Goal: Information Seeking & Learning: Learn about a topic

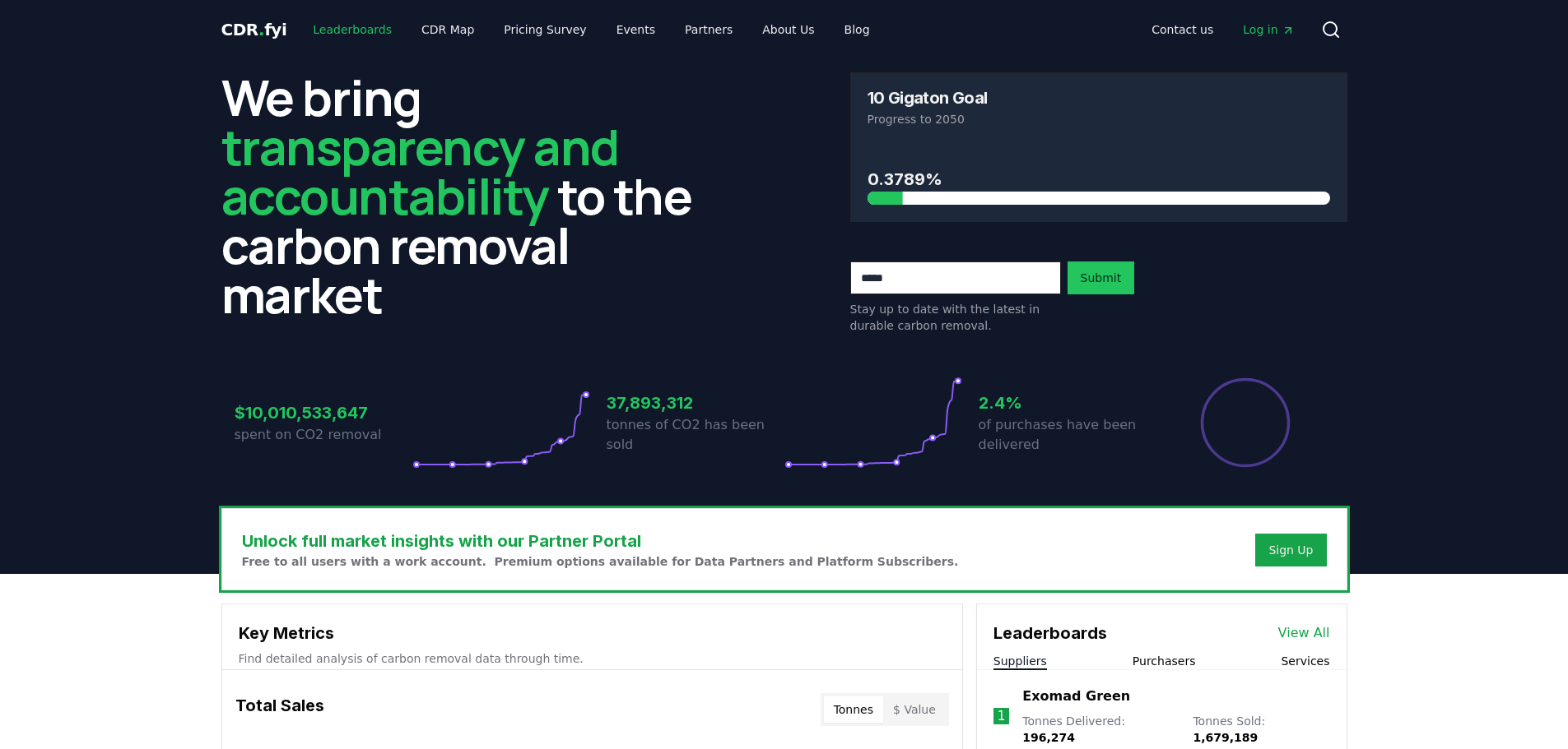
click at [360, 25] on link "Leaderboards" at bounding box center [353, 30] width 105 height 30
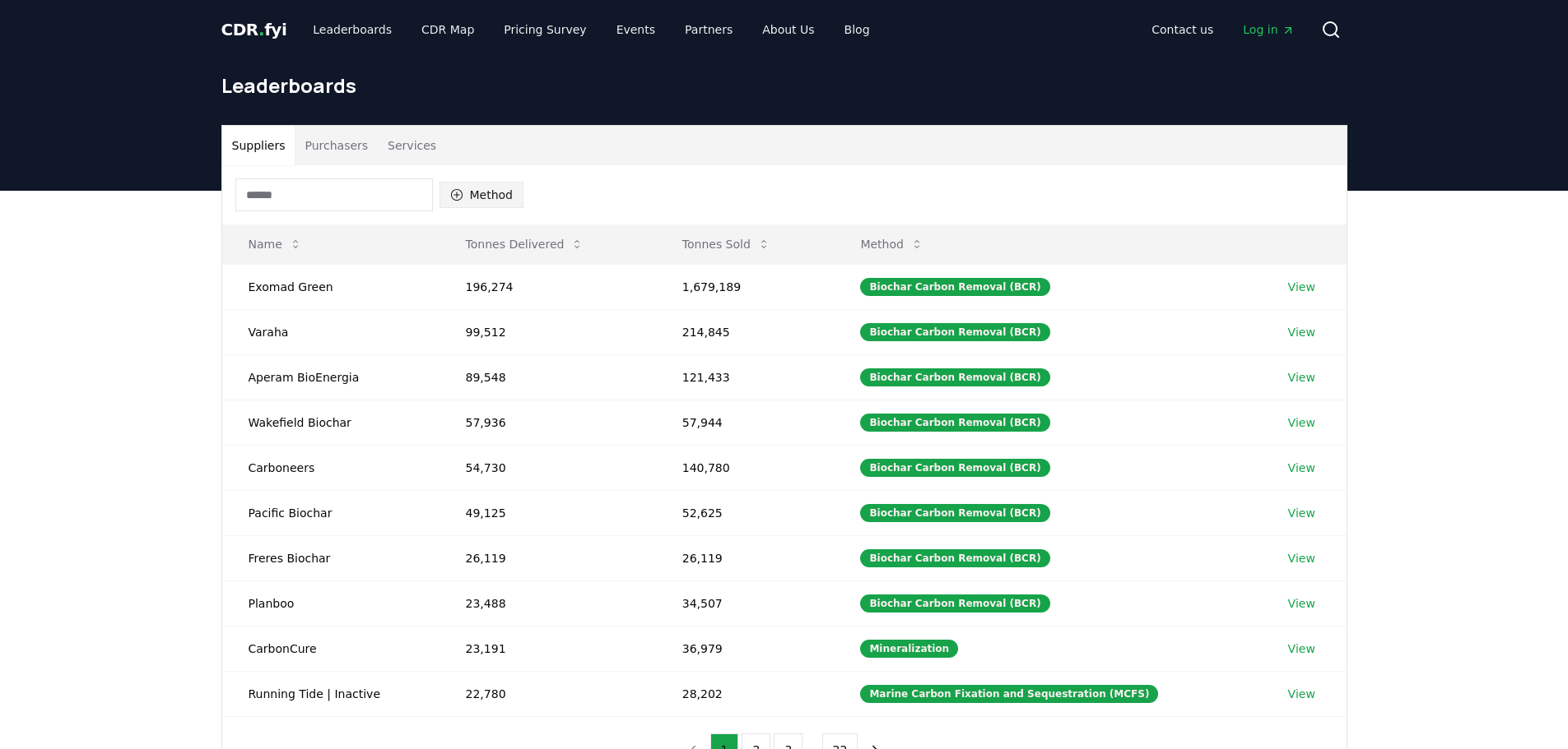
click at [483, 198] on button "Method" at bounding box center [482, 195] width 85 height 27
click at [472, 193] on button "Method" at bounding box center [482, 195] width 85 height 27
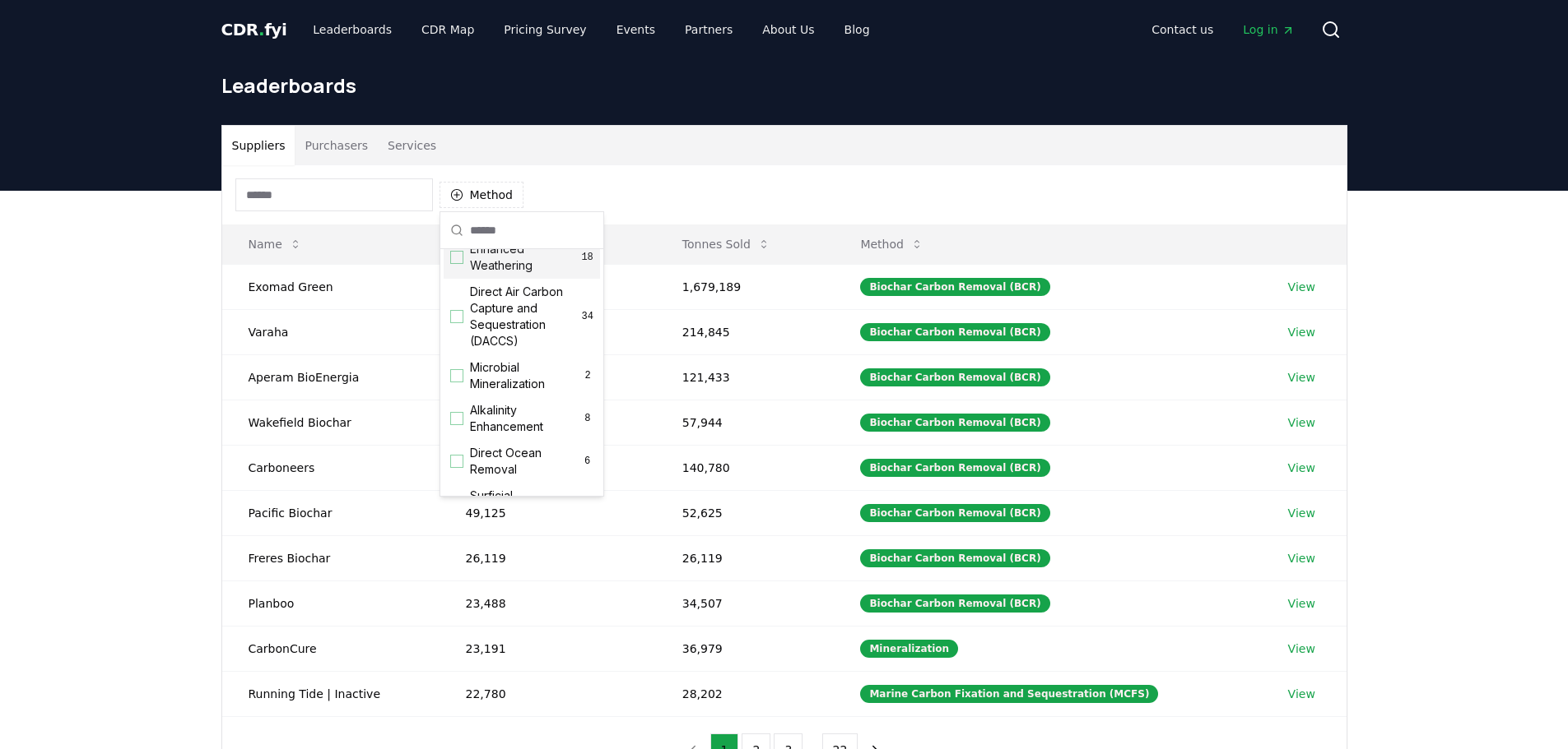
scroll to position [329, 0]
click at [503, 324] on span "Direct Air Carbon Capture and Sequestration (DACCS)" at bounding box center [525, 309] width 112 height 65
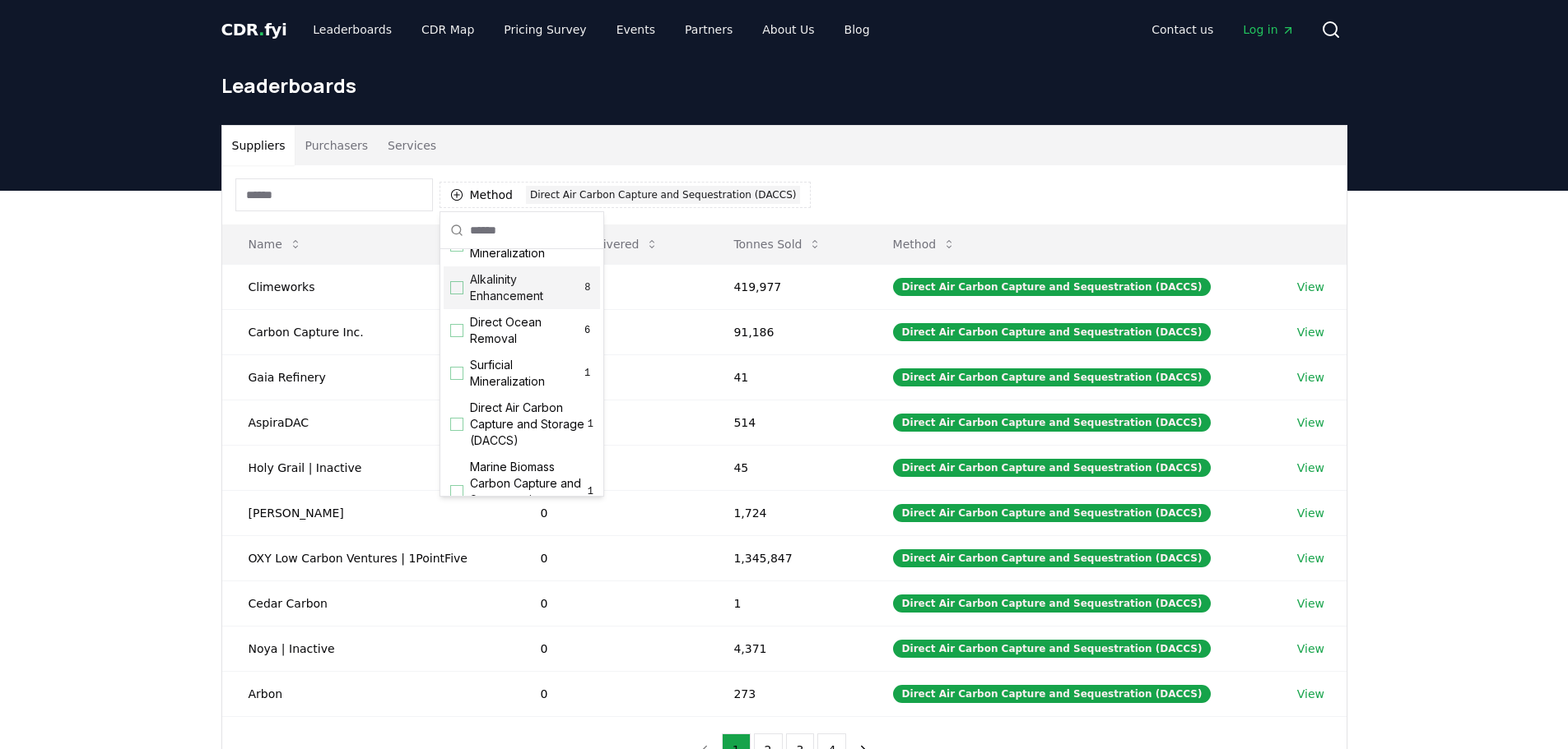
scroll to position [493, 0]
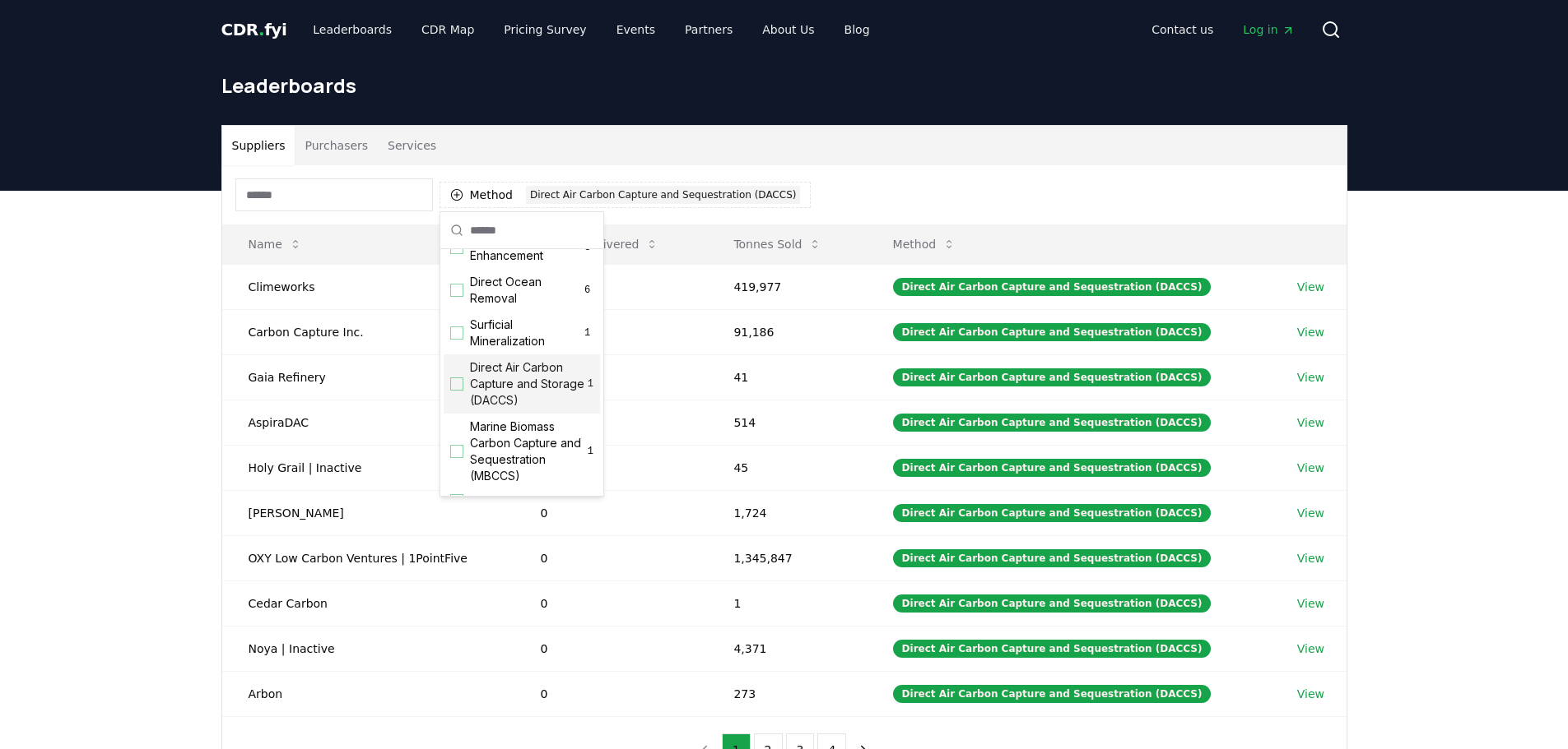
click at [532, 398] on span "Direct Air Carbon Capture and Storage (DACCS)" at bounding box center [529, 384] width 118 height 49
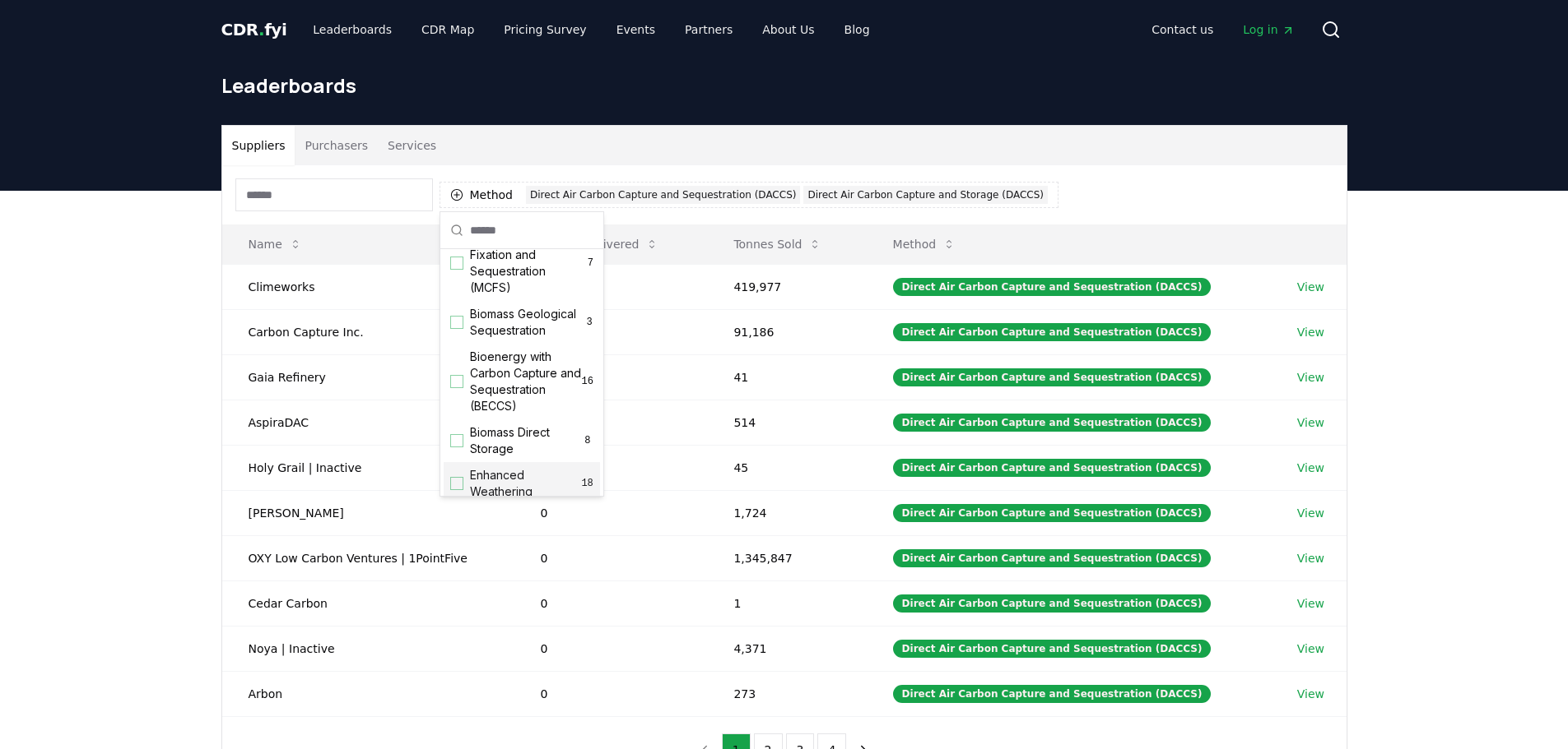
scroll to position [70, 0]
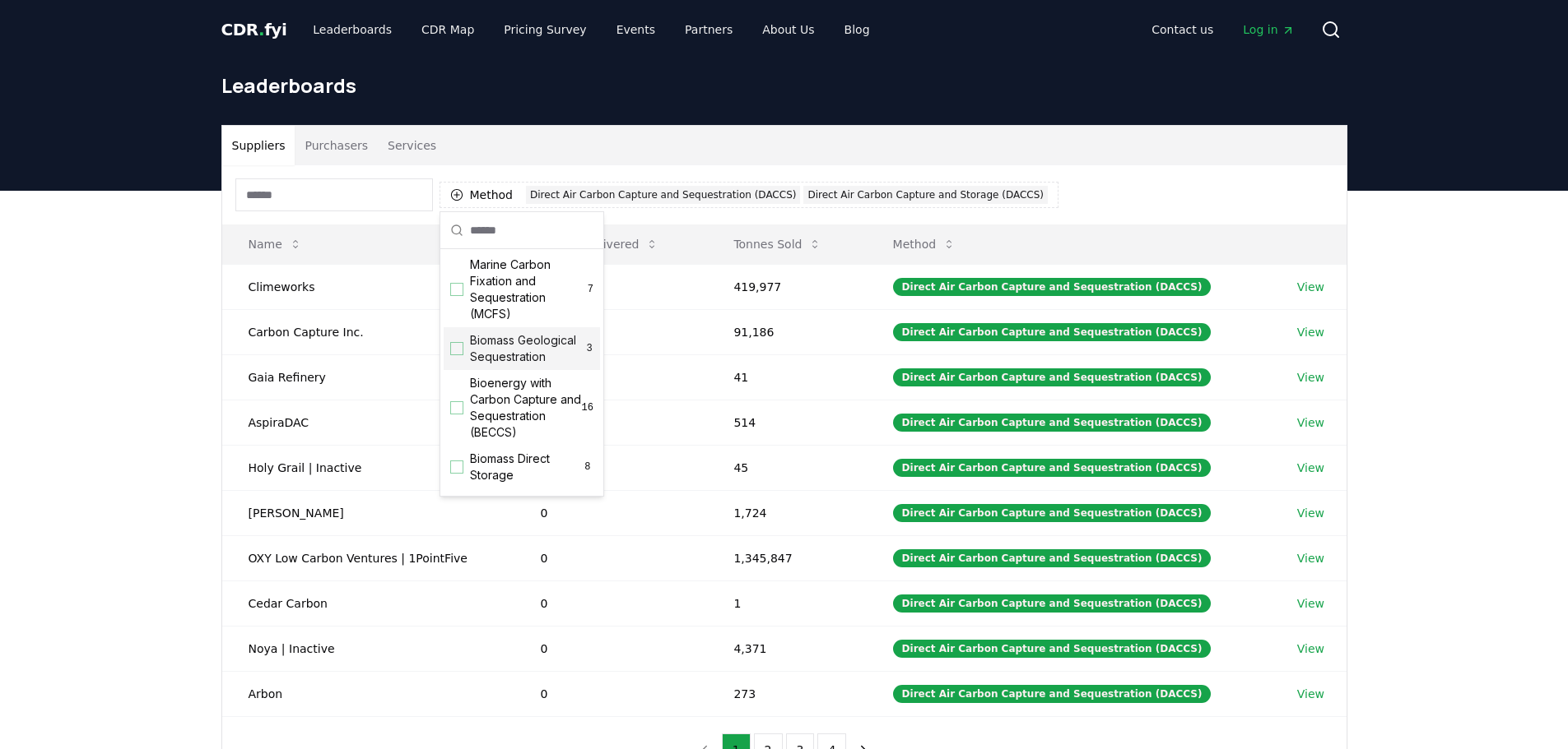
click at [526, 355] on span "Biomass Geological Sequestration" at bounding box center [527, 349] width 115 height 33
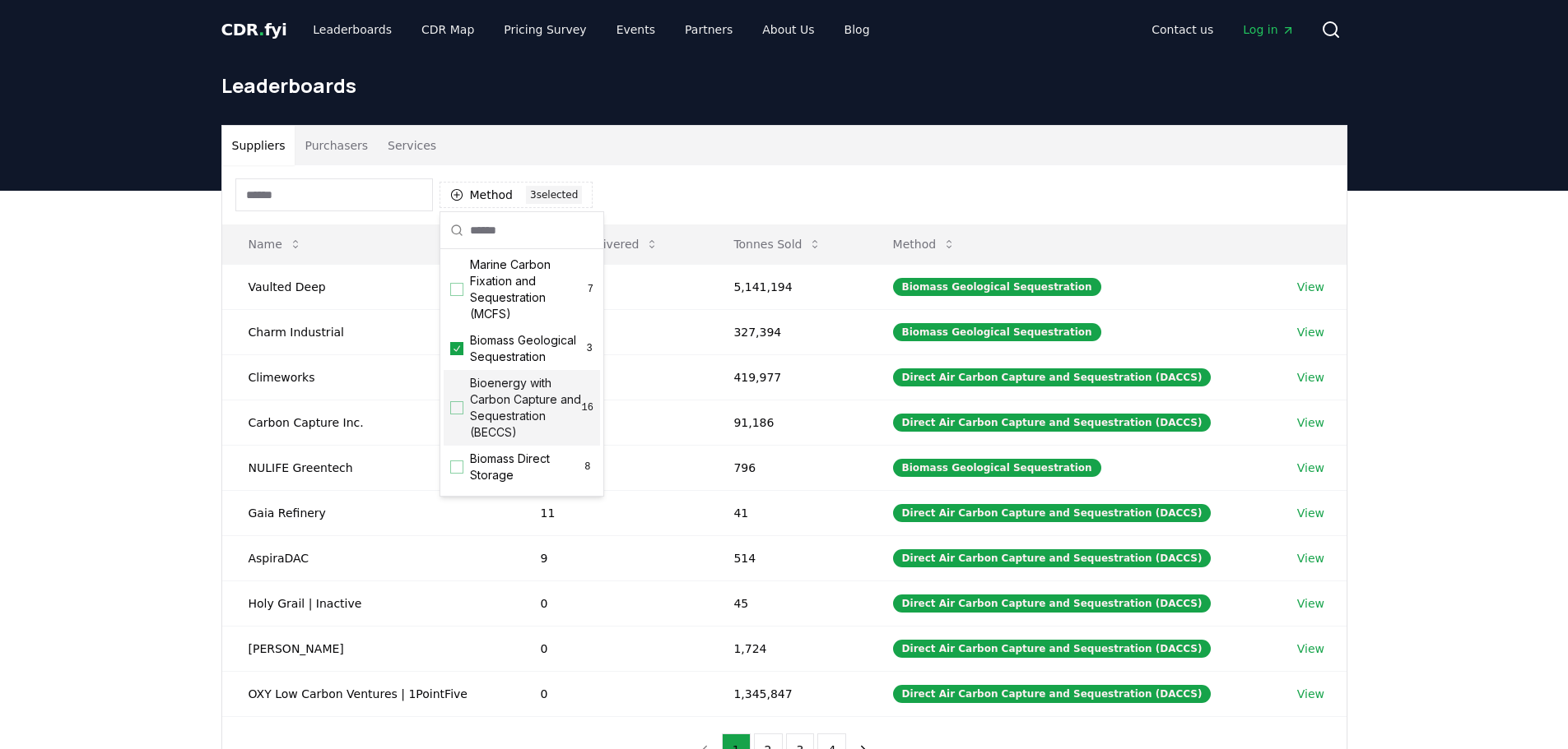
click at [522, 436] on span "Bioenergy with Carbon Capture and Sequestration (BECCS)" at bounding box center [525, 408] width 112 height 65
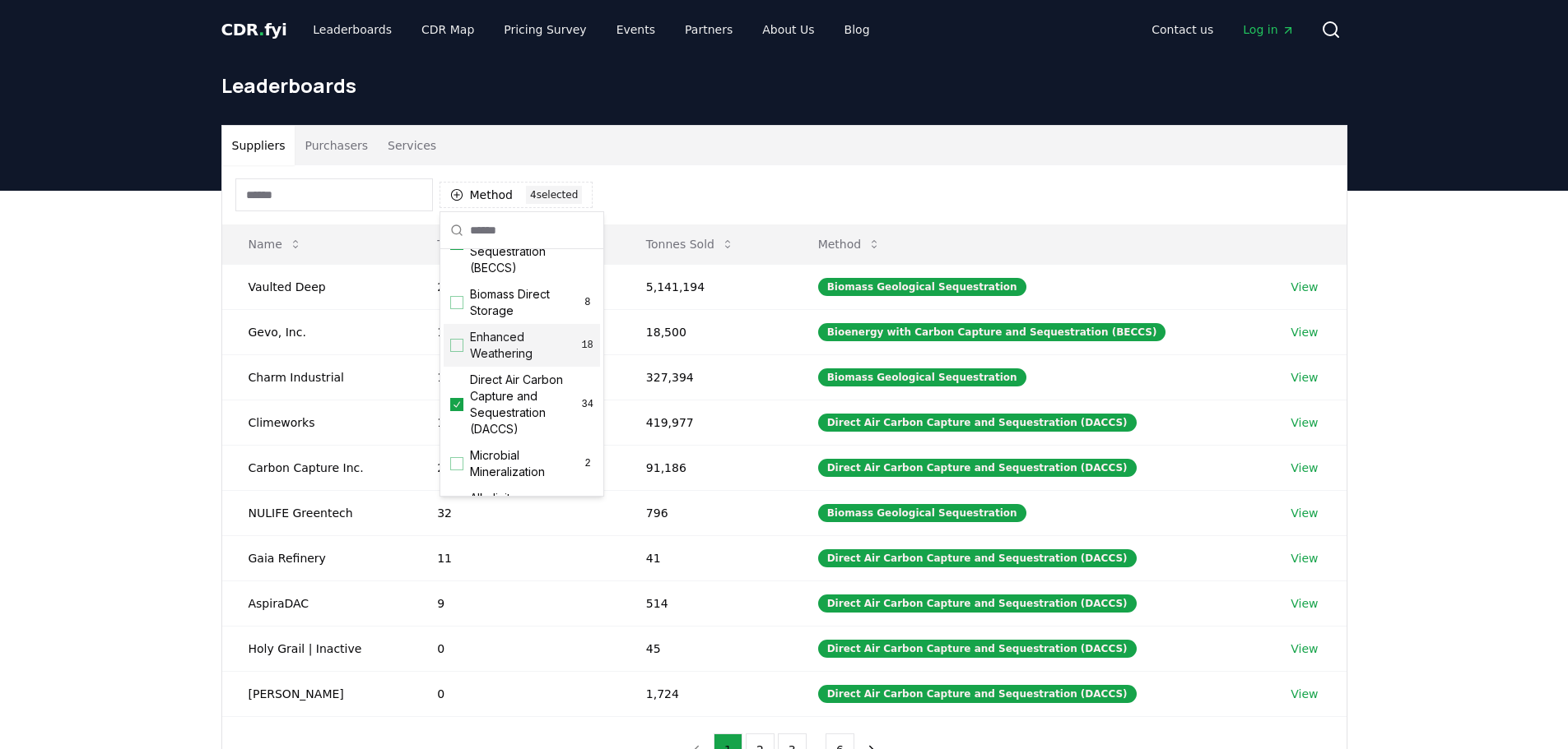
click at [516, 319] on span "Biomass Direct Storage" at bounding box center [525, 303] width 112 height 33
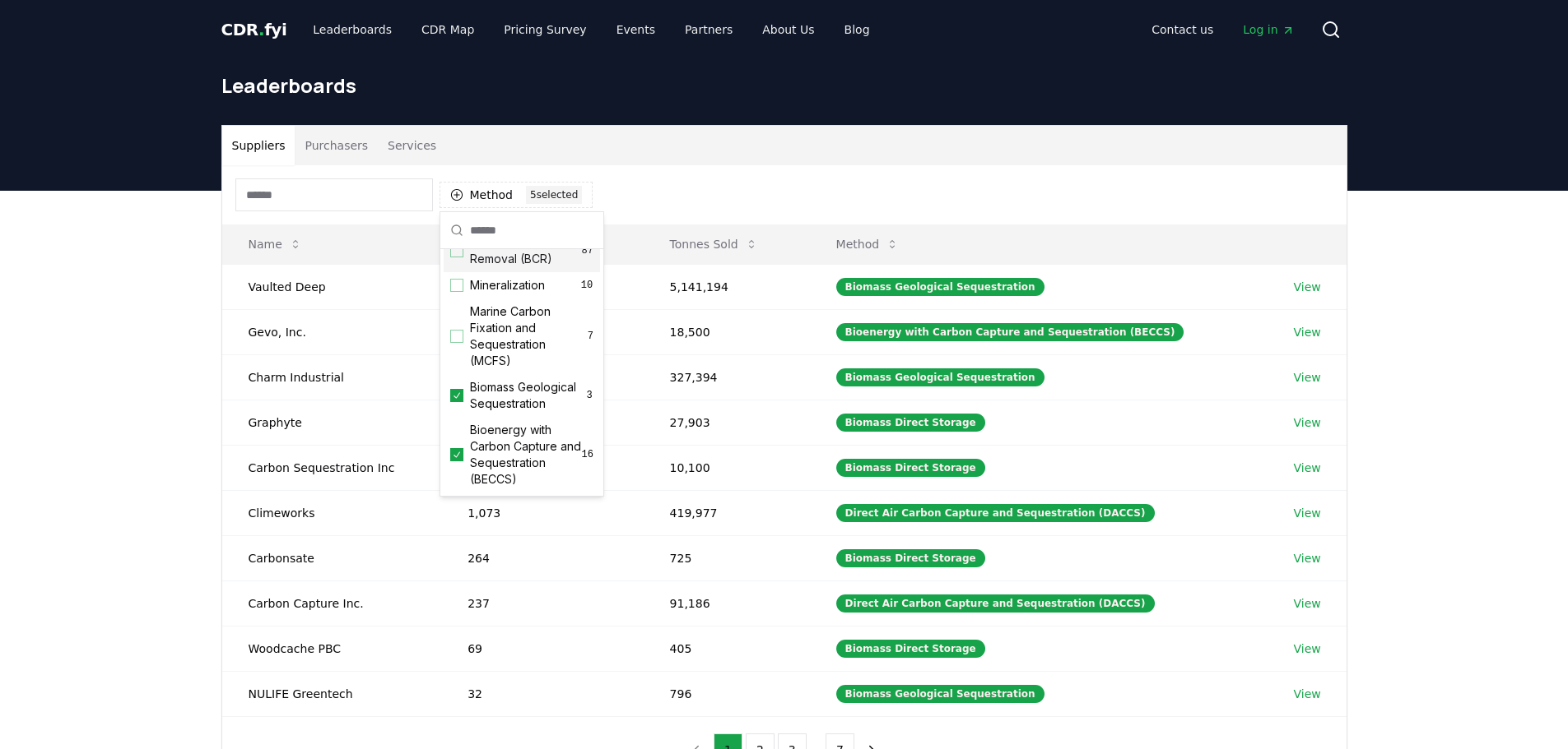
scroll to position [0, 0]
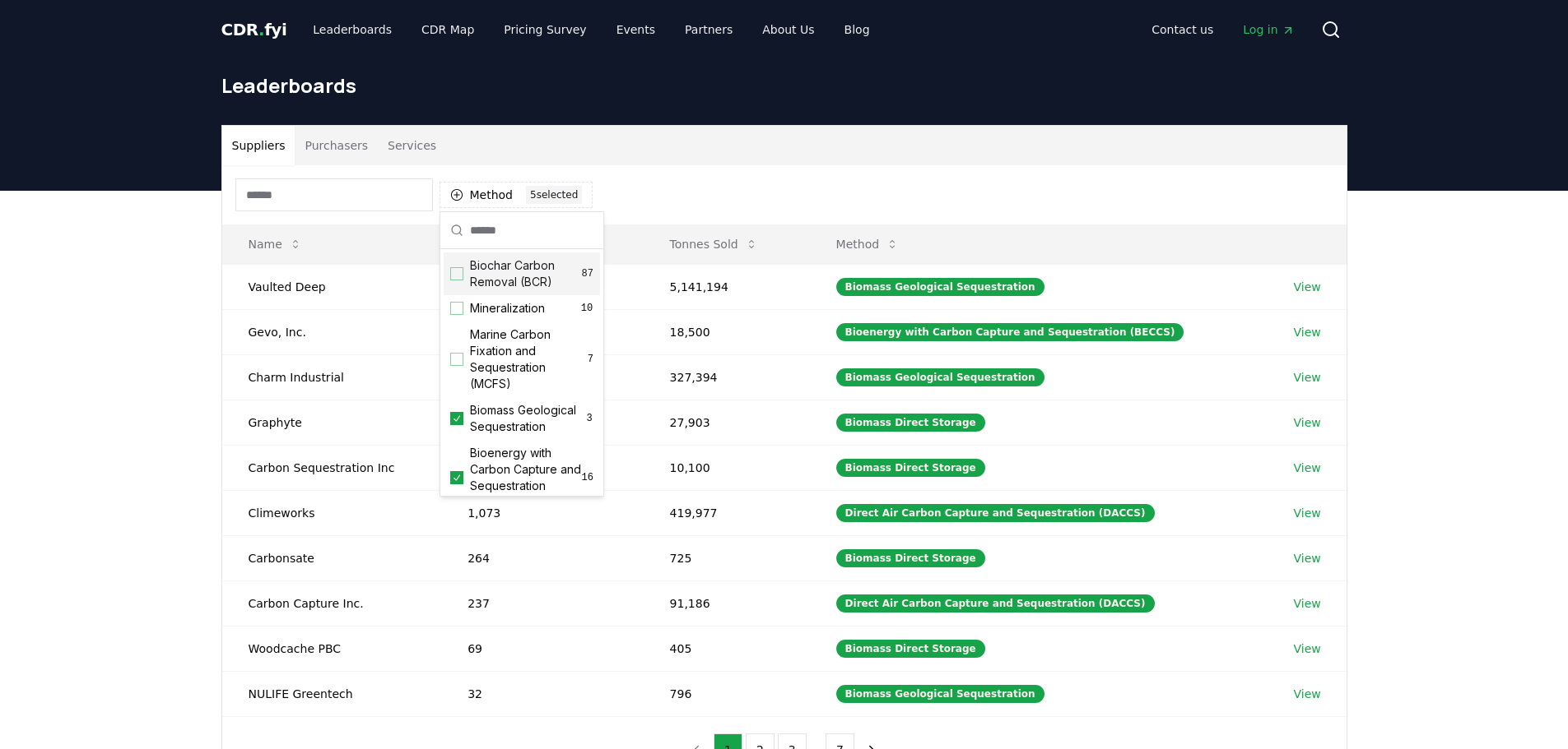
click at [505, 273] on span "Biochar Carbon Removal (BCR)" at bounding box center [525, 274] width 112 height 33
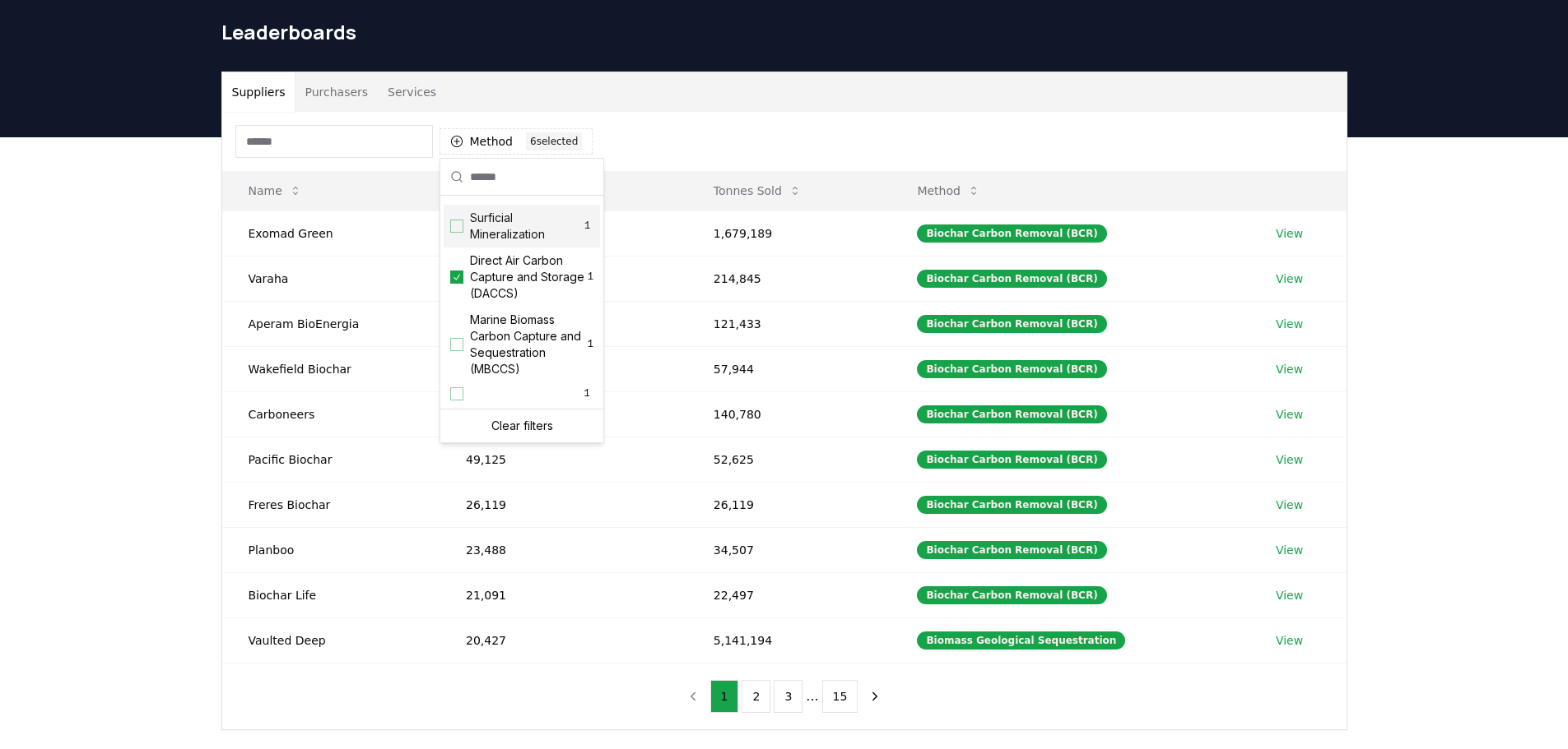
scroll to position [82, 0]
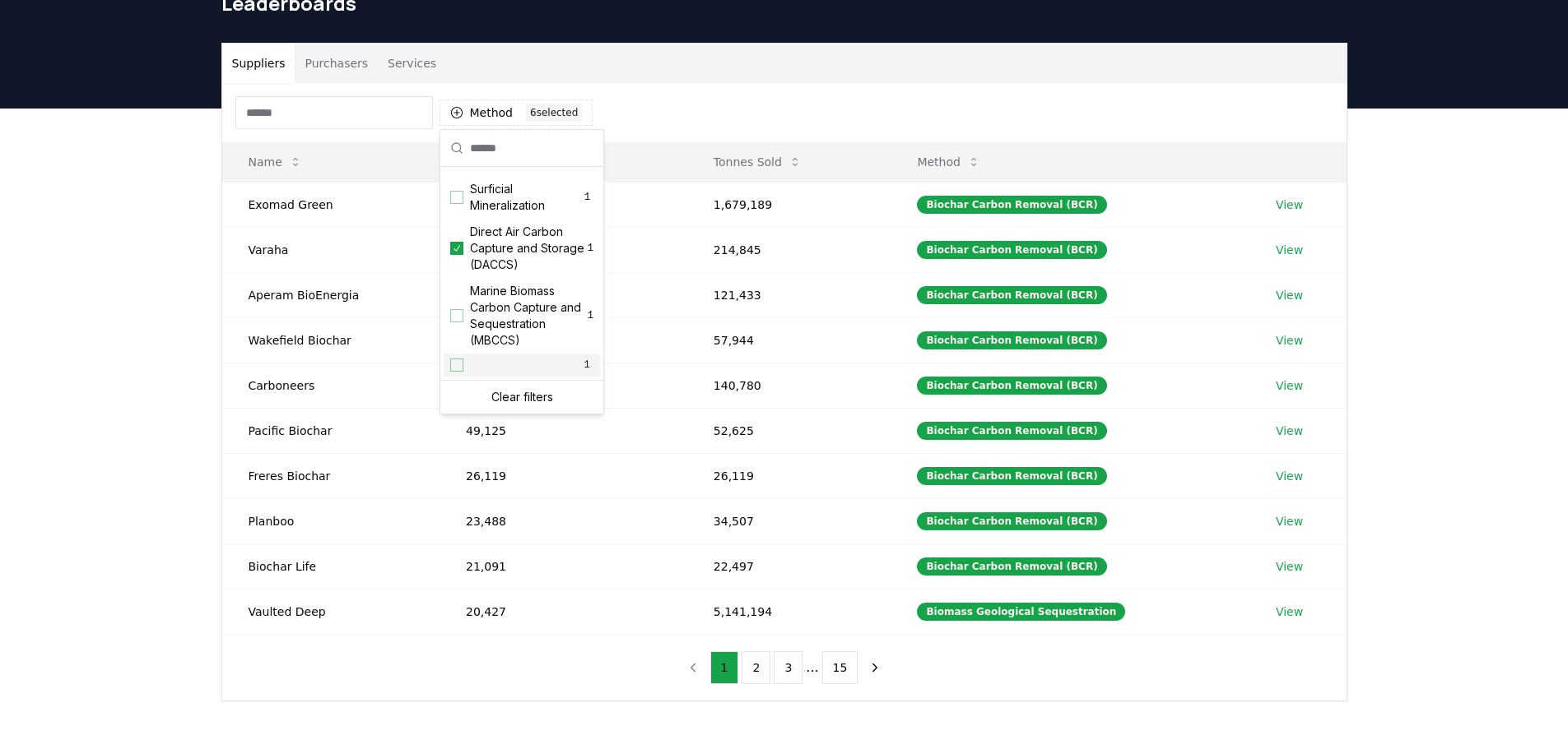
click at [65, 399] on div "Suppliers Purchasers Services Method 6 6 selected Name Tonnes Delivered Tonnes …" at bounding box center [784, 438] width 1568 height 659
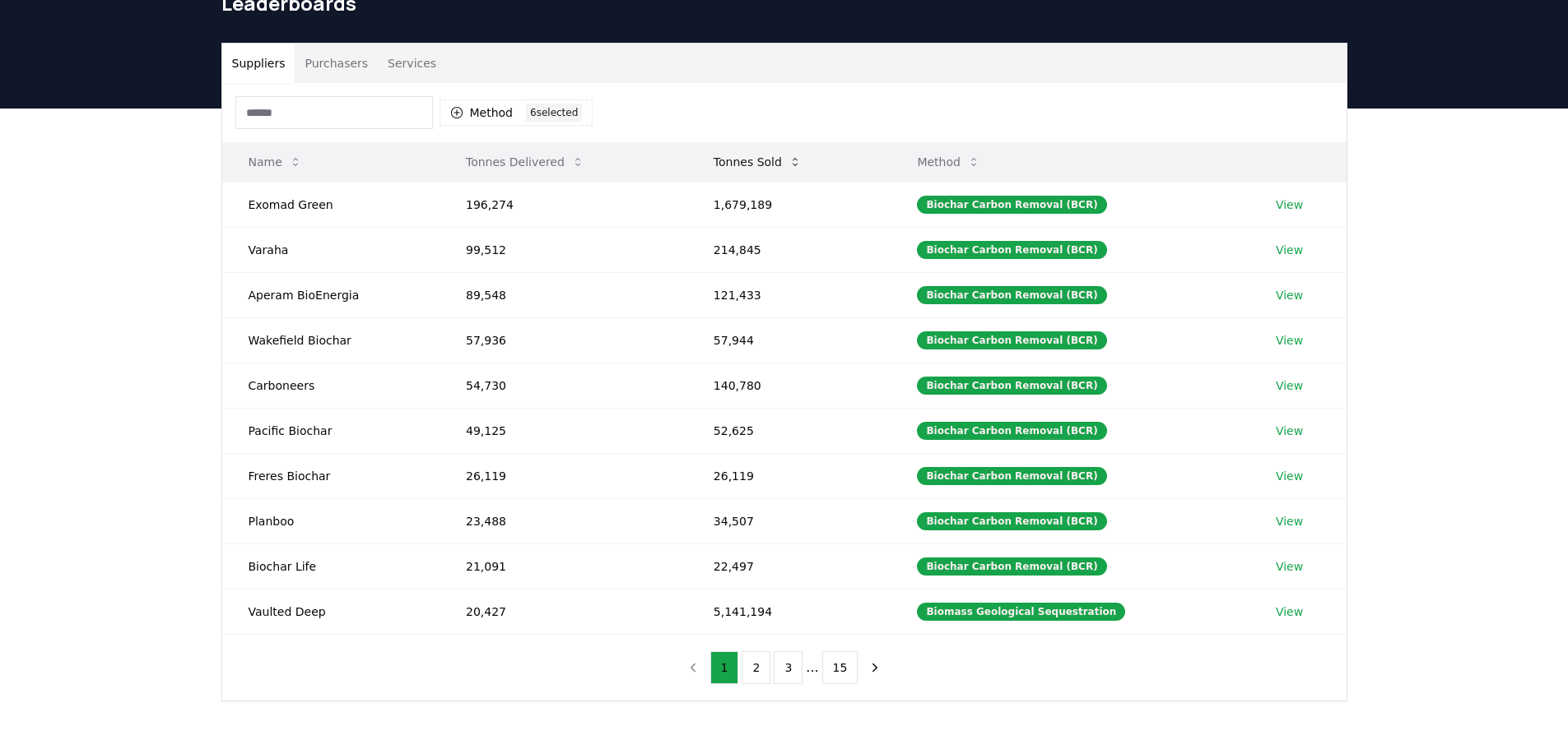
click at [763, 164] on button "Tonnes Sold" at bounding box center [758, 162] width 114 height 33
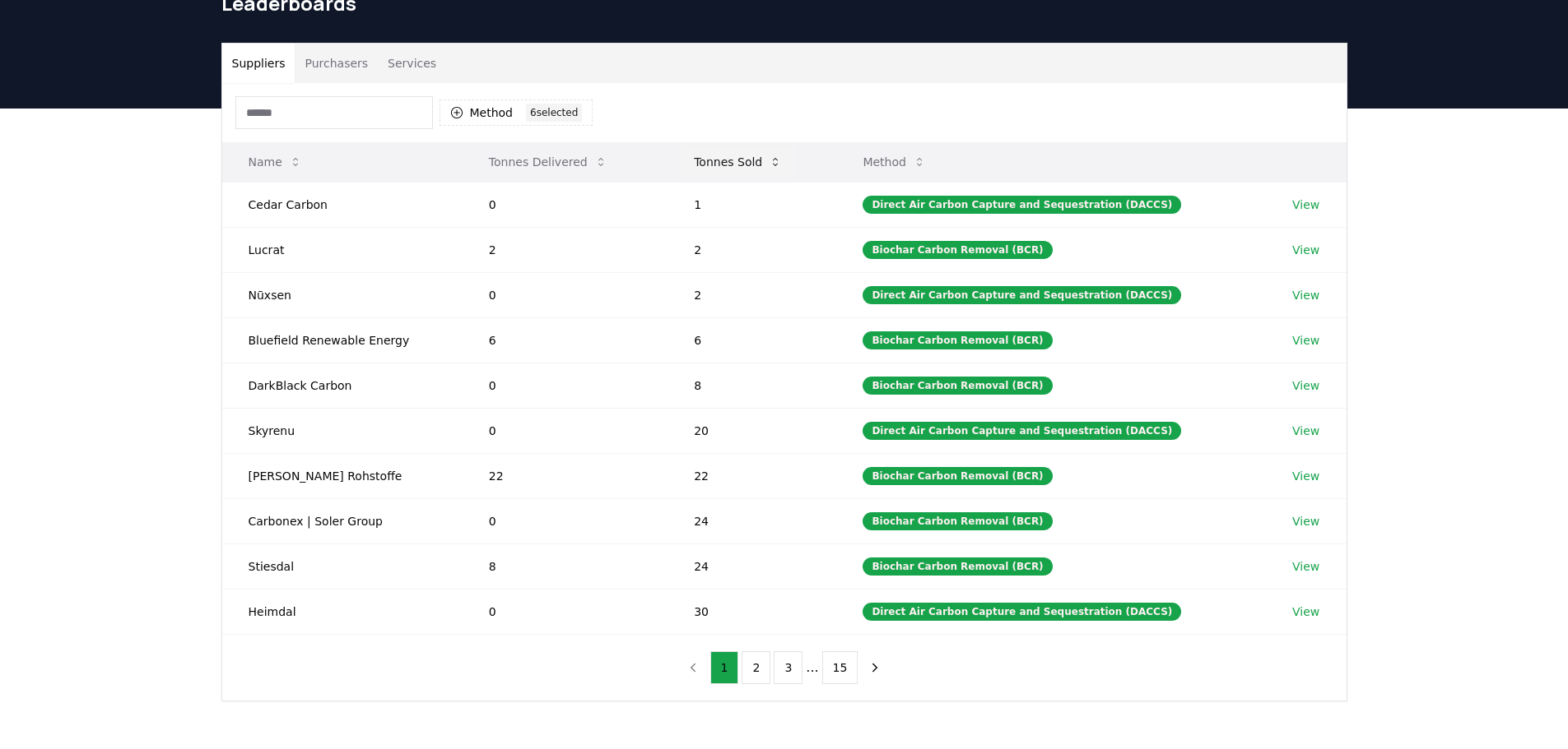
click at [764, 163] on button "Tonnes Sold" at bounding box center [737, 162] width 114 height 33
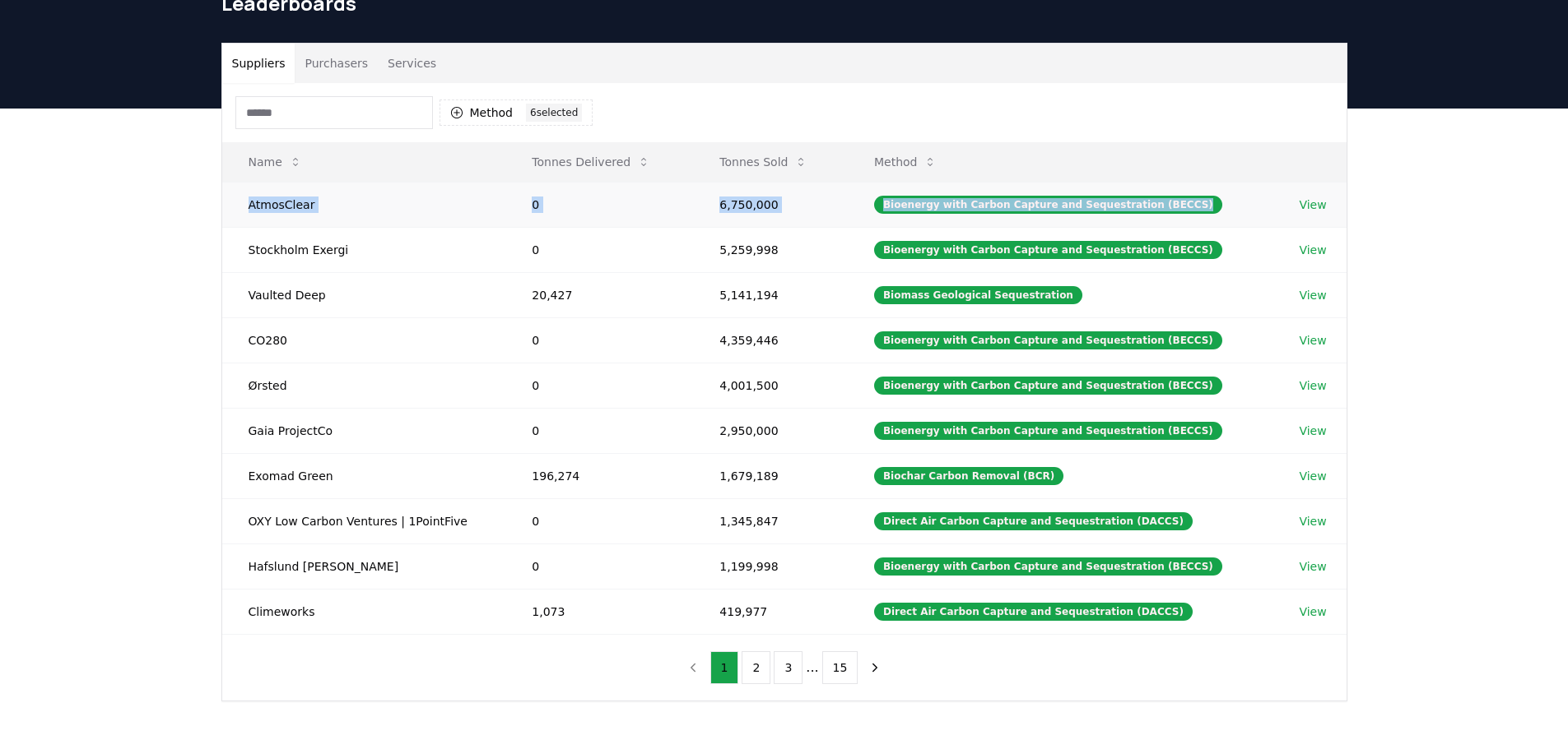
drag, startPoint x: 340, startPoint y: 203, endPoint x: 1257, endPoint y: 201, distance: 917.0
click at [1257, 201] on tr "AtmosClear 0 6,750,000 Bioenergy with Carbon Capture and Sequestration (BECCS) …" at bounding box center [784, 204] width 1124 height 45
copy tr "AtmosClear 0 6,750,000 Bioenergy with Carbon Capture and Sequestration (BECCS)"
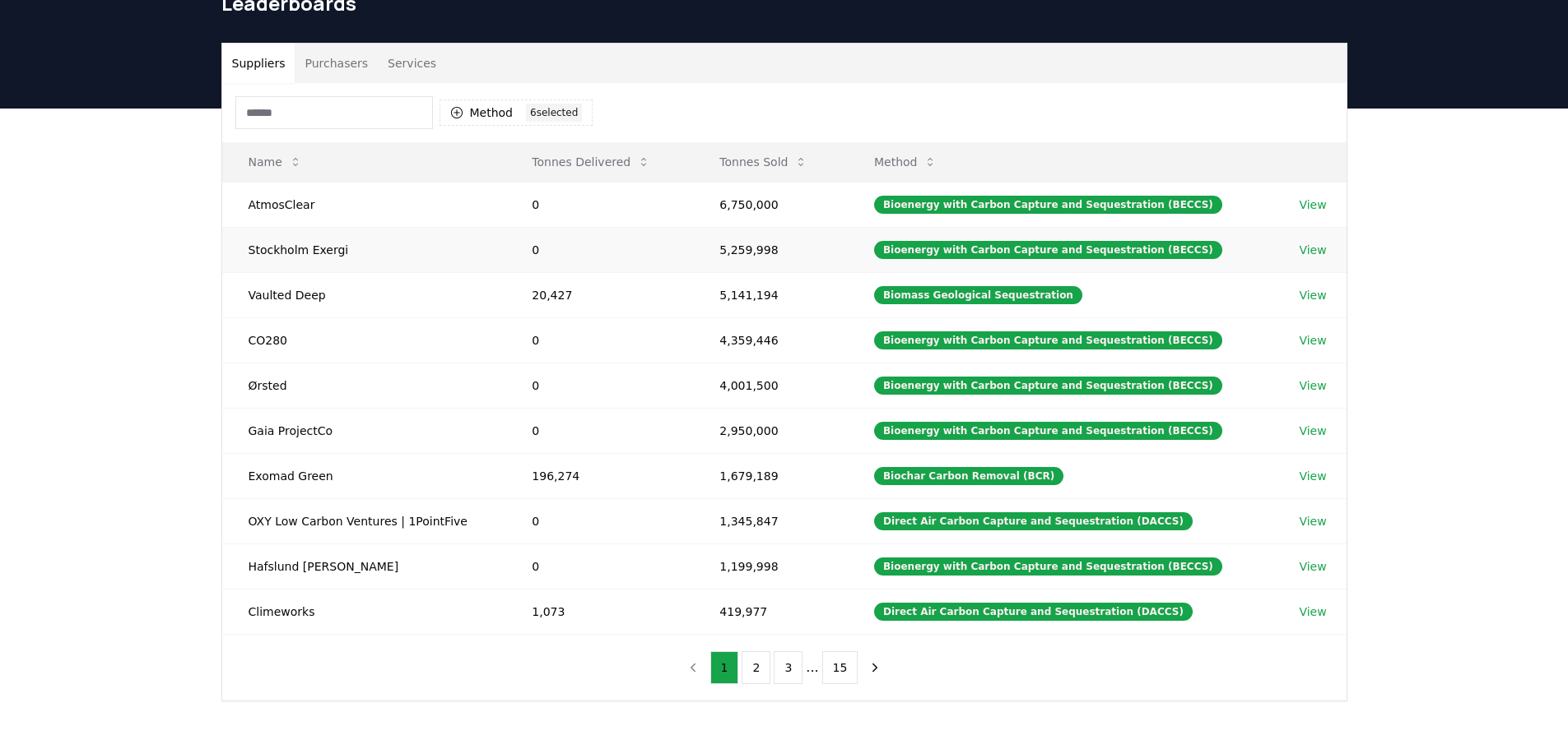
click at [243, 244] on td "Stockholm Exergi" at bounding box center [365, 249] width 284 height 45
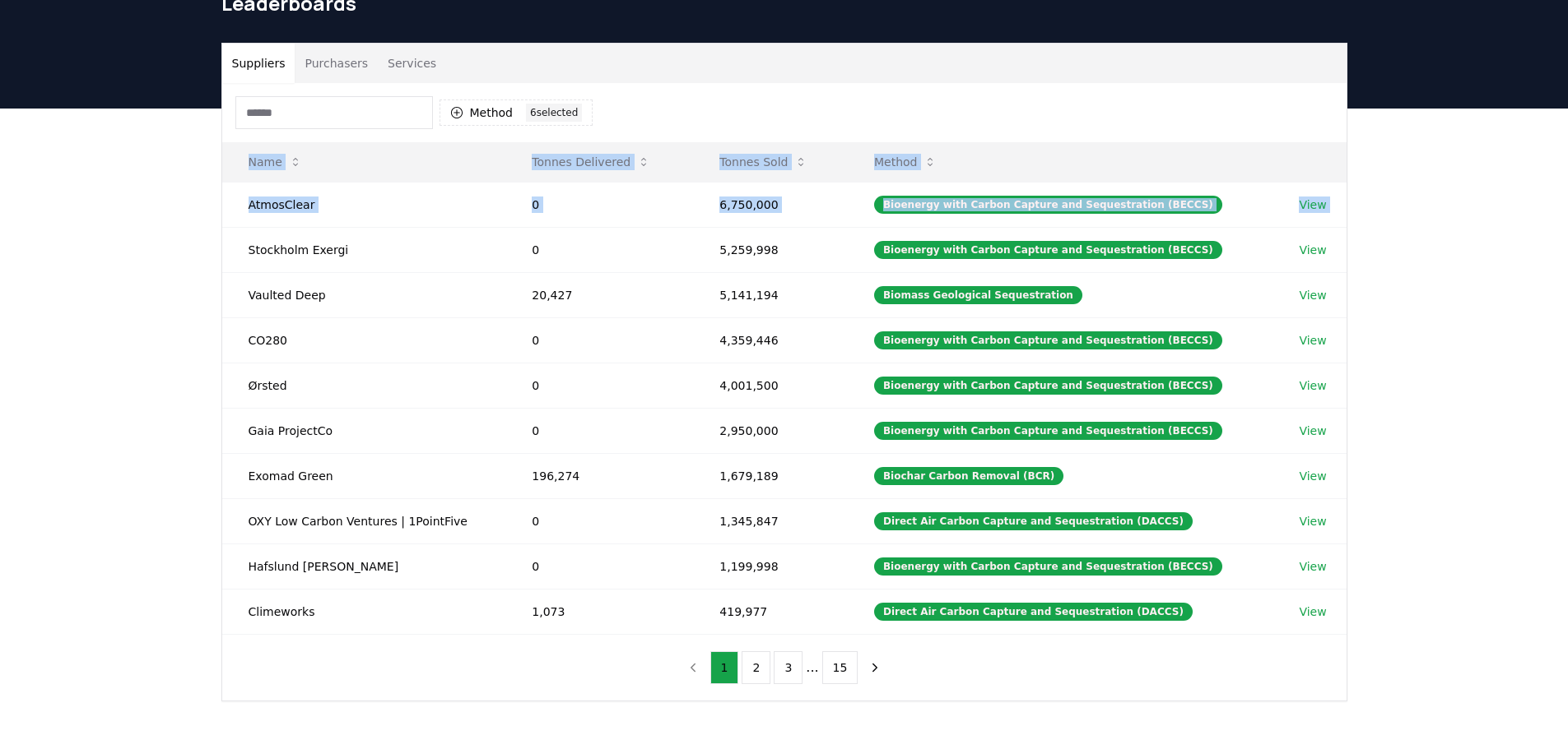
drag, startPoint x: 238, startPoint y: 239, endPoint x: 1347, endPoint y: 619, distance: 1172.3
click at [1347, 619] on div "Suppliers Purchasers Services Method 6 6 selected Name Tonnes Delivered Tonnes …" at bounding box center [784, 372] width 1152 height 659
copy table "Name Tonnes Delivered Tonnes Sold Method AtmosClear 0 6,750,000 Bioenergy with …"
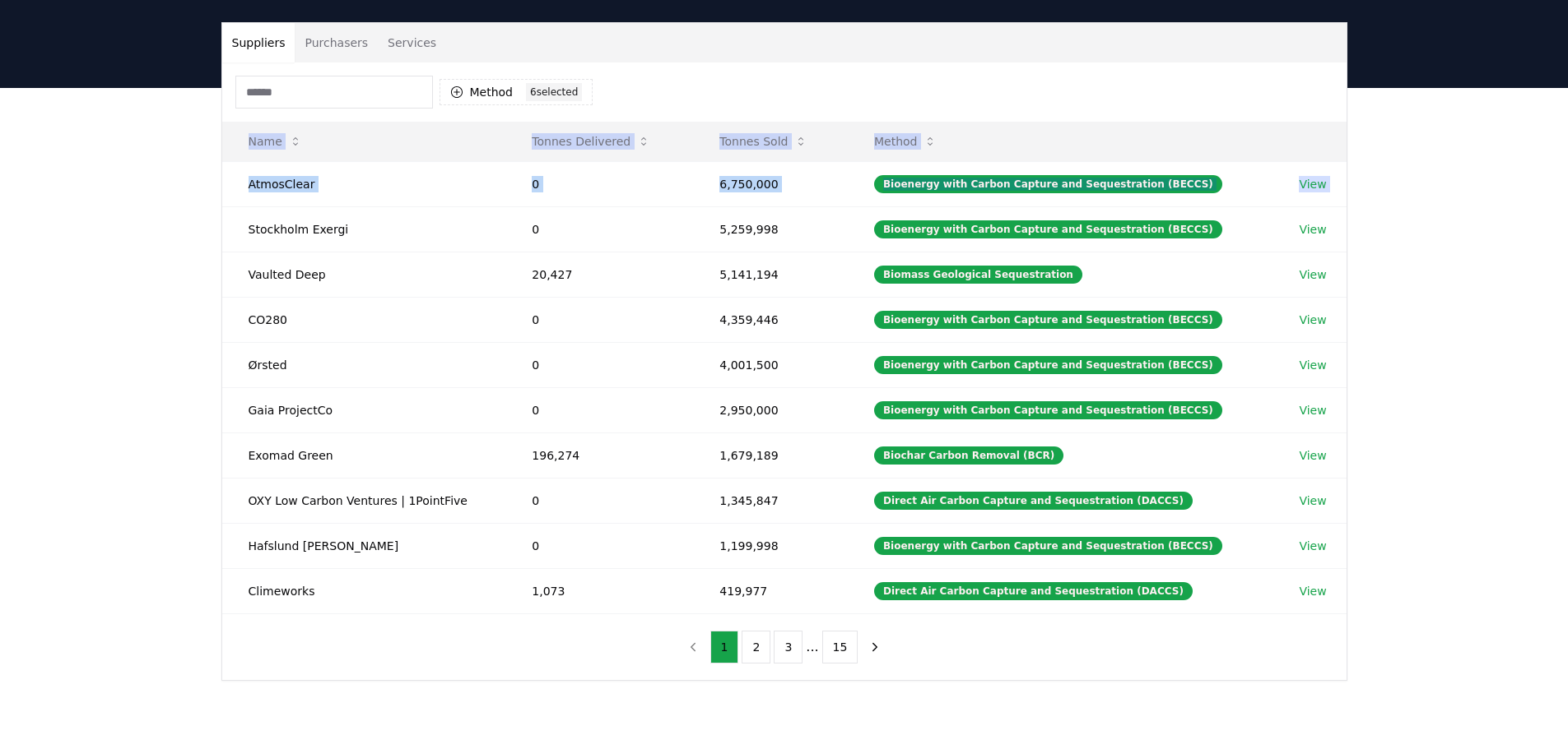
scroll to position [246, 0]
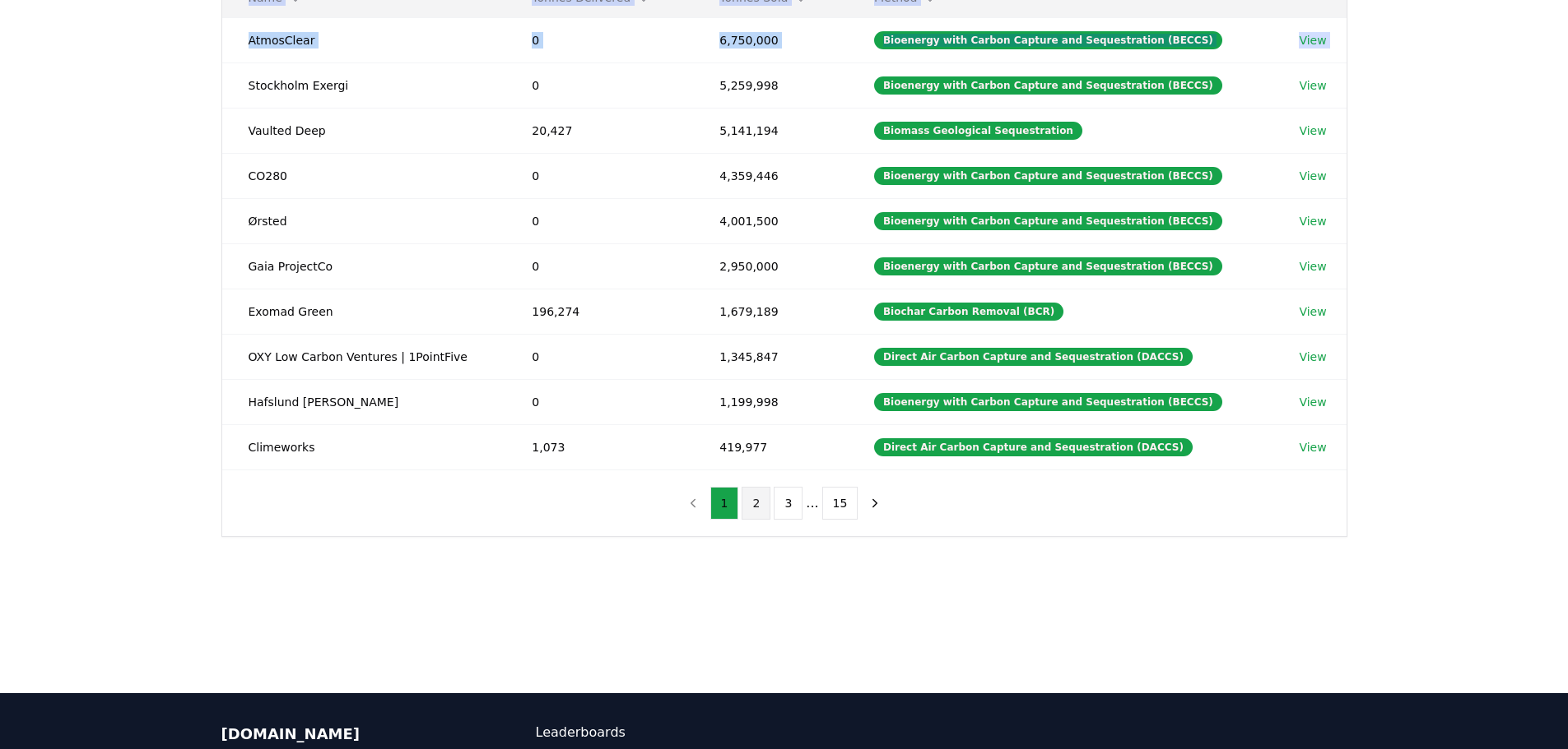
click at [756, 504] on button "2" at bounding box center [755, 504] width 29 height 33
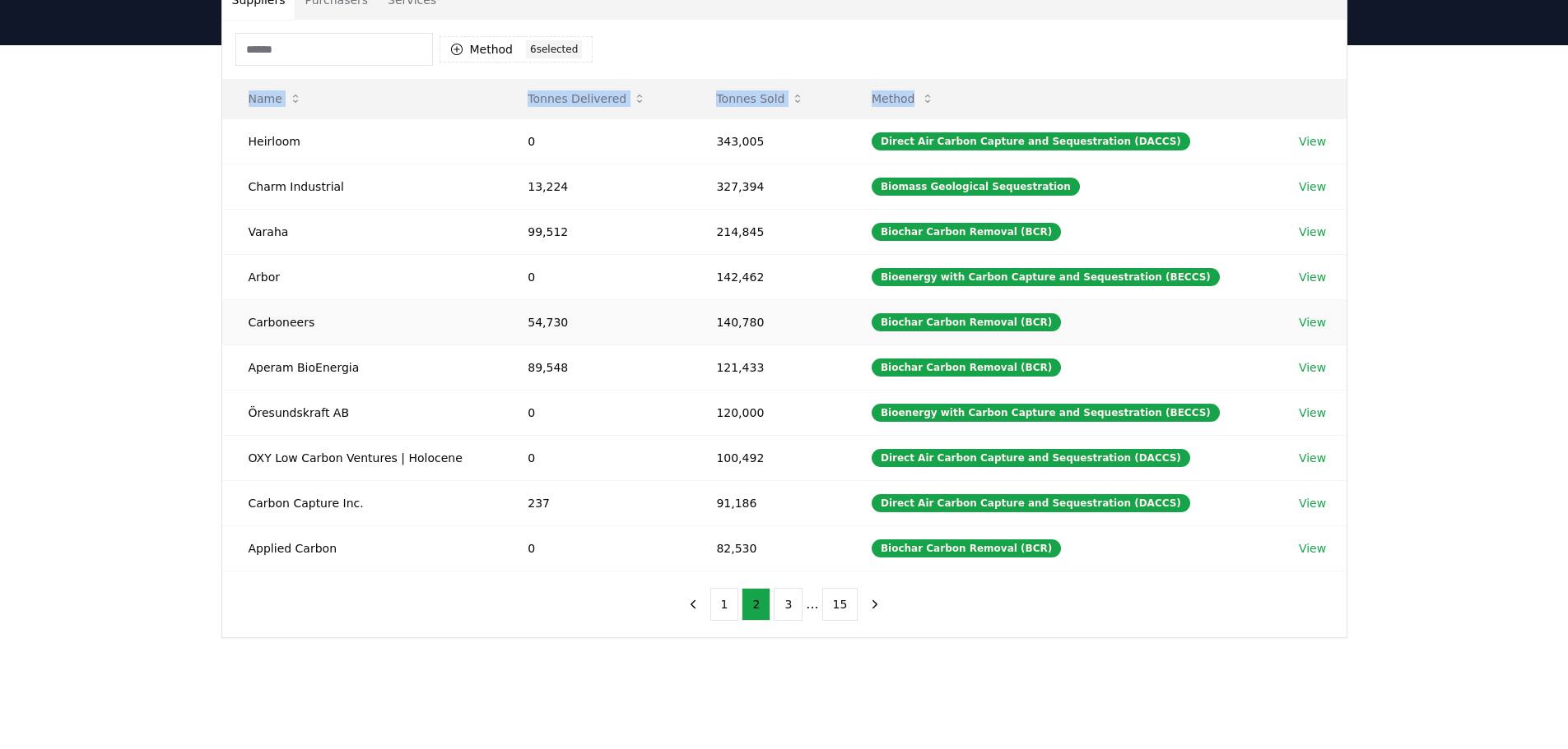
scroll to position [82, 0]
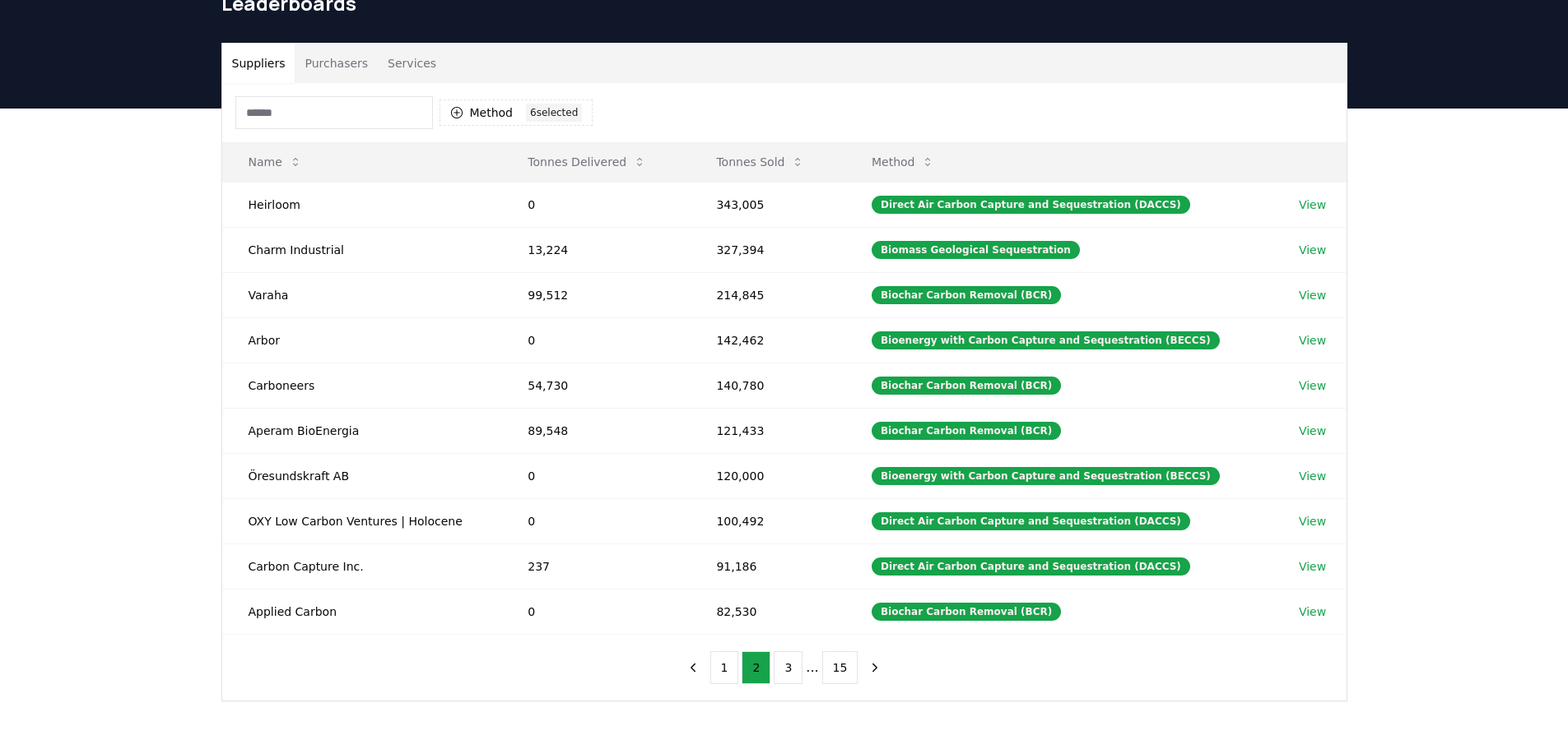
click at [578, 672] on div "Method 6 6 selected Name Tonnes Delivered Tonnes Sold Method Heirloom 0 343,005…" at bounding box center [784, 392] width 1124 height 618
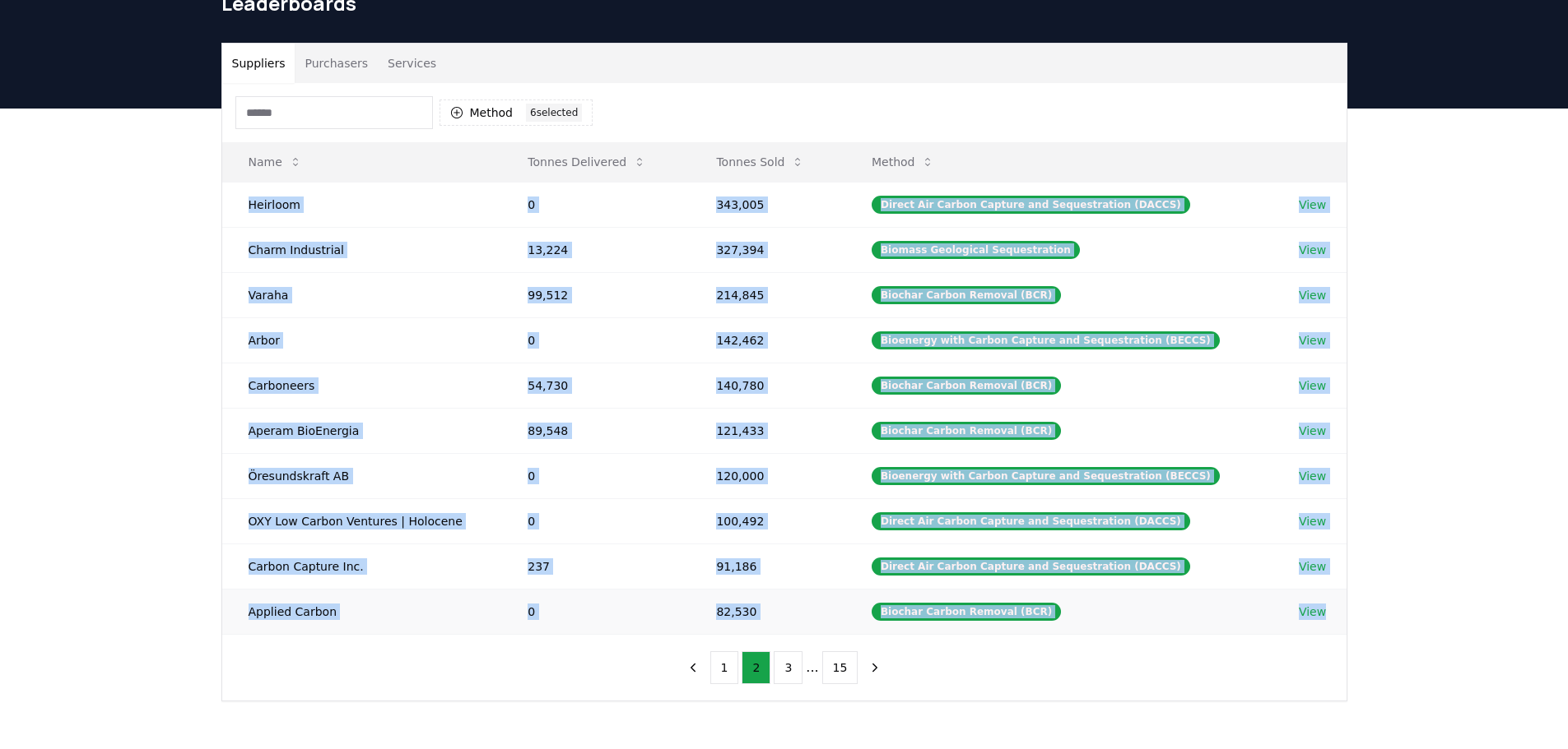
drag, startPoint x: 233, startPoint y: 200, endPoint x: 1323, endPoint y: 622, distance: 1168.8
click at [1323, 622] on tbody "Heirloom 0 343,005 Direct Air Carbon Capture and Sequestration (DACCS) View Cha…" at bounding box center [784, 408] width 1124 height 452
copy tbody "Heirloom 0 343,005 Direct Air Carbon Capture and Sequestration (DACCS) View Cha…"
click at [788, 672] on button "3" at bounding box center [787, 668] width 29 height 33
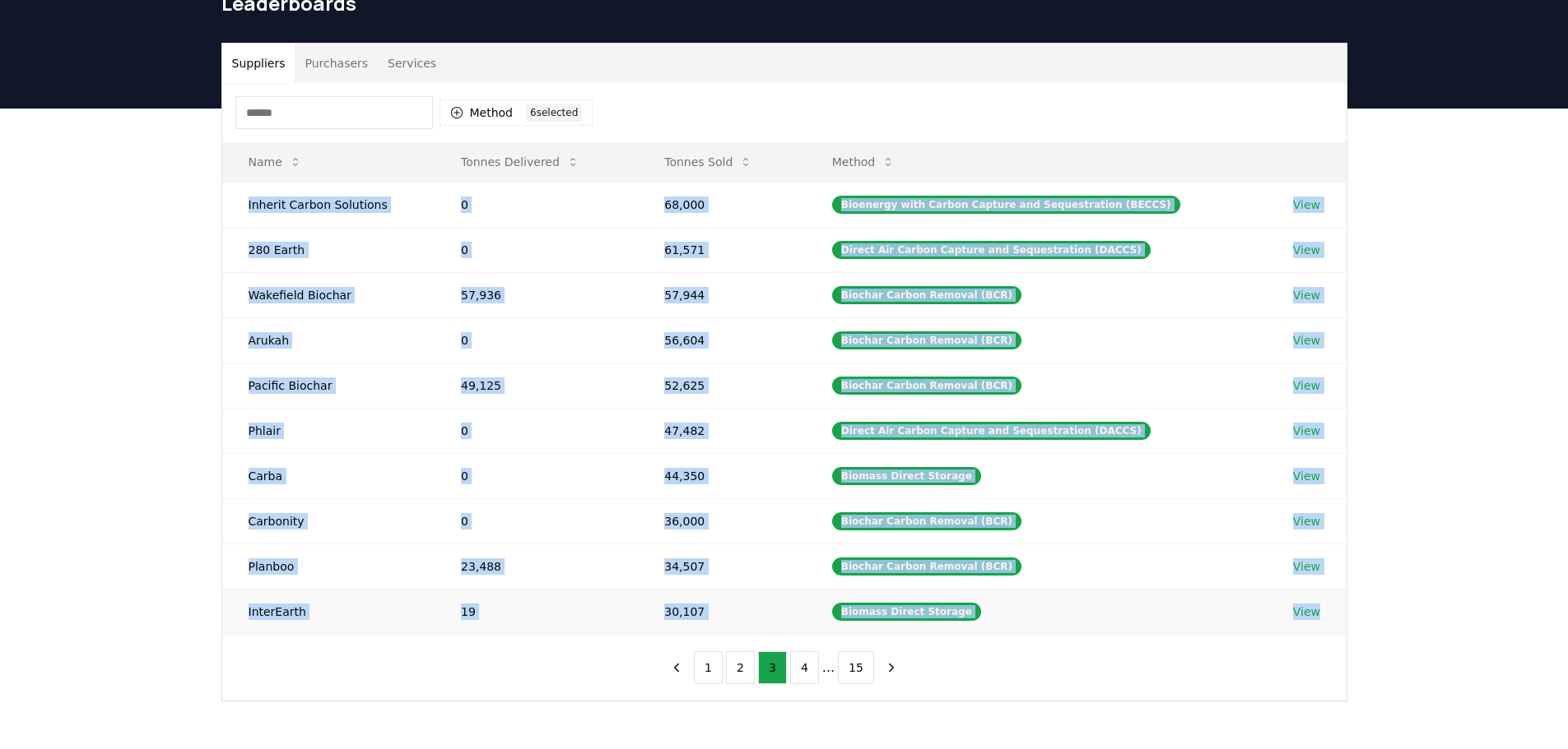
drag, startPoint x: 232, startPoint y: 199, endPoint x: 1327, endPoint y: 633, distance: 1177.9
click at [1327, 633] on tbody "Inherit Carbon Solutions 0 68,000 Bioenergy with Carbon Capture and Sequestrati…" at bounding box center [784, 408] width 1124 height 452
copy tbody "Inherit Carbon Solutions 0 68,000 Bioenergy with Carbon Capture and Sequestrati…"
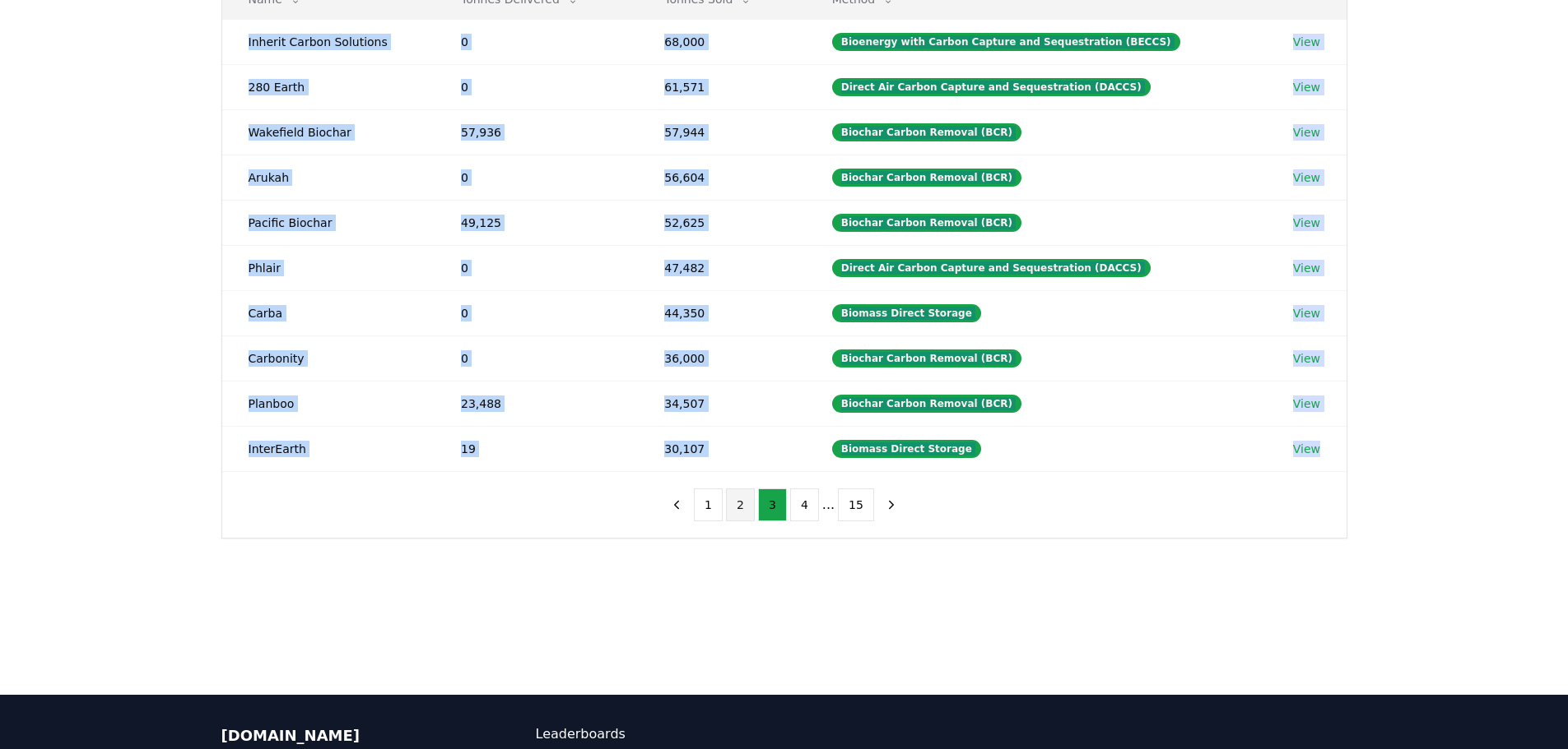
scroll to position [246, 0]
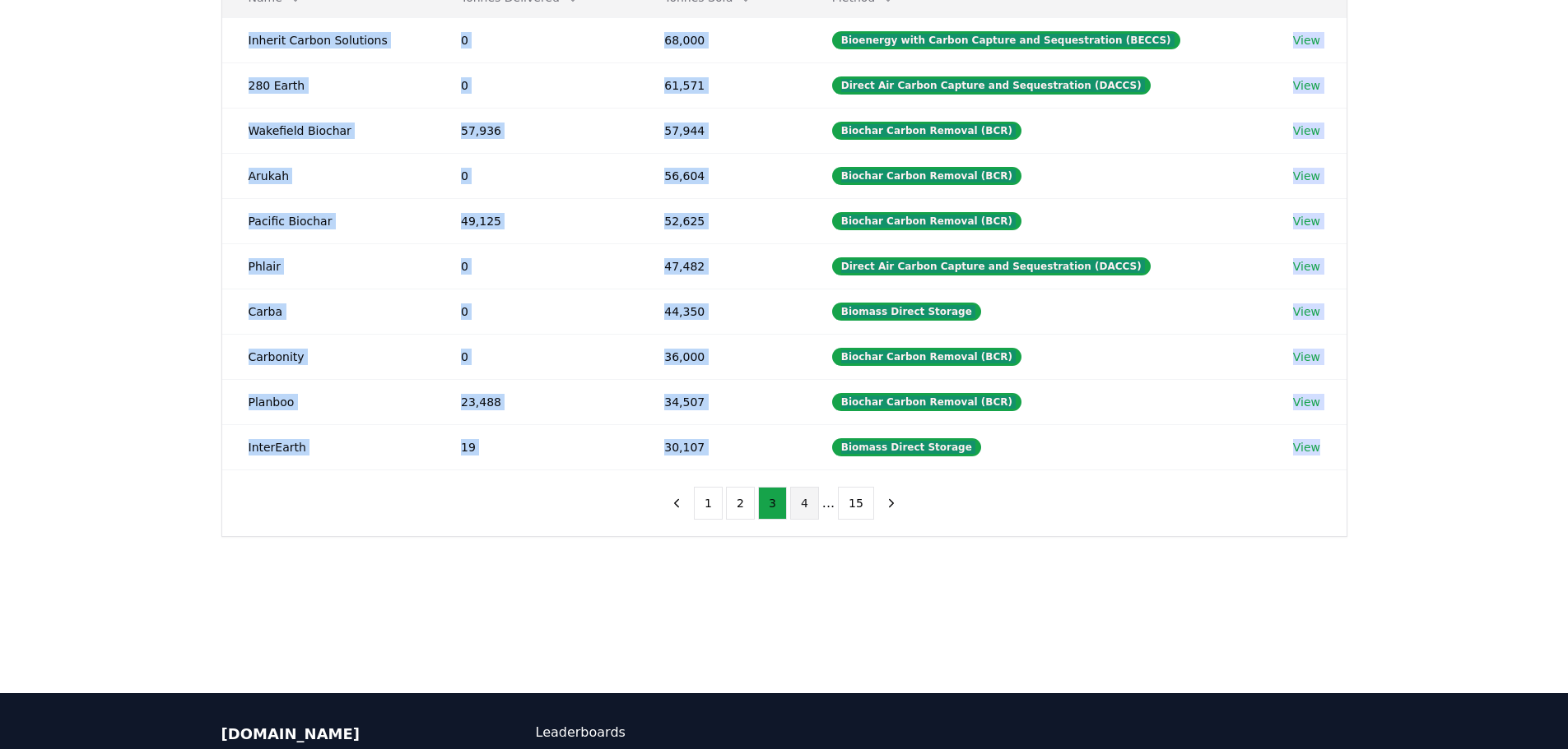
click at [806, 505] on button "4" at bounding box center [804, 504] width 29 height 33
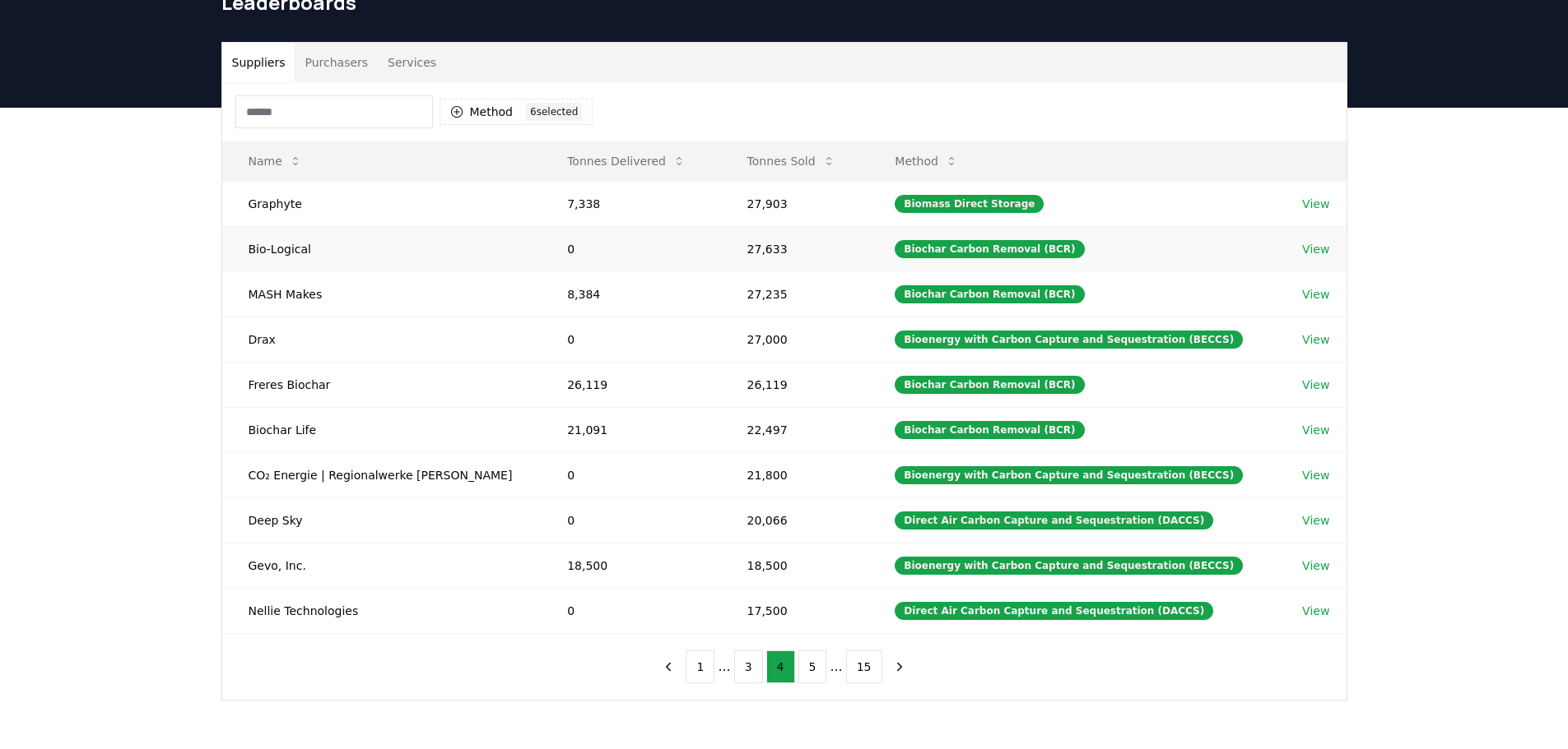
scroll to position [82, 0]
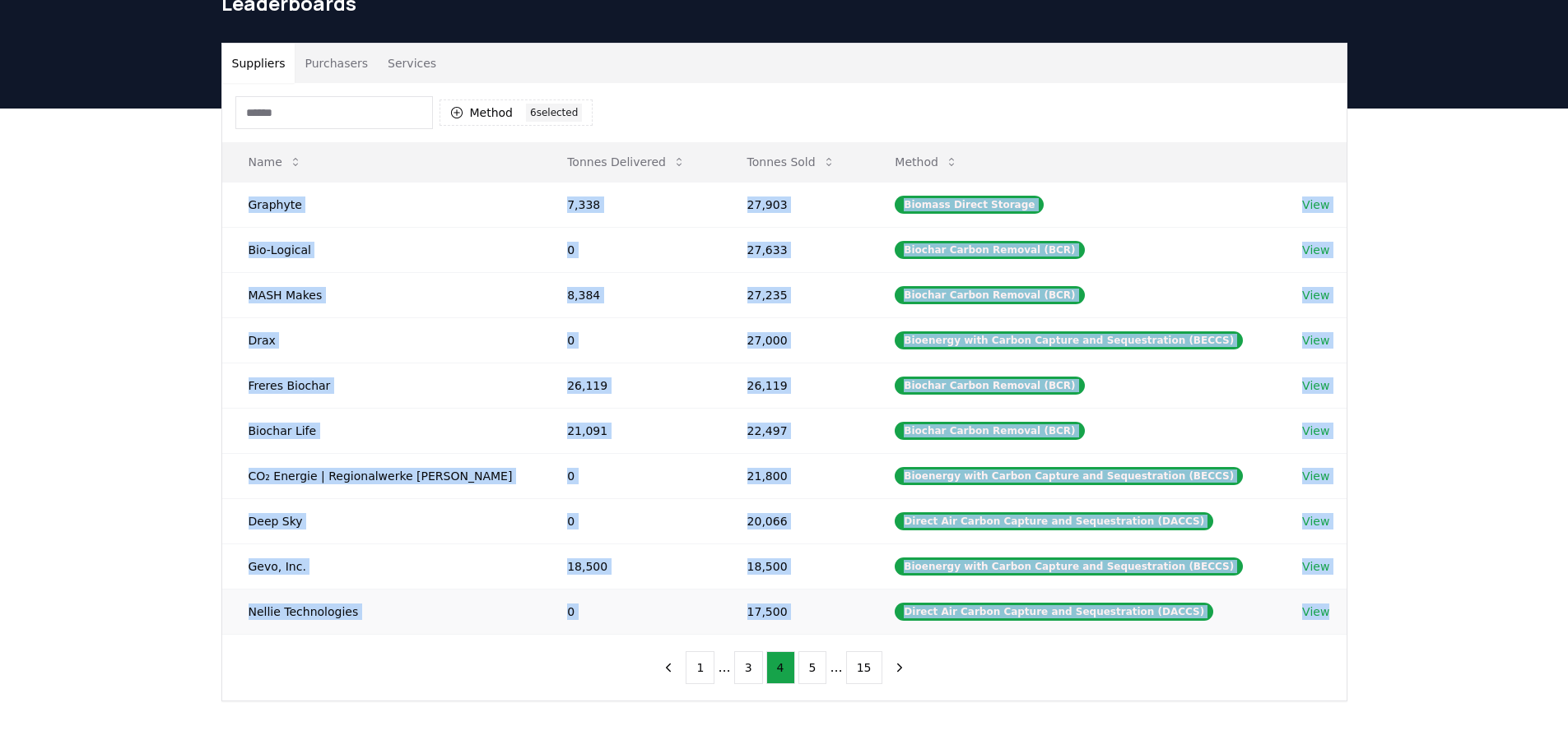
drag, startPoint x: 232, startPoint y: 201, endPoint x: 1323, endPoint y: 606, distance: 1163.7
click at [1323, 606] on tbody "Graphyte 7,338 27,903 Biomass Direct Storage View Bio-Logical 0 27,633 Biochar …" at bounding box center [784, 408] width 1124 height 452
copy tbody "Graphyte 7,338 27,903 Biomass Direct Storage View Bio-Logical 0 27,633 Biochar …"
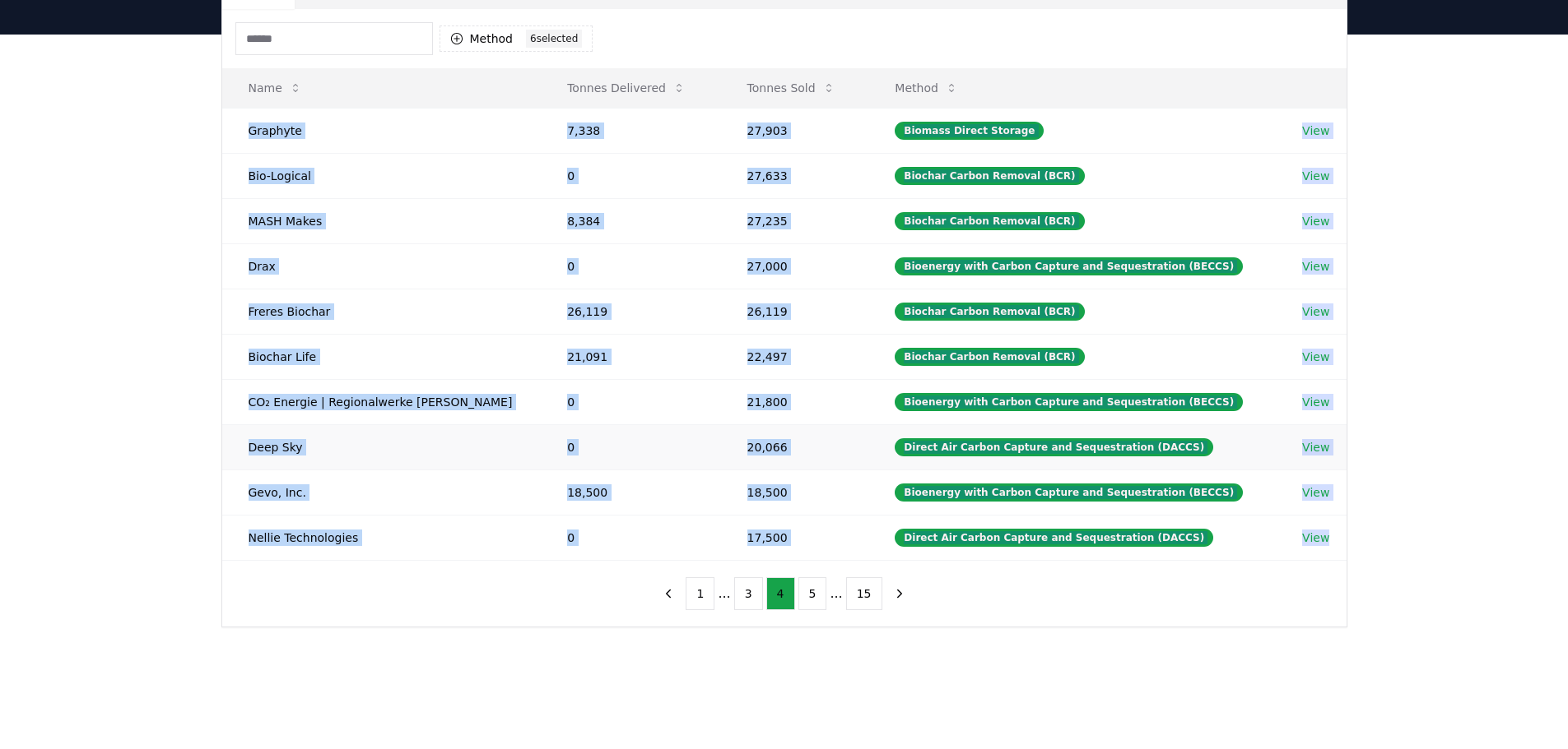
scroll to position [246, 0]
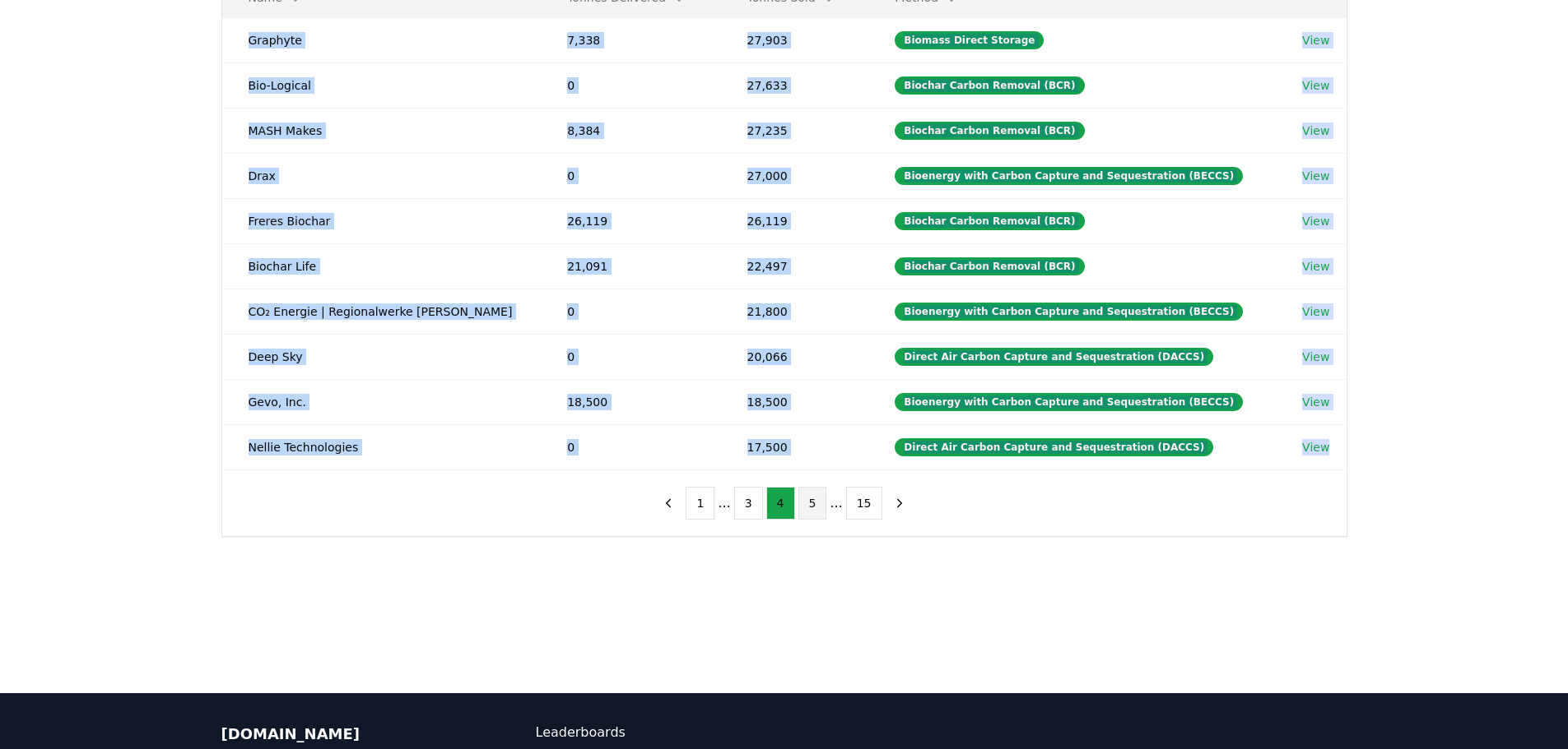
click at [814, 504] on button "5" at bounding box center [812, 504] width 29 height 33
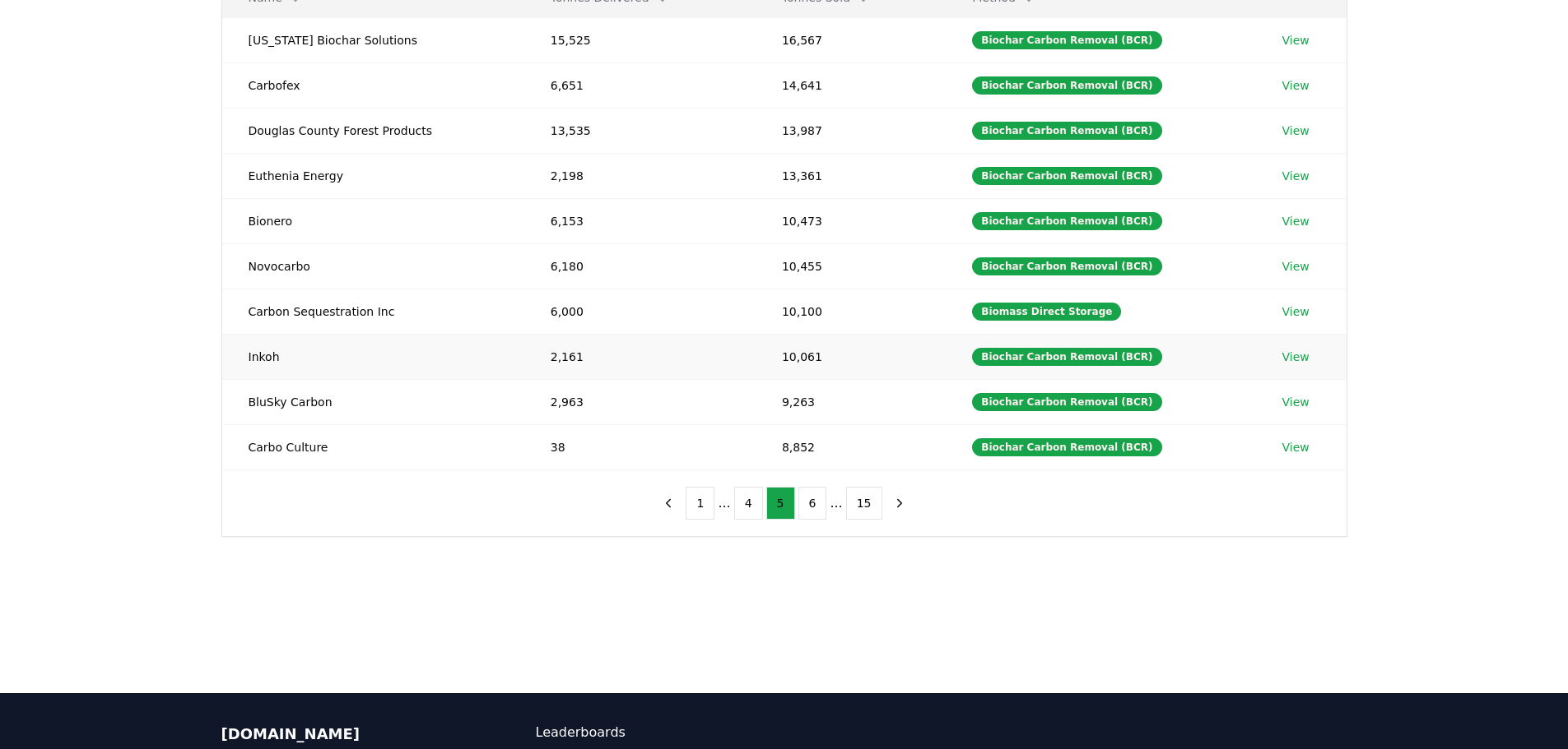
scroll to position [164, 0]
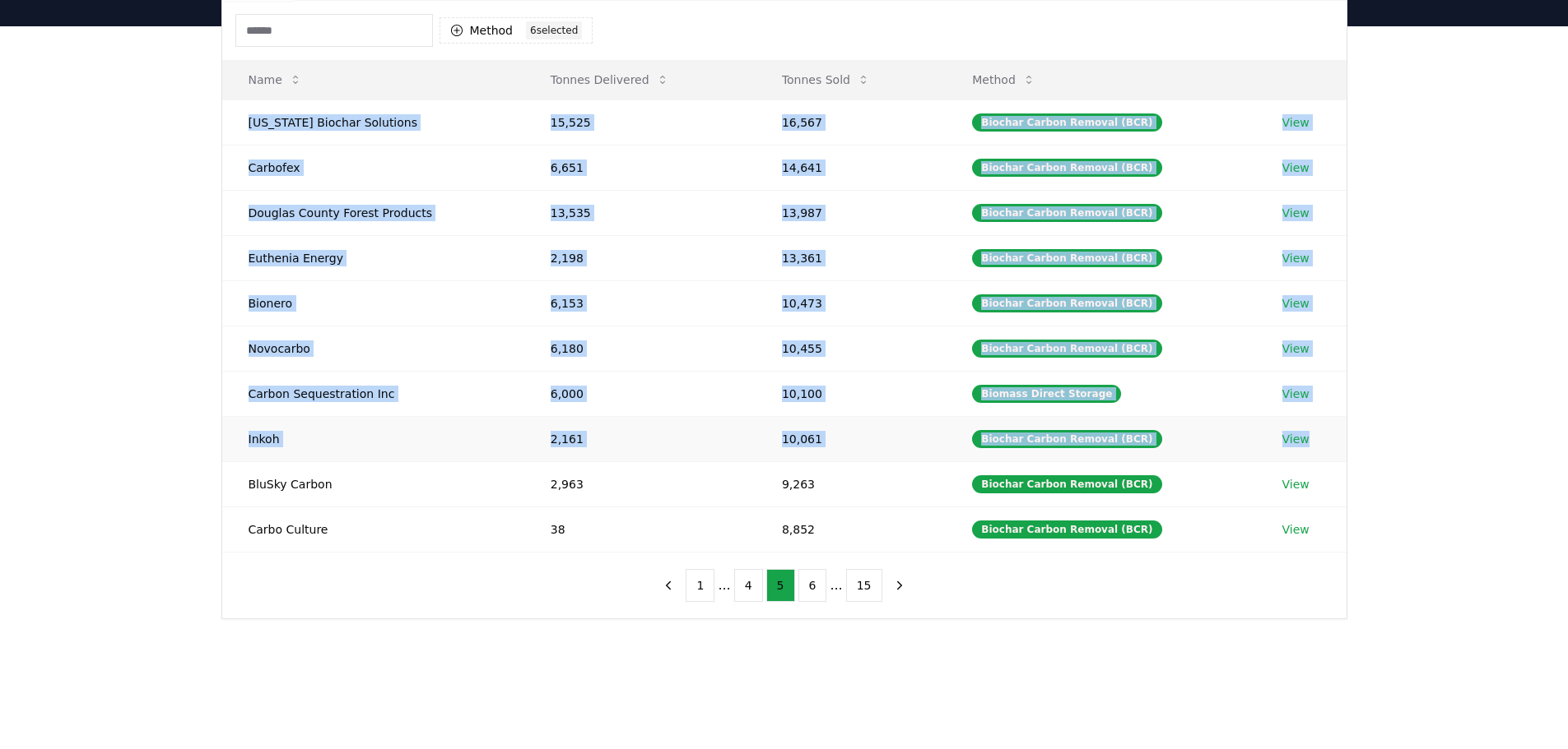
drag, startPoint x: 235, startPoint y: 113, endPoint x: 1320, endPoint y: 441, distance: 1133.5
click at [1320, 441] on tbody "Oregon Biochar Solutions 15,525 16,567 Biochar Carbon Removal (BCR) View Carbof…" at bounding box center [784, 326] width 1124 height 452
copy tbody "Oregon Biochar Solutions 15,525 16,567 Biochar Carbon Removal (BCR) View Carbof…"
click at [820, 585] on button "6" at bounding box center [812, 586] width 29 height 33
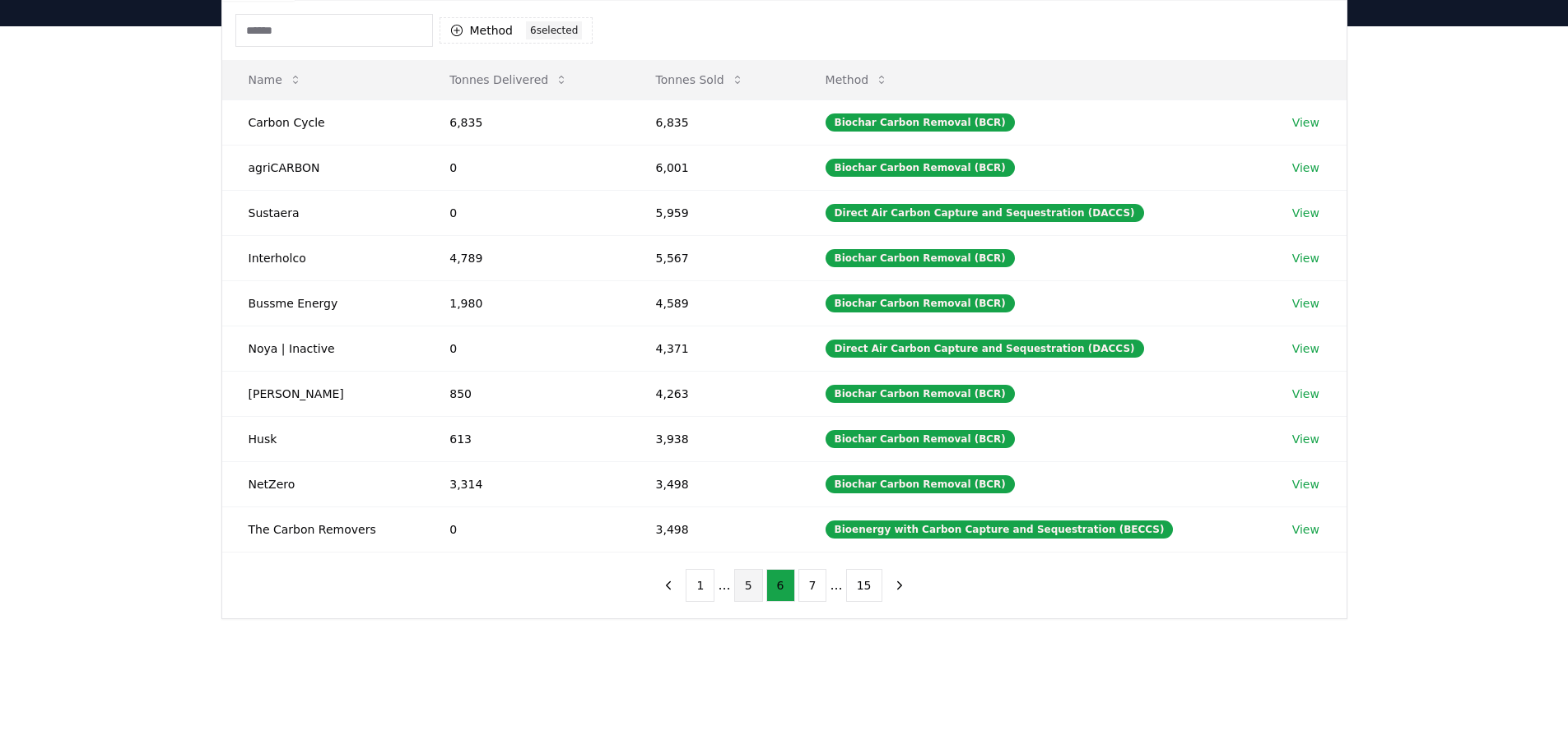
click at [757, 581] on button "5" at bounding box center [748, 586] width 29 height 33
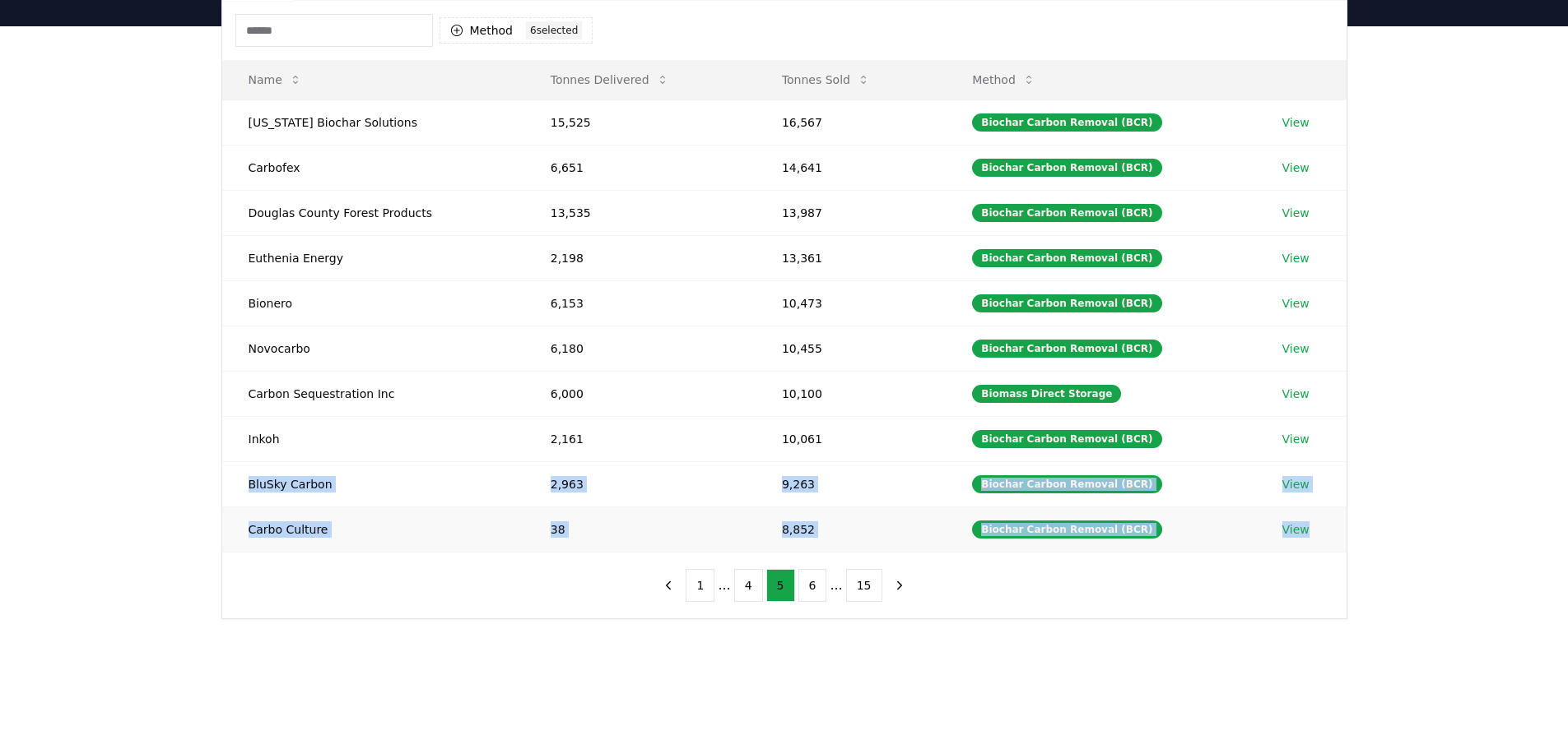
drag, startPoint x: 246, startPoint y: 480, endPoint x: 1335, endPoint y: 529, distance: 1090.1
click at [1335, 529] on tbody "Oregon Biochar Solutions 15,525 16,567 Biochar Carbon Removal (BCR) View Carbof…" at bounding box center [784, 326] width 1124 height 452
copy tbody "BluSky Carbon 2,963 9,263 Biochar Carbon Removal (BCR) View Carbo Culture 38 8,…"
click at [801, 586] on button "6" at bounding box center [812, 586] width 29 height 33
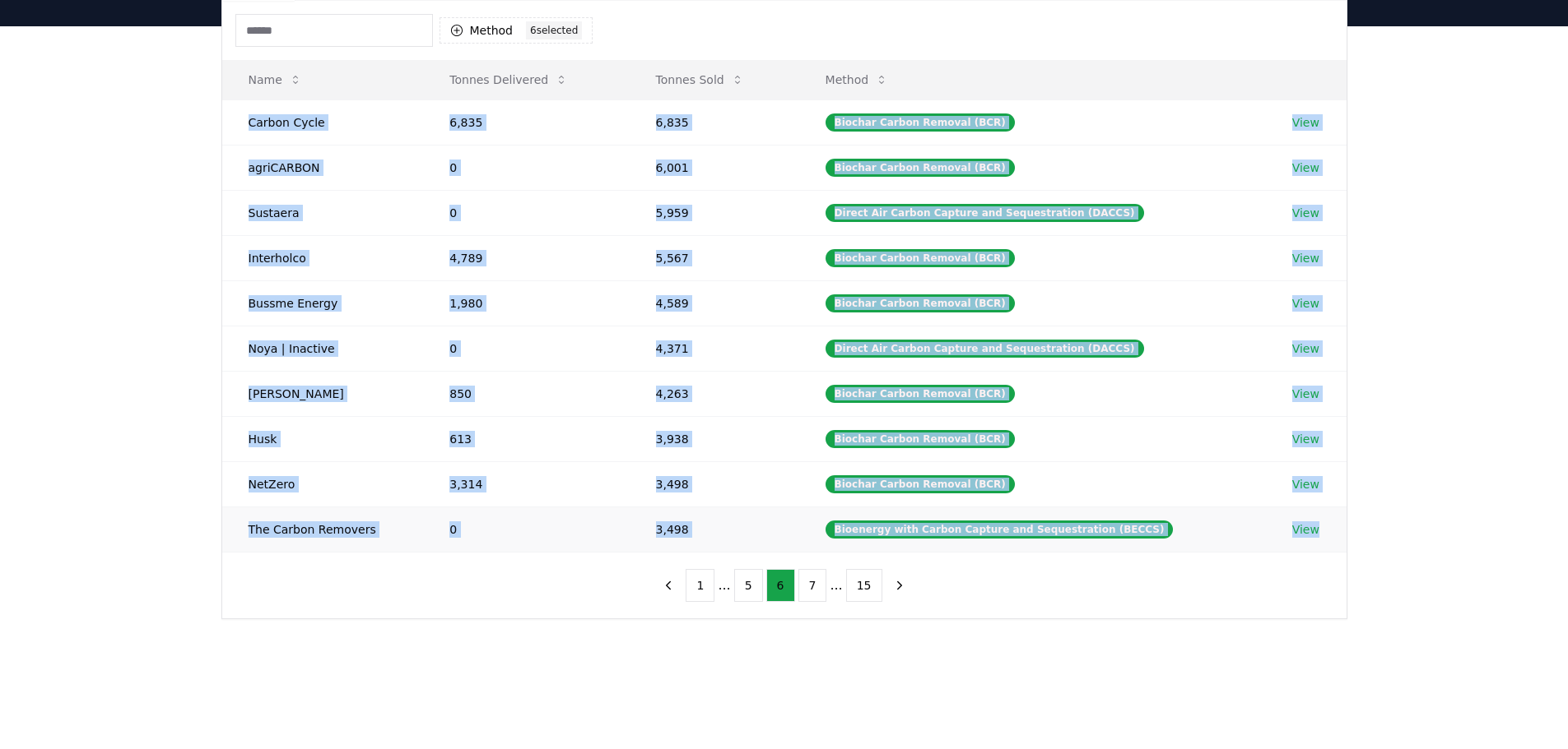
drag, startPoint x: 234, startPoint y: 117, endPoint x: 1346, endPoint y: 540, distance: 1189.7
click at [1346, 540] on tbody "Carbon Cycle 6,835 6,835 Biochar Carbon Removal (BCR) View agriCARBON 0 6,001 B…" at bounding box center [784, 326] width 1124 height 452
copy tbody "Carbon Cycle 6,835 6,835 Biochar Carbon Removal (BCR) View agriCARBON 0 6,001 B…"
click at [814, 580] on button "7" at bounding box center [812, 586] width 29 height 33
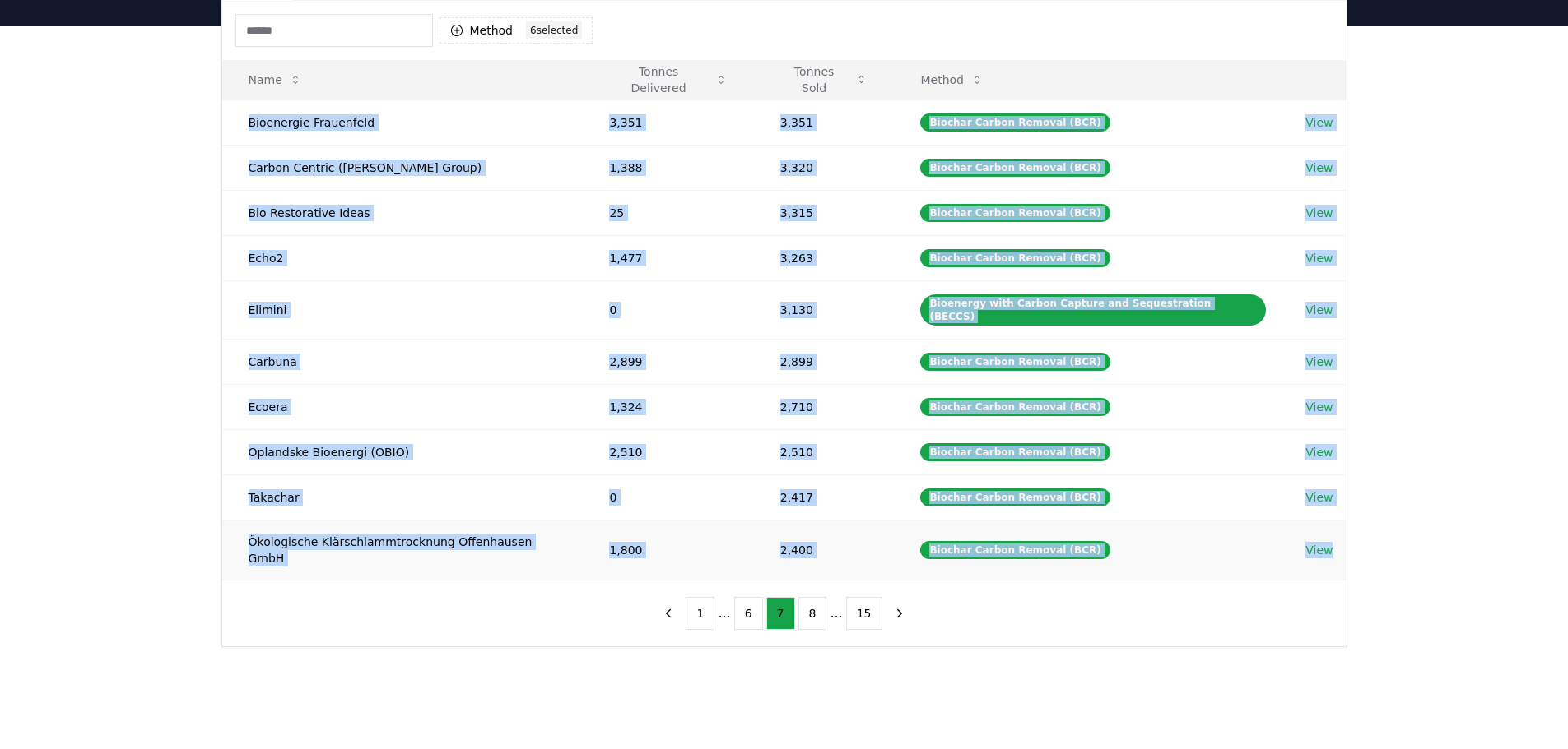
drag, startPoint x: 239, startPoint y: 117, endPoint x: 1320, endPoint y: 542, distance: 1161.5
click at [1320, 542] on tbody "Bioenergie Frauenfeld 3,351 3,351 Biochar Carbon Removal (BCR) View Carbon Cent…" at bounding box center [784, 339] width 1124 height 481
copy tbody "Bioenergie Frauenfeld 3,351 3,351 Biochar Carbon Removal (BCR) View Carbon Cent…"
click at [811, 597] on button "8" at bounding box center [812, 613] width 29 height 33
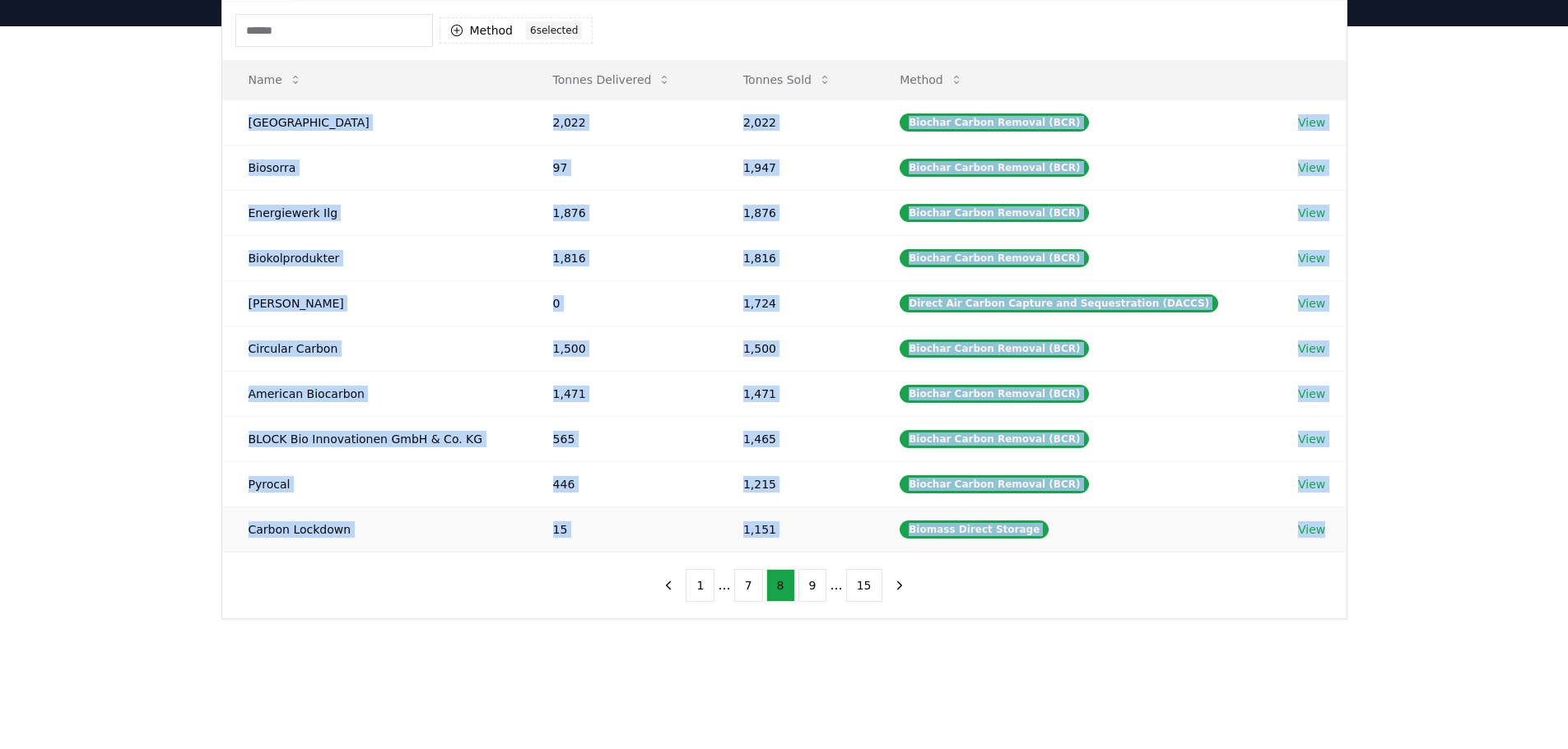
drag, startPoint x: 239, startPoint y: 118, endPoint x: 1346, endPoint y: 533, distance: 1182.2
click at [1346, 533] on tbody "Nordgau 2,022 2,022 Biochar Carbon Removal (BCR) View Biosorra 97 1,947 Biochar…" at bounding box center [784, 326] width 1124 height 452
copy tbody "Nordgau 2,022 2,022 Biochar Carbon Removal (BCR) View Biosorra 97 1,947 Biochar…"
click at [810, 588] on button "9" at bounding box center [812, 586] width 29 height 33
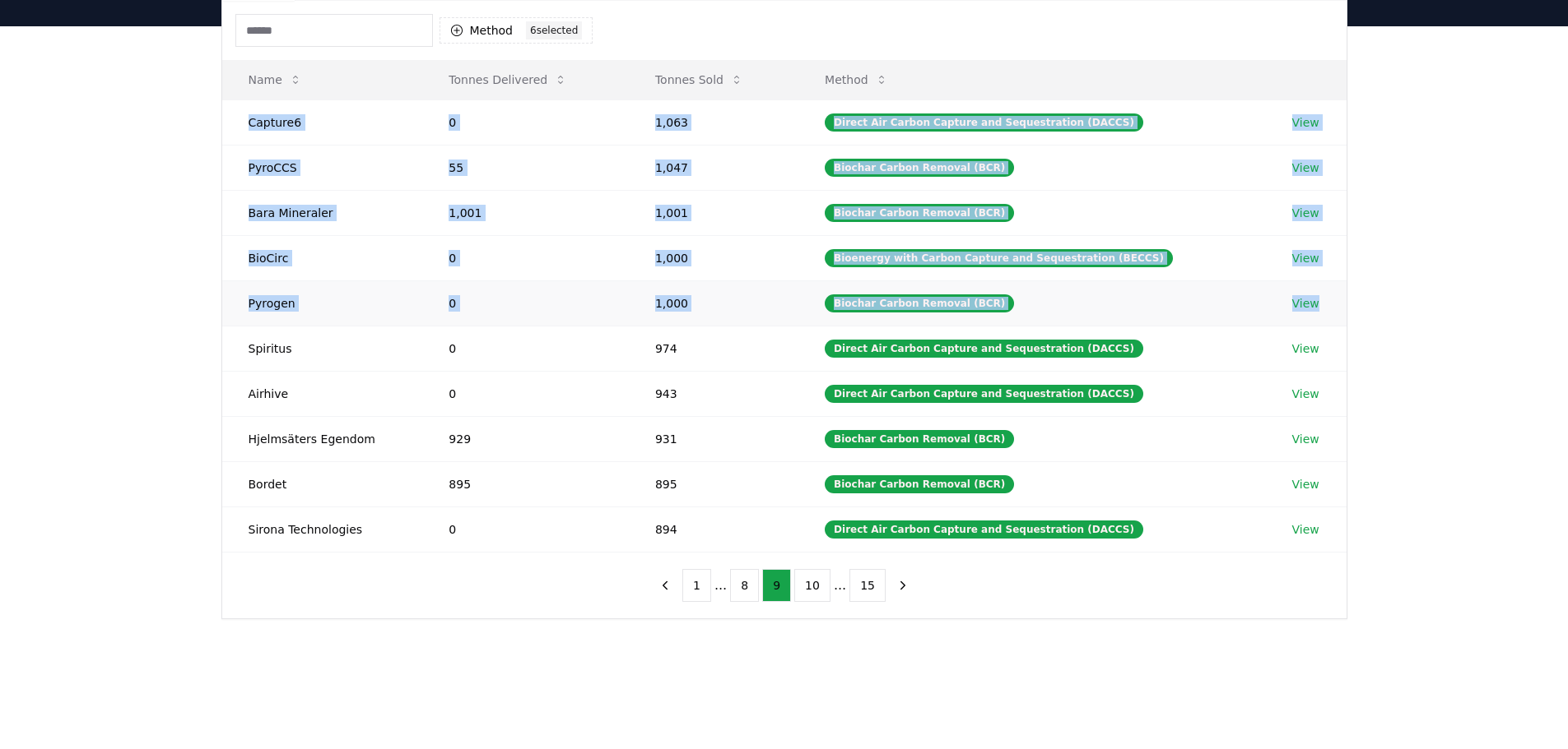
drag, startPoint x: 242, startPoint y: 118, endPoint x: 1325, endPoint y: 302, distance: 1098.5
click at [1325, 302] on tbody "Capture6 0 1,063 Direct Air Carbon Capture and Sequestration (DACCS) View PyroC…" at bounding box center [784, 326] width 1124 height 452
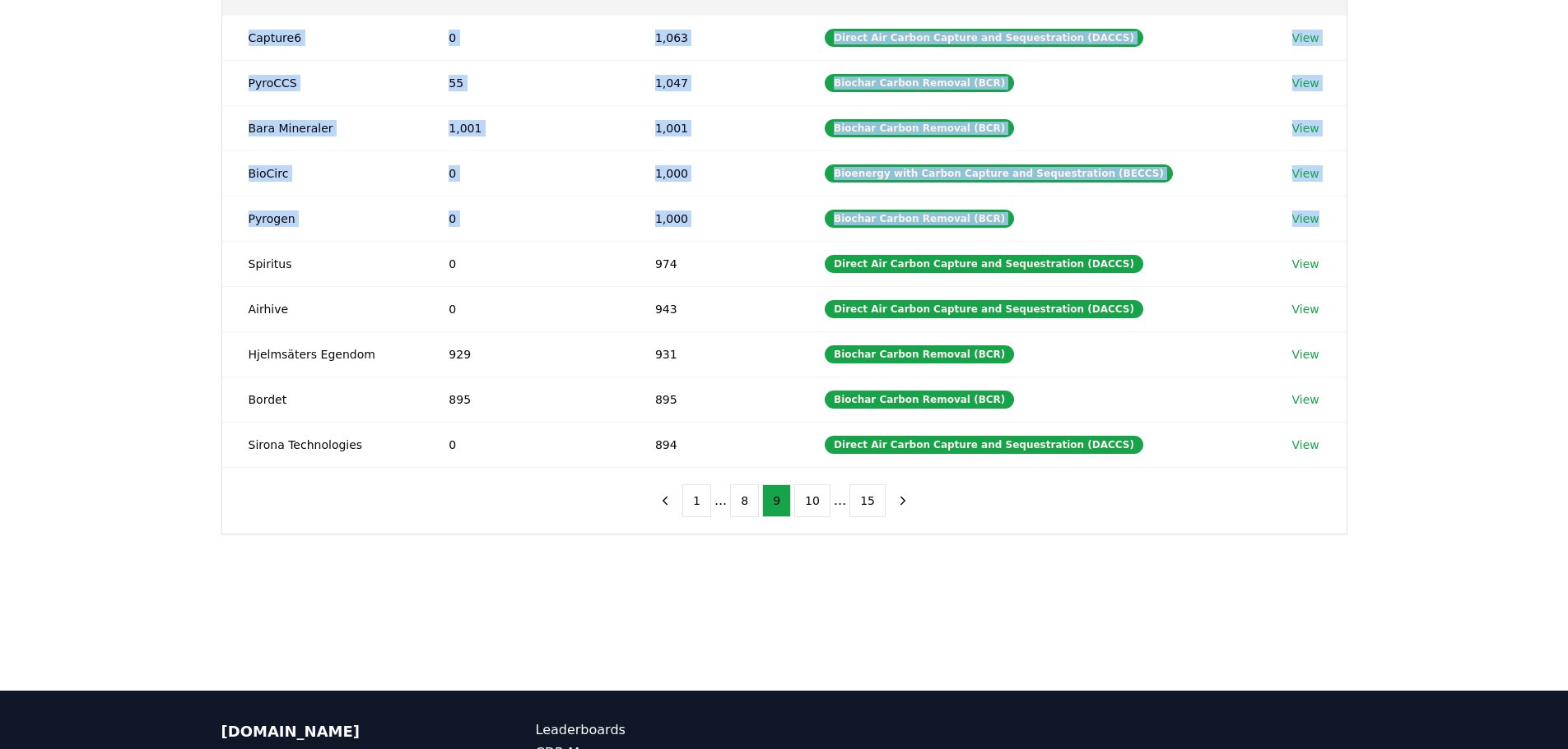
scroll to position [454, 0]
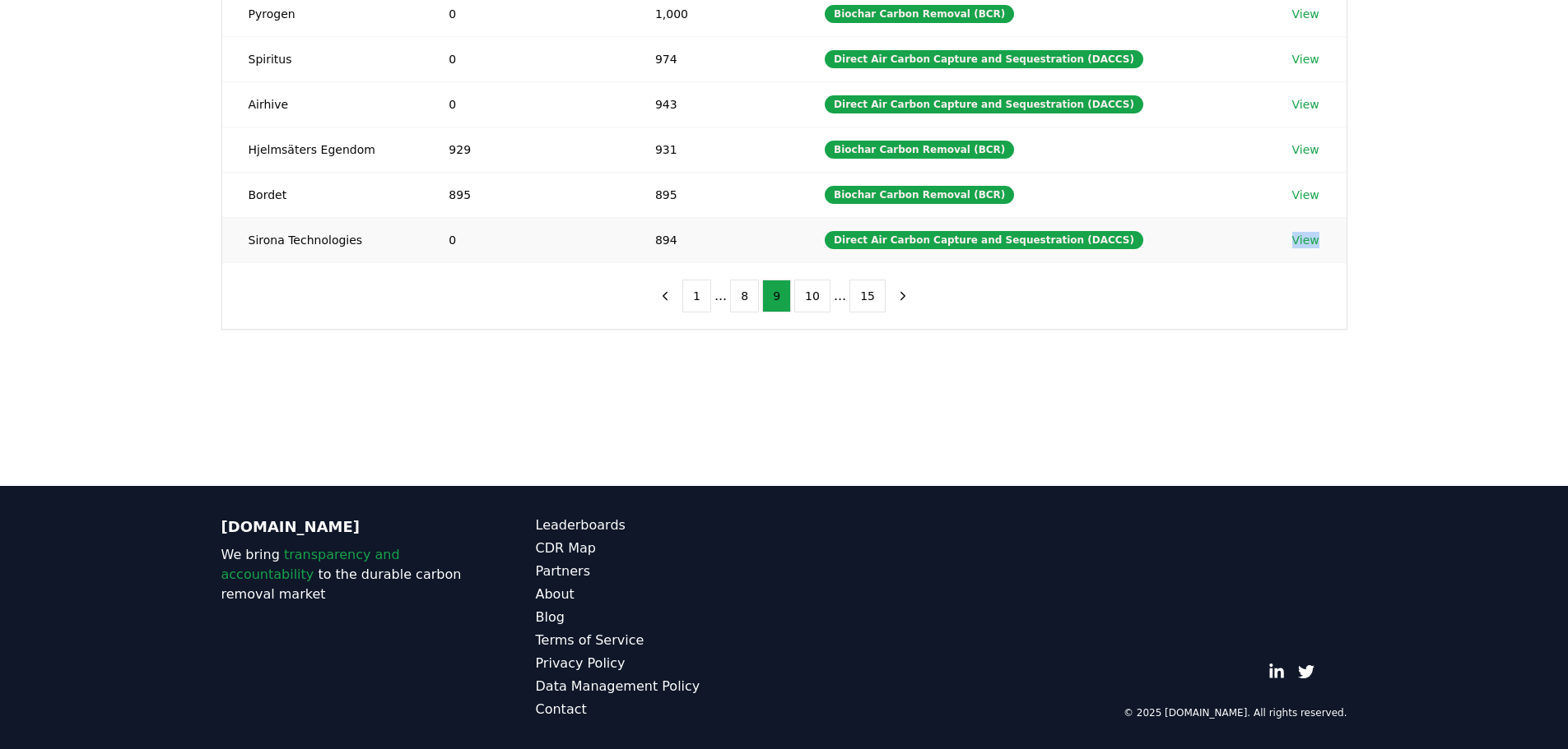
drag, startPoint x: 1319, startPoint y: 248, endPoint x: 1283, endPoint y: 237, distance: 37.6
click at [1283, 237] on td "View" at bounding box center [1305, 239] width 80 height 45
click at [1300, 240] on link "View" at bounding box center [1305, 240] width 27 height 17
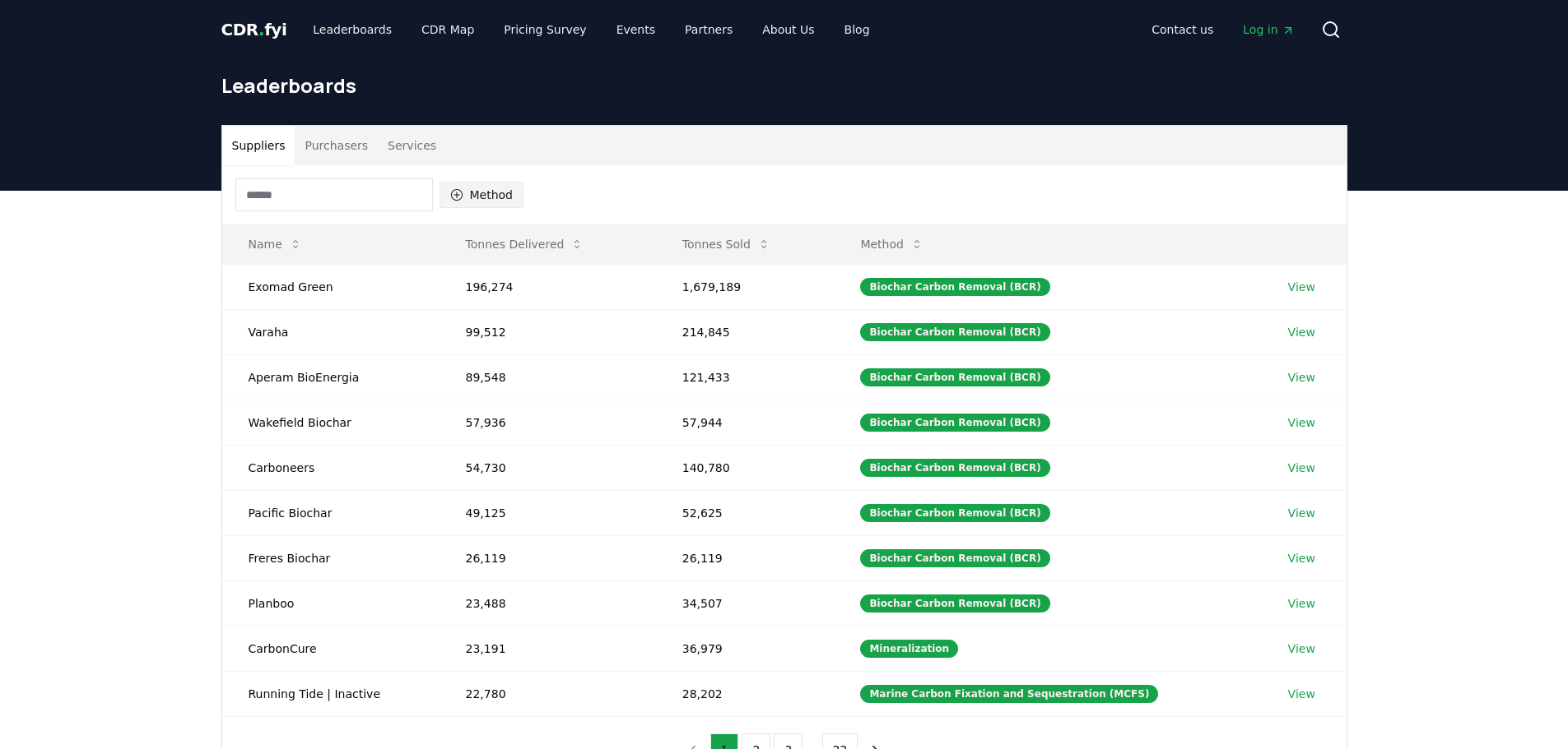
click at [503, 196] on button "Method" at bounding box center [482, 195] width 85 height 27
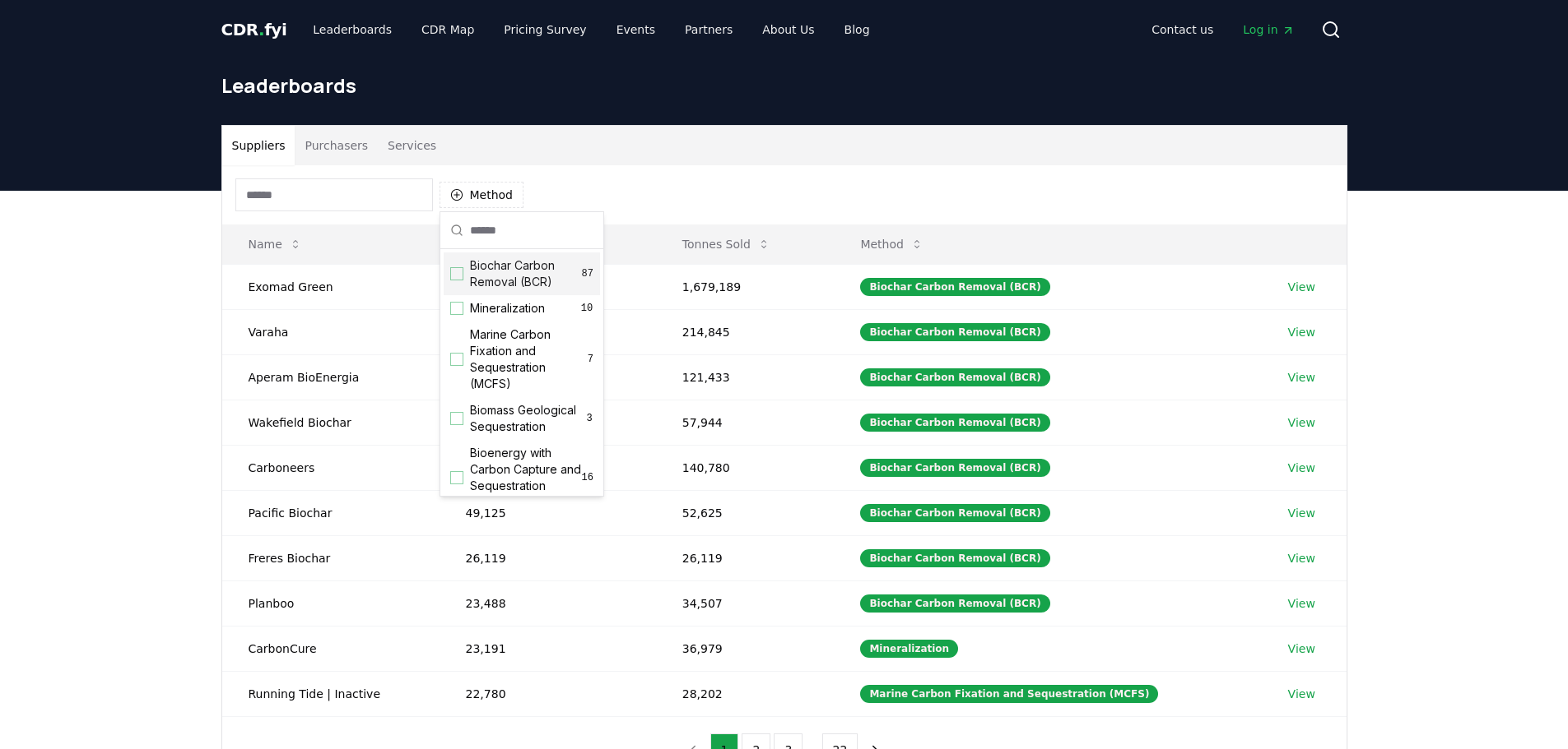
click at [543, 281] on span "Biochar Carbon Removal (BCR)" at bounding box center [525, 274] width 112 height 33
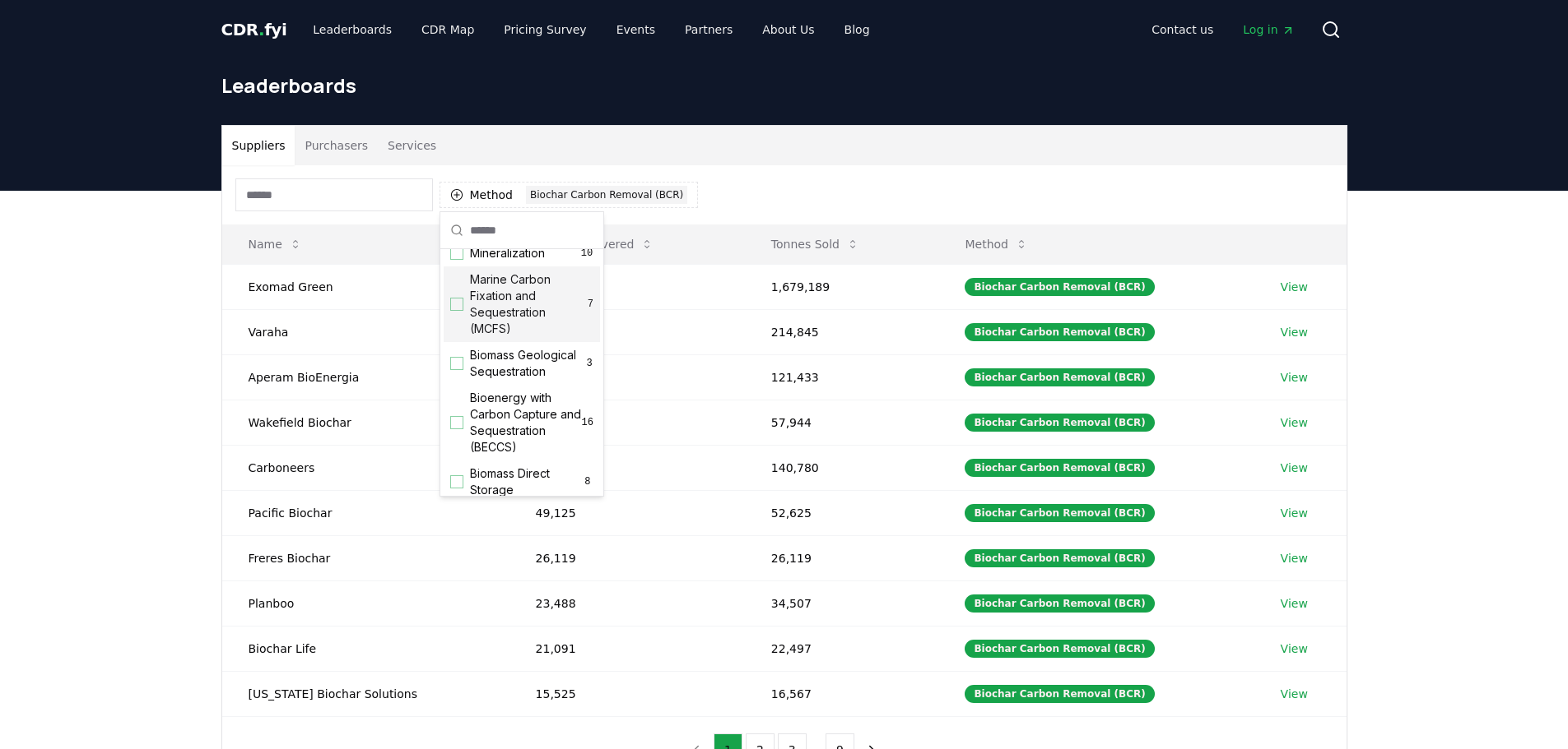
scroll to position [82, 0]
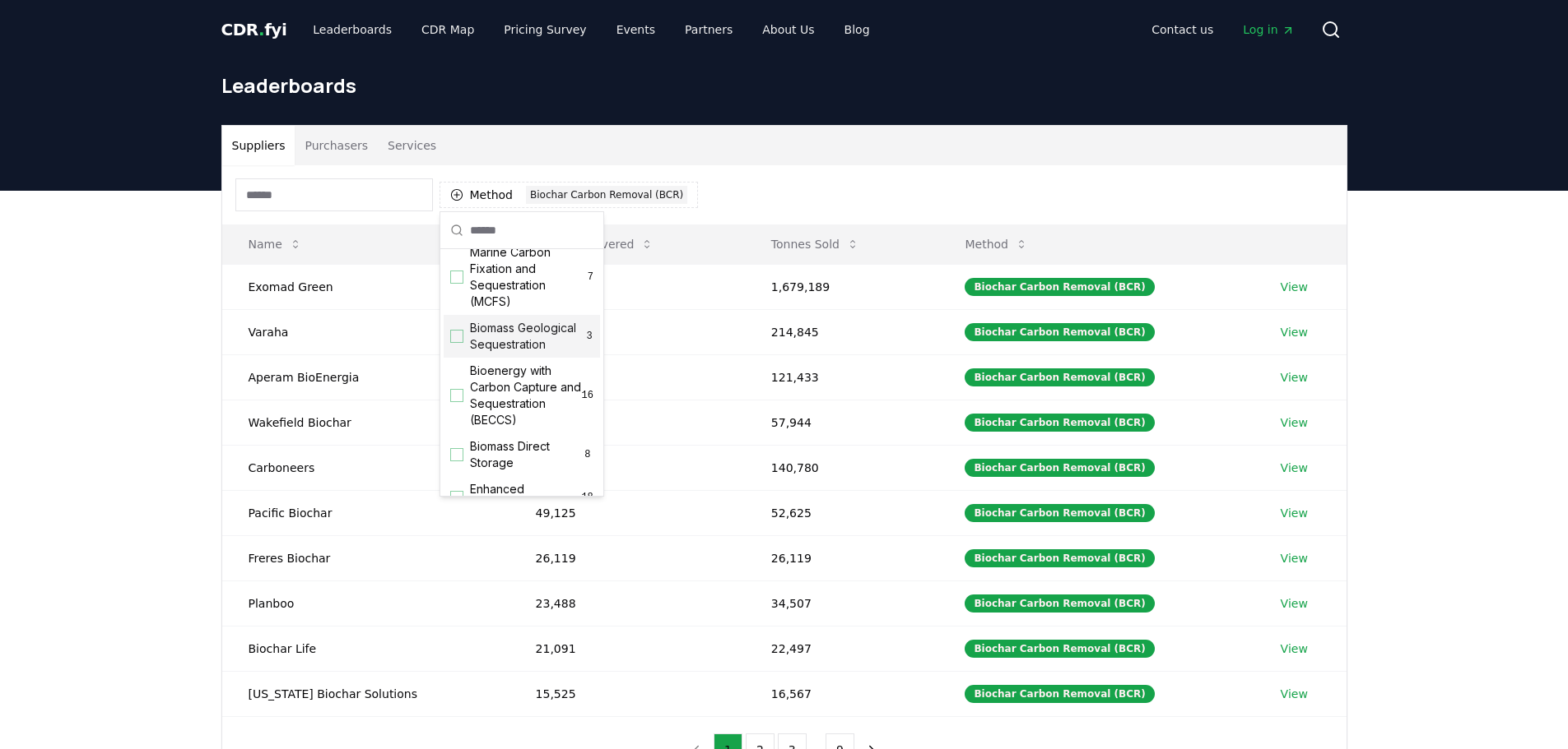
click at [525, 339] on span "Biomass Geological Sequestration" at bounding box center [527, 337] width 115 height 33
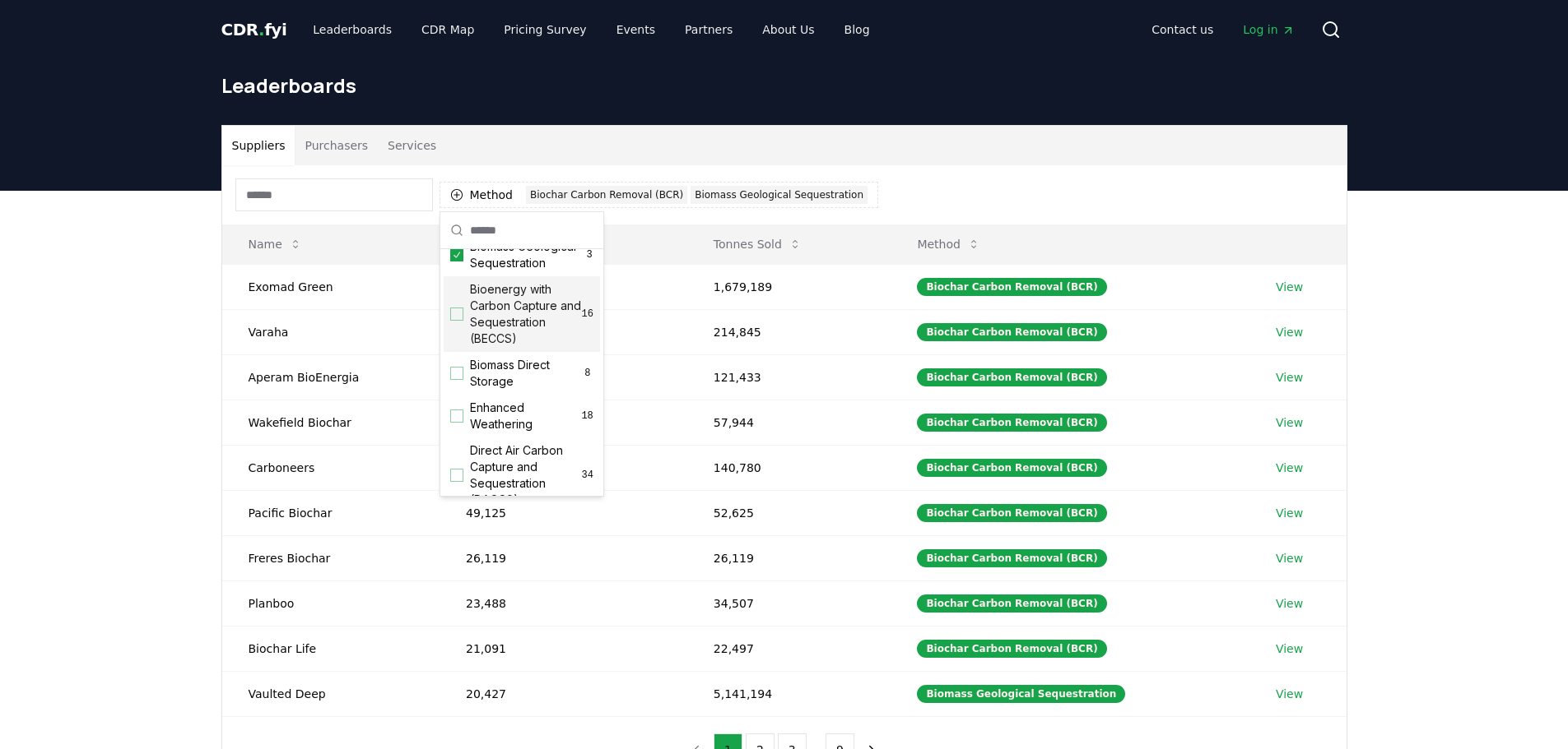
scroll to position [164, 0]
click at [528, 336] on span "Bioenergy with Carbon Capture and Sequestration (BECCS)" at bounding box center [525, 313] width 112 height 65
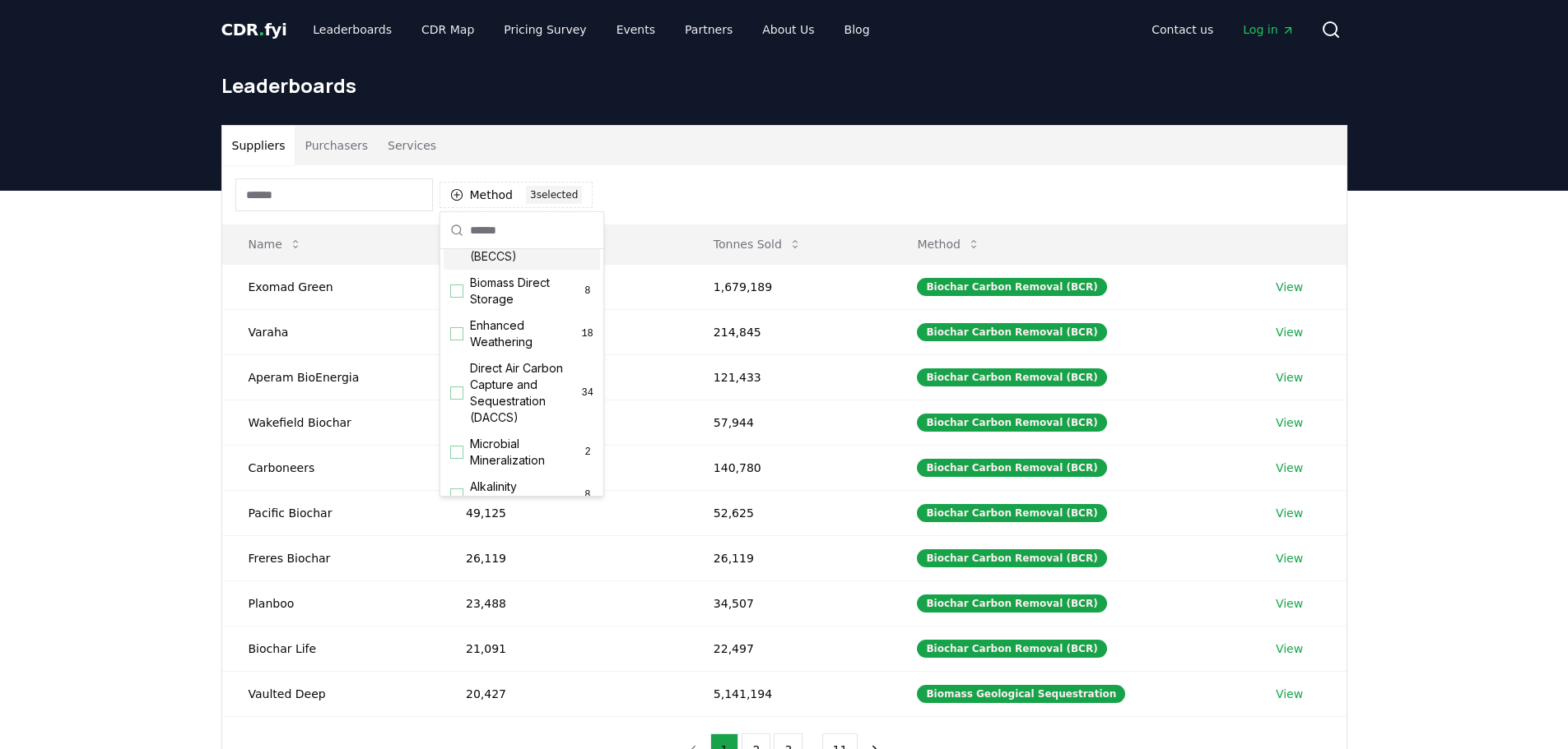
scroll to position [246, 0]
click at [524, 307] on span "Biomass Direct Storage" at bounding box center [525, 291] width 112 height 33
click at [527, 324] on span "Direct Air Carbon Capture and Sequestration (DACCS)" at bounding box center [525, 309] width 112 height 65
click at [530, 332] on span "Direct Air Carbon Capture and Storage (DACCS)" at bounding box center [529, 330] width 118 height 49
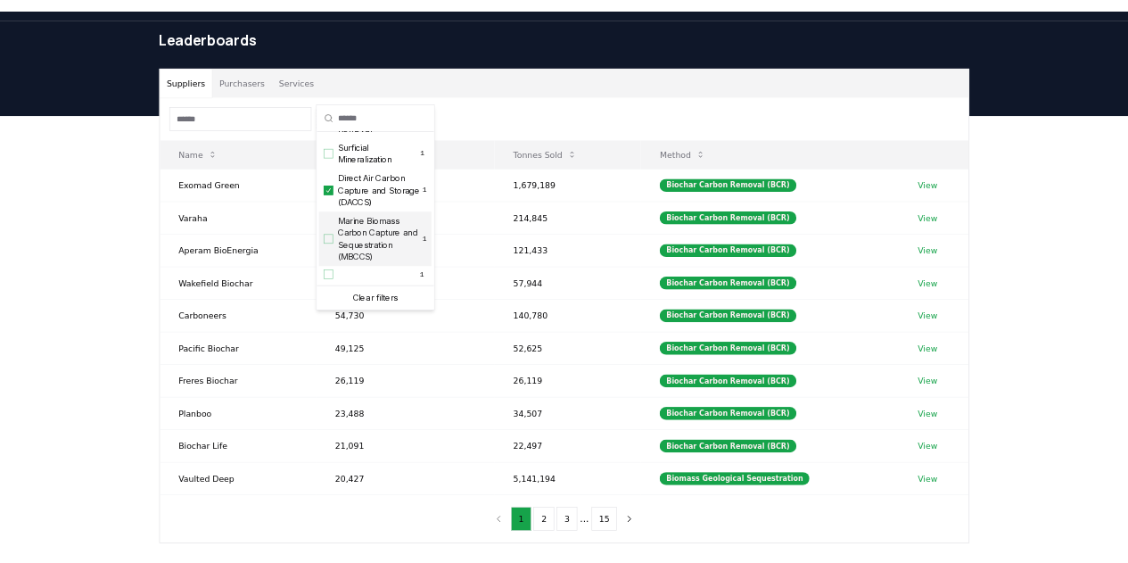
scroll to position [89, 0]
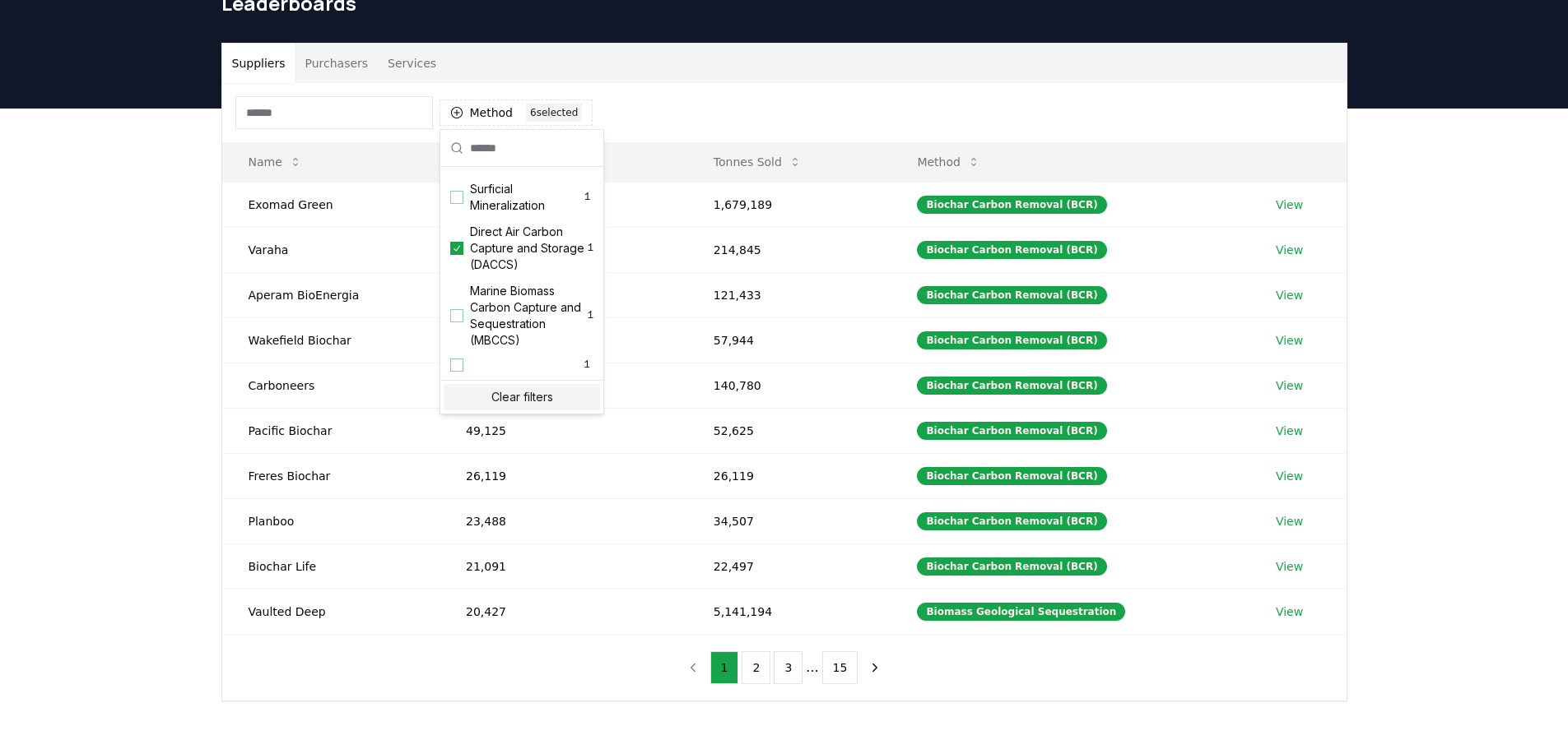
click at [68, 314] on div "Suppliers Purchasers Services Method 6 6 selected Name Tonnes Delivered Tonnes …" at bounding box center [784, 438] width 1568 height 659
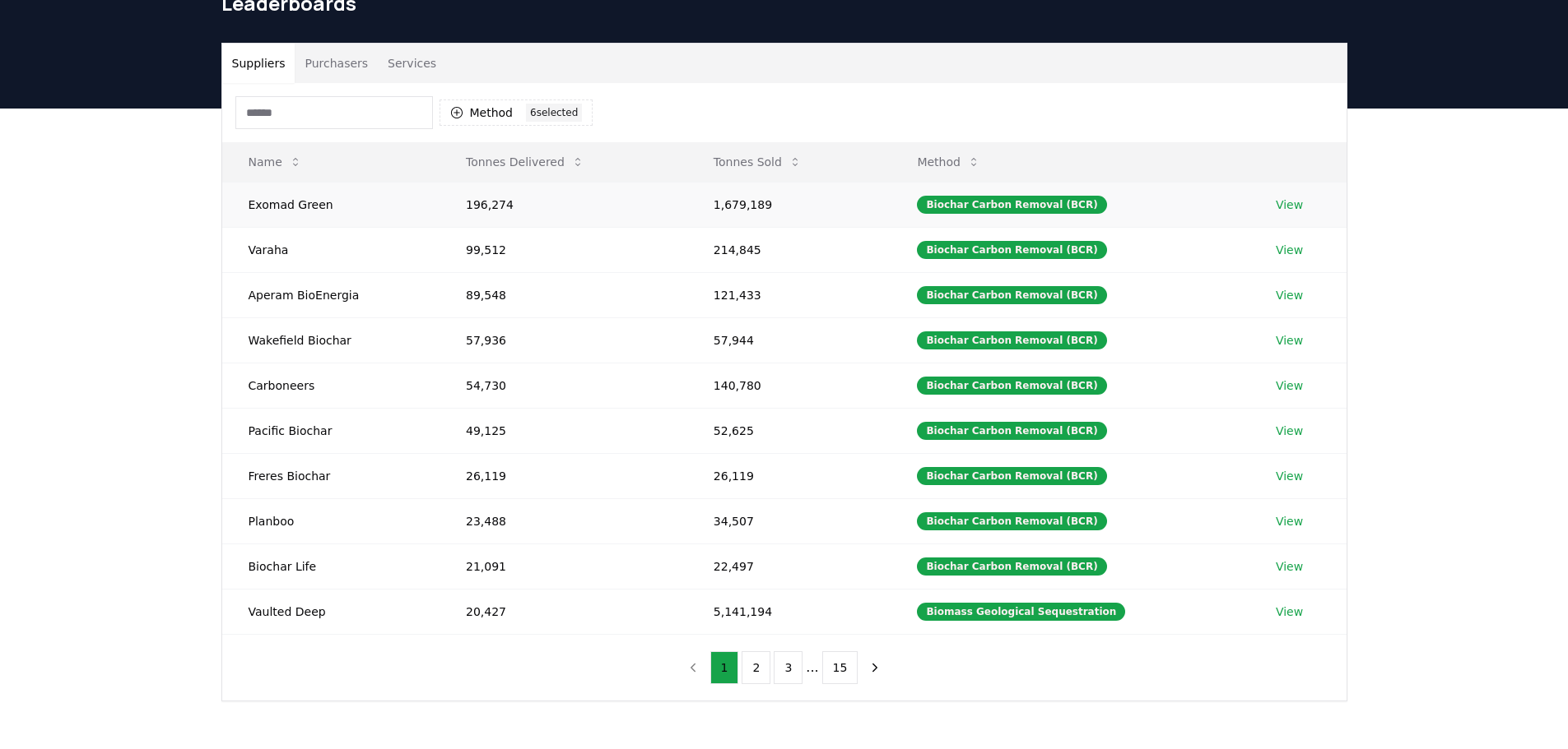
drag, startPoint x: 1270, startPoint y: 207, endPoint x: 1280, endPoint y: 203, distance: 10.8
click at [602, 663] on div "Method 6 6 selected Name Tonnes Delivered Tonnes Sold Method Exomad Green 196,2…" at bounding box center [784, 392] width 1124 height 618
click at [777, 164] on button "Tonnes Sold" at bounding box center [758, 162] width 114 height 33
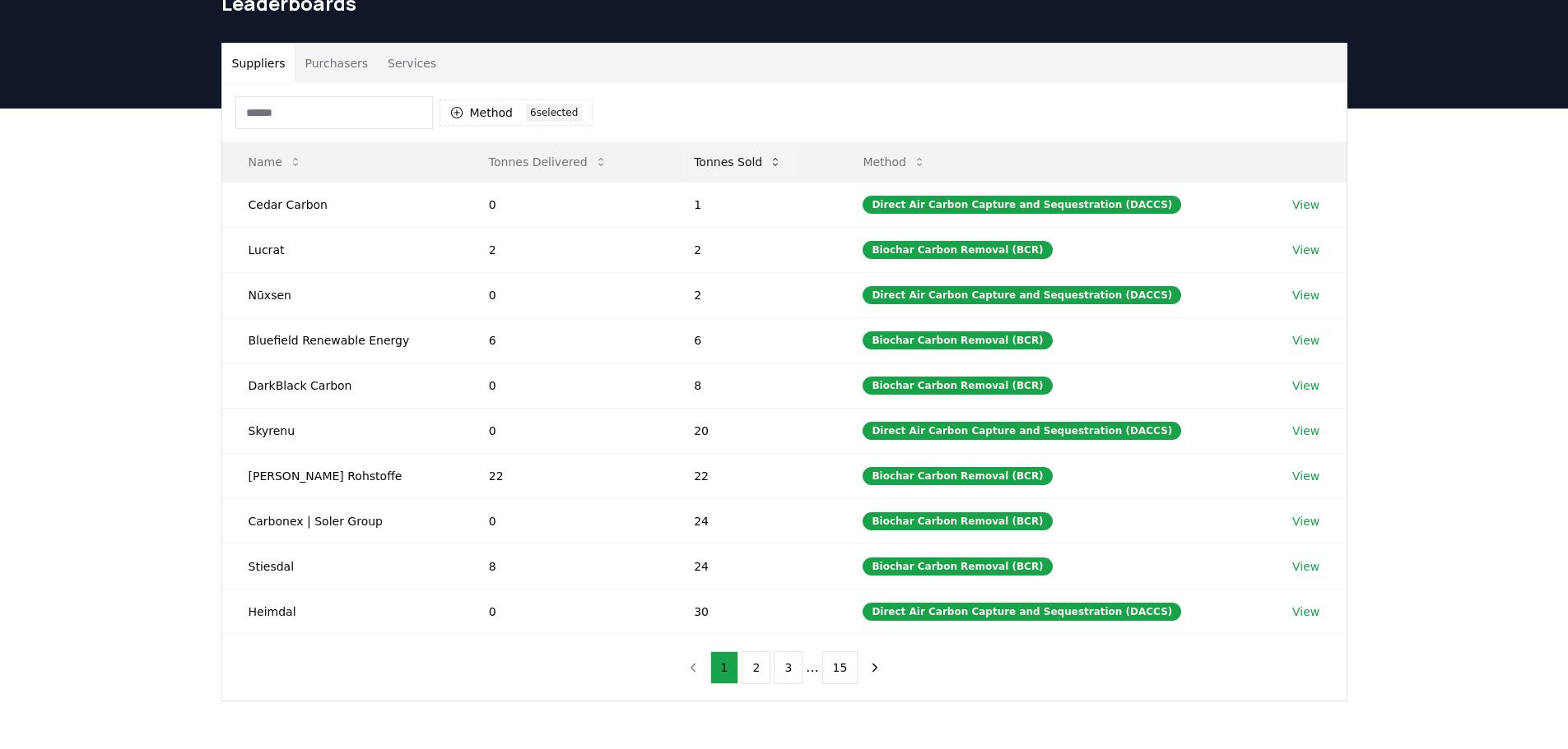
click at [778, 160] on icon at bounding box center [775, 162] width 13 height 13
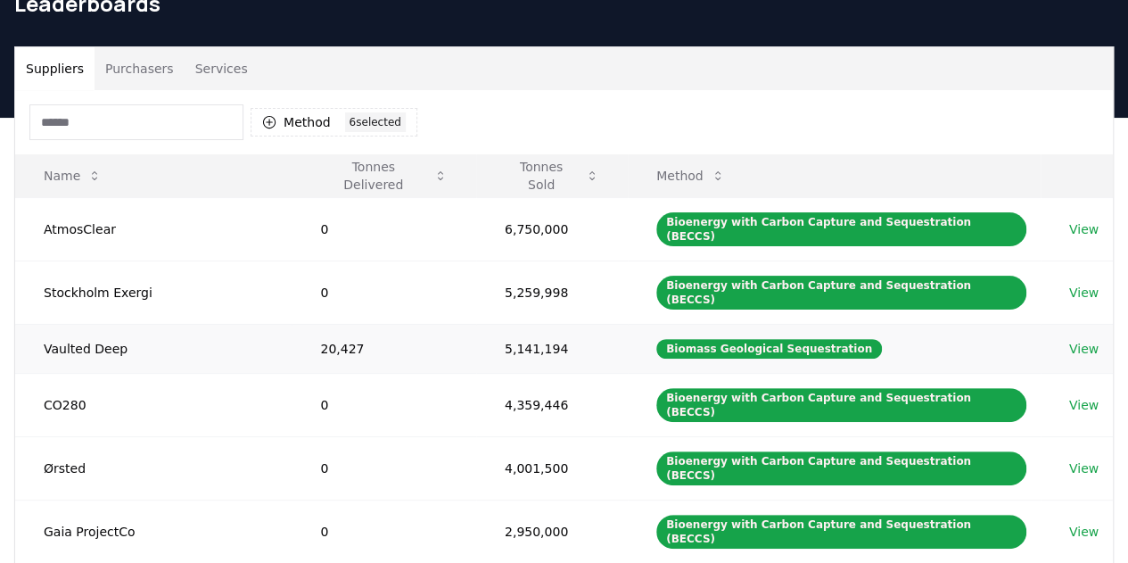
drag, startPoint x: 783, startPoint y: 313, endPoint x: 1080, endPoint y: 313, distance: 296.9
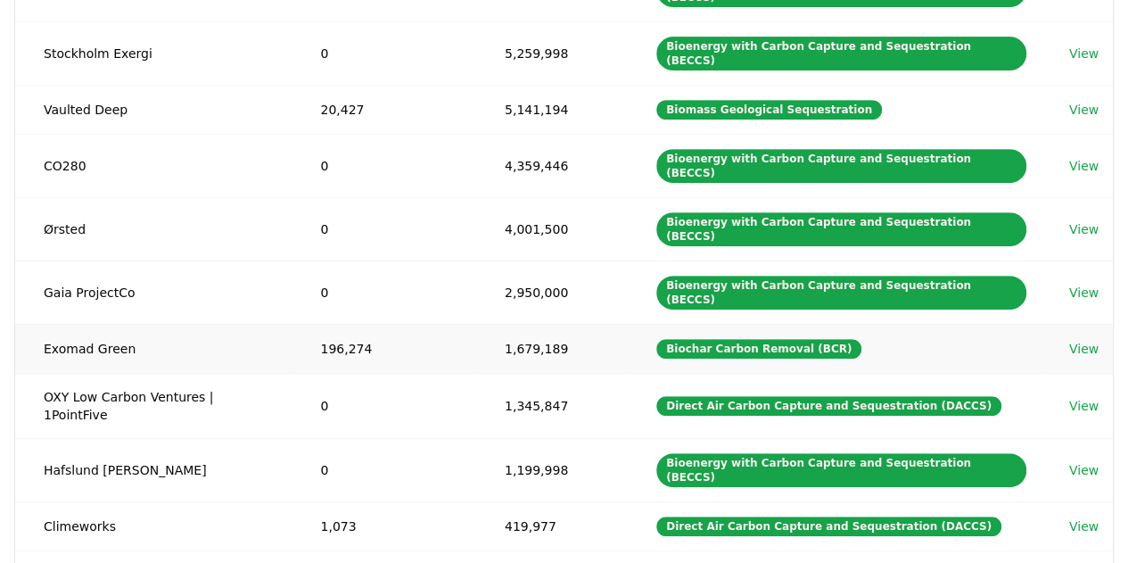
scroll to position [357, 0]
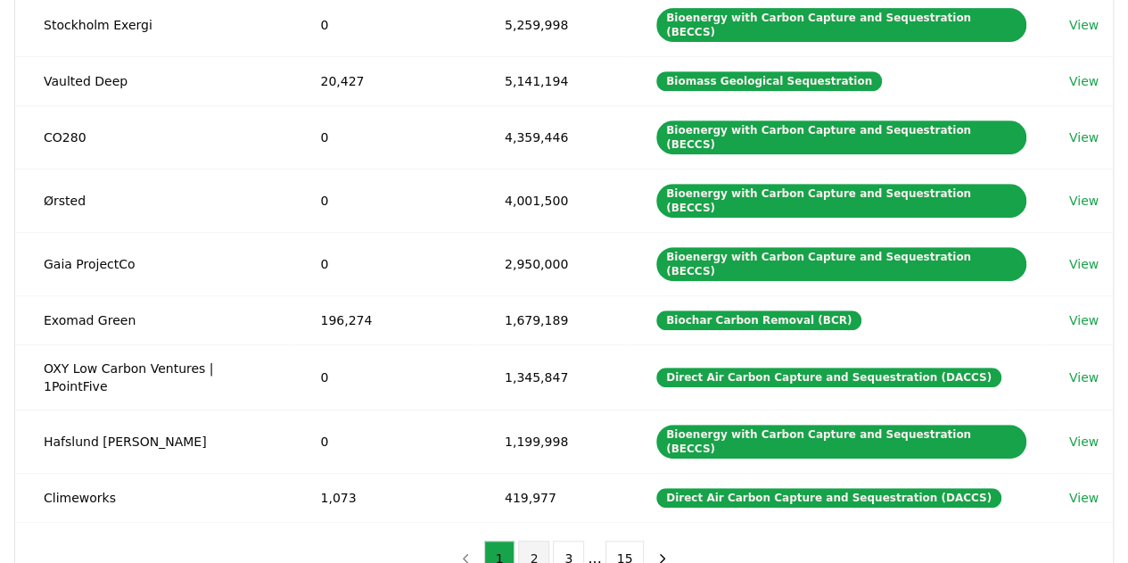
click at [539, 540] on button "2" at bounding box center [533, 558] width 31 height 36
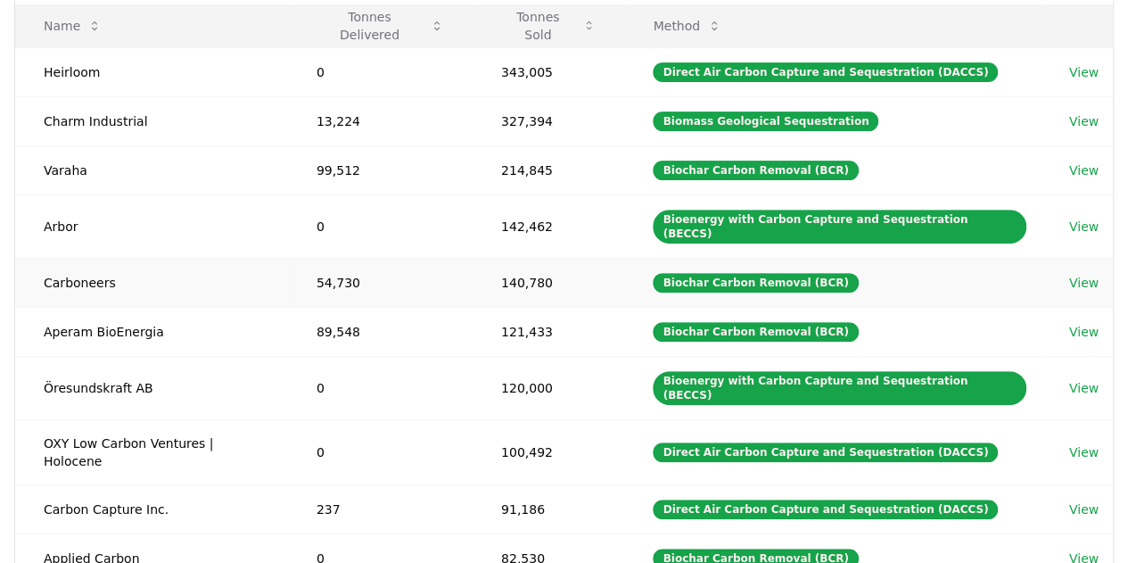
scroll to position [267, 0]
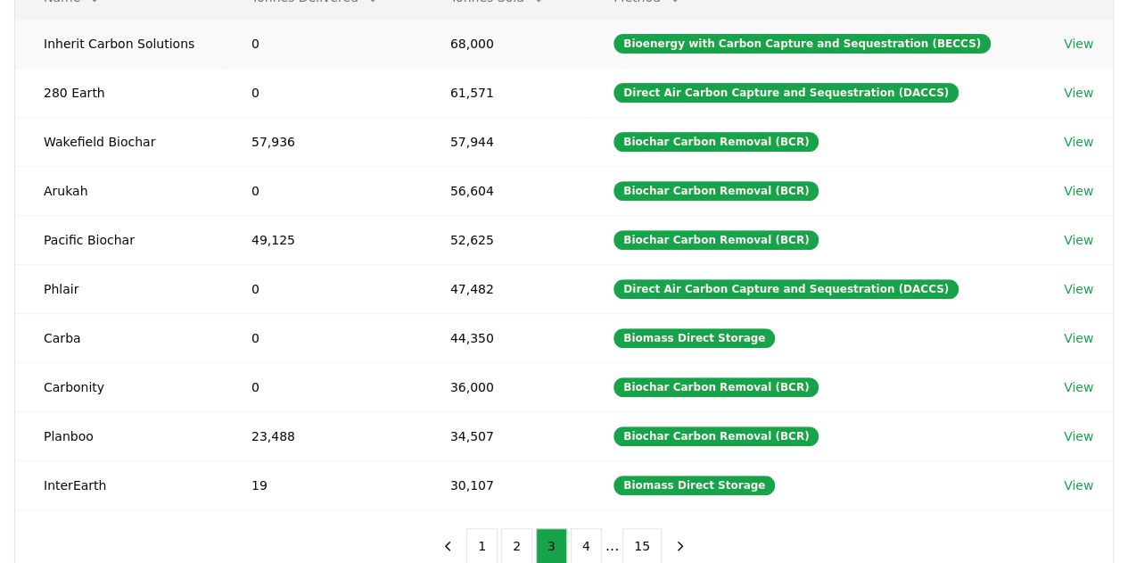
drag, startPoint x: 1088, startPoint y: 44, endPoint x: 1068, endPoint y: 42, distance: 19.7
click at [581, 537] on button "4" at bounding box center [586, 546] width 31 height 36
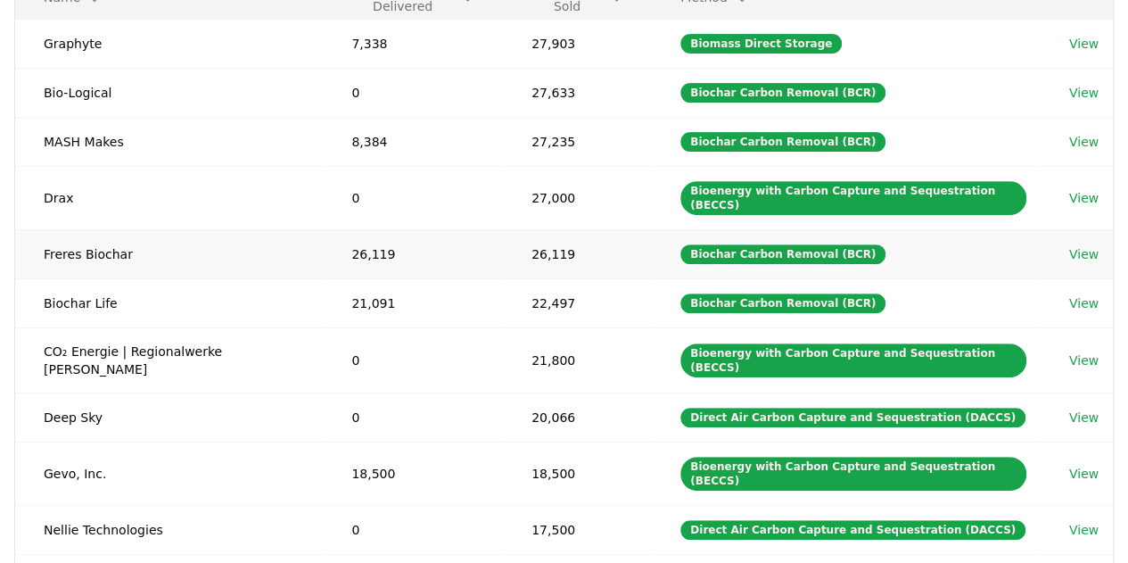
drag, startPoint x: 1077, startPoint y: 185, endPoint x: 1088, endPoint y: 233, distance: 48.5
drag, startPoint x: 1074, startPoint y: 333, endPoint x: 1081, endPoint y: 286, distance: 46.9
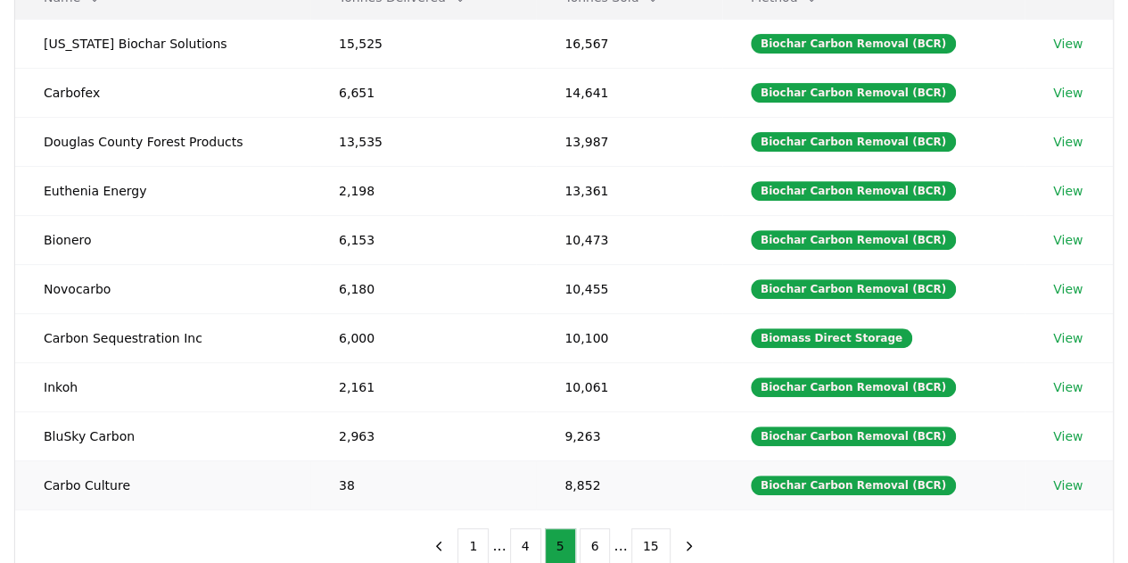
drag, startPoint x: 1075, startPoint y: 478, endPoint x: 1056, endPoint y: 478, distance: 19.6
click at [595, 543] on button "6" at bounding box center [595, 546] width 31 height 36
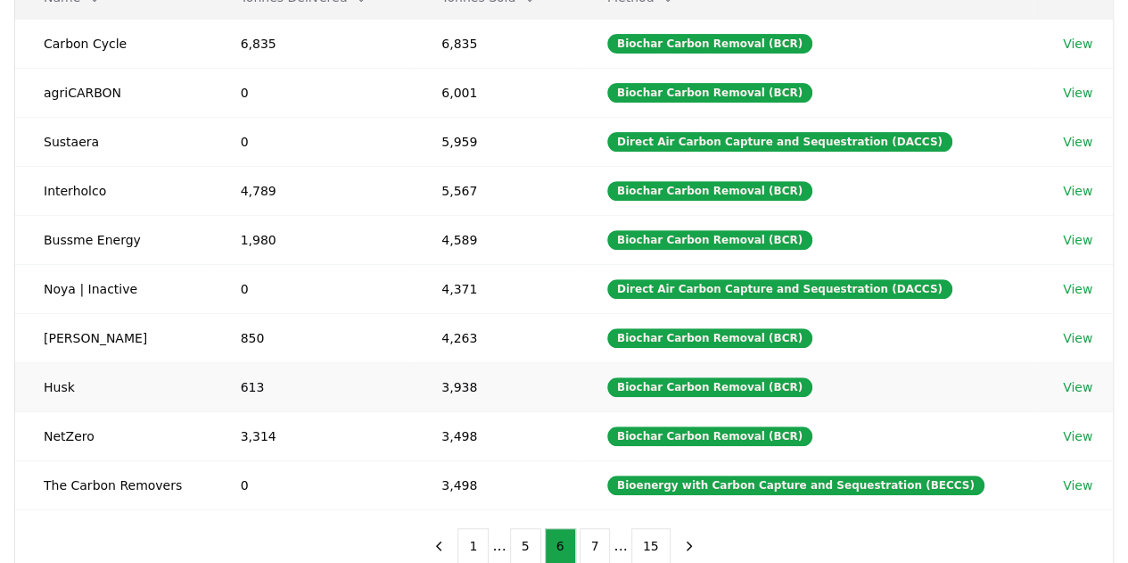
drag, startPoint x: 1051, startPoint y: 374, endPoint x: 1074, endPoint y: 373, distance: 22.3
click at [594, 536] on button "7" at bounding box center [595, 546] width 31 height 36
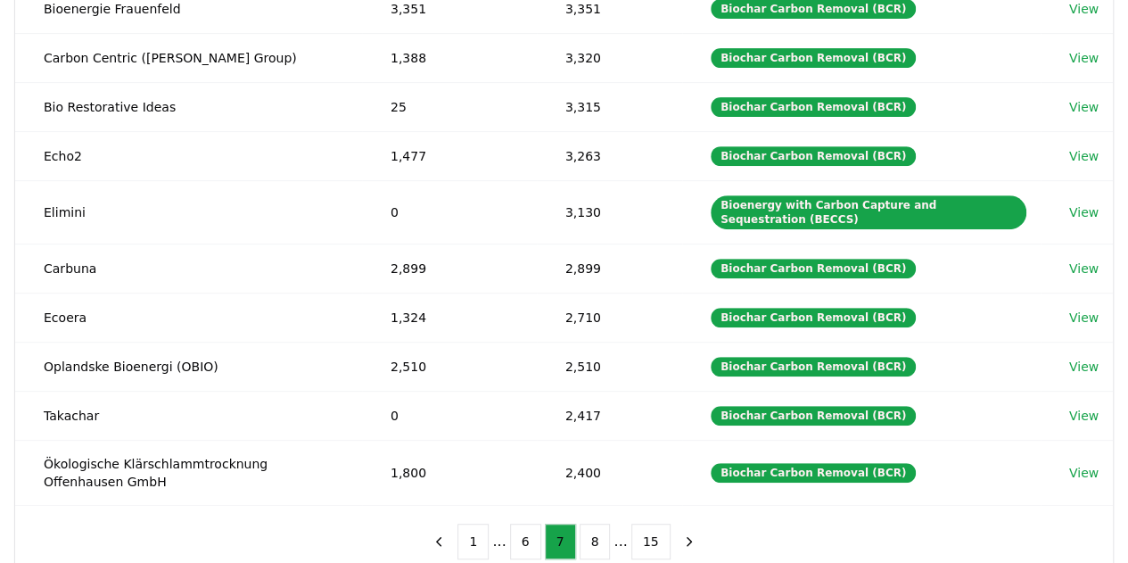
scroll to position [357, 0]
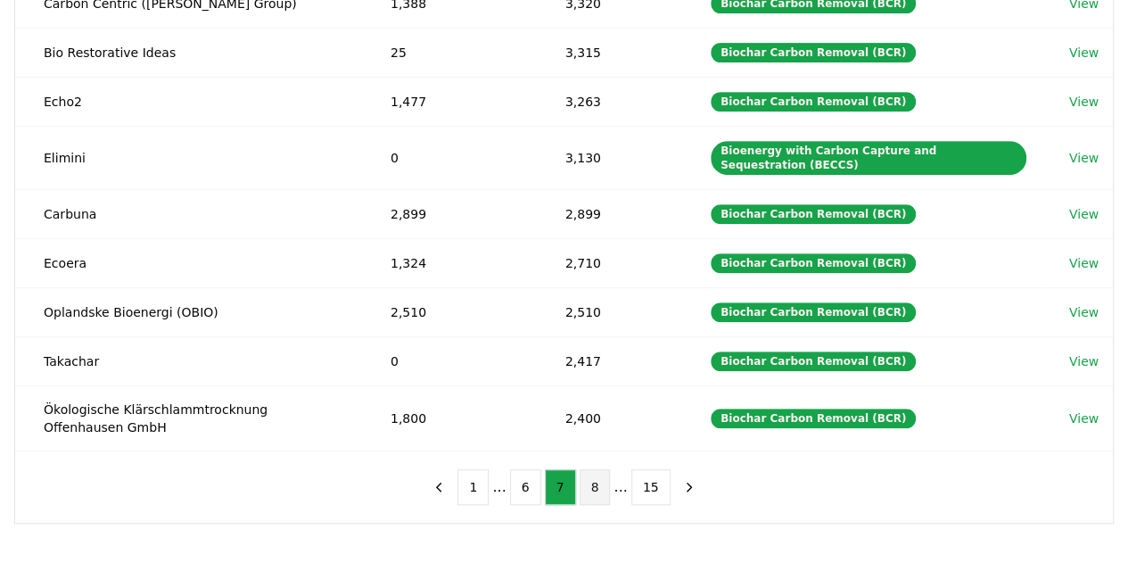
click at [597, 474] on button "8" at bounding box center [595, 487] width 31 height 36
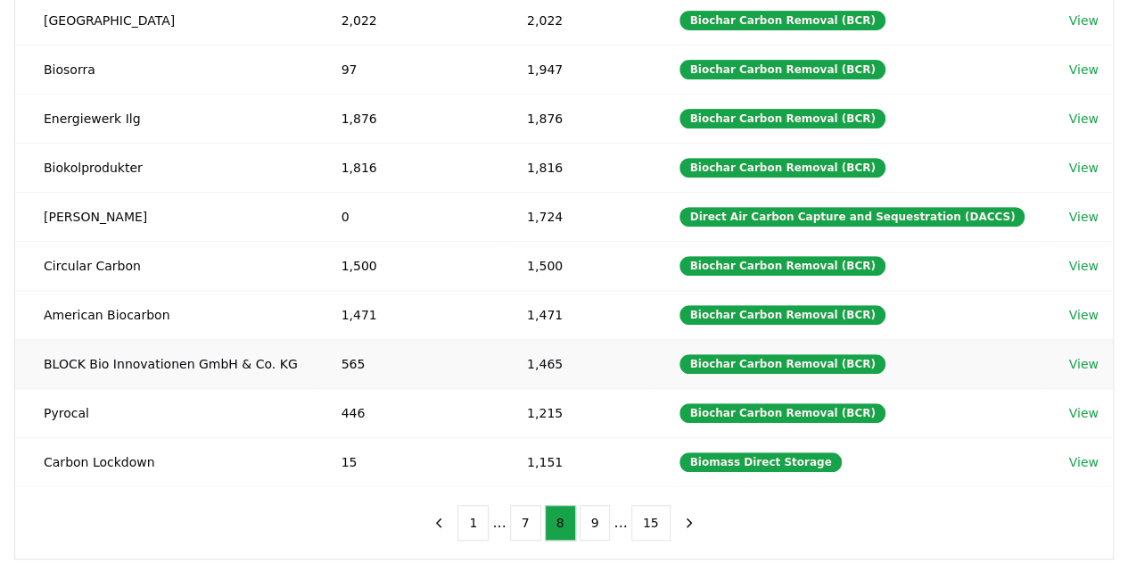
scroll to position [267, 0]
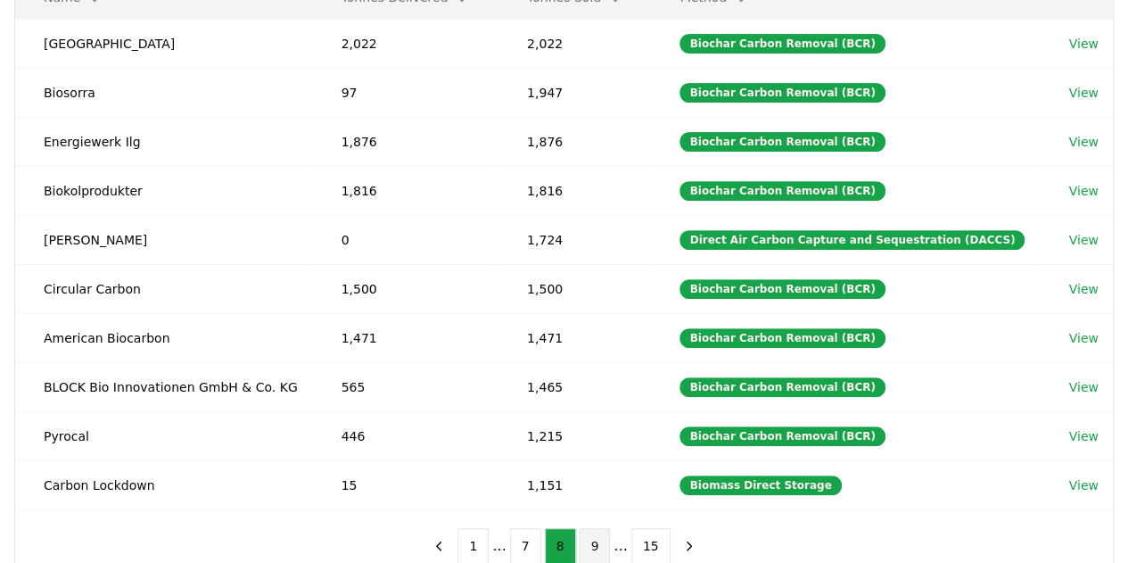
click at [597, 536] on button "9" at bounding box center [595, 546] width 31 height 36
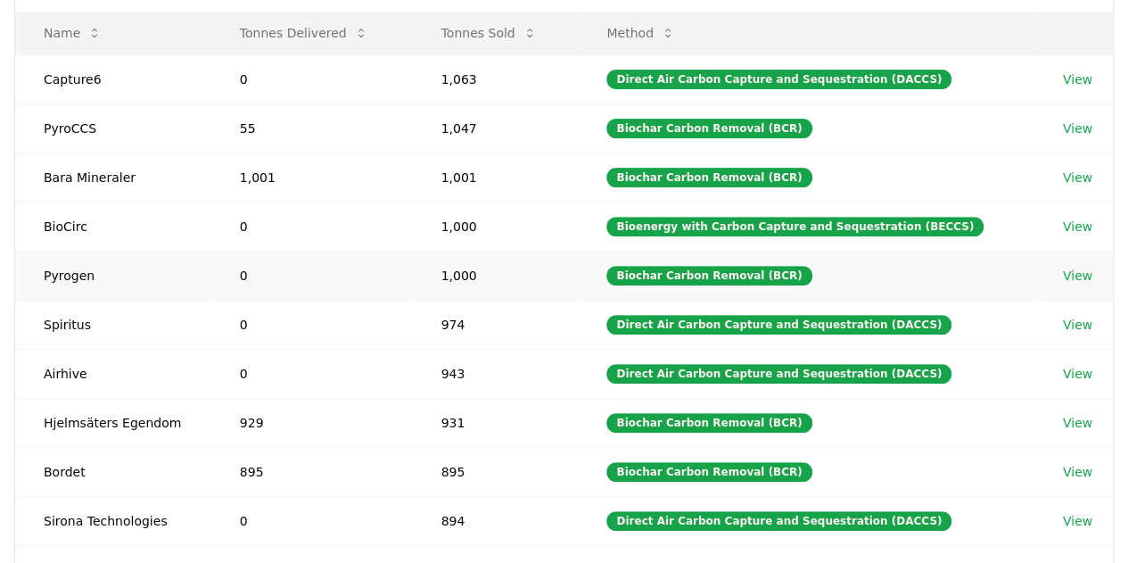
scroll to position [178, 0]
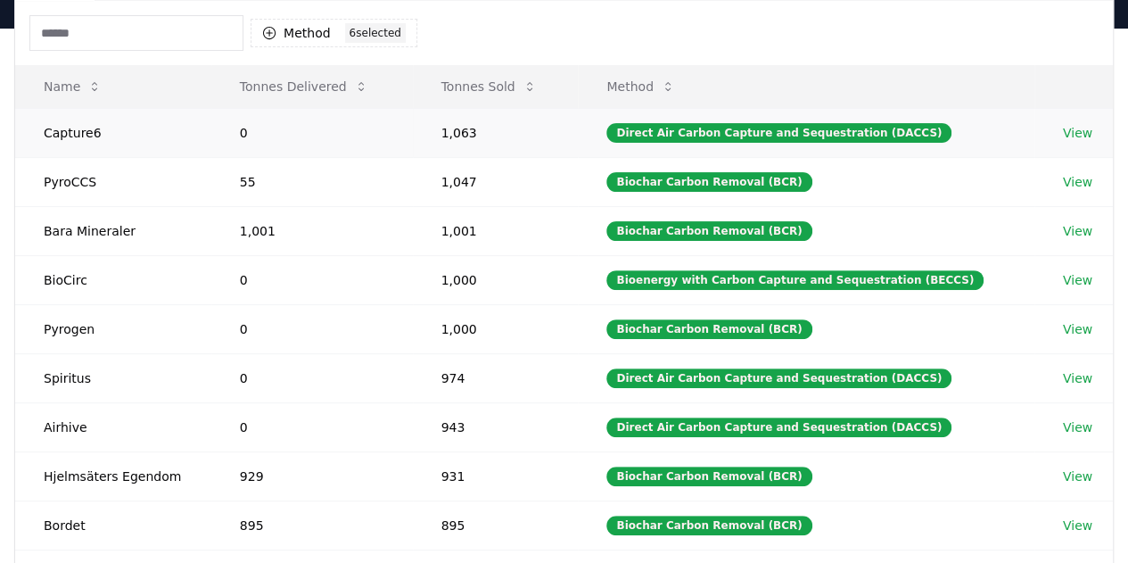
drag, startPoint x: 1094, startPoint y: 129, endPoint x: 1069, endPoint y: 134, distance: 25.4
drag, startPoint x: 1088, startPoint y: 329, endPoint x: 1073, endPoint y: 326, distance: 15.4
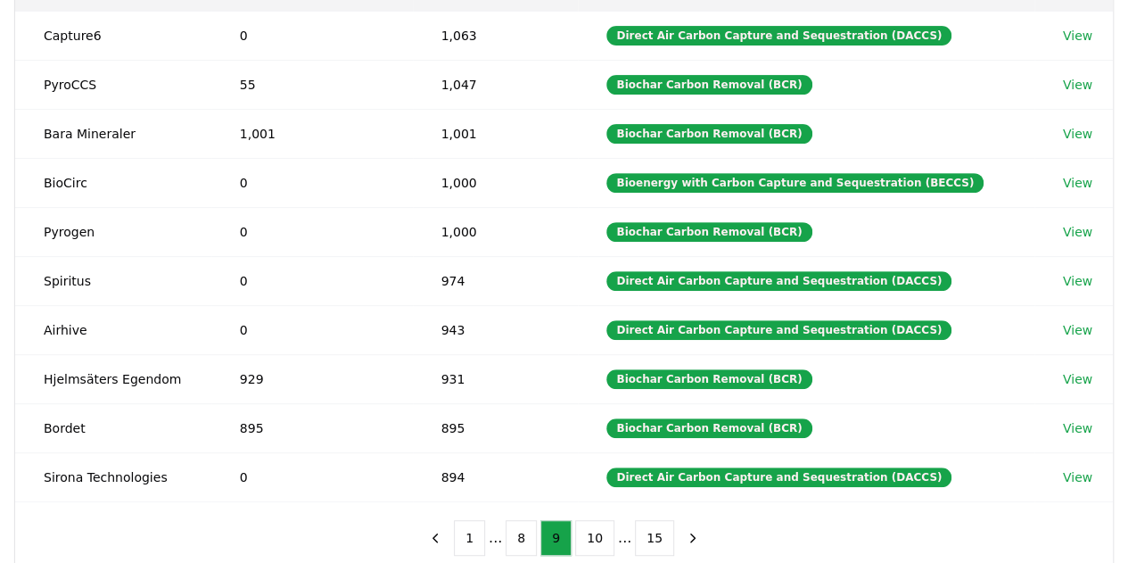
scroll to position [633, 0]
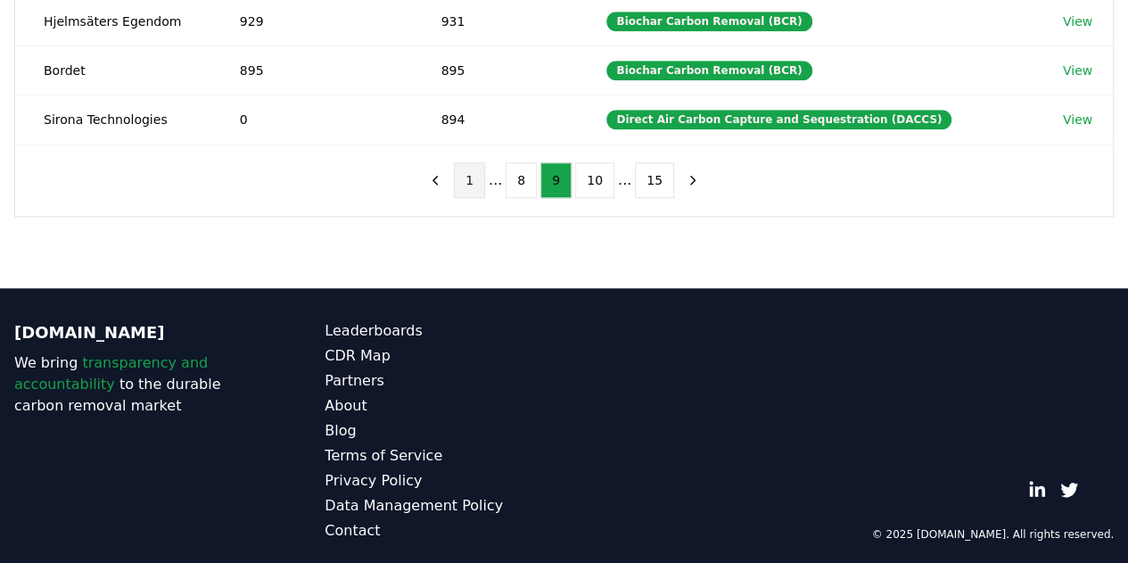
click at [480, 173] on button "1" at bounding box center [469, 180] width 31 height 36
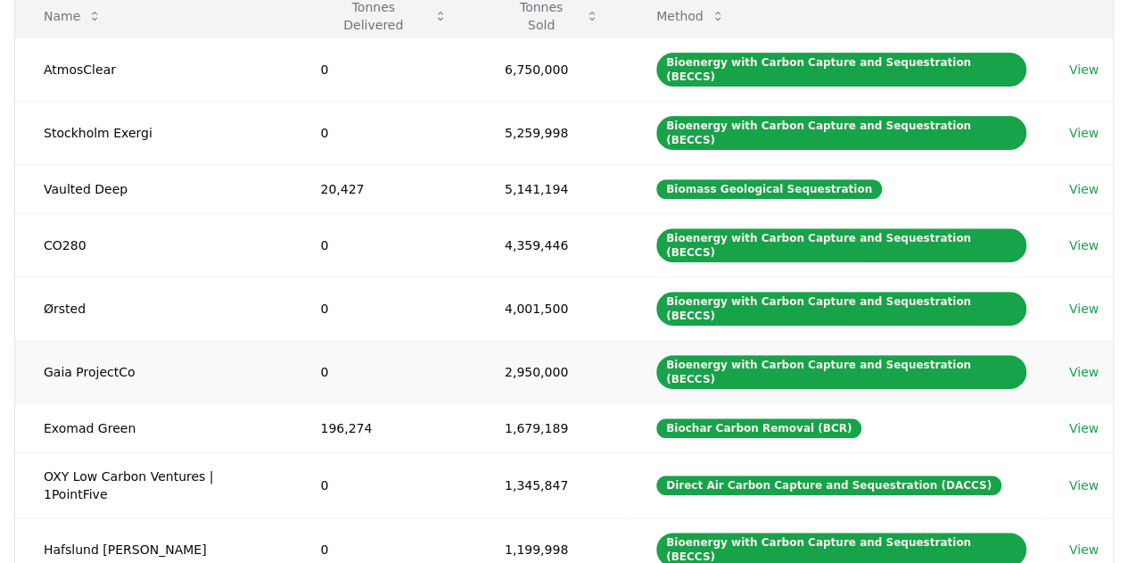
scroll to position [276, 0]
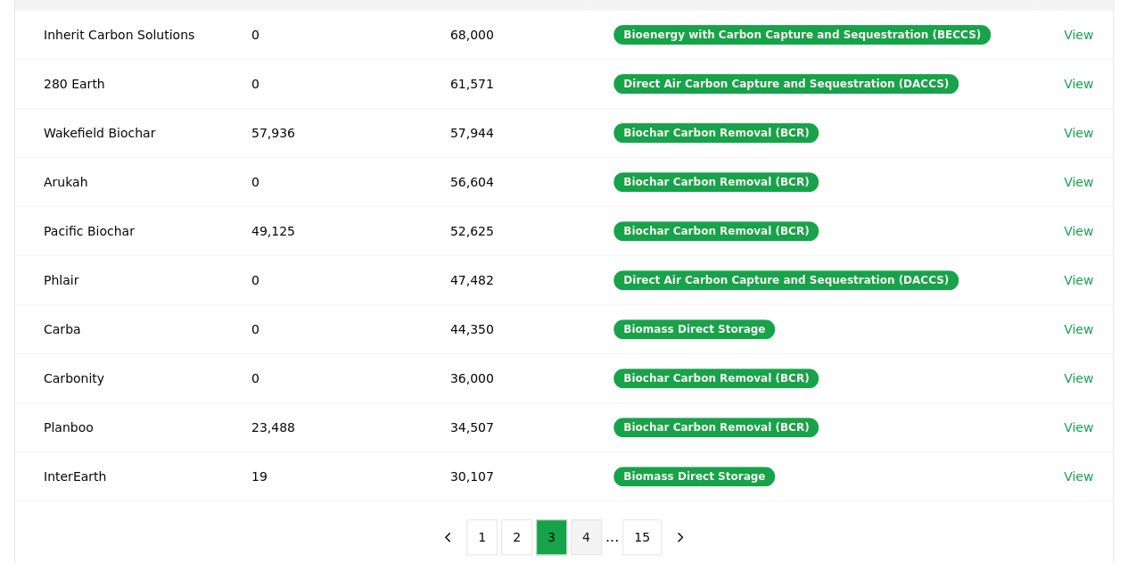
click at [578, 529] on button "4" at bounding box center [586, 537] width 31 height 36
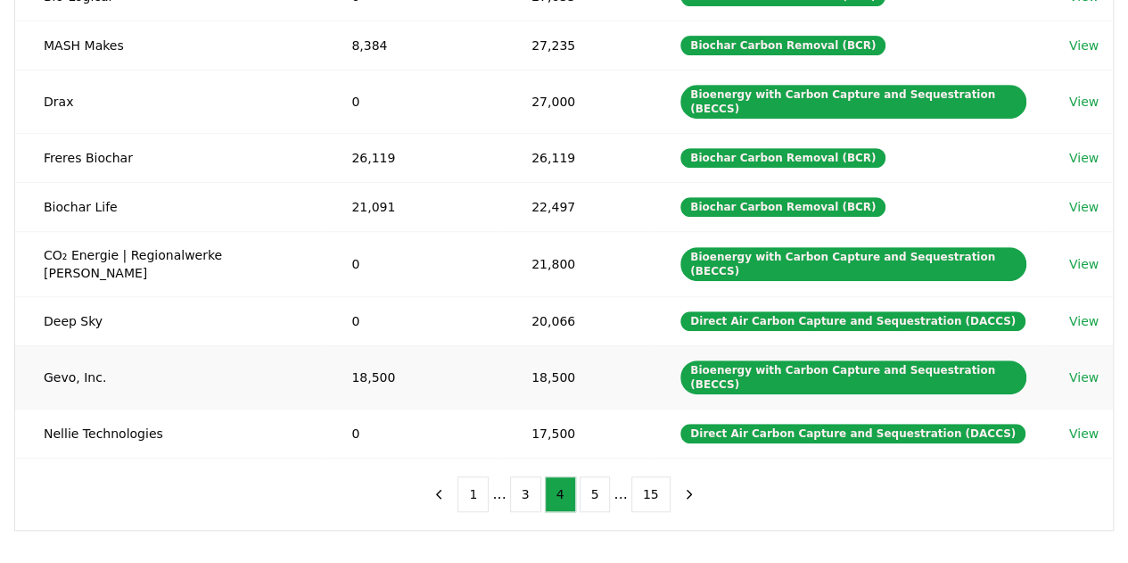
scroll to position [366, 0]
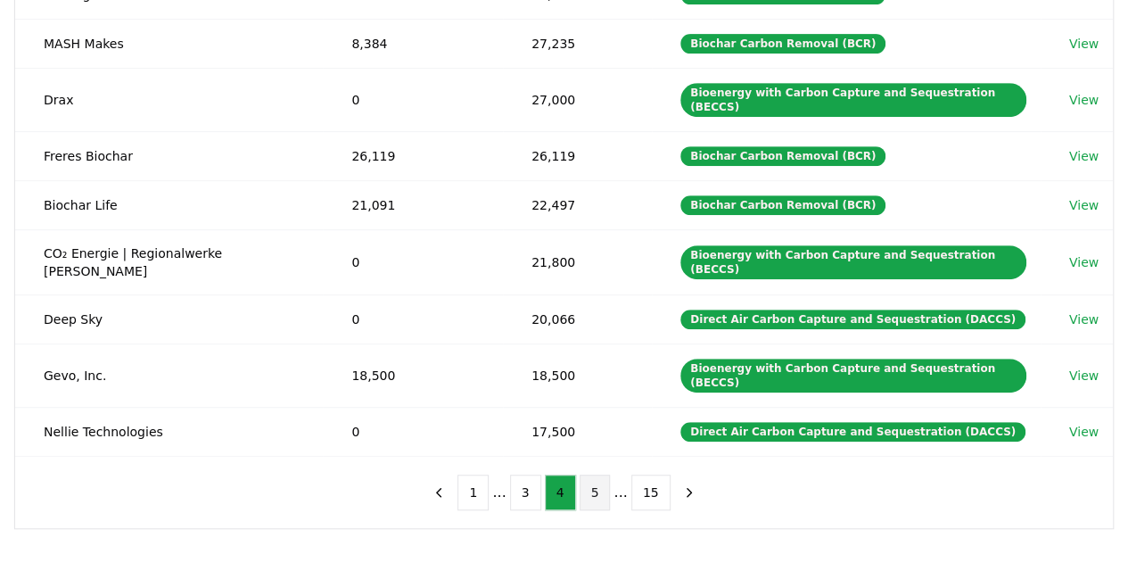
click at [605, 474] on button "5" at bounding box center [595, 492] width 31 height 36
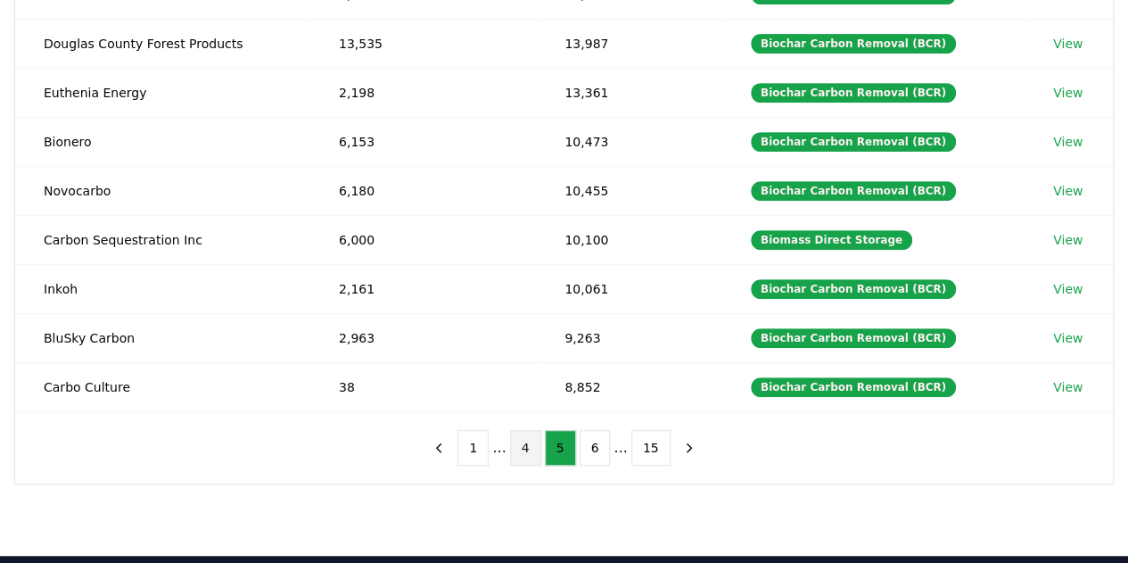
click at [534, 440] on button "4" at bounding box center [525, 448] width 31 height 36
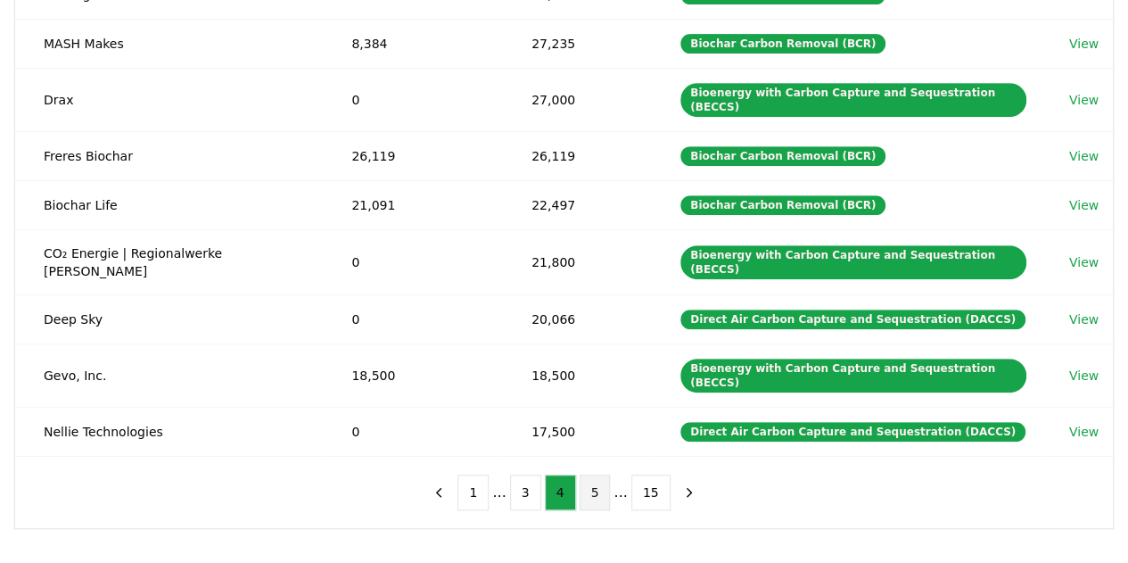
click at [590, 474] on button "5" at bounding box center [595, 492] width 31 height 36
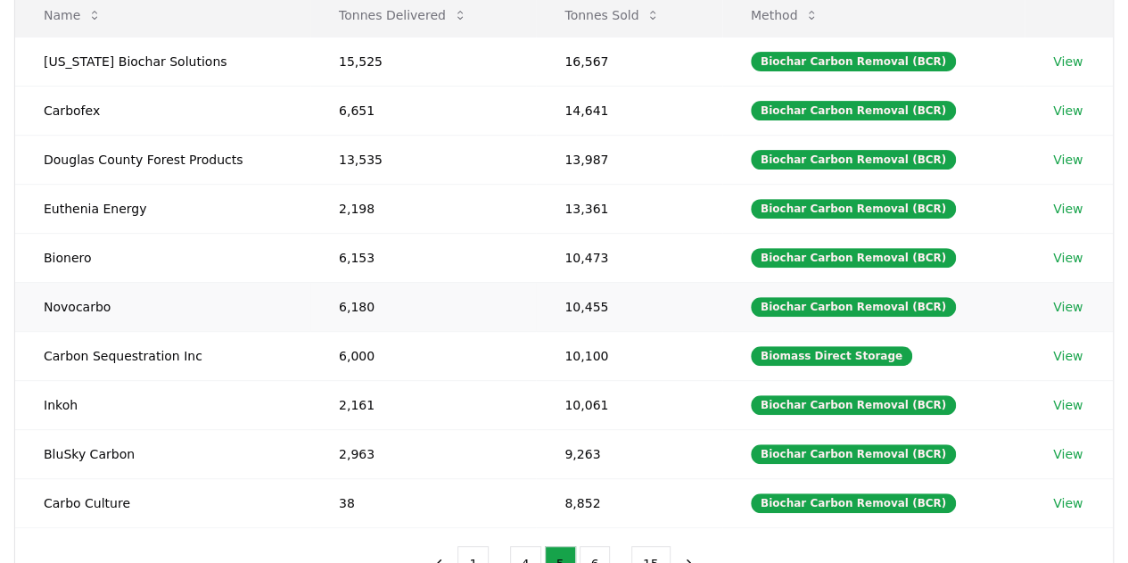
scroll to position [276, 0]
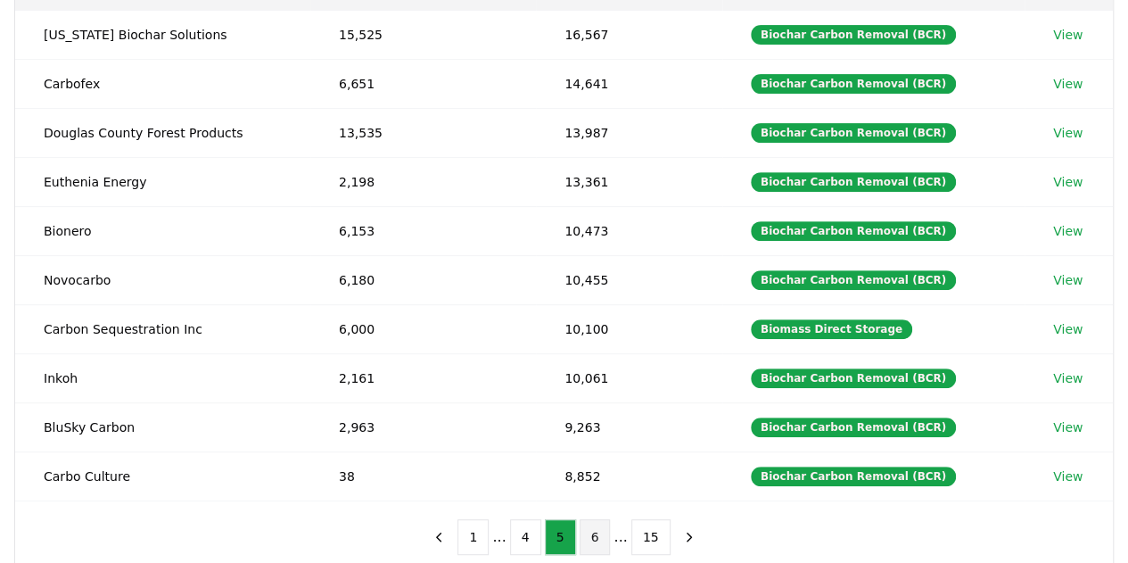
click at [604, 521] on button "6" at bounding box center [595, 537] width 31 height 36
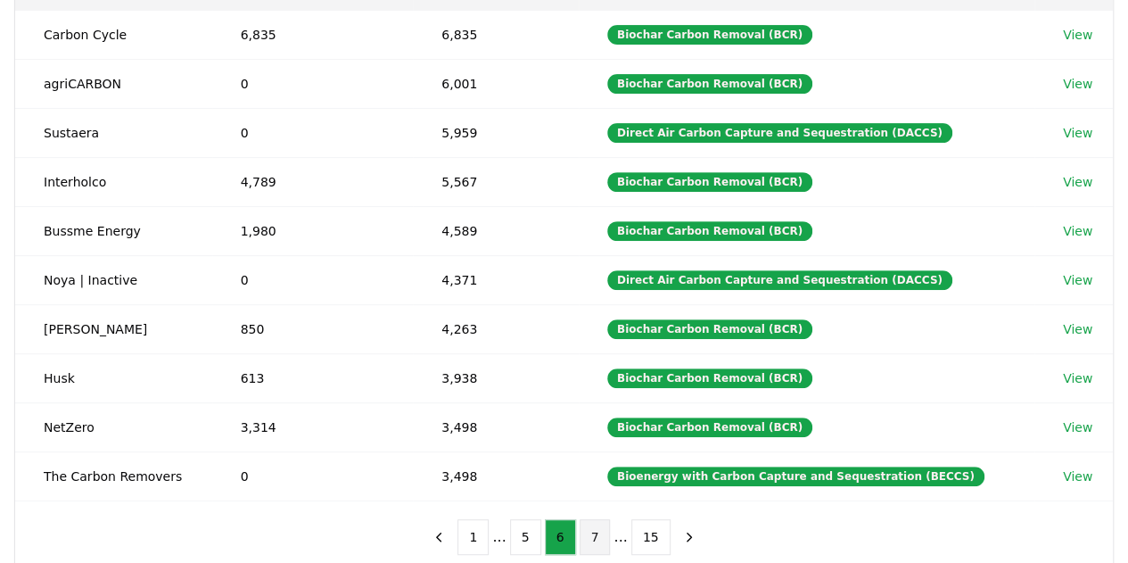
click at [595, 534] on button "7" at bounding box center [595, 537] width 31 height 36
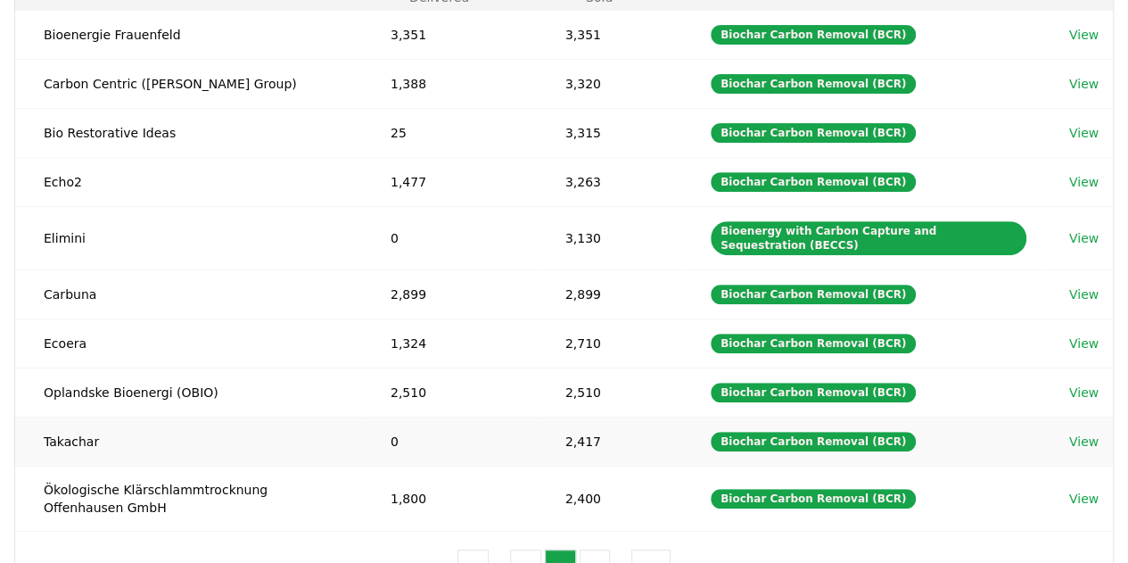
click at [1083, 432] on link "View" at bounding box center [1083, 441] width 29 height 18
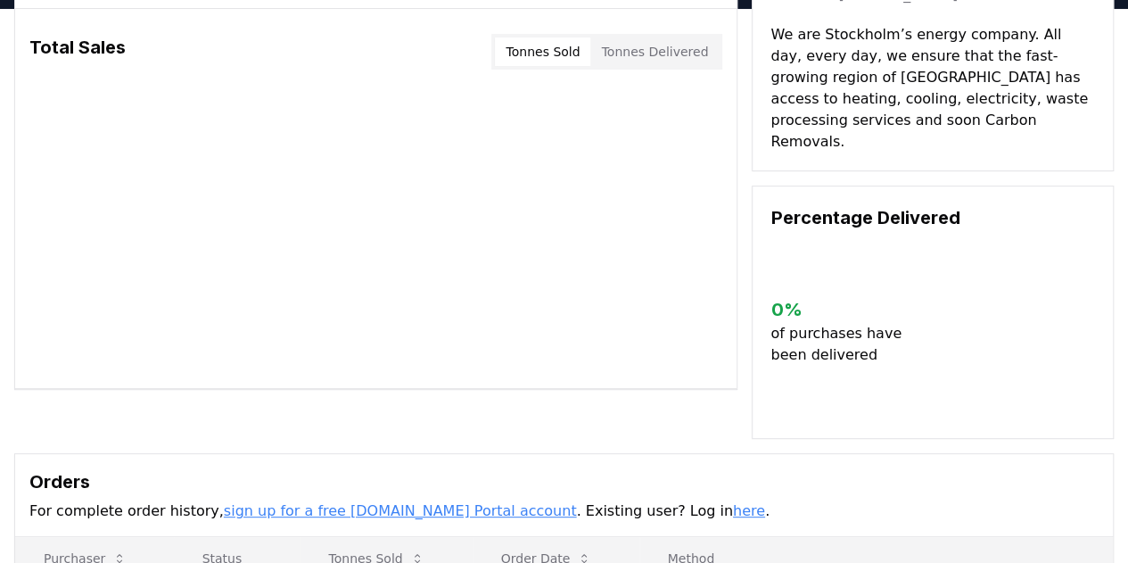
scroll to position [357, 0]
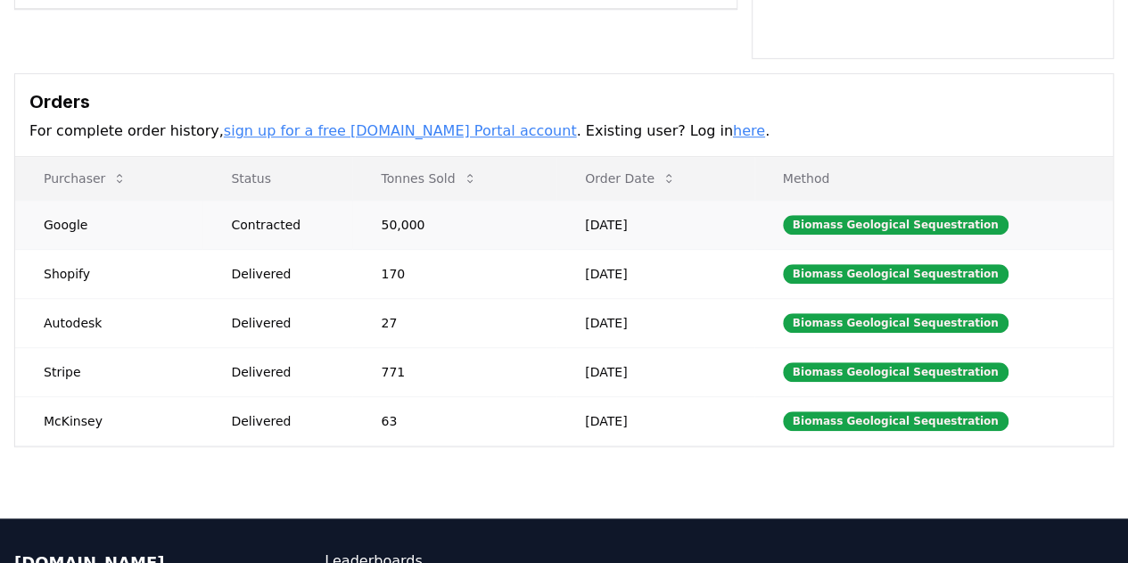
scroll to position [535, 0]
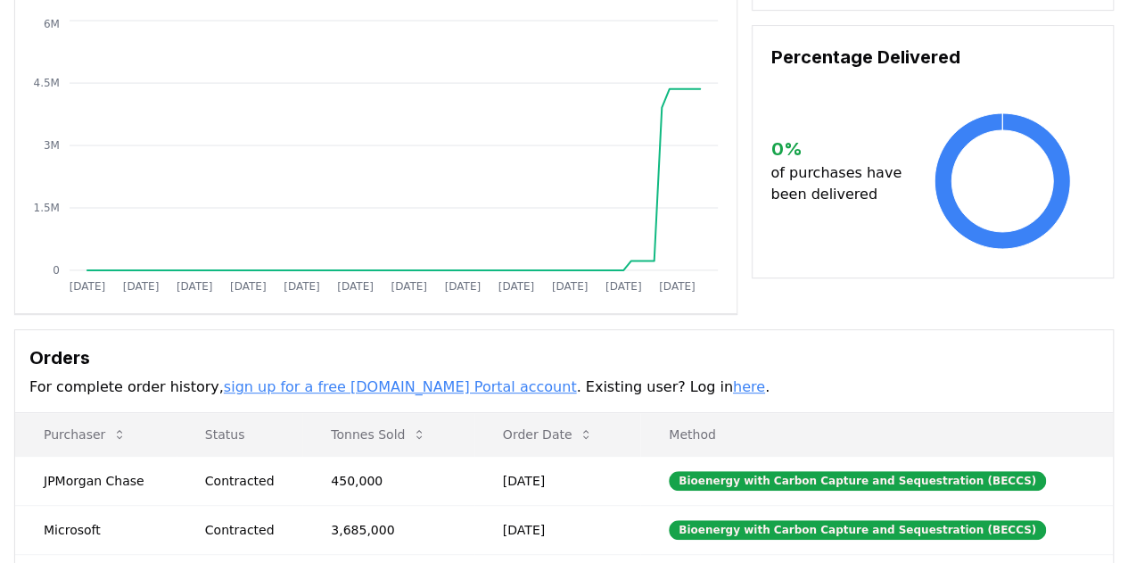
scroll to position [89, 0]
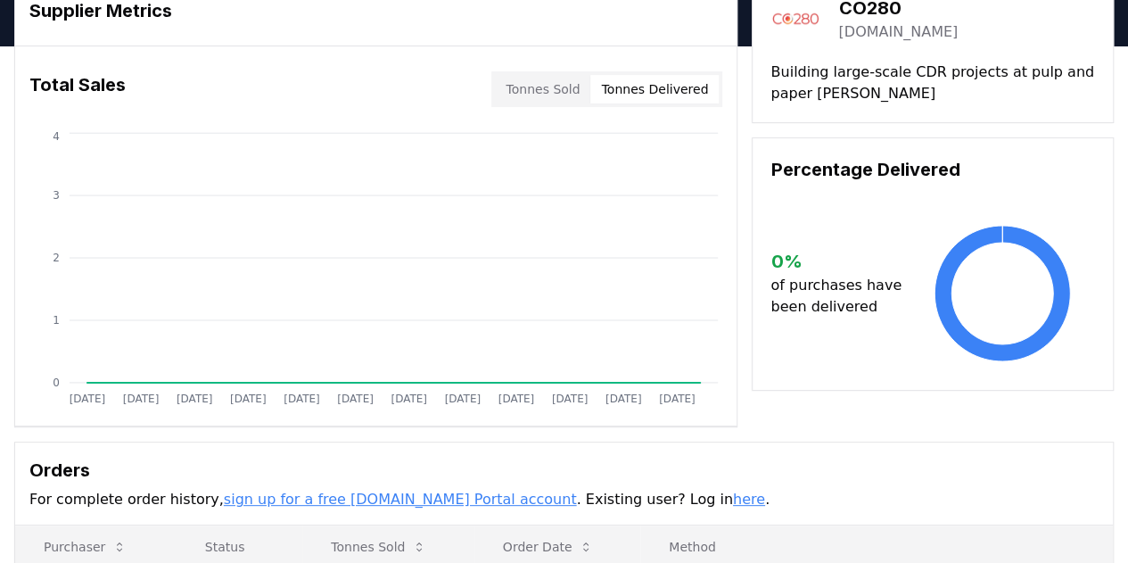
click at [683, 86] on button "Tonnes Delivered" at bounding box center [654, 89] width 128 height 29
click at [530, 86] on button "Tonnes Sold" at bounding box center [542, 89] width 95 height 29
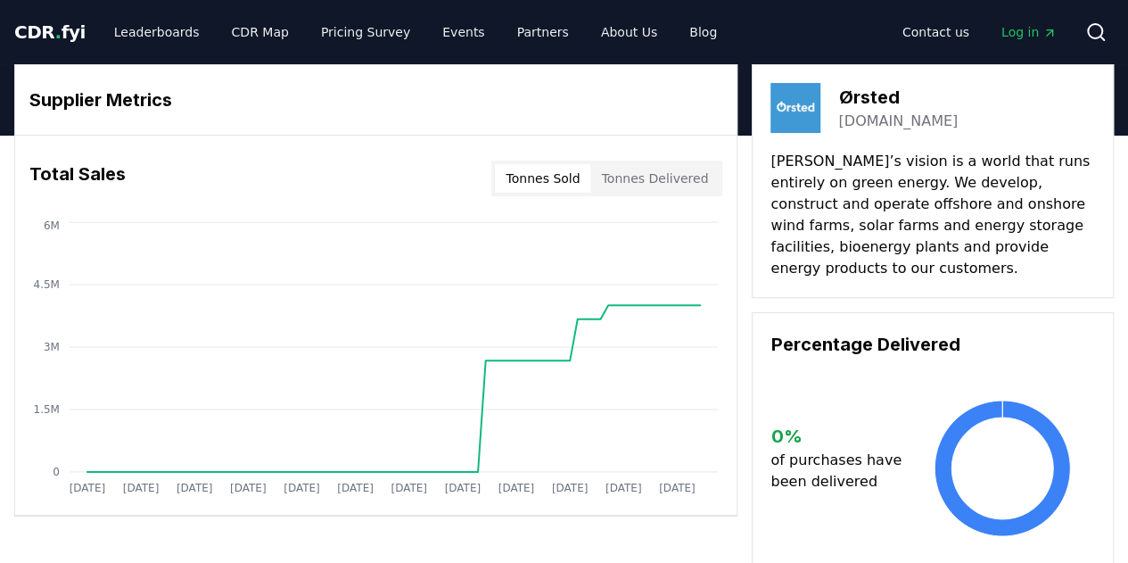
click at [672, 183] on button "Tonnes Delivered" at bounding box center [654, 178] width 128 height 29
click at [527, 180] on button "Tonnes Sold" at bounding box center [542, 178] width 95 height 29
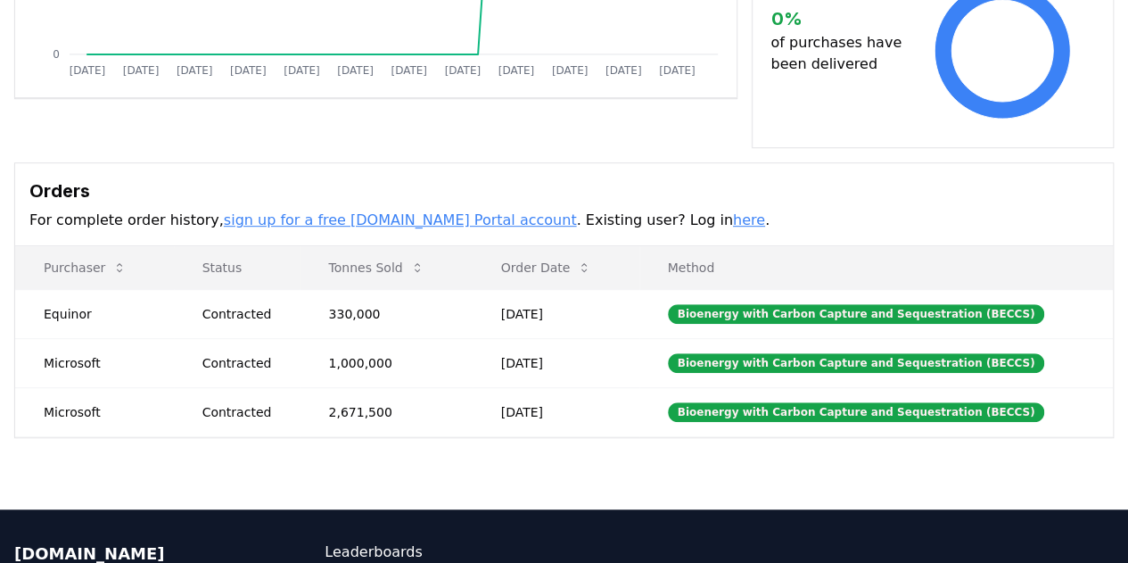
scroll to position [446, 0]
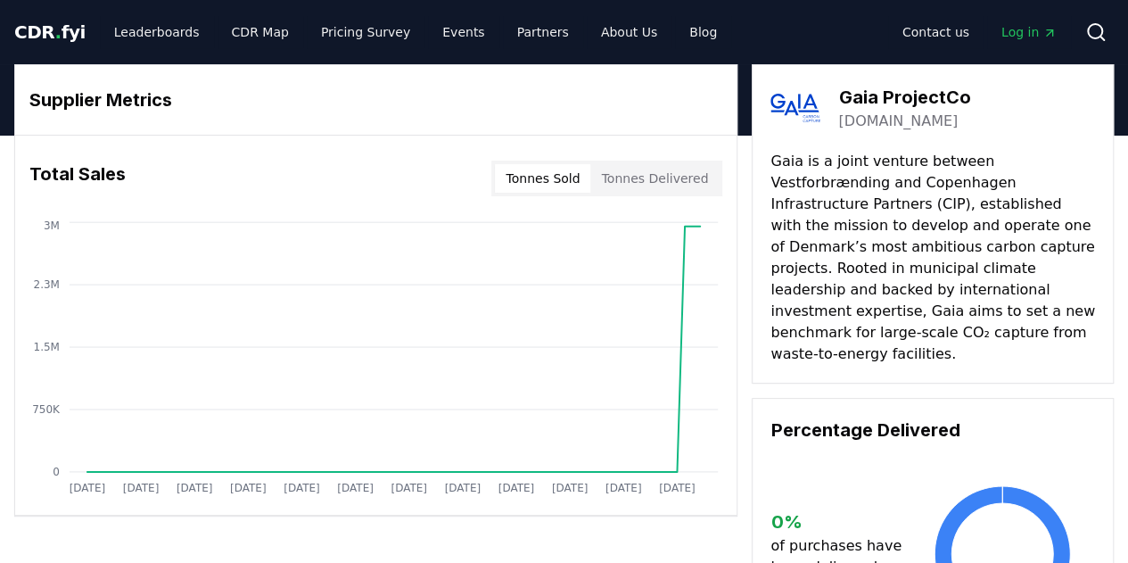
click at [559, 178] on button "Tonnes Sold" at bounding box center [542, 178] width 95 height 29
drag, startPoint x: 532, startPoint y: 186, endPoint x: 565, endPoint y: 185, distance: 33.0
click at [531, 186] on button "Tonnes Sold" at bounding box center [542, 178] width 95 height 29
click at [676, 170] on button "Tonnes Delivered" at bounding box center [654, 178] width 128 height 29
click at [565, 170] on button "Tonnes Sold" at bounding box center [542, 178] width 95 height 29
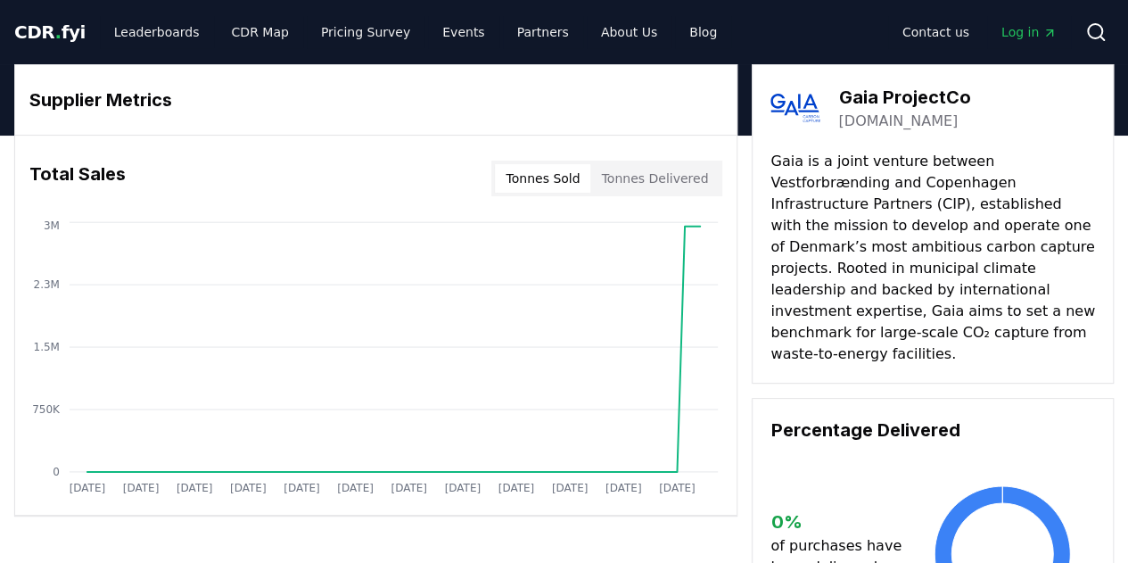
scroll to position [267, 0]
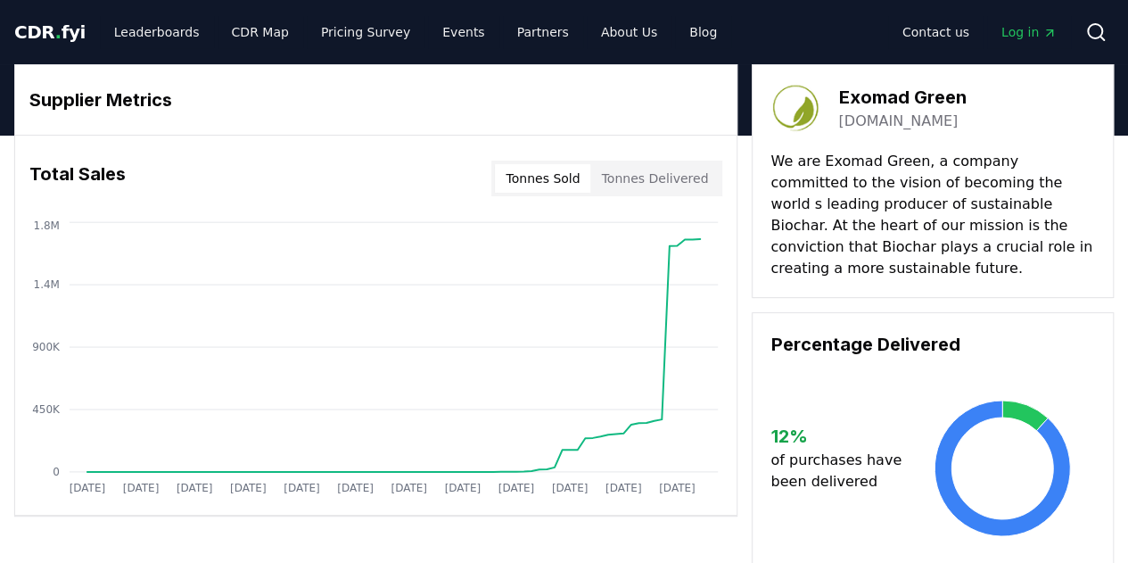
click at [646, 202] on div "Total Sales Tonnes Sold Tonnes Delivered" at bounding box center [375, 178] width 721 height 64
click at [644, 195] on div "Total Sales Tonnes Sold Tonnes Delivered" at bounding box center [375, 178] width 721 height 64
click at [635, 189] on button "Tonnes Delivered" at bounding box center [654, 178] width 128 height 29
click at [558, 177] on button "Tonnes Sold" at bounding box center [542, 178] width 95 height 29
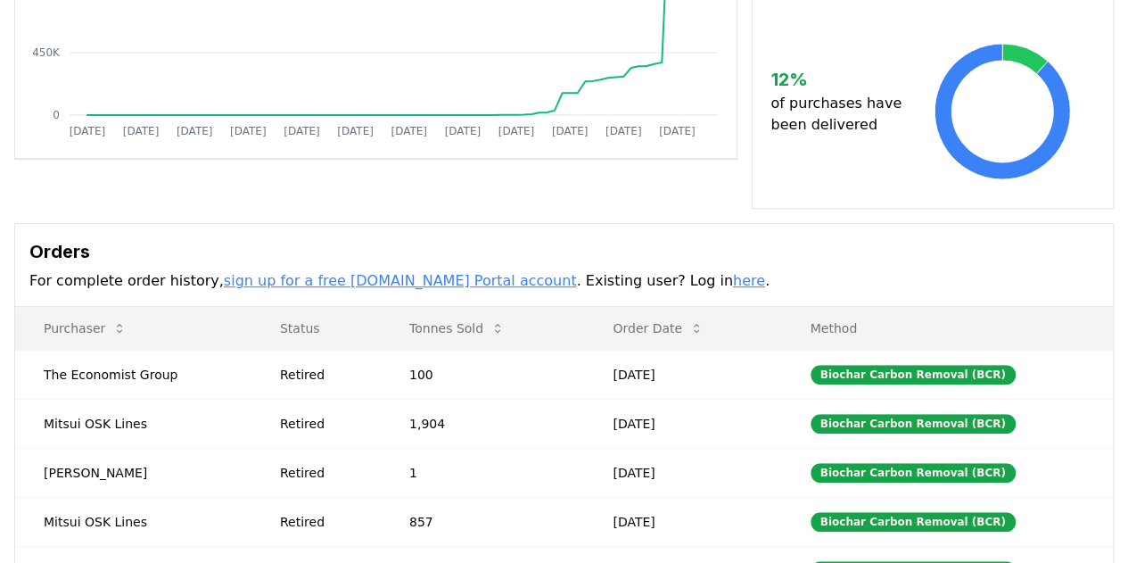
scroll to position [535, 0]
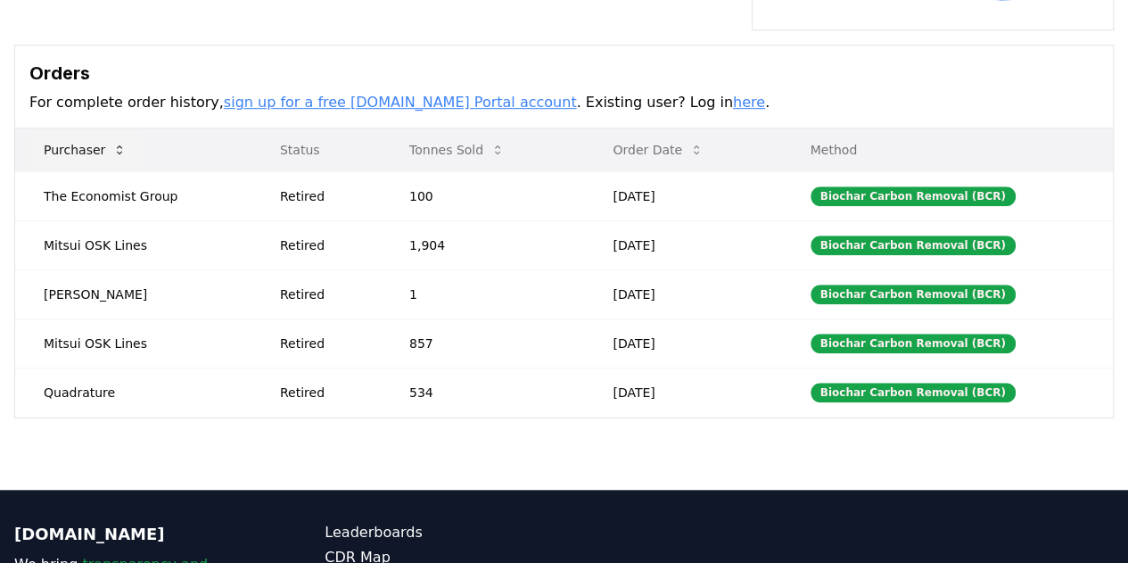
click at [112, 143] on icon at bounding box center [119, 150] width 14 height 14
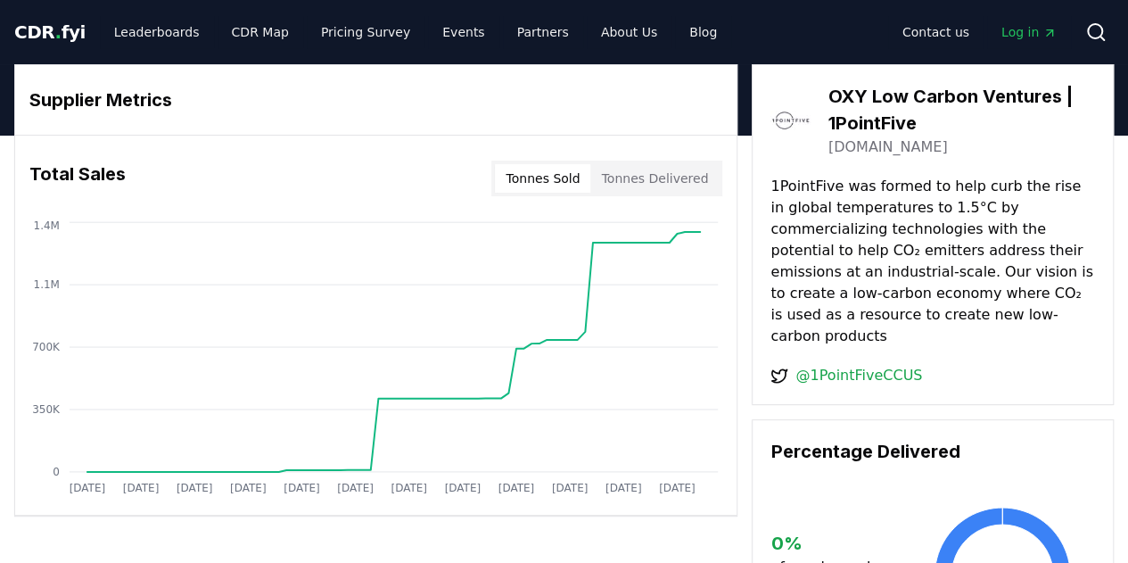
click at [555, 176] on button "Tonnes Sold" at bounding box center [542, 178] width 95 height 29
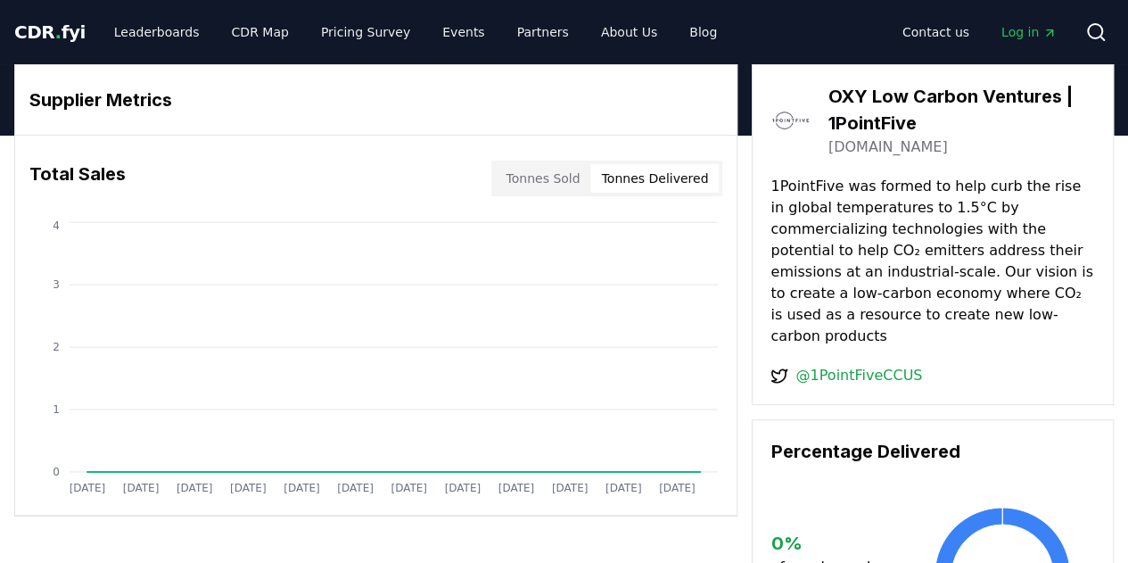
click at [668, 183] on button "Tonnes Delivered" at bounding box center [654, 178] width 128 height 29
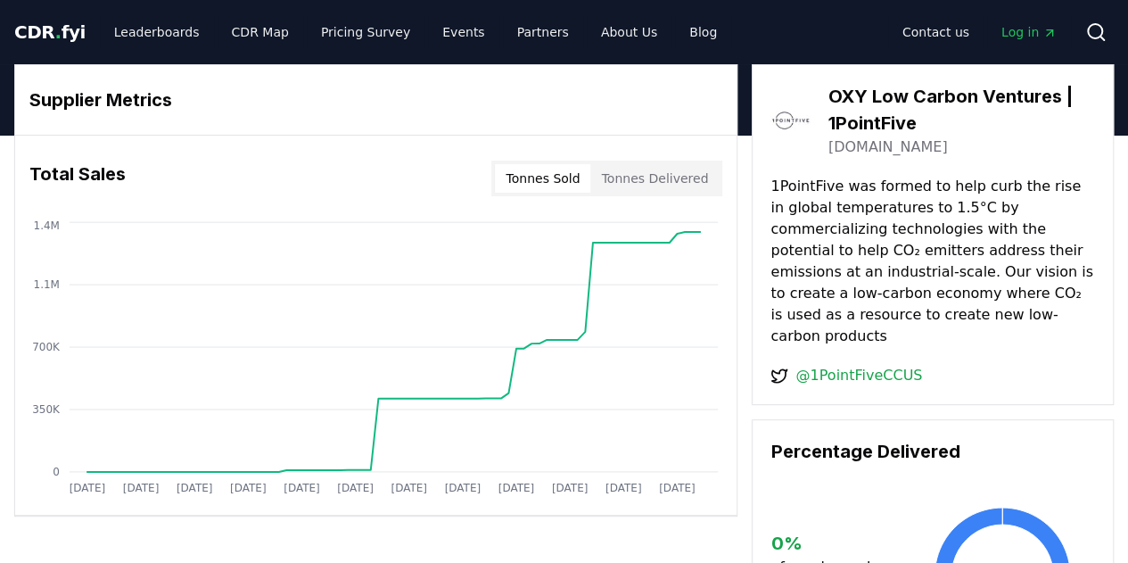
click at [546, 187] on button "Tonnes Sold" at bounding box center [542, 178] width 95 height 29
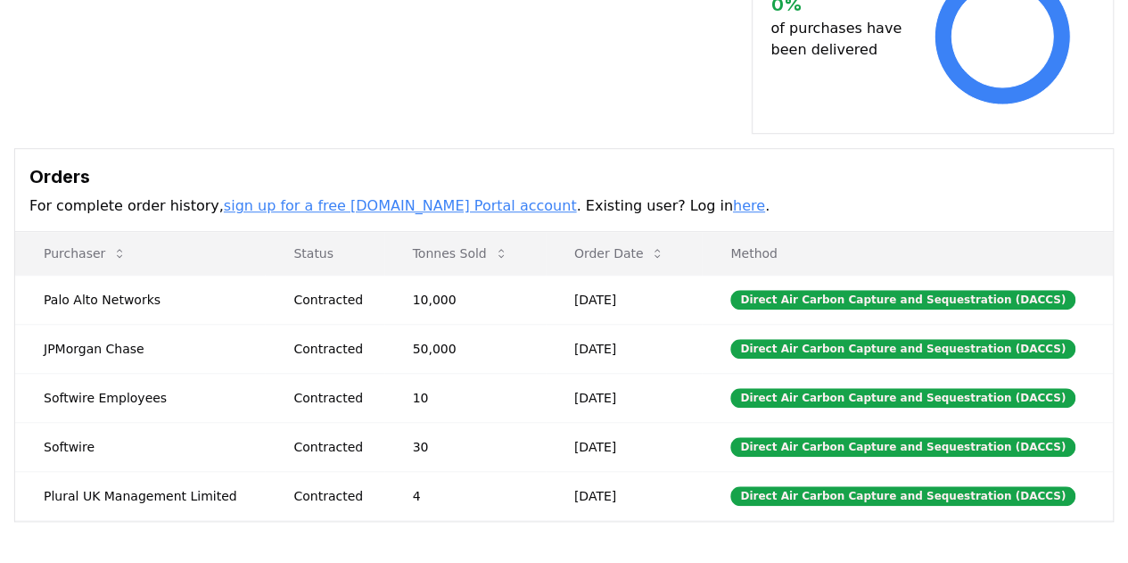
scroll to position [540, 0]
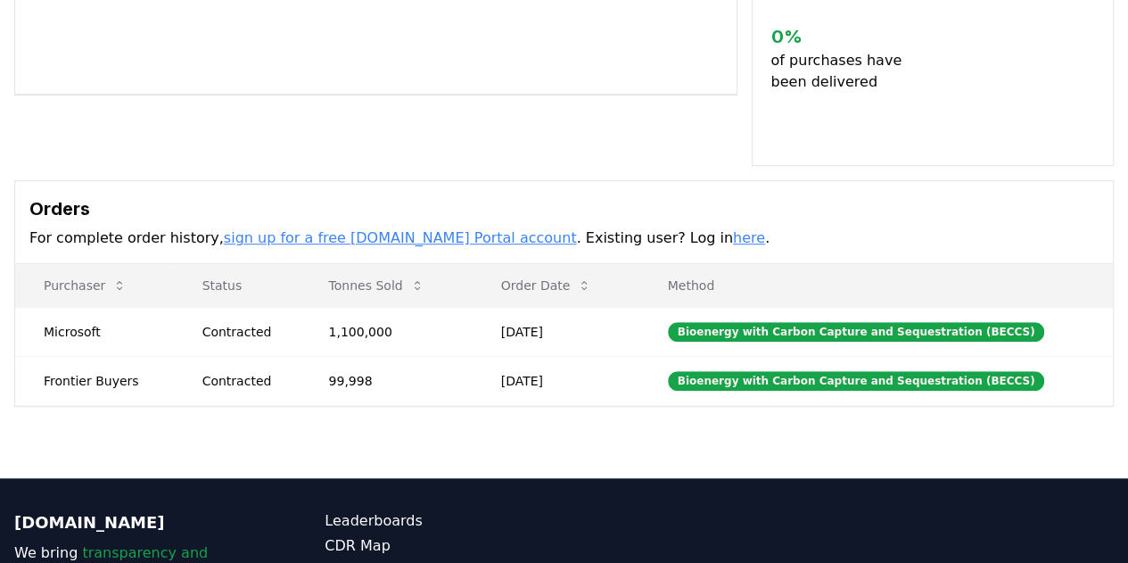
scroll to position [535, 0]
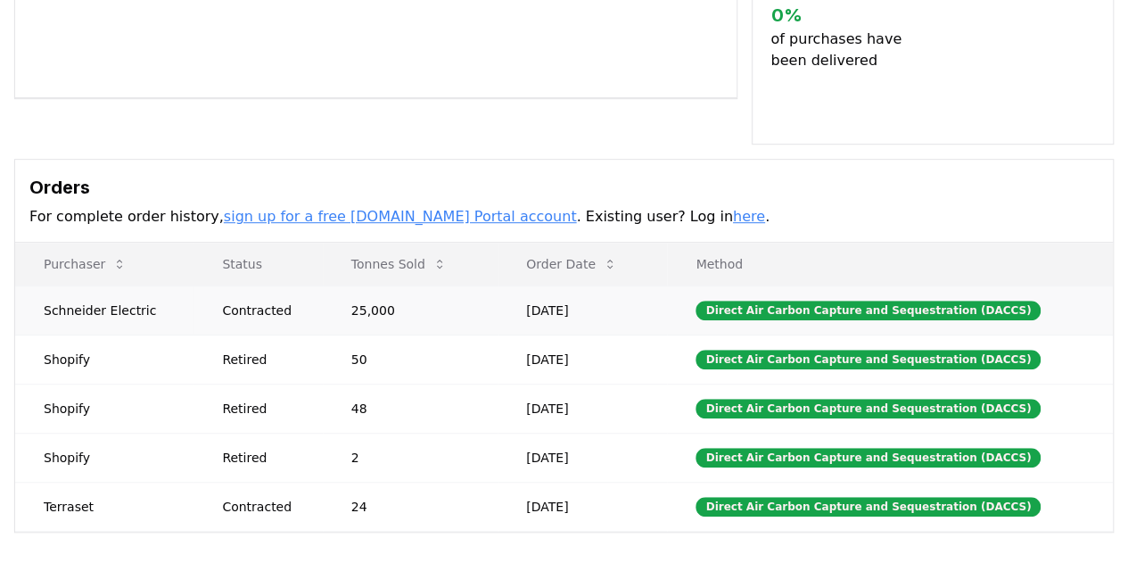
scroll to position [446, 0]
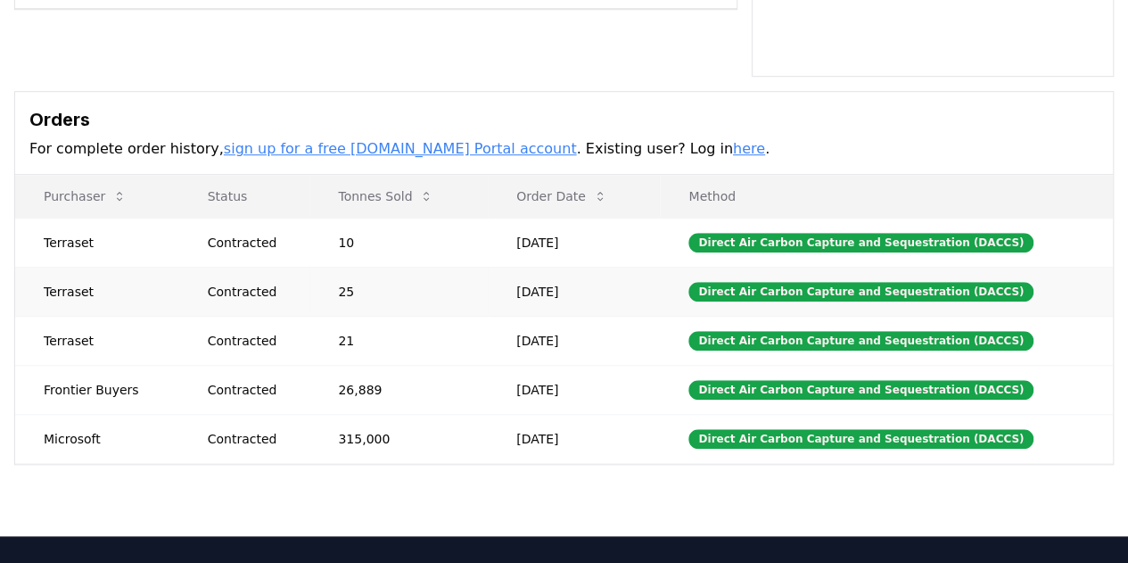
scroll to position [535, 0]
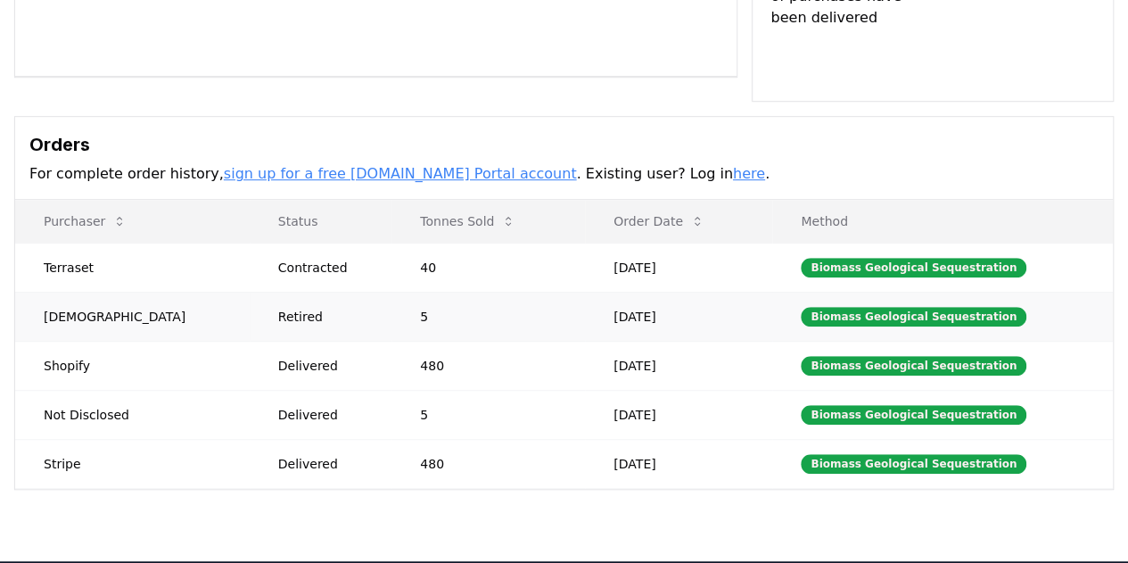
scroll to position [446, 0]
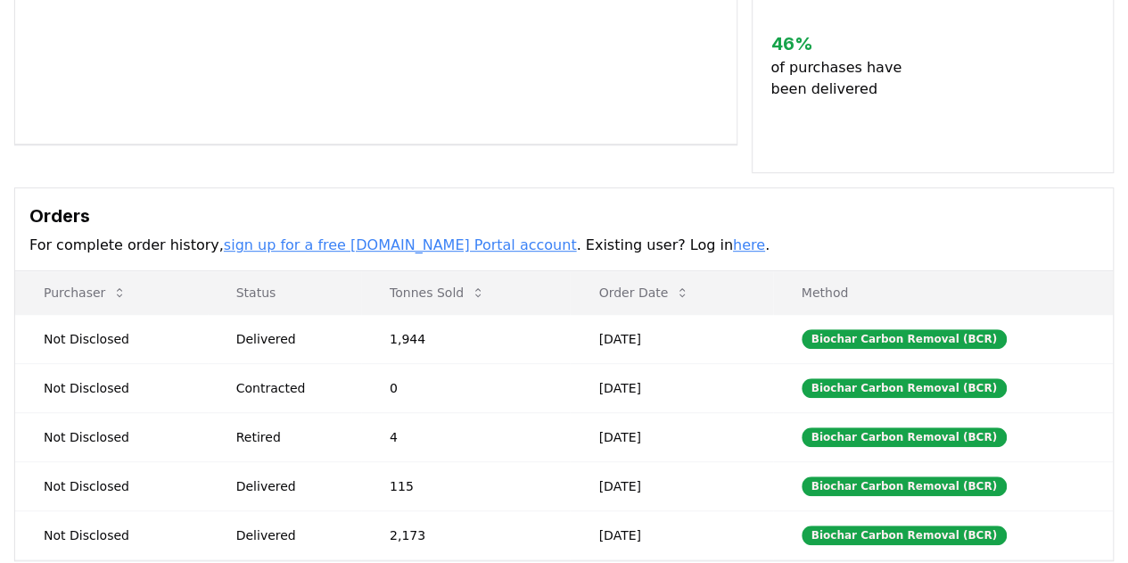
scroll to position [357, 0]
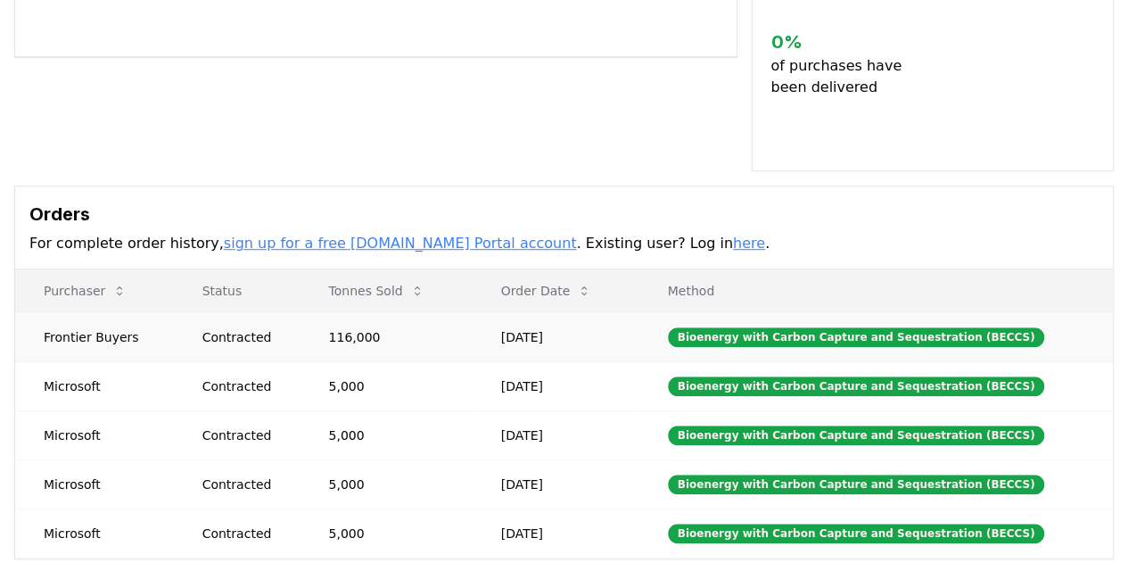
scroll to position [535, 0]
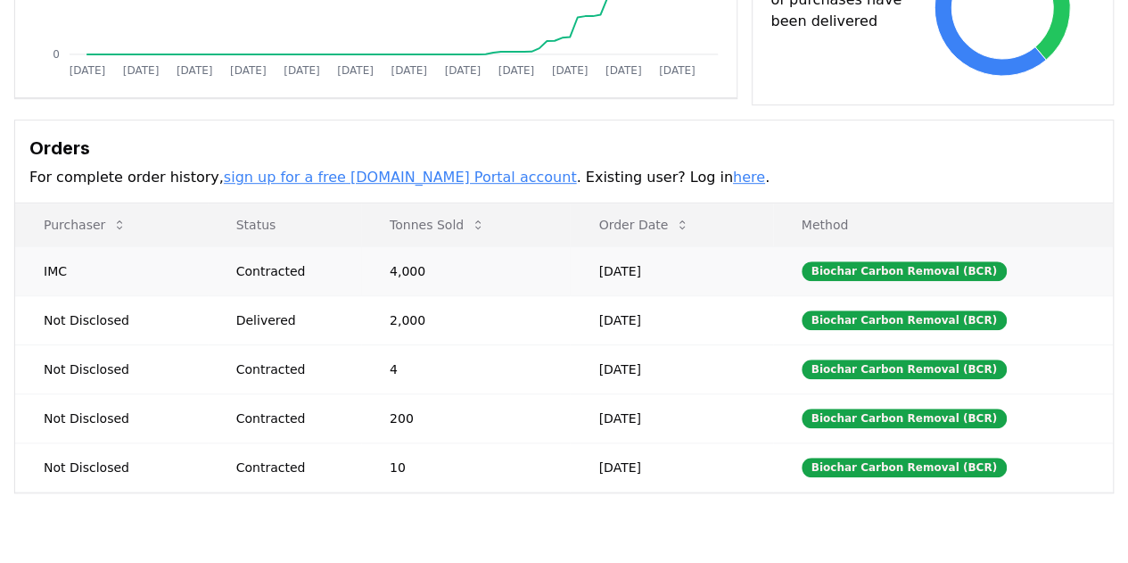
scroll to position [446, 0]
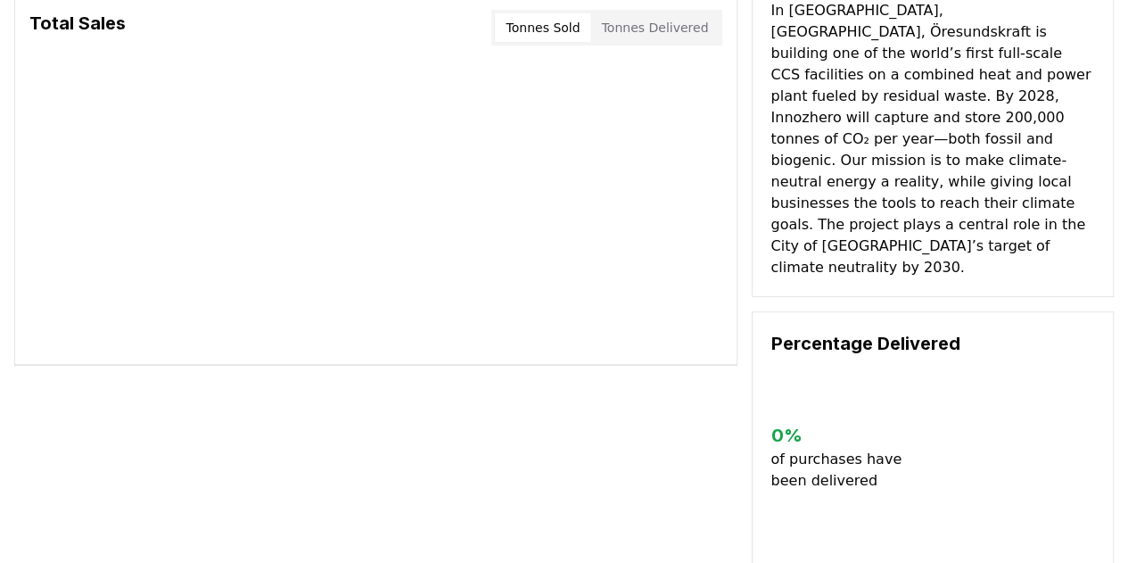
scroll to position [446, 0]
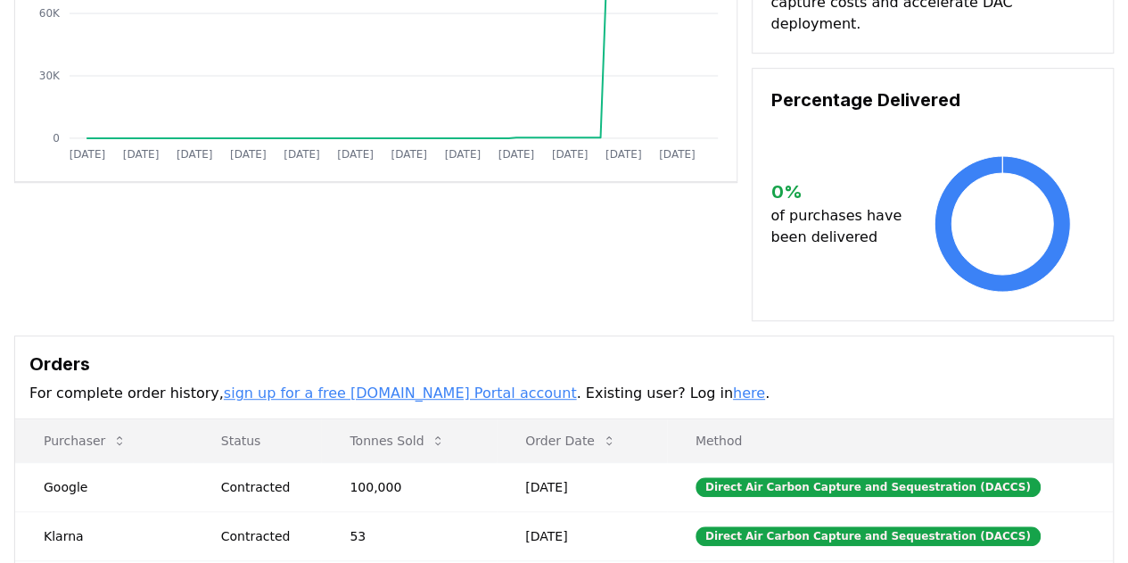
scroll to position [446, 0]
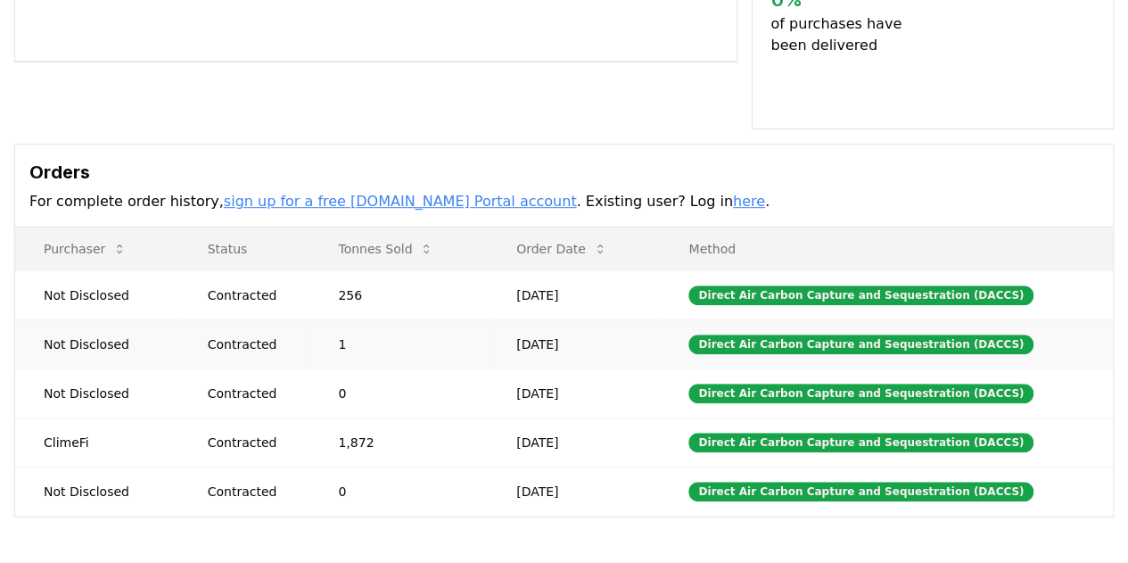
scroll to position [535, 0]
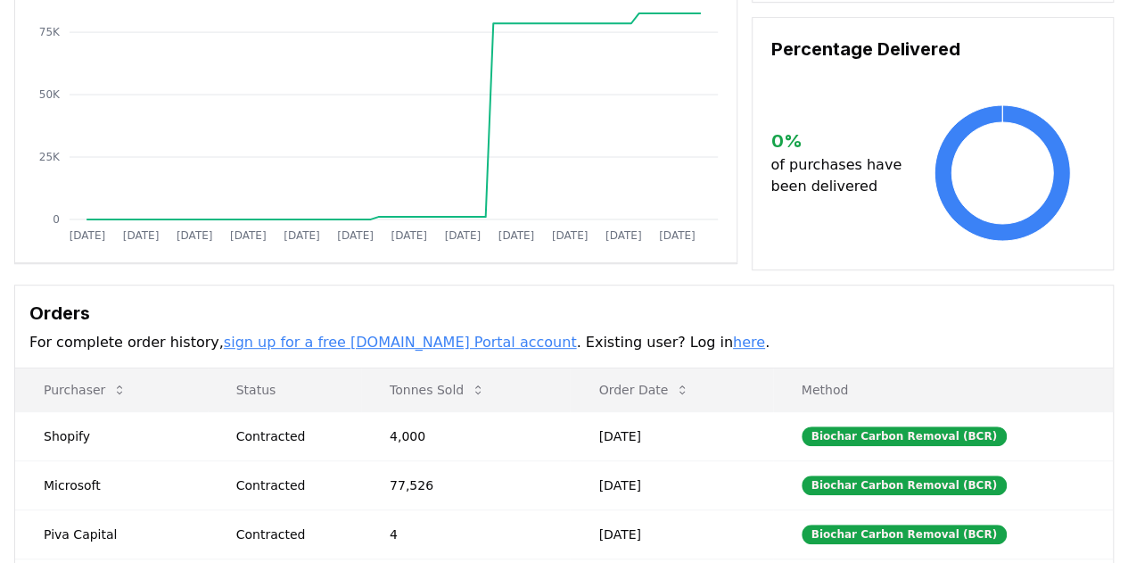
scroll to position [357, 0]
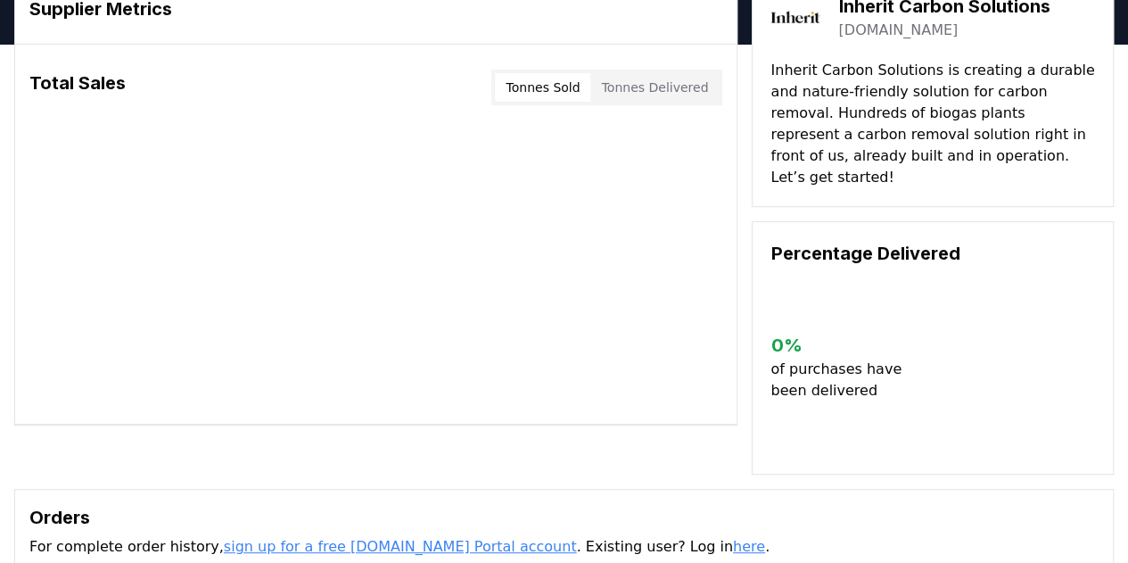
scroll to position [267, 0]
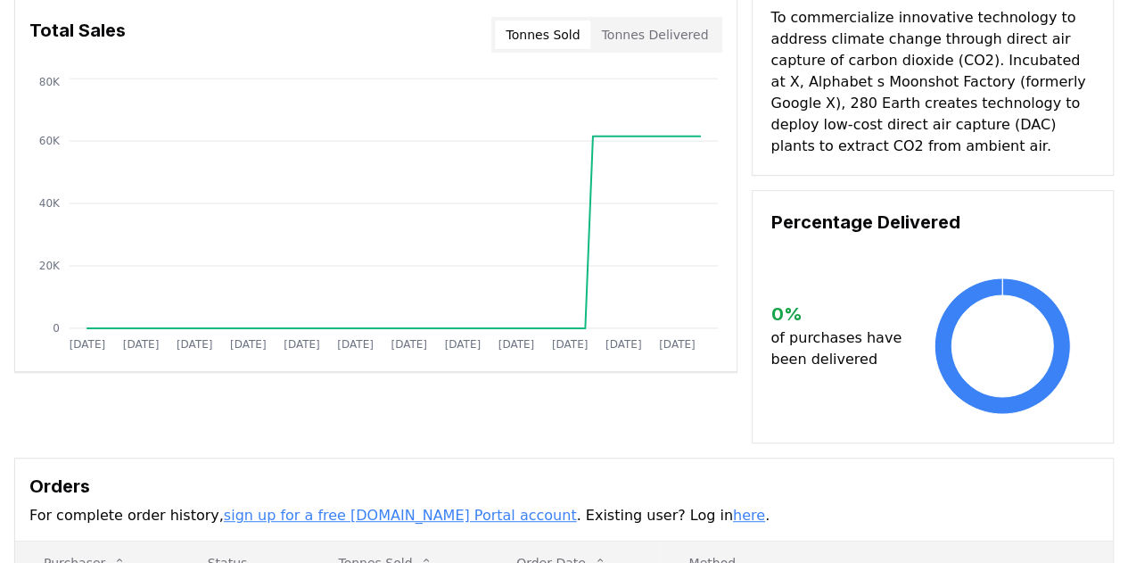
scroll to position [267, 0]
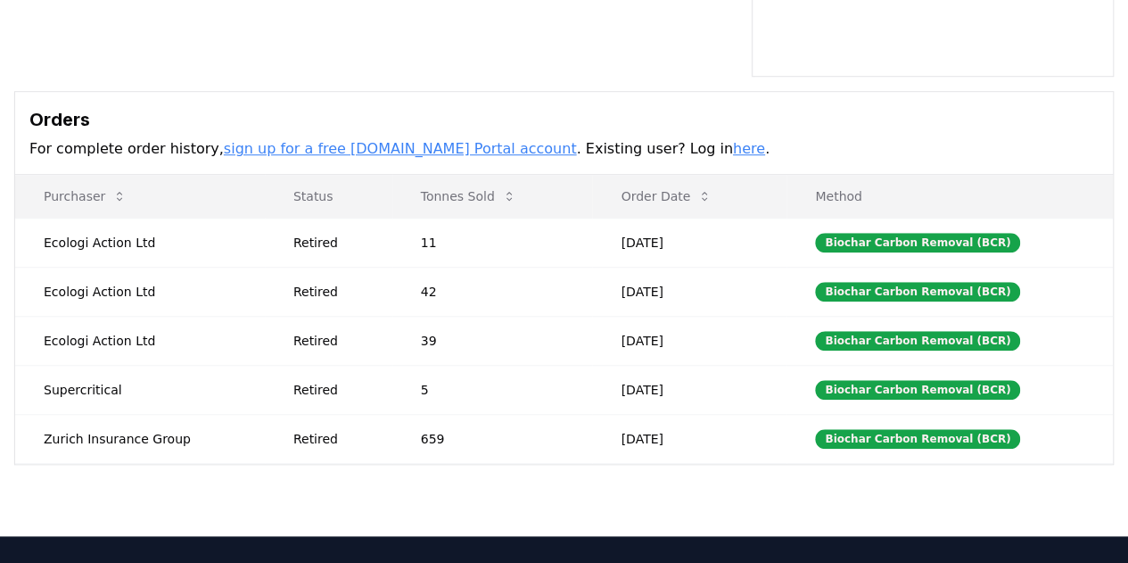
scroll to position [624, 0]
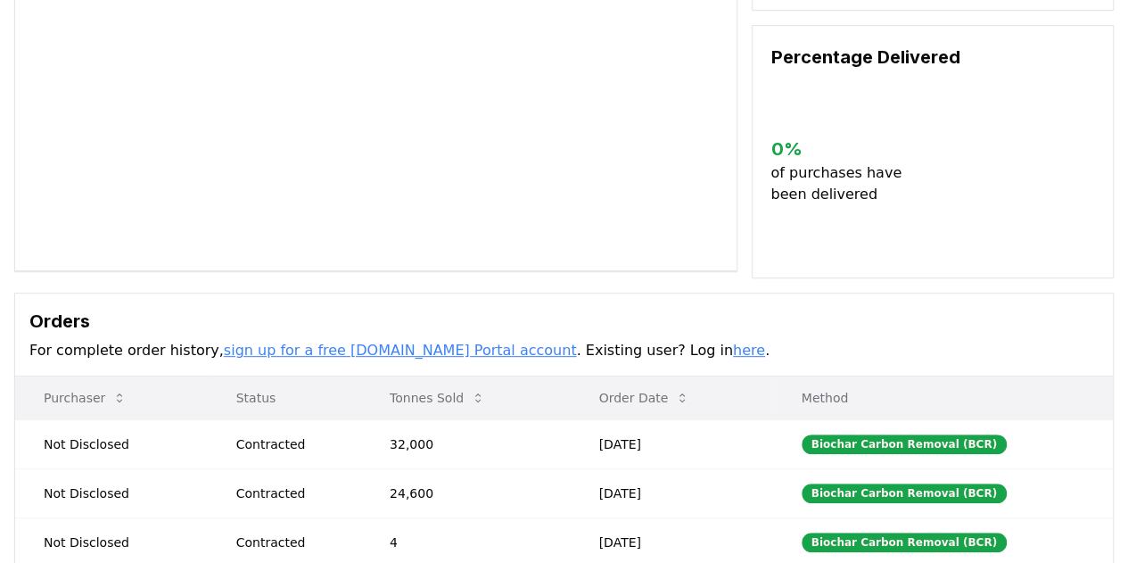
scroll to position [357, 0]
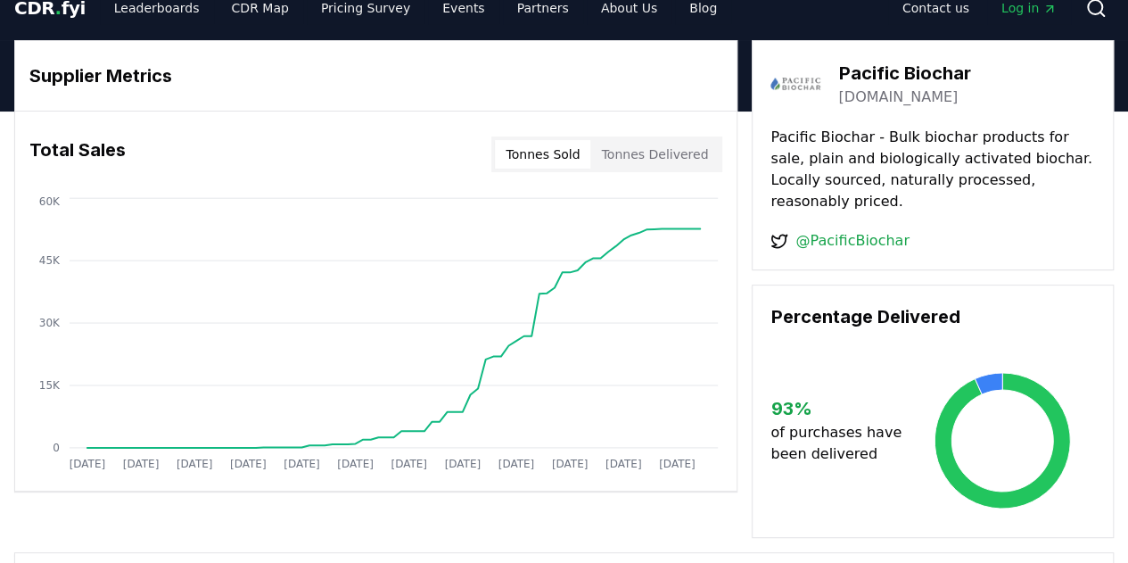
scroll to position [446, 0]
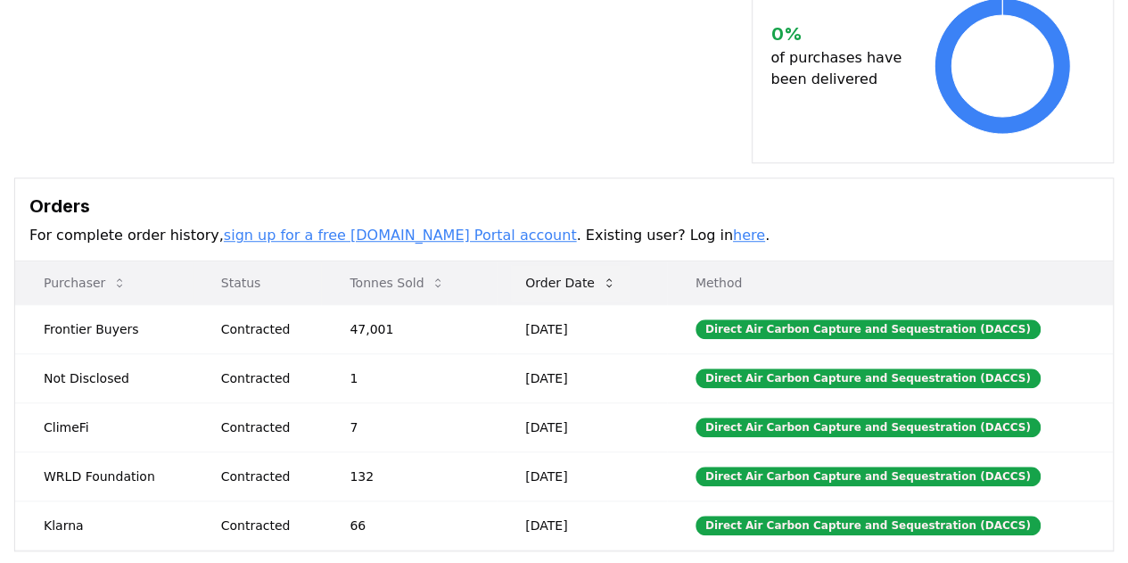
scroll to position [535, 0]
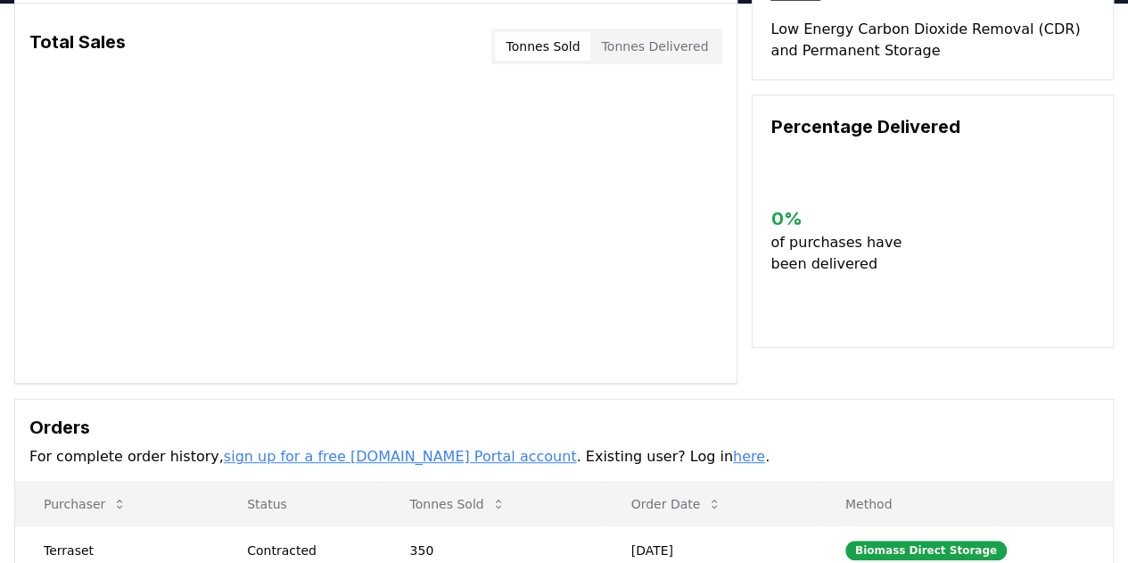
scroll to position [267, 0]
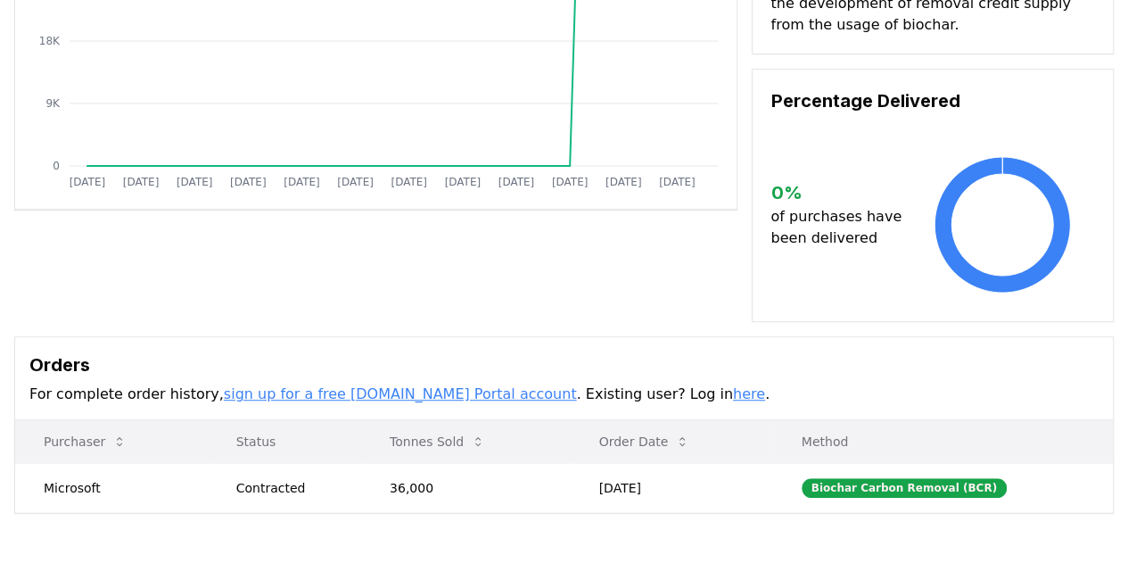
scroll to position [446, 0]
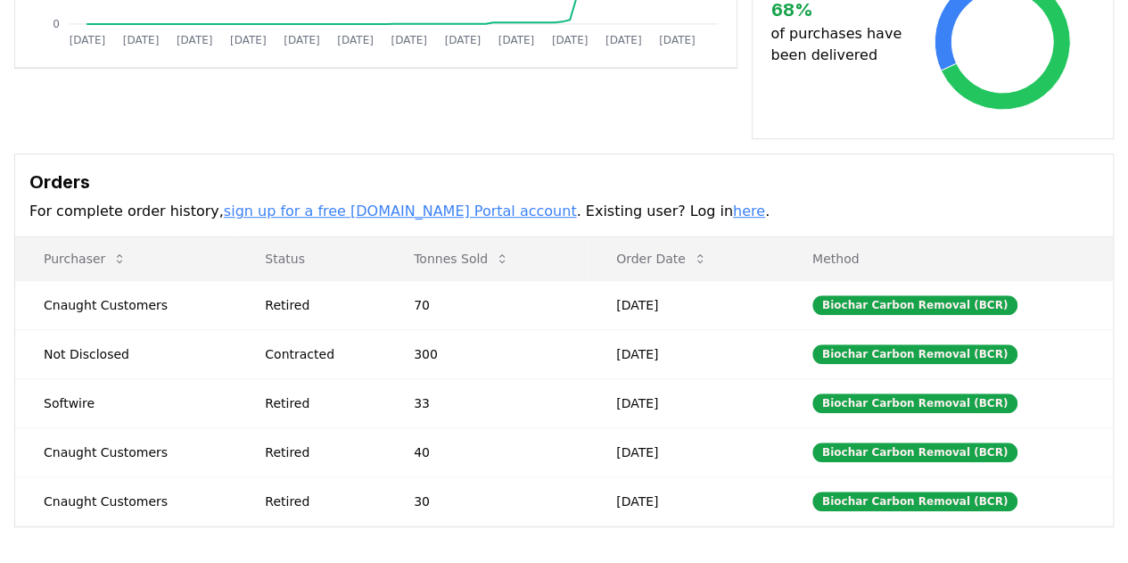
scroll to position [624, 0]
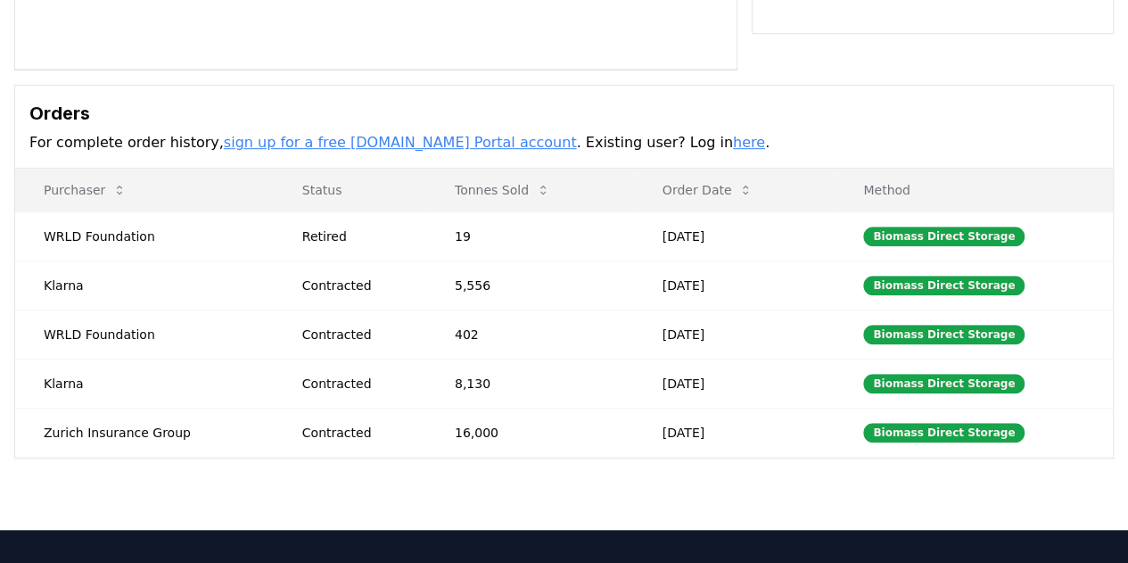
scroll to position [89, 0]
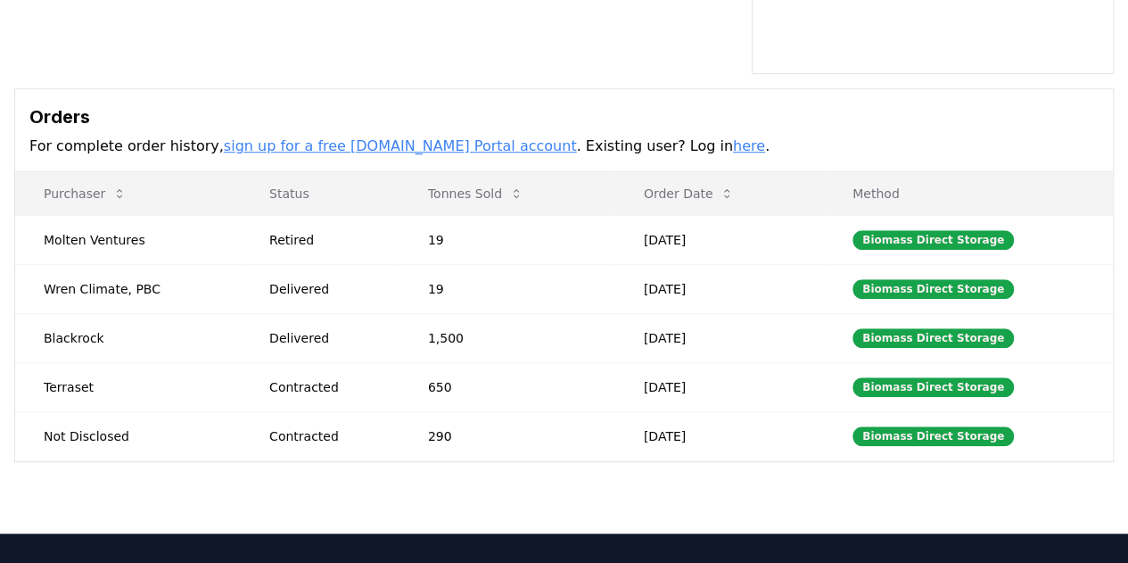
scroll to position [535, 0]
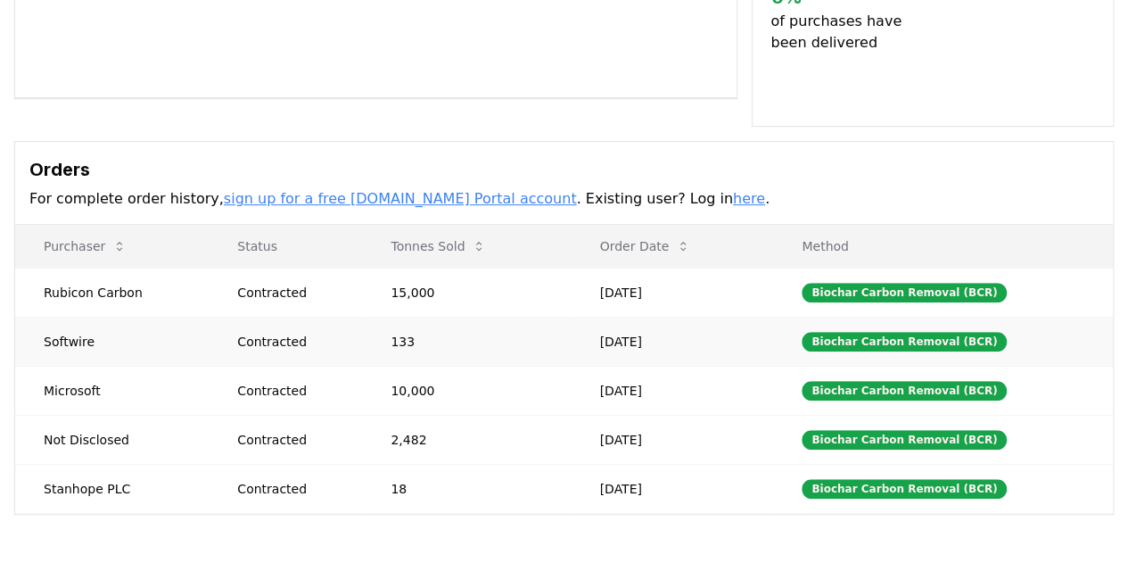
scroll to position [446, 0]
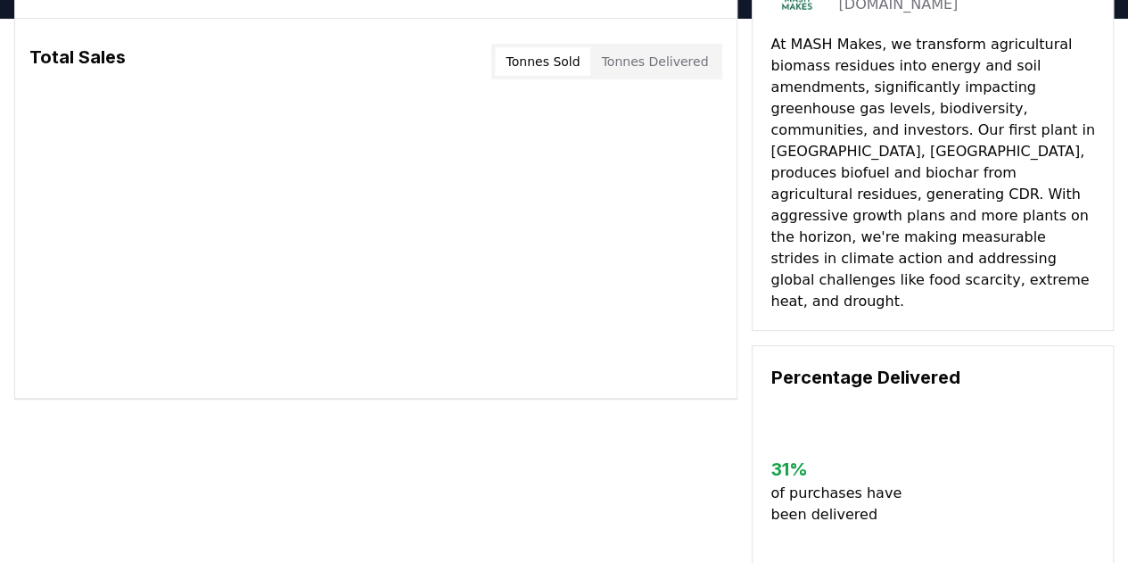
scroll to position [89, 0]
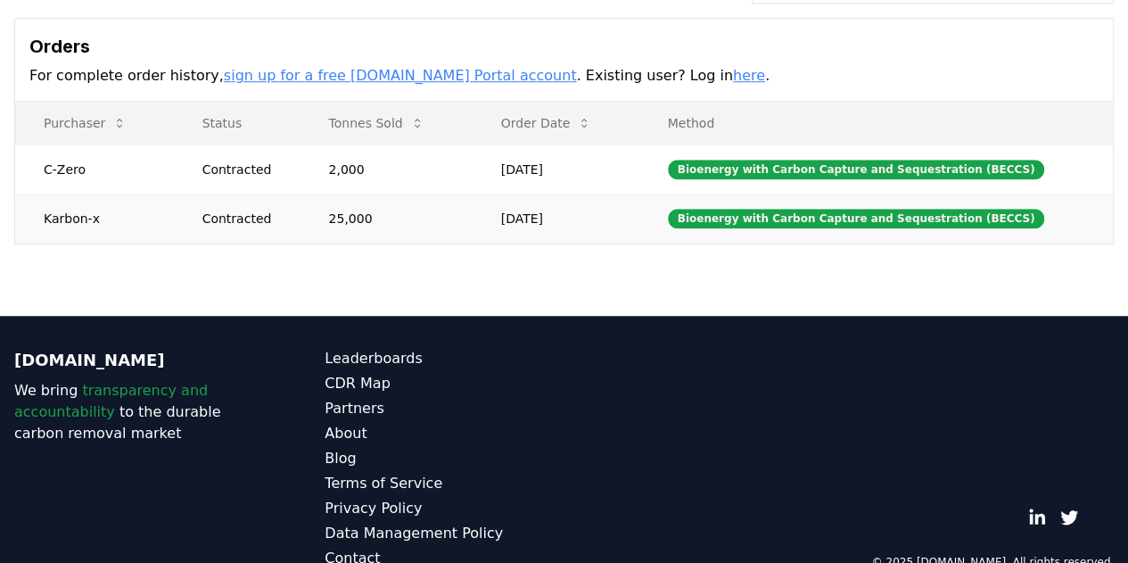
scroll to position [446, 0]
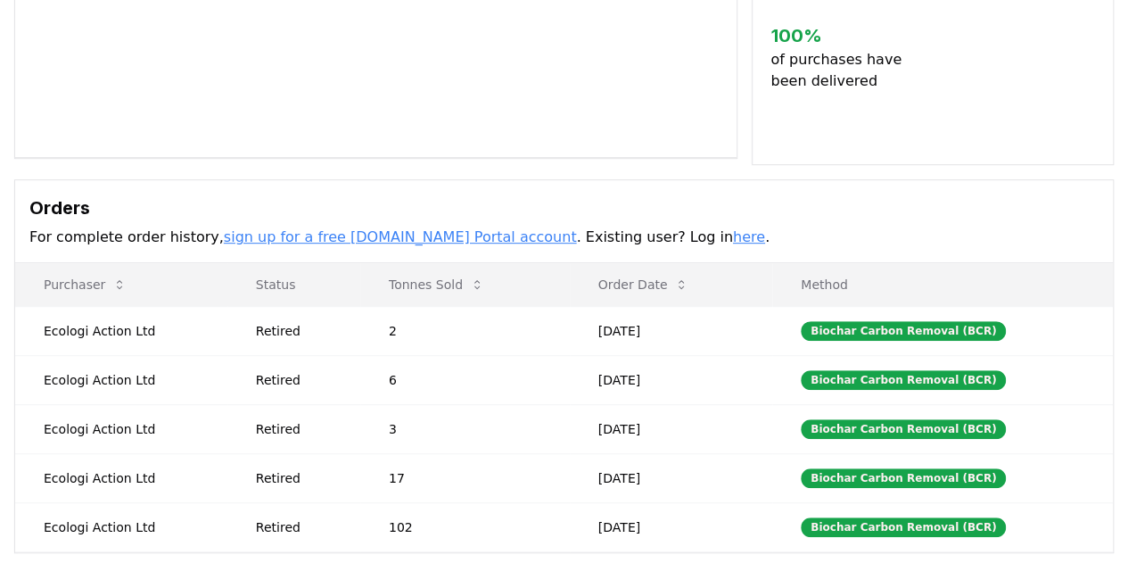
scroll to position [89, 0]
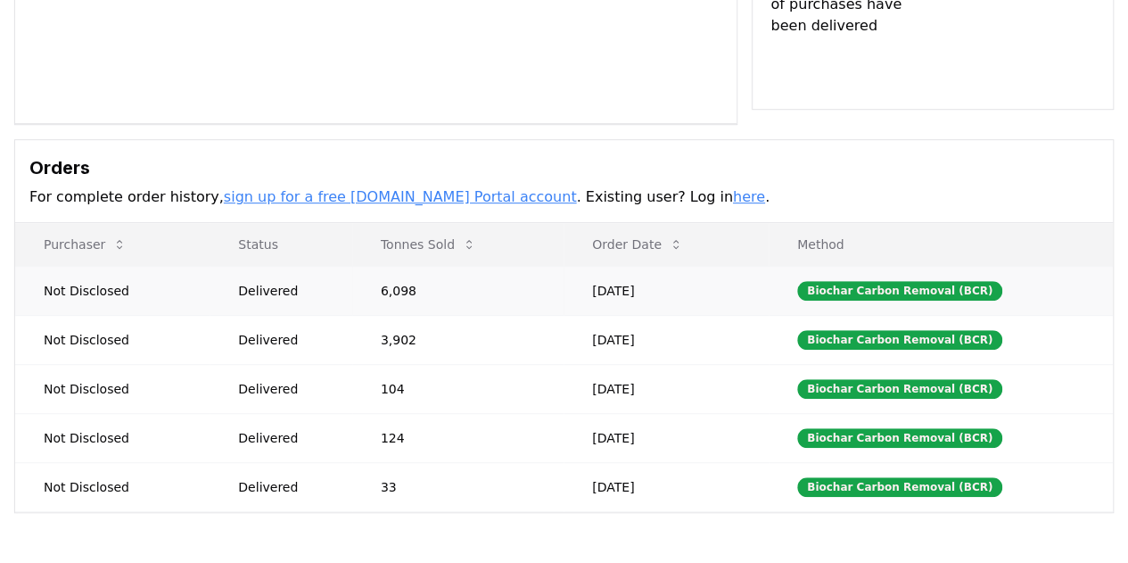
scroll to position [446, 0]
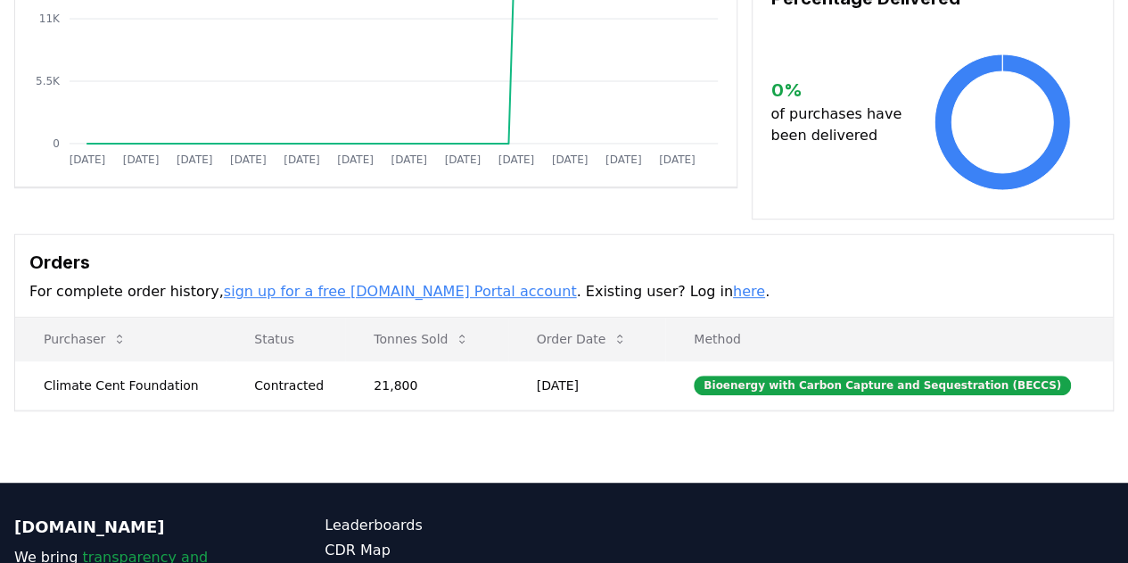
scroll to position [357, 0]
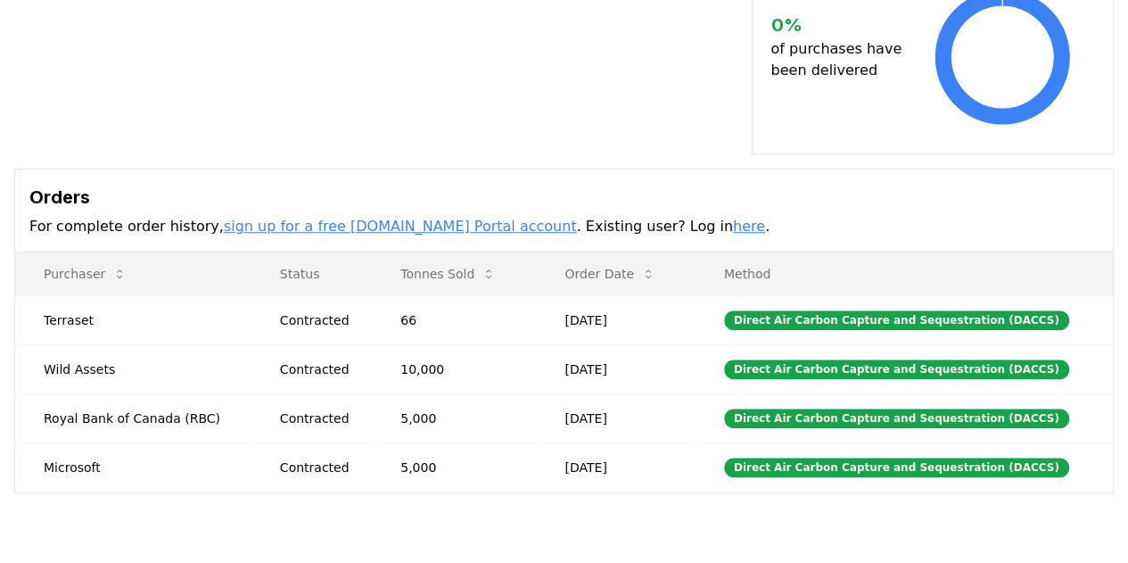
scroll to position [624, 0]
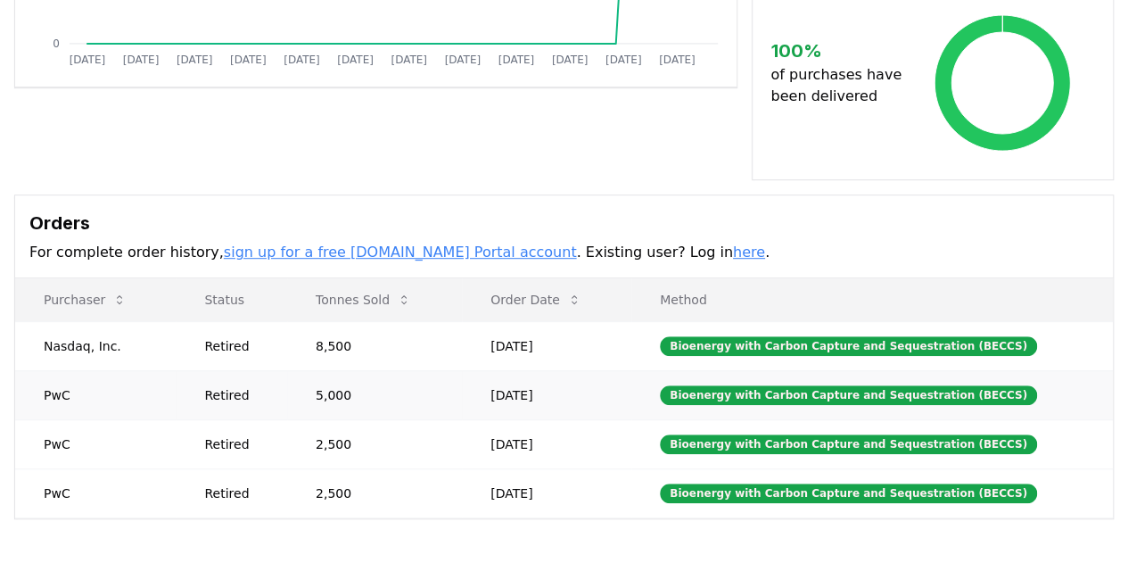
scroll to position [535, 0]
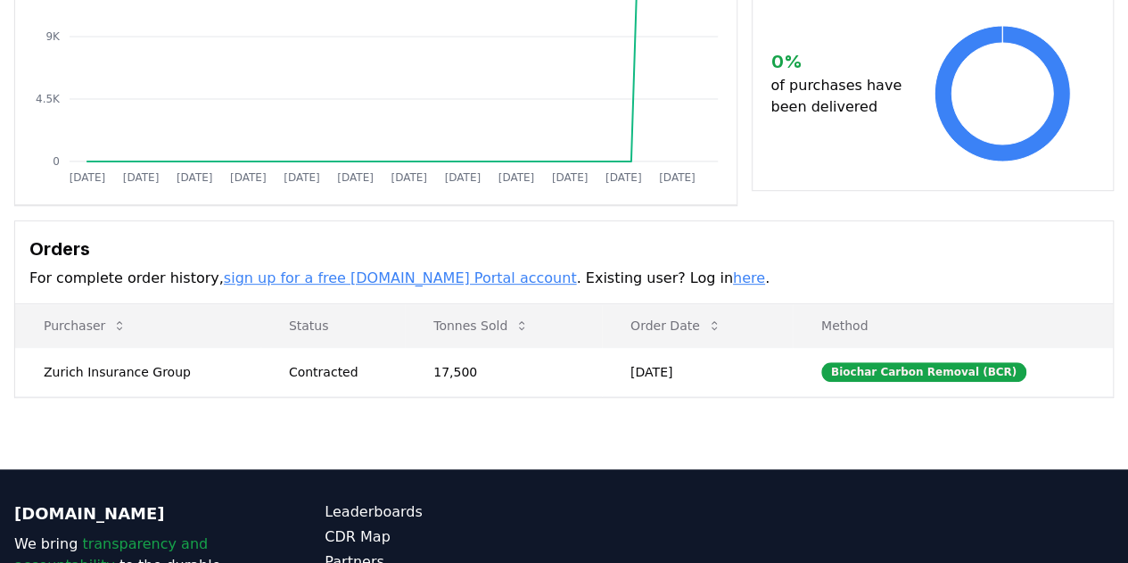
scroll to position [267, 0]
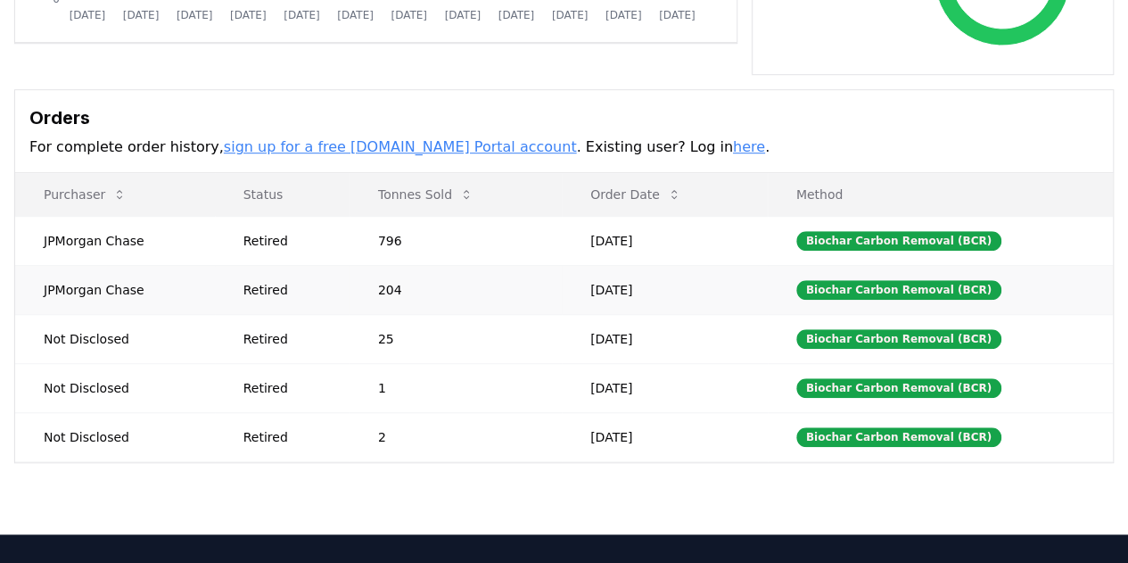
scroll to position [446, 0]
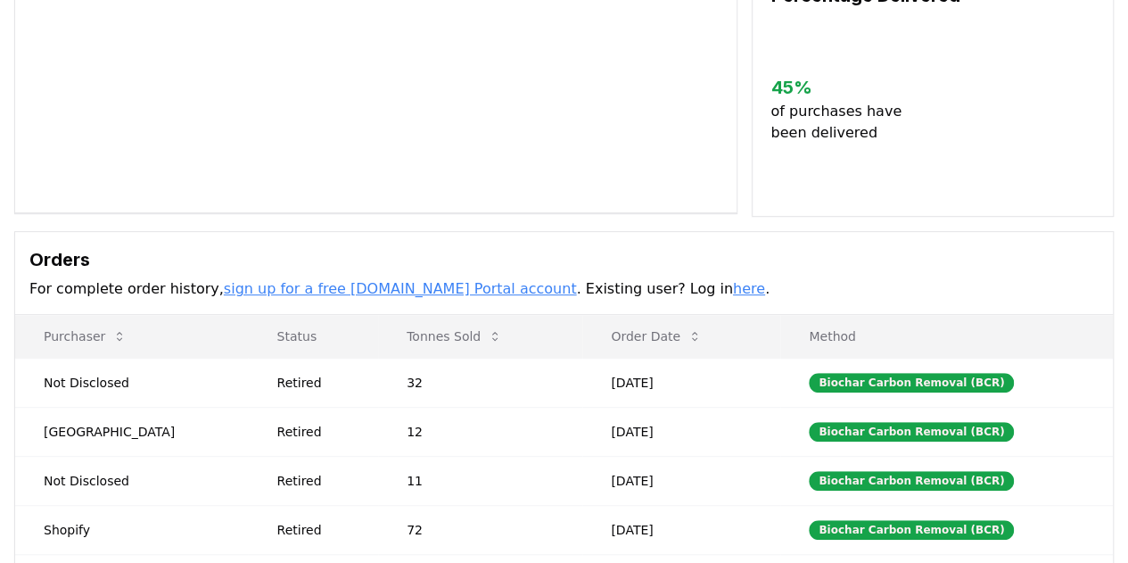
scroll to position [89, 0]
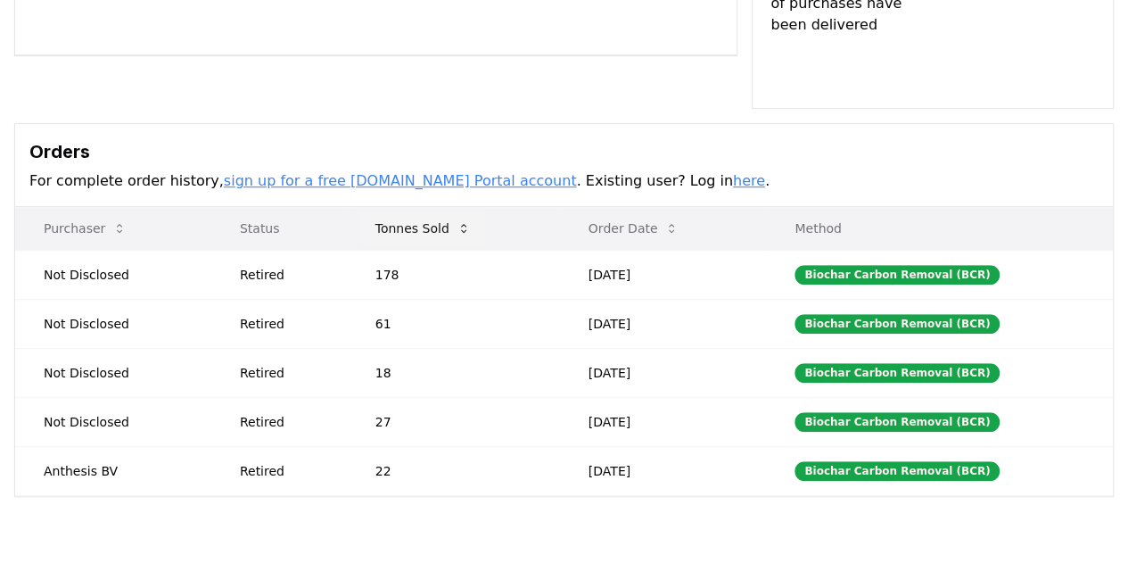
scroll to position [535, 0]
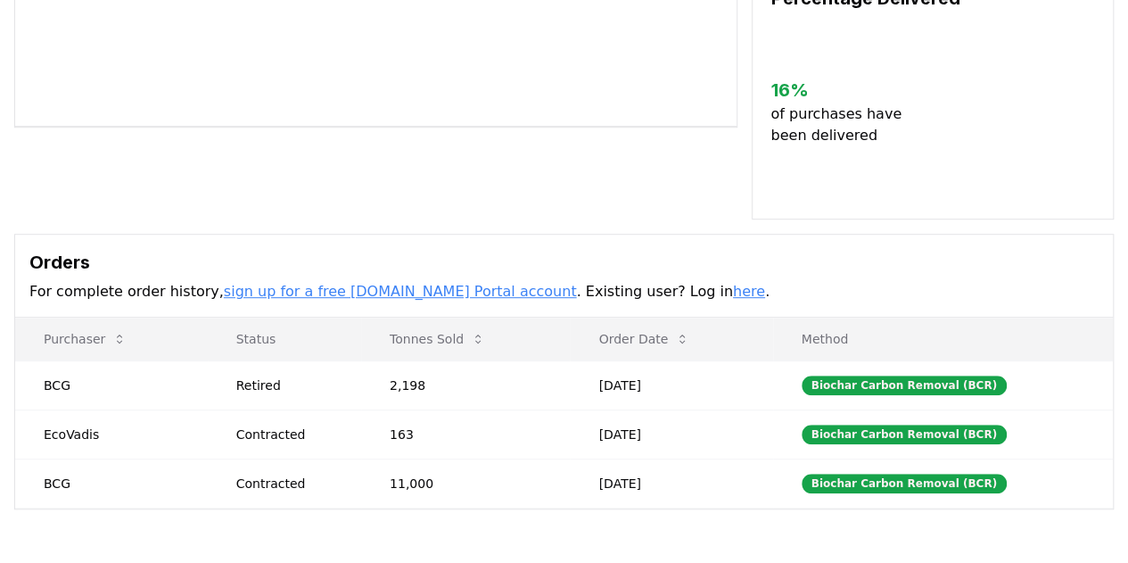
scroll to position [446, 0]
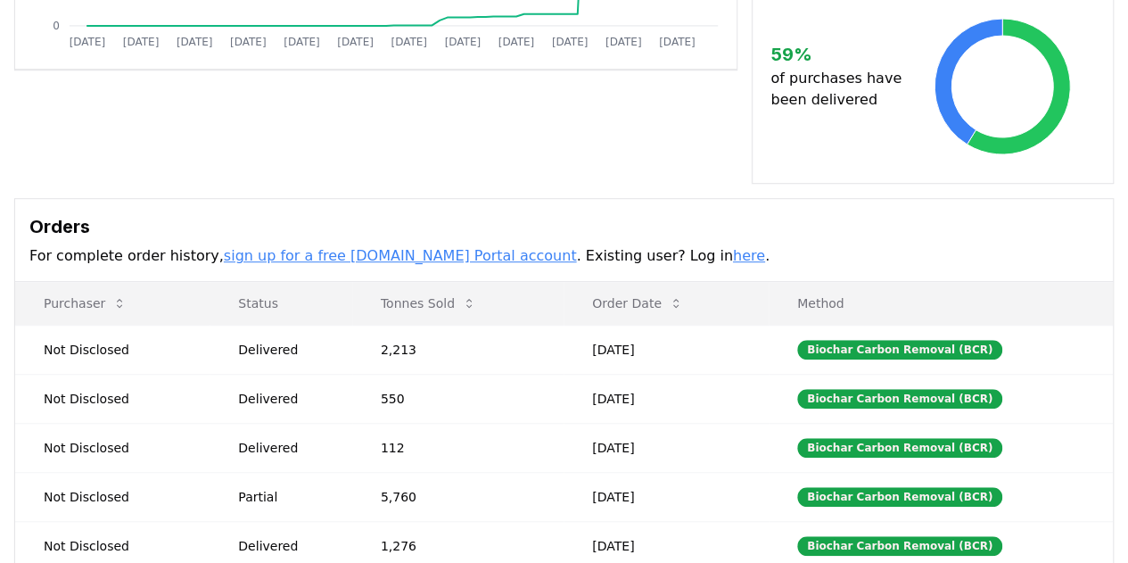
scroll to position [535, 0]
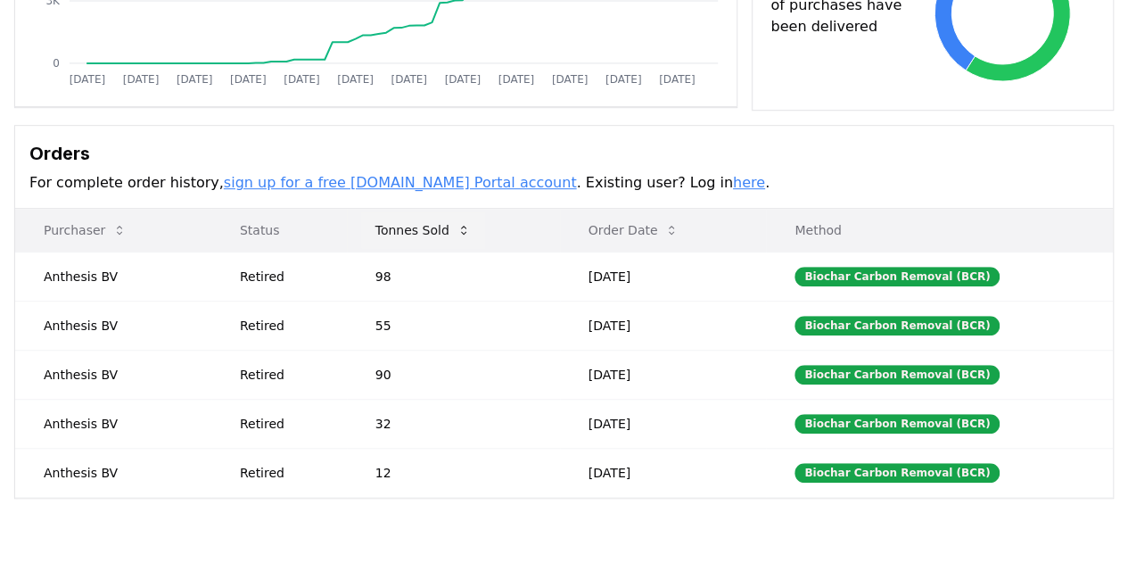
scroll to position [446, 0]
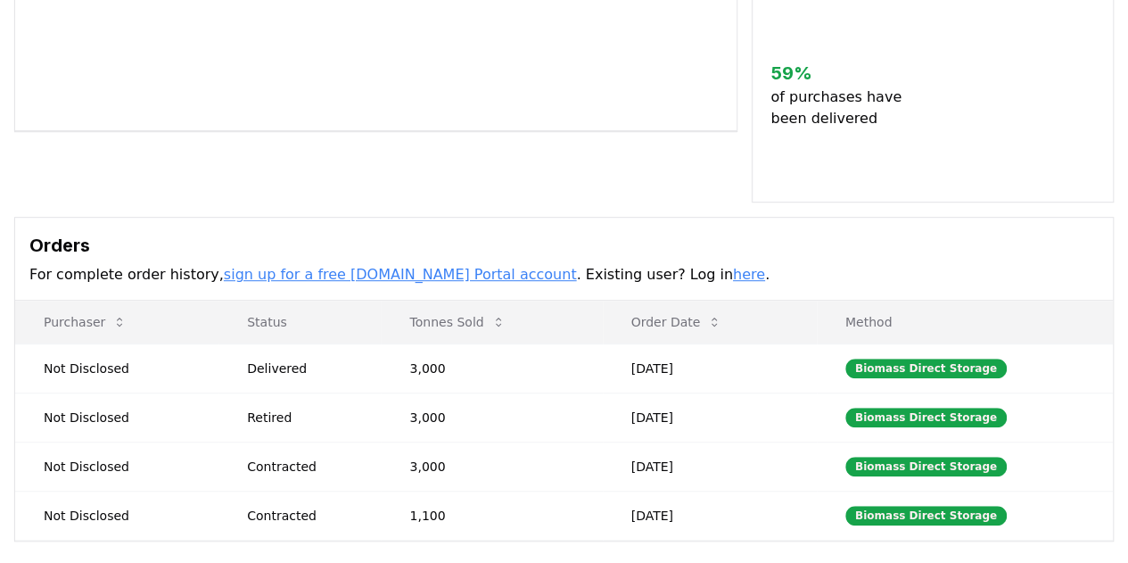
scroll to position [357, 0]
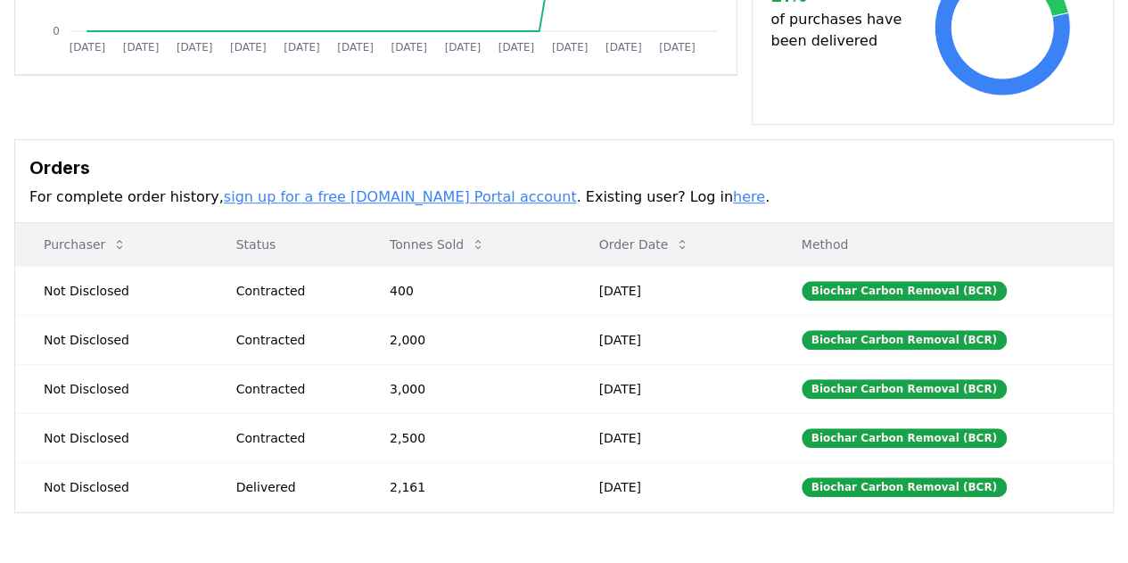
scroll to position [535, 0]
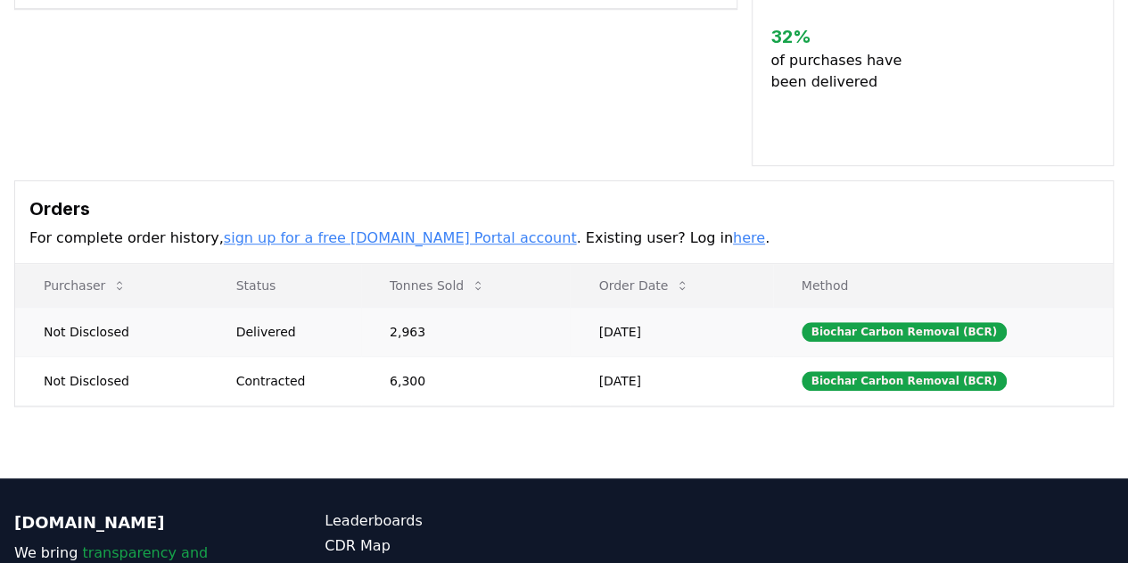
scroll to position [535, 0]
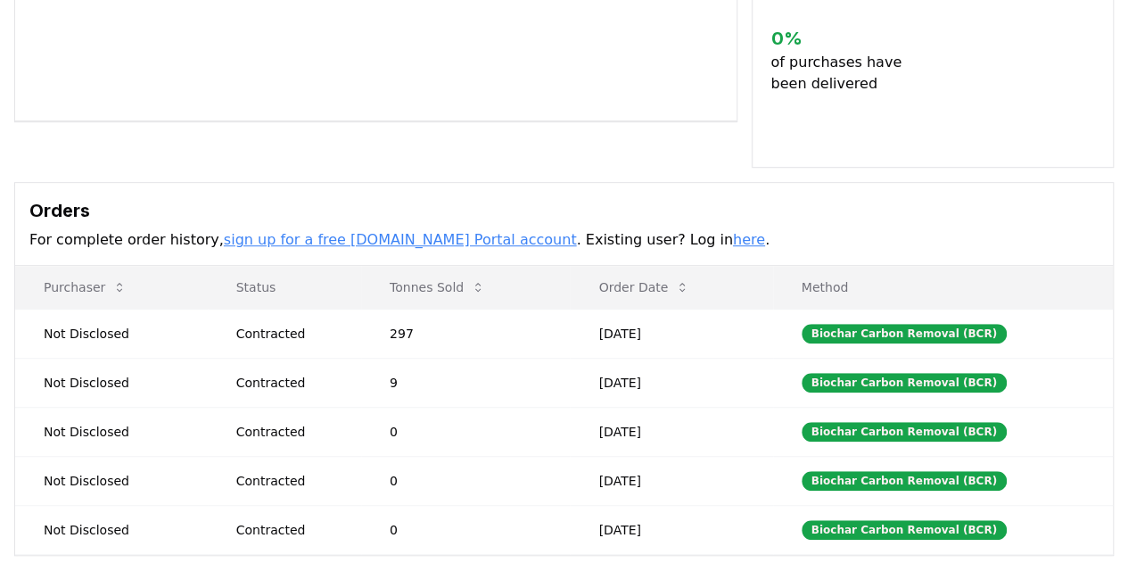
scroll to position [446, 0]
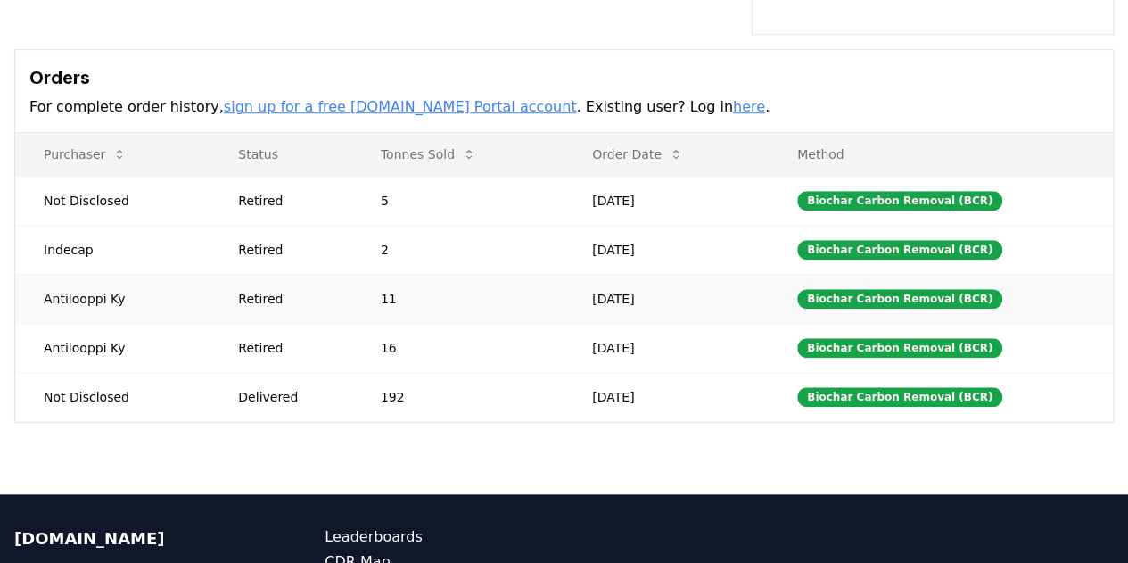
scroll to position [624, 0]
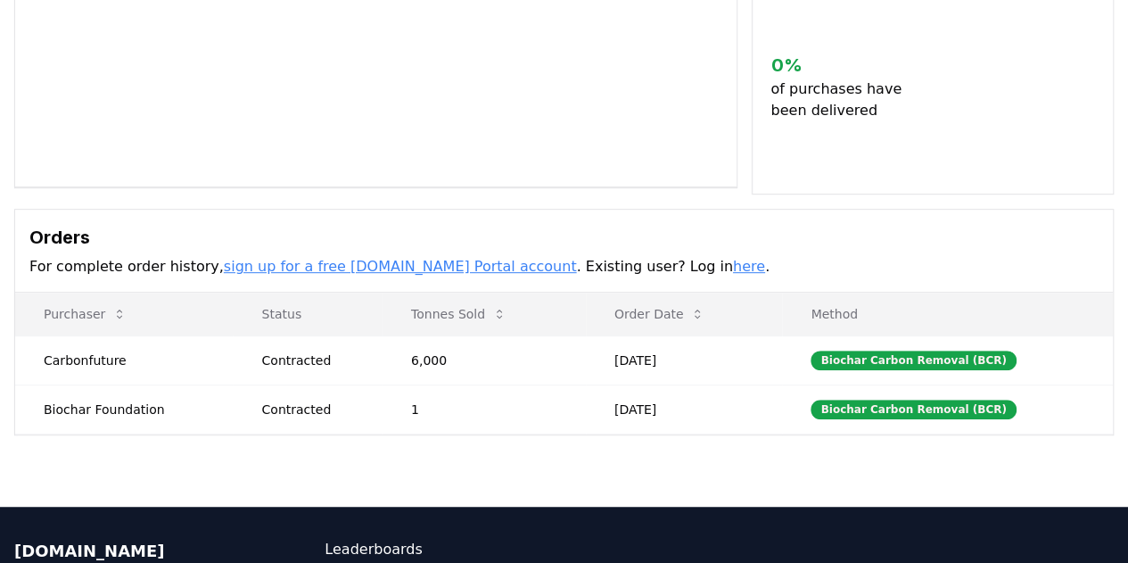
scroll to position [357, 0]
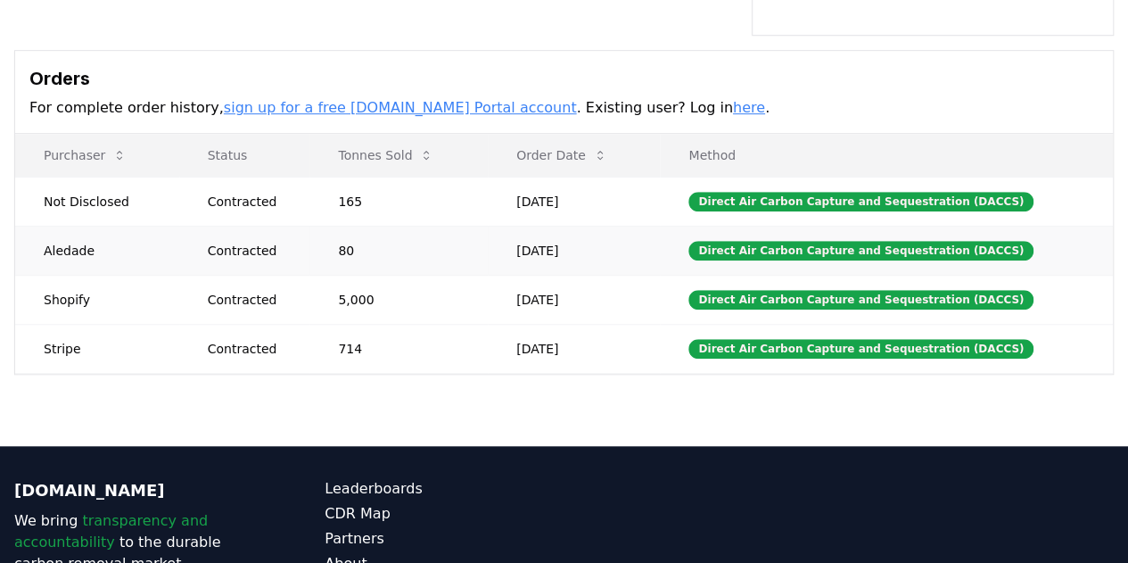
scroll to position [535, 0]
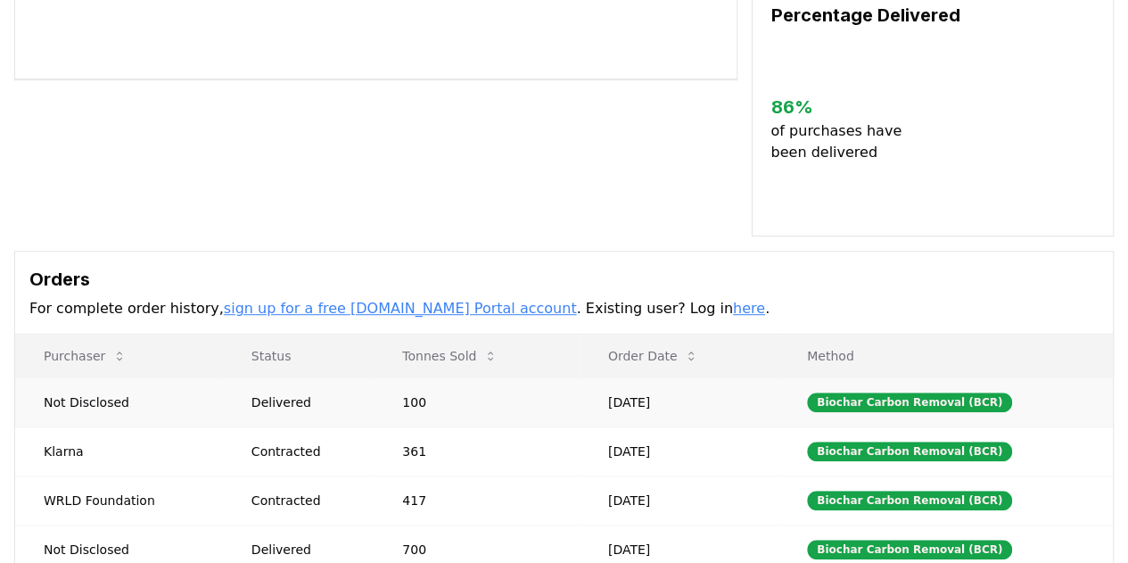
scroll to position [535, 0]
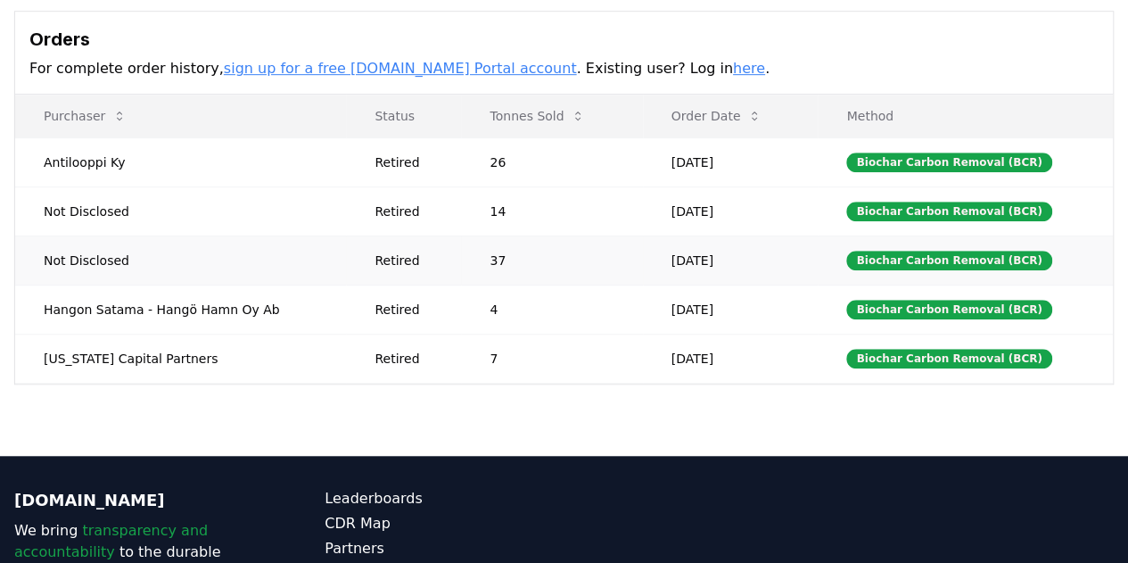
scroll to position [535, 0]
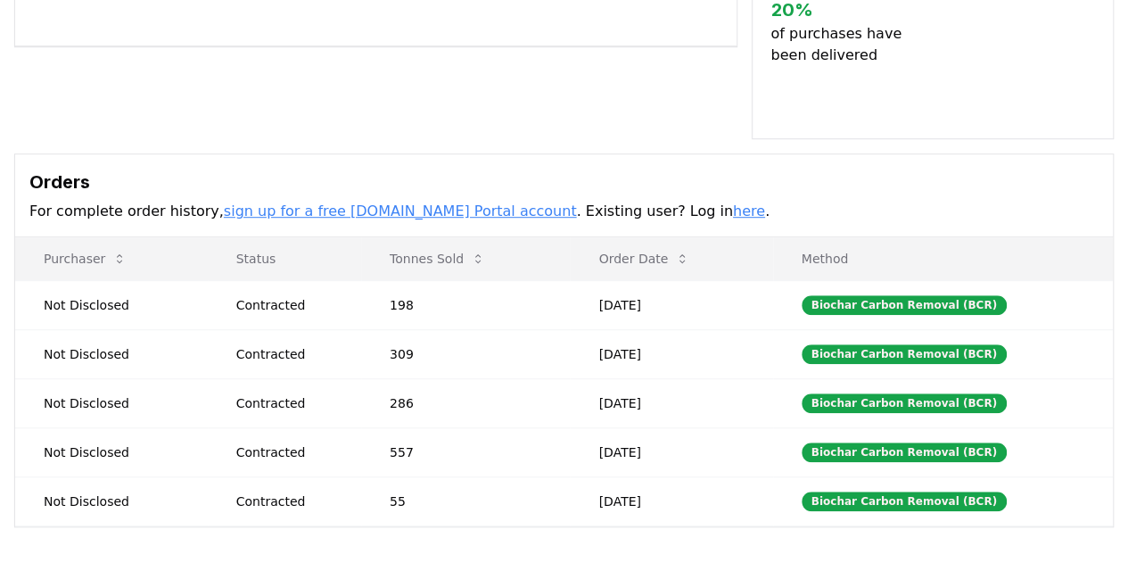
scroll to position [535, 0]
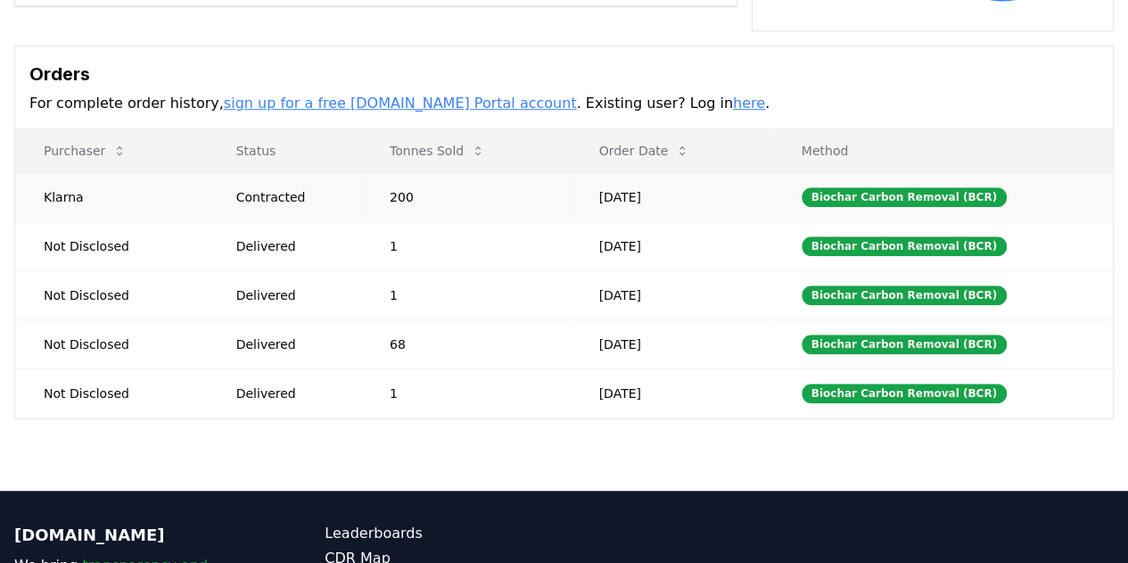
scroll to position [535, 0]
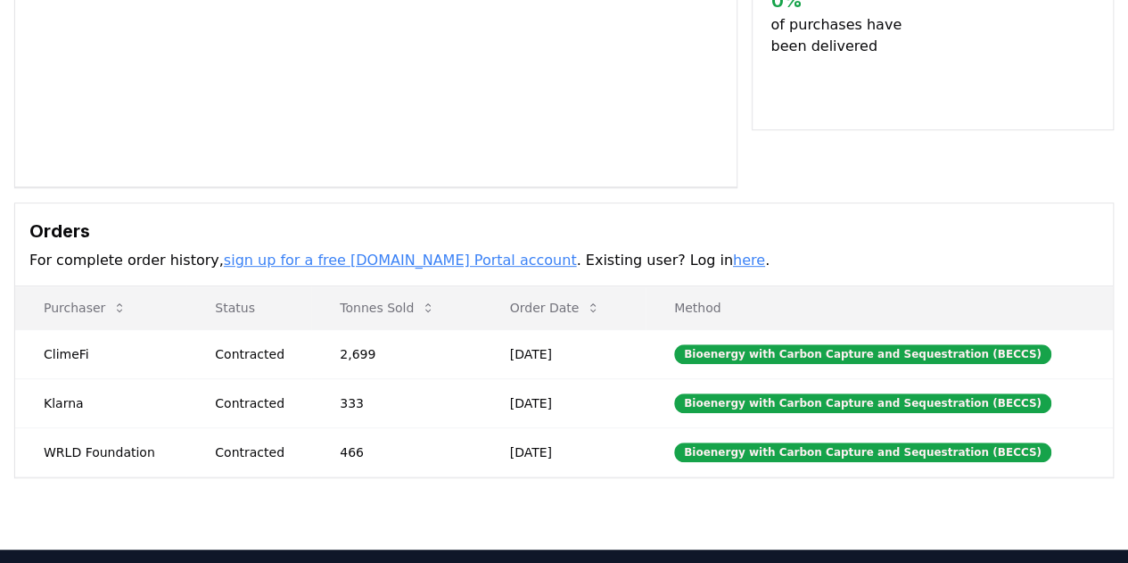
scroll to position [357, 0]
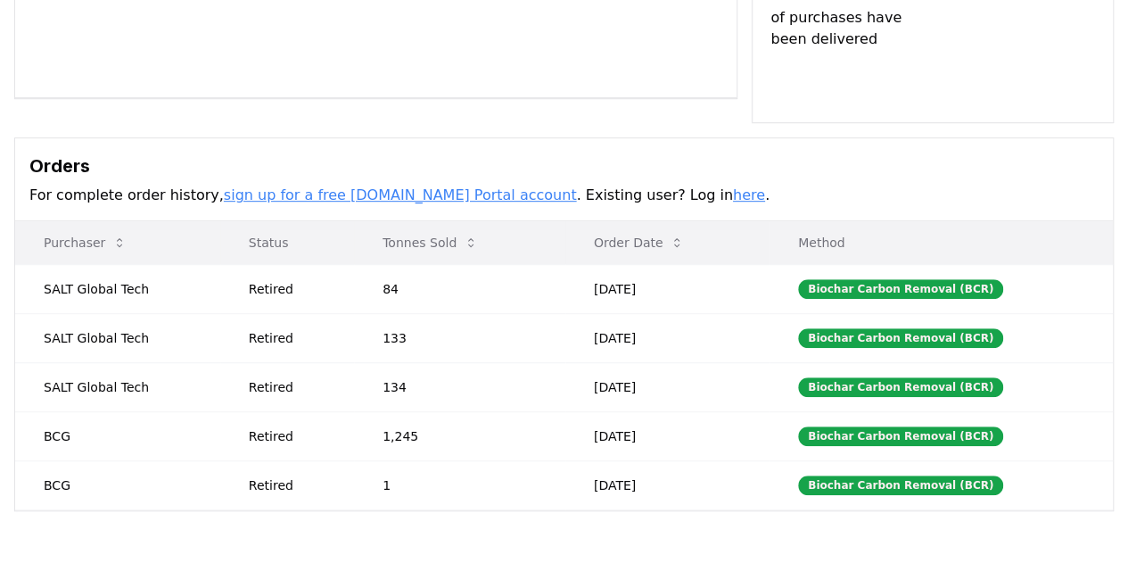
scroll to position [446, 0]
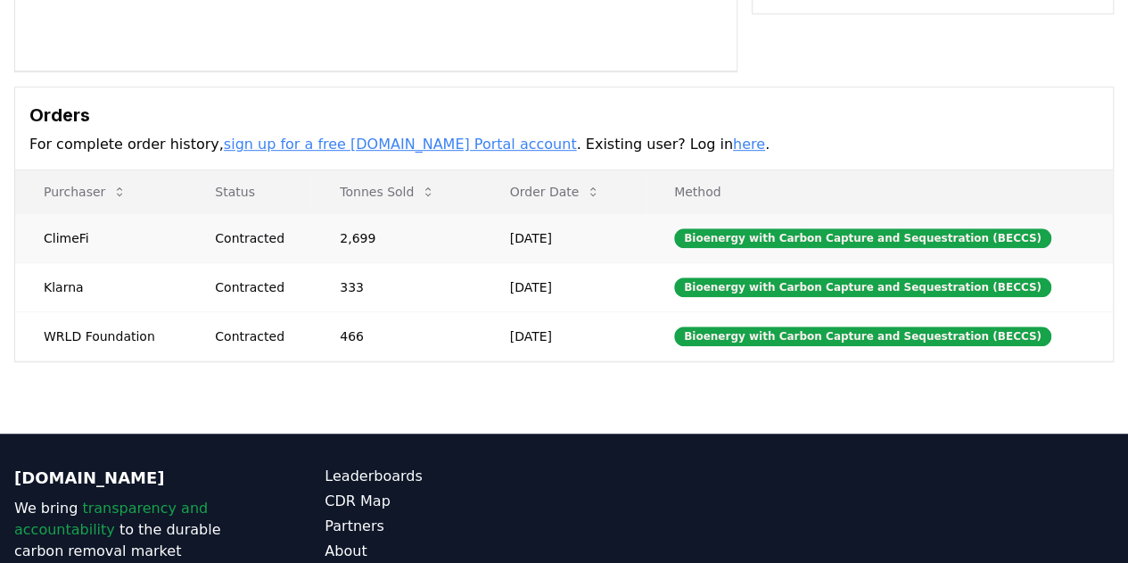
scroll to position [446, 0]
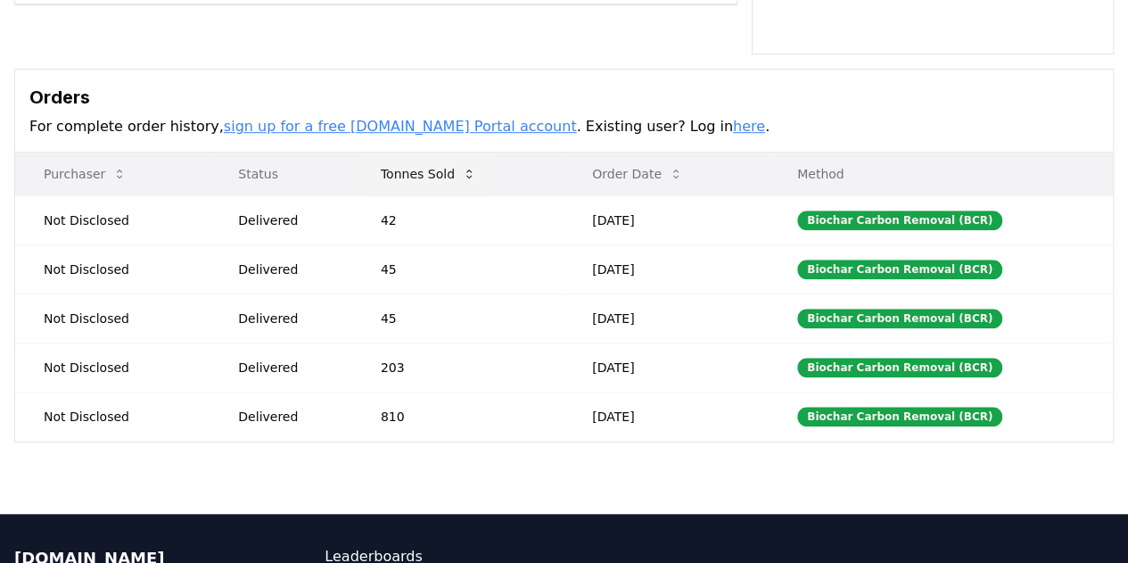
scroll to position [535, 0]
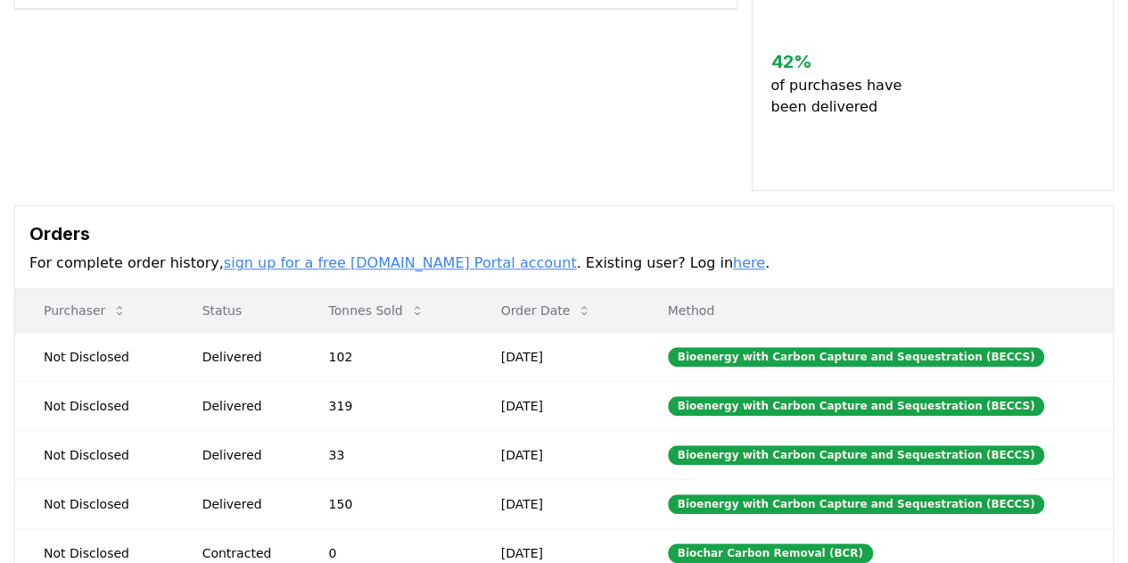
scroll to position [535, 0]
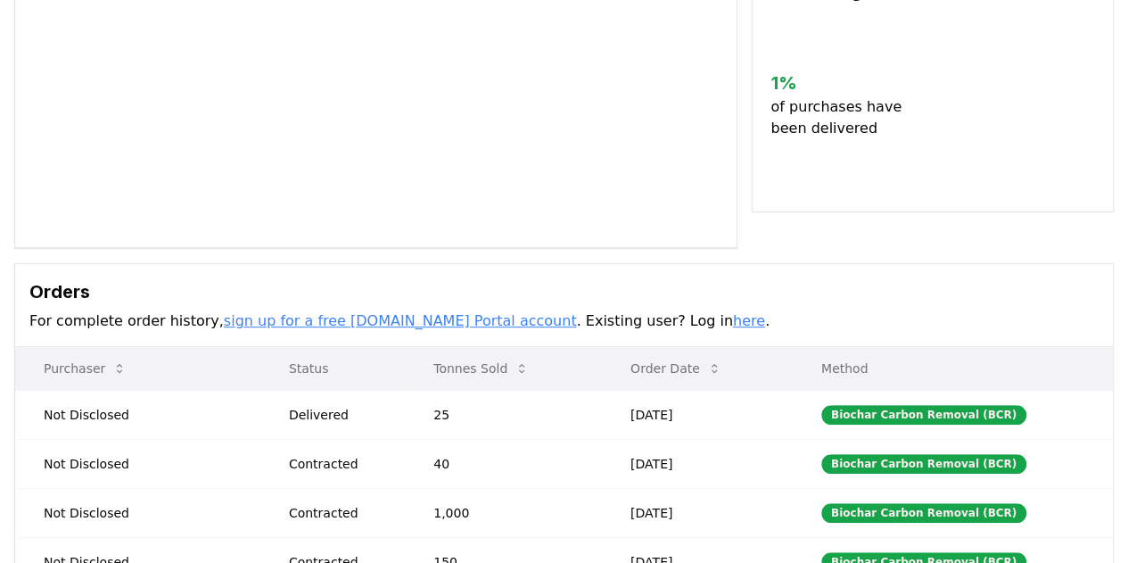
scroll to position [446, 0]
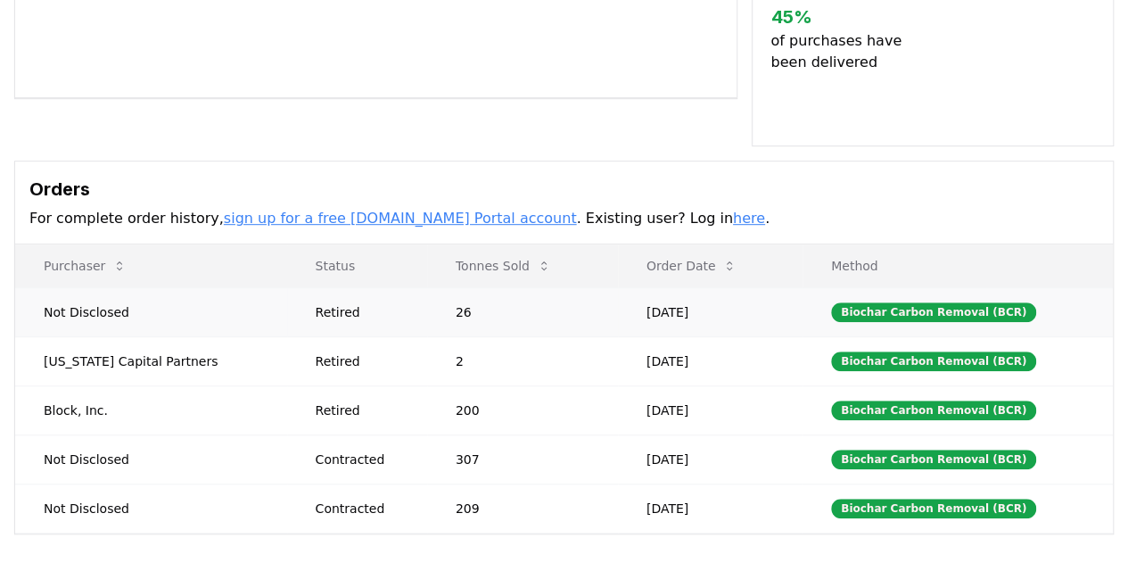
scroll to position [446, 0]
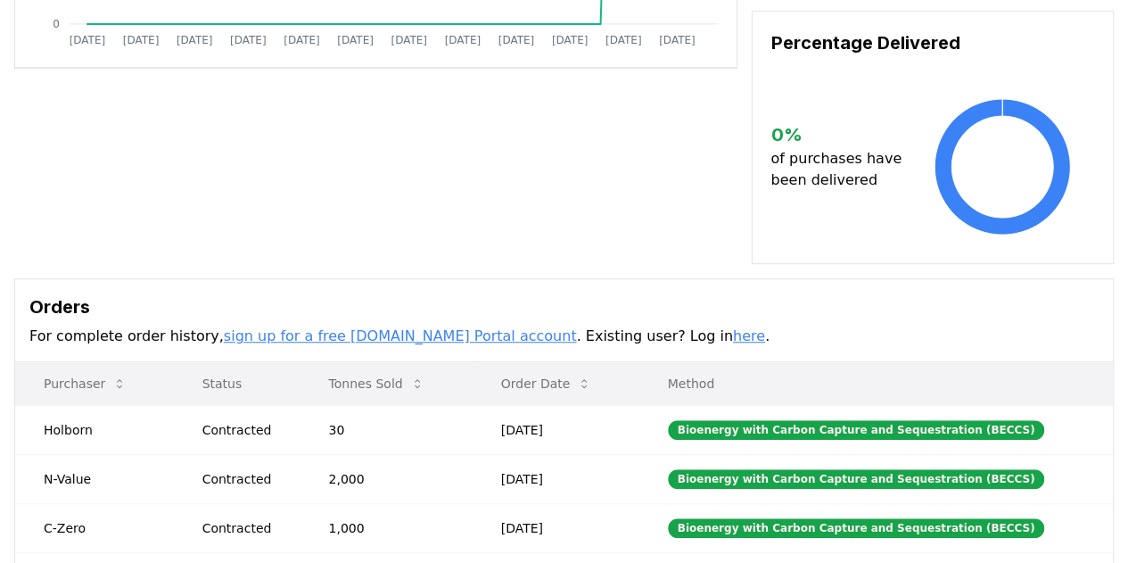
scroll to position [535, 0]
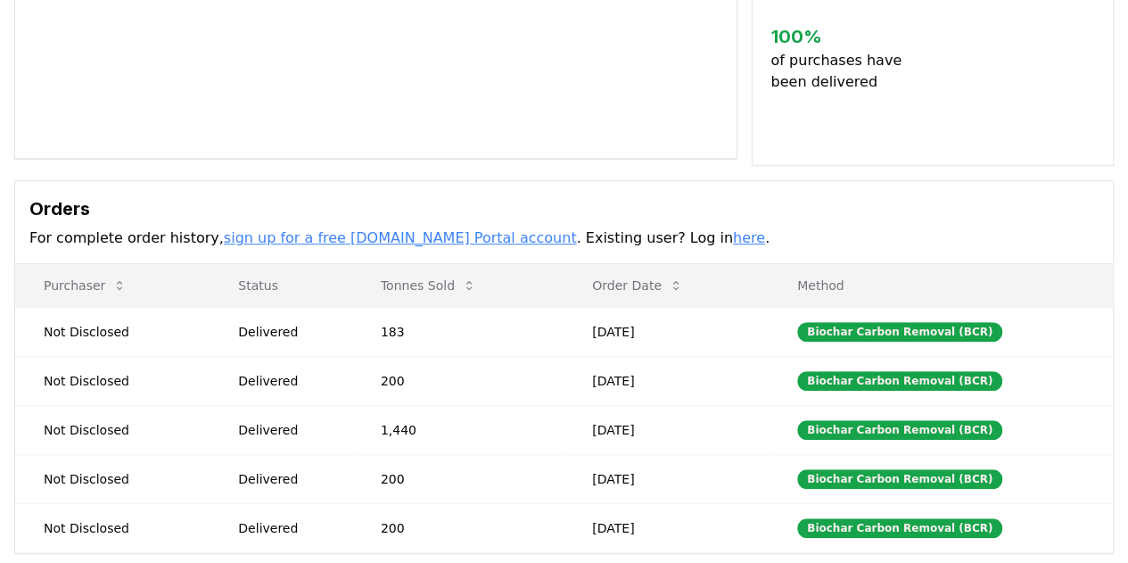
scroll to position [446, 0]
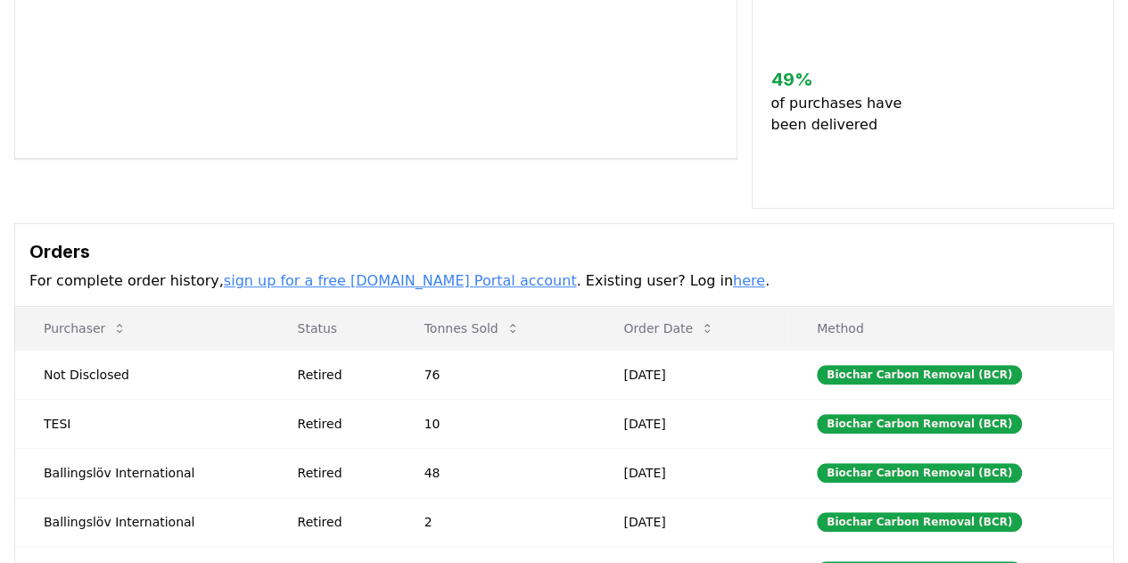
scroll to position [535, 0]
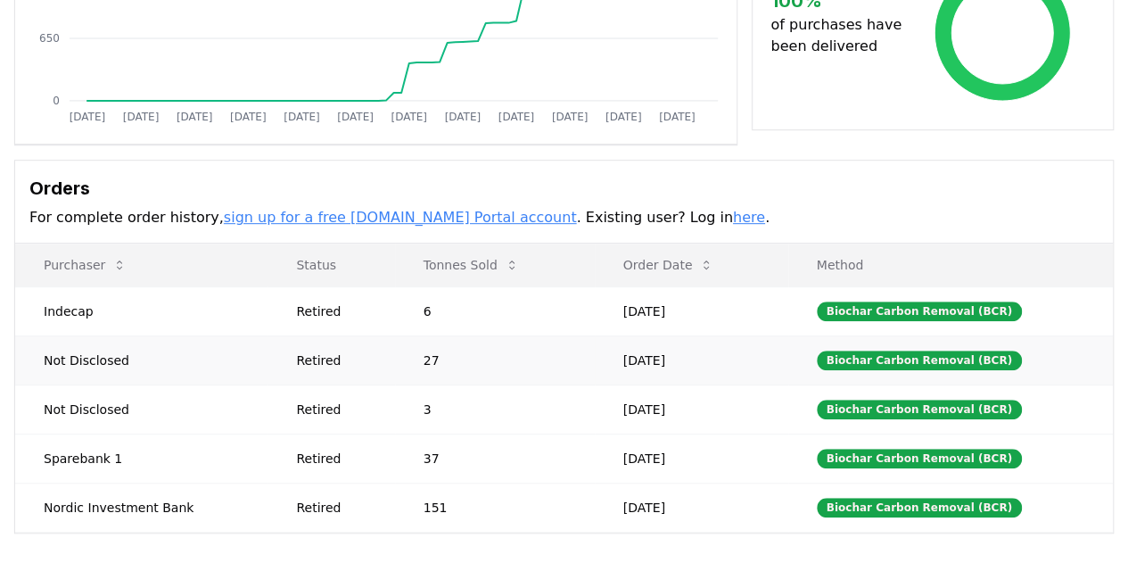
scroll to position [446, 0]
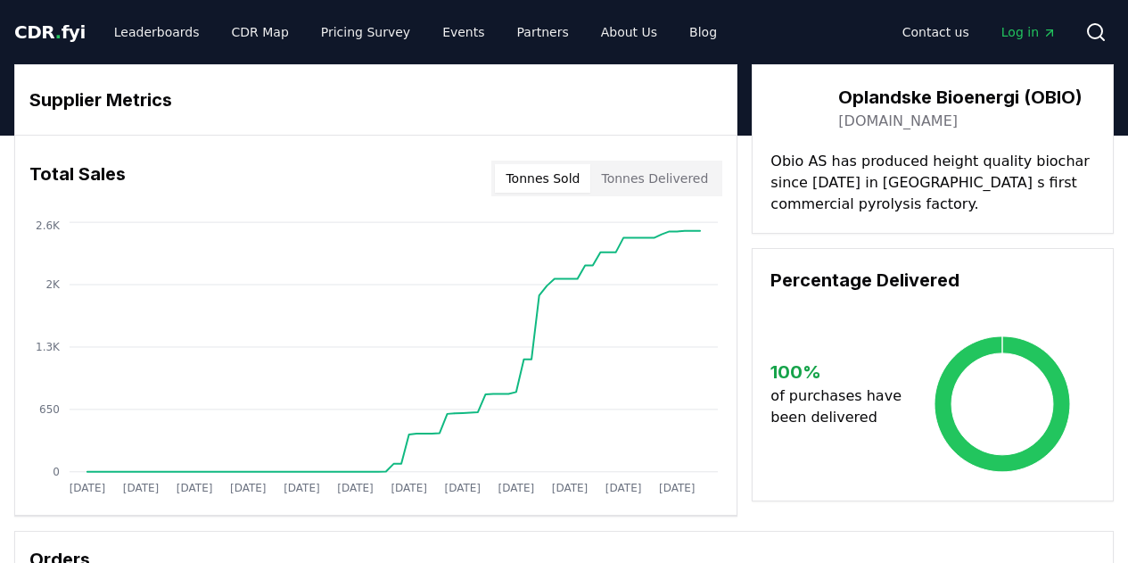
scroll to position [446, 0]
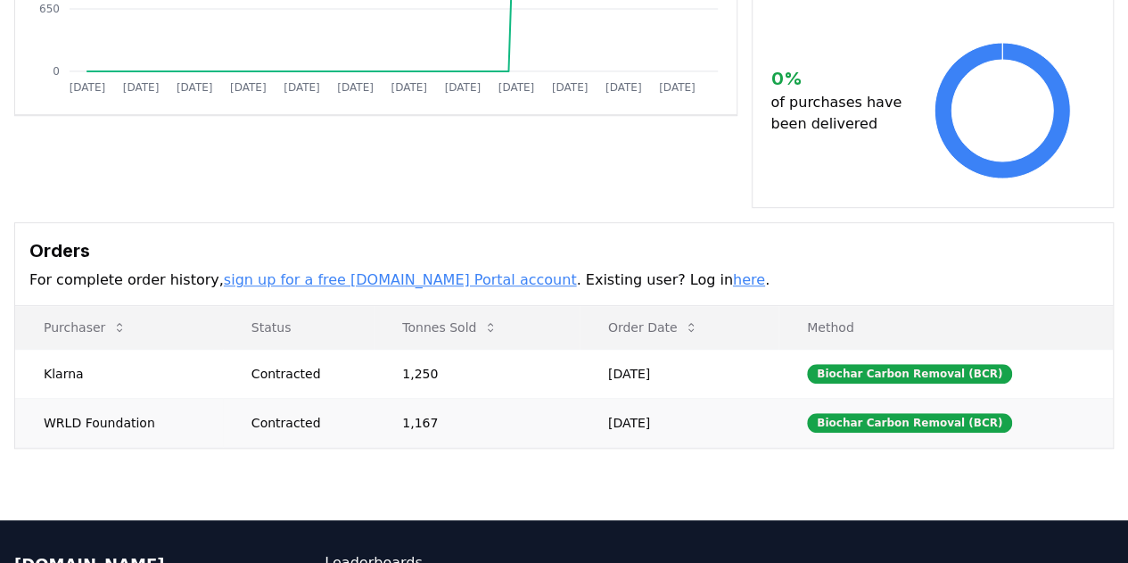
scroll to position [446, 0]
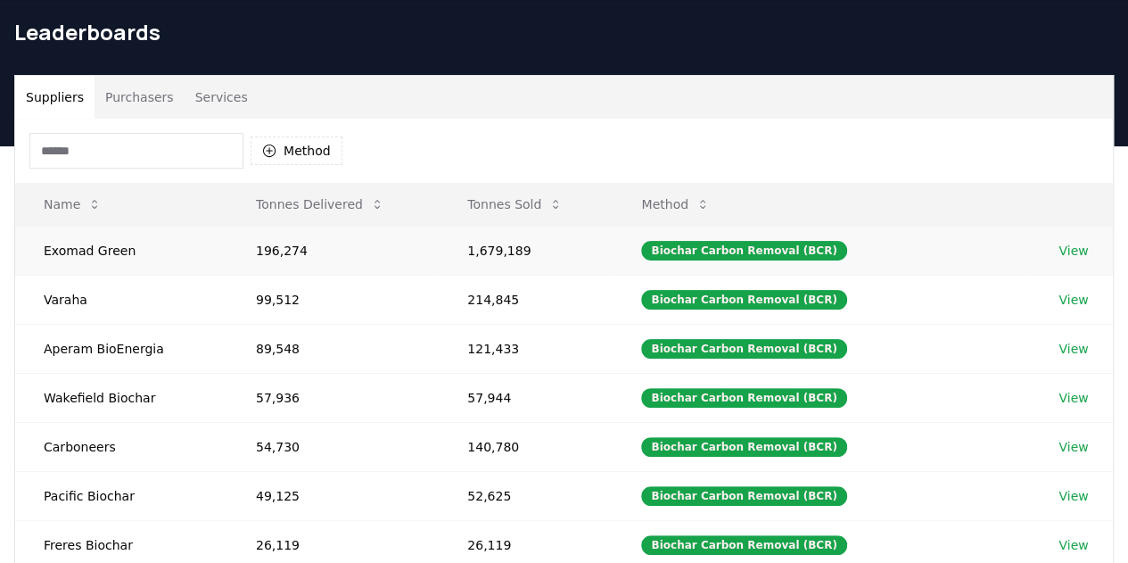
scroll to position [89, 0]
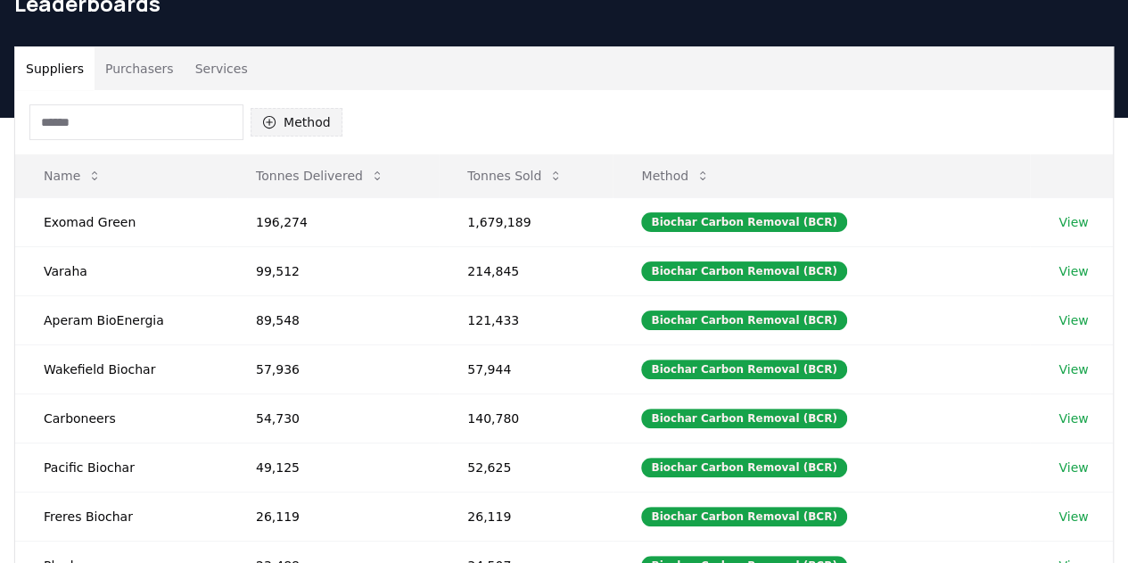
click at [323, 111] on button "Method" at bounding box center [297, 122] width 92 height 29
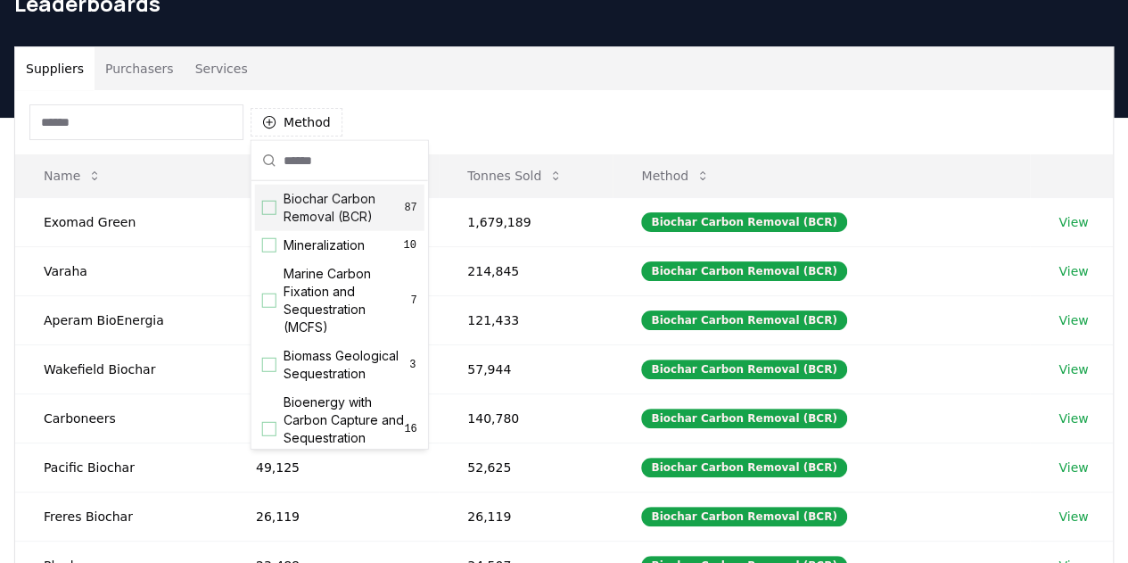
click at [363, 199] on span "Biochar Carbon Removal (BCR)" at bounding box center [344, 208] width 121 height 36
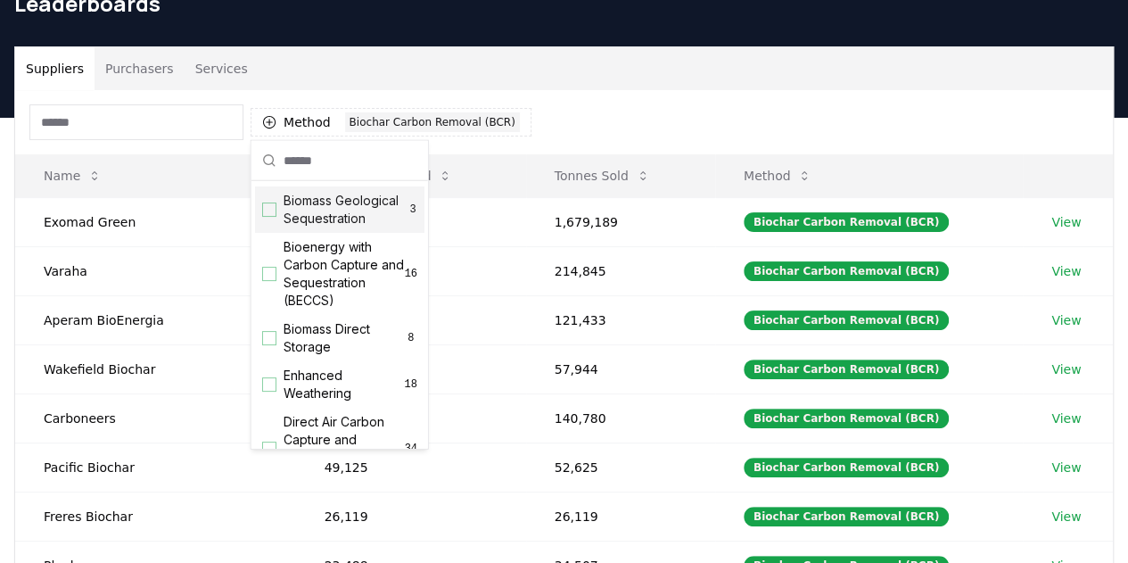
scroll to position [178, 0]
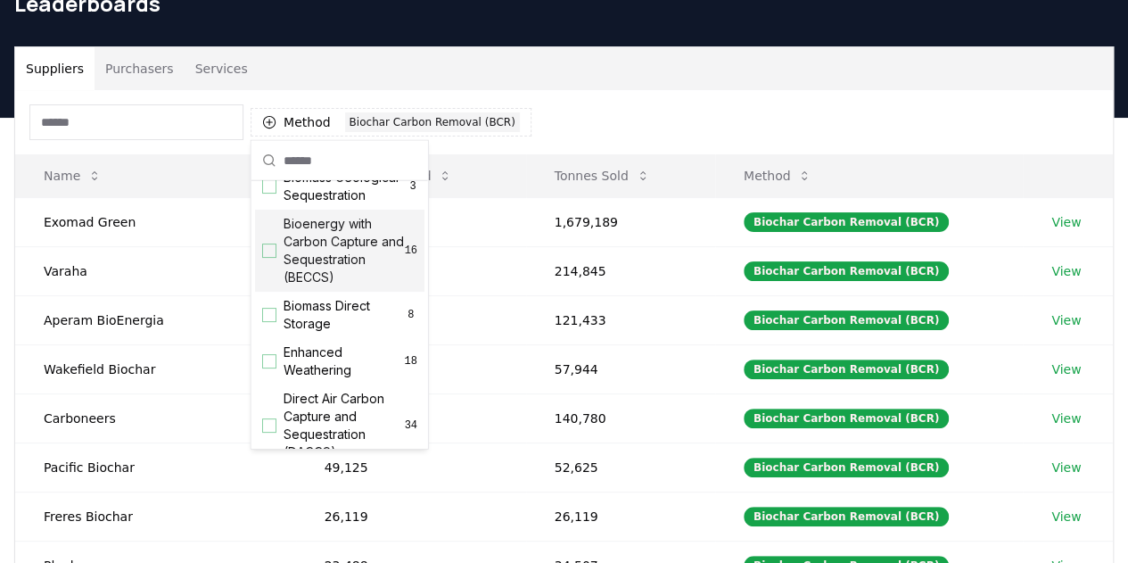
click at [325, 265] on span "Bioenergy with Carbon Capture and Sequestration (BECCS)" at bounding box center [344, 250] width 121 height 71
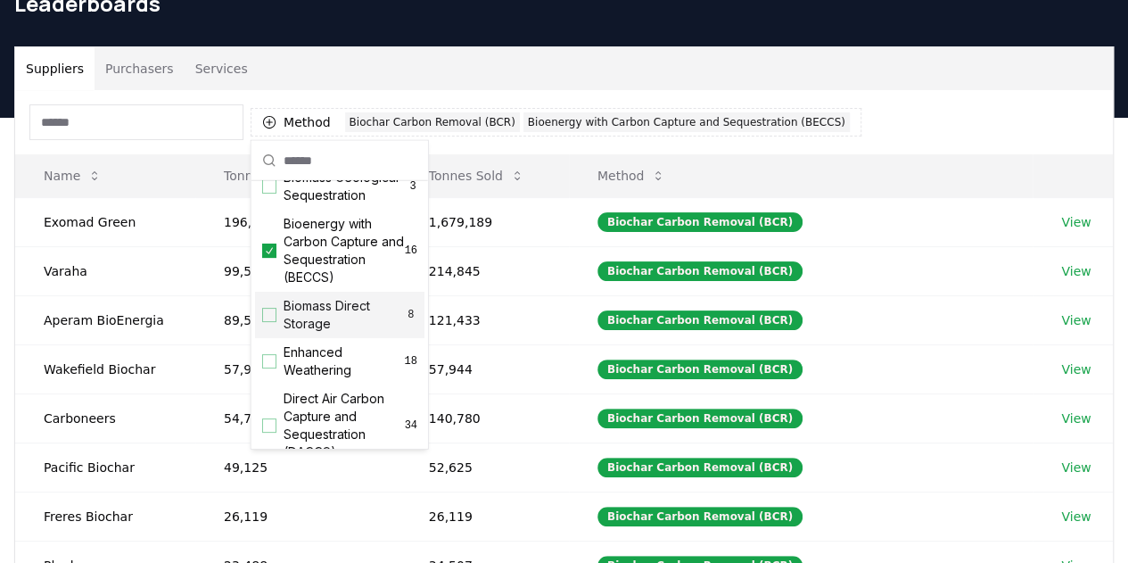
click at [315, 333] on span "Biomass Direct Storage" at bounding box center [344, 315] width 121 height 36
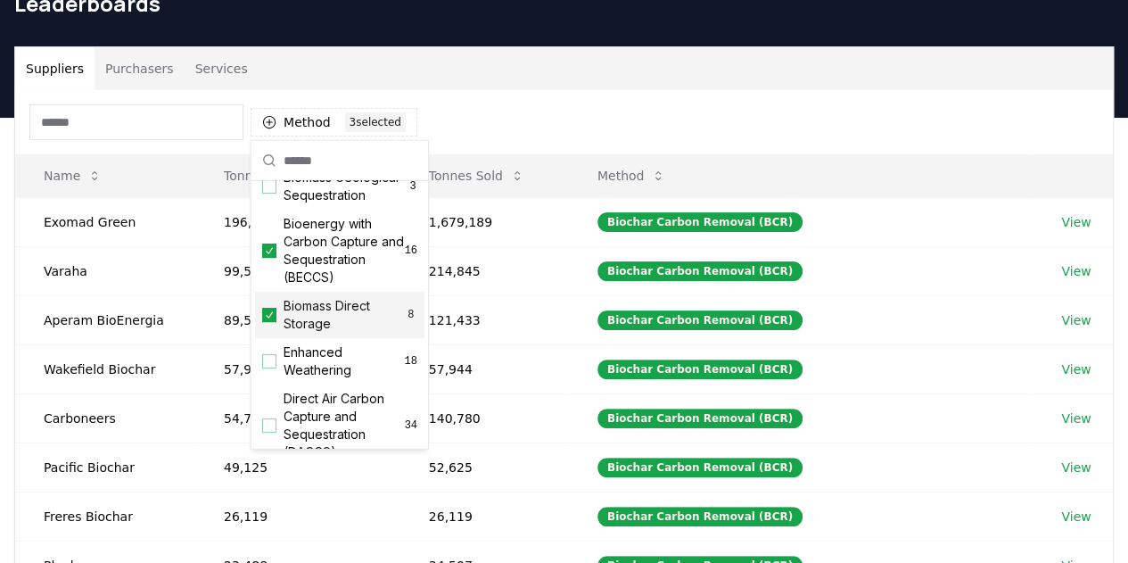
scroll to position [267, 0]
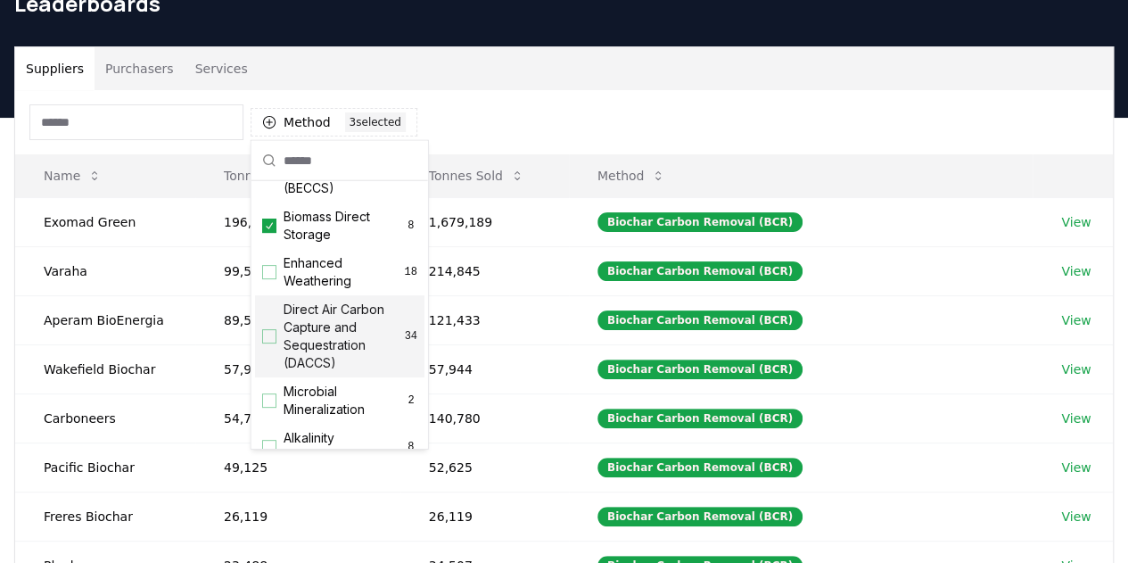
click at [350, 341] on span "Direct Air Carbon Capture and Sequestration (DACCS)" at bounding box center [344, 335] width 121 height 71
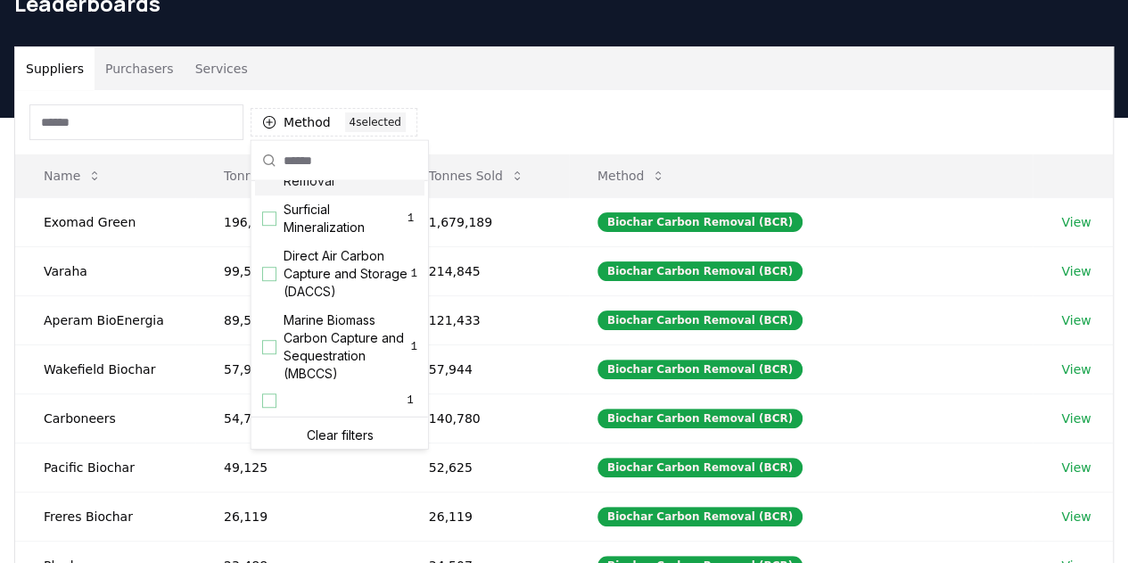
scroll to position [611, 0]
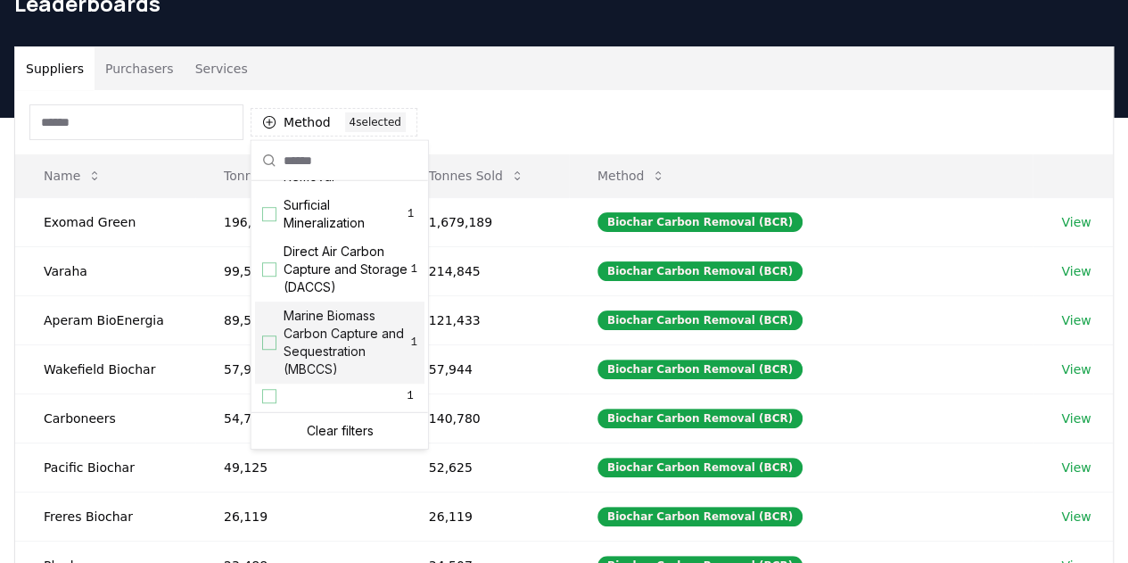
click at [342, 275] on span "Direct Air Carbon Capture and Storage (DACCS)" at bounding box center [348, 269] width 128 height 53
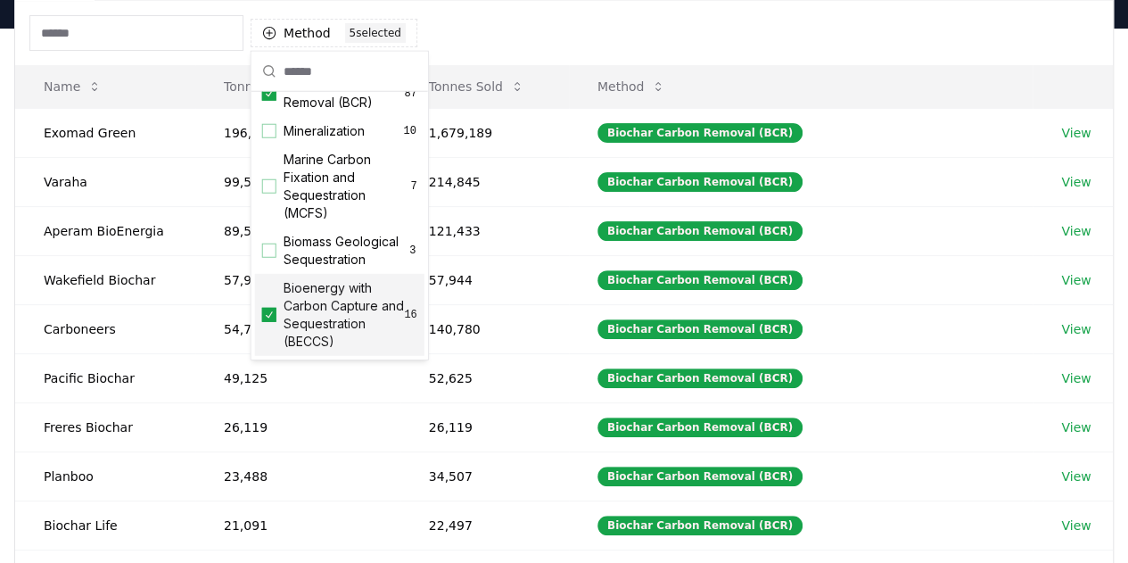
scroll to position [0, 0]
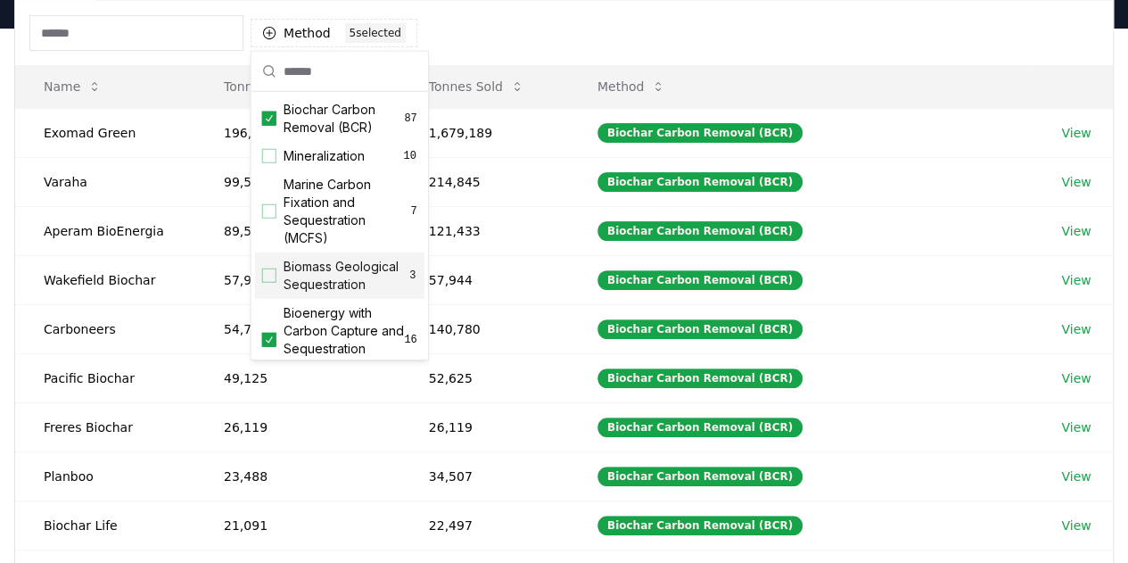
click at [355, 284] on span "Biomass Geological Sequestration" at bounding box center [346, 276] width 125 height 36
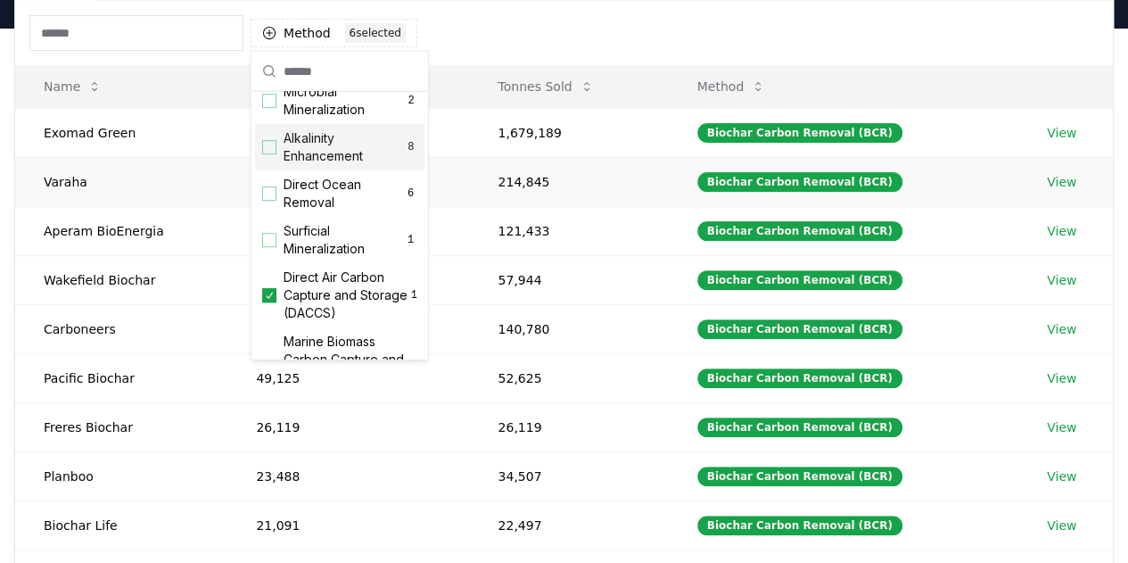
scroll to position [254, 0]
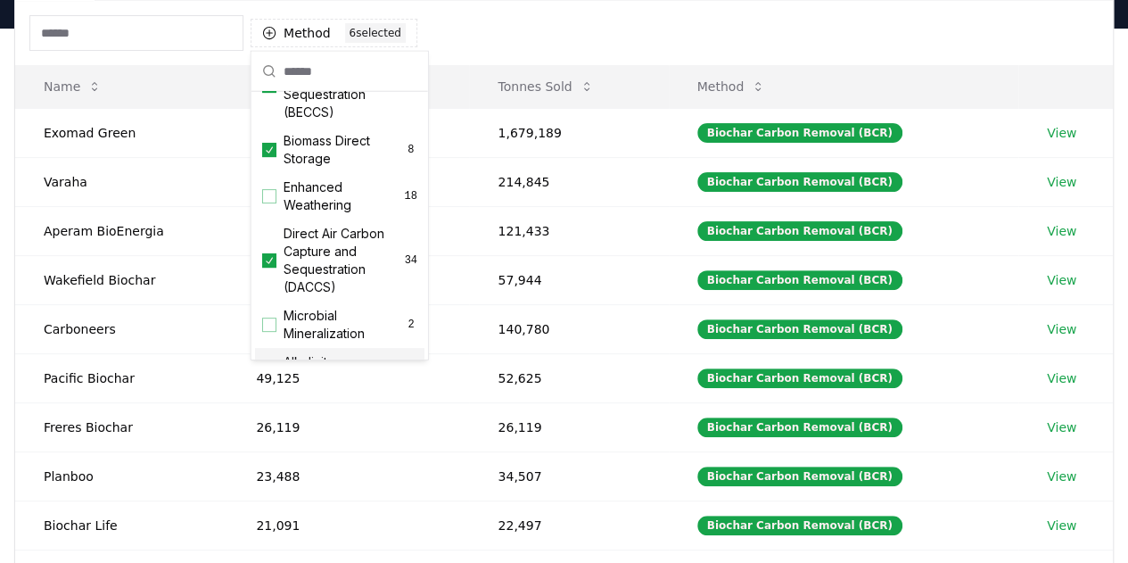
click at [488, 13] on div "Method 6 6 selected" at bounding box center [564, 33] width 1098 height 64
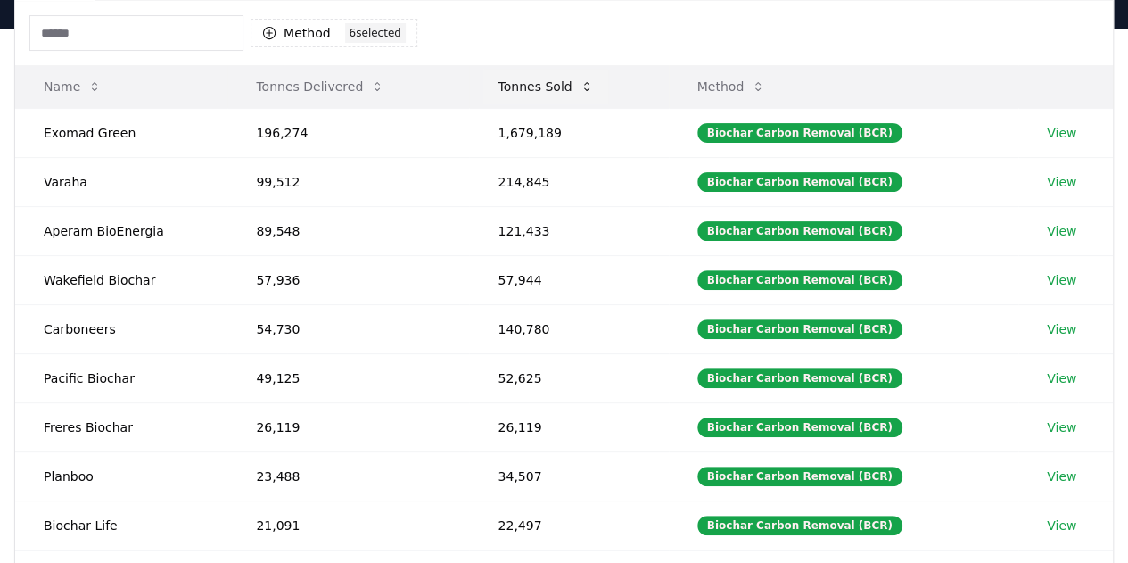
click at [539, 94] on button "Tonnes Sold" at bounding box center [545, 87] width 124 height 36
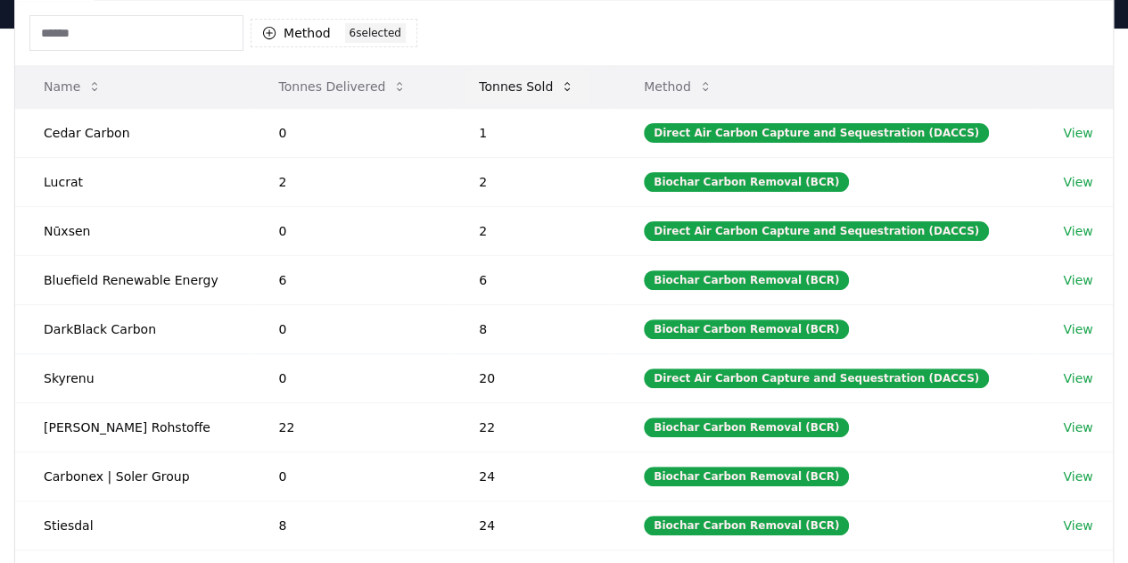
click at [536, 86] on button "Tonnes Sold" at bounding box center [527, 87] width 124 height 36
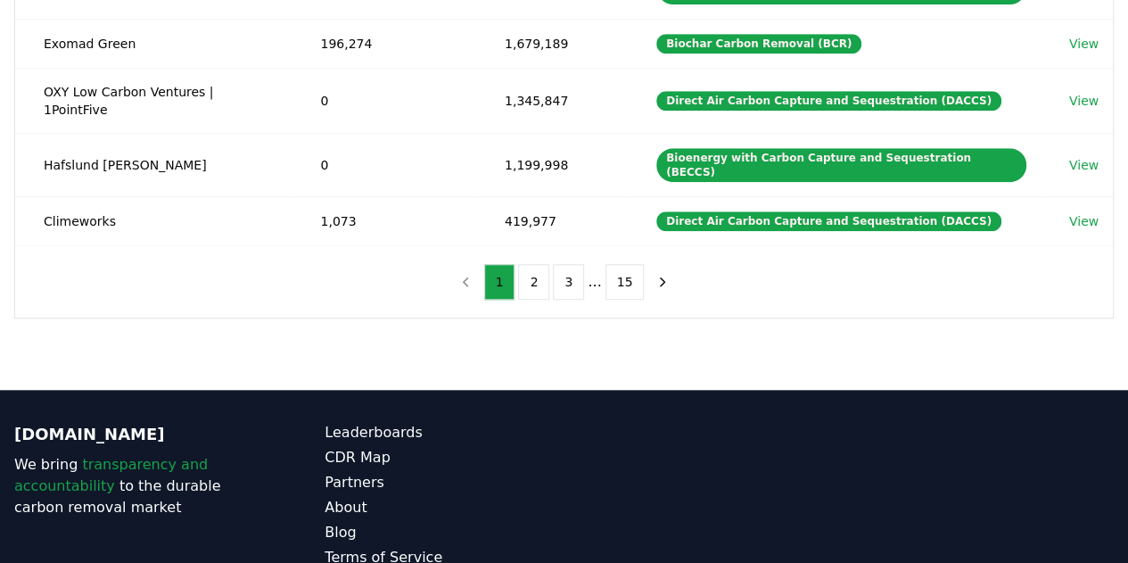
scroll to position [633, 0]
click at [588, 264] on ul "1 2 3 ... 15" at bounding box center [564, 282] width 160 height 36
click at [580, 264] on button "3" at bounding box center [568, 282] width 31 height 36
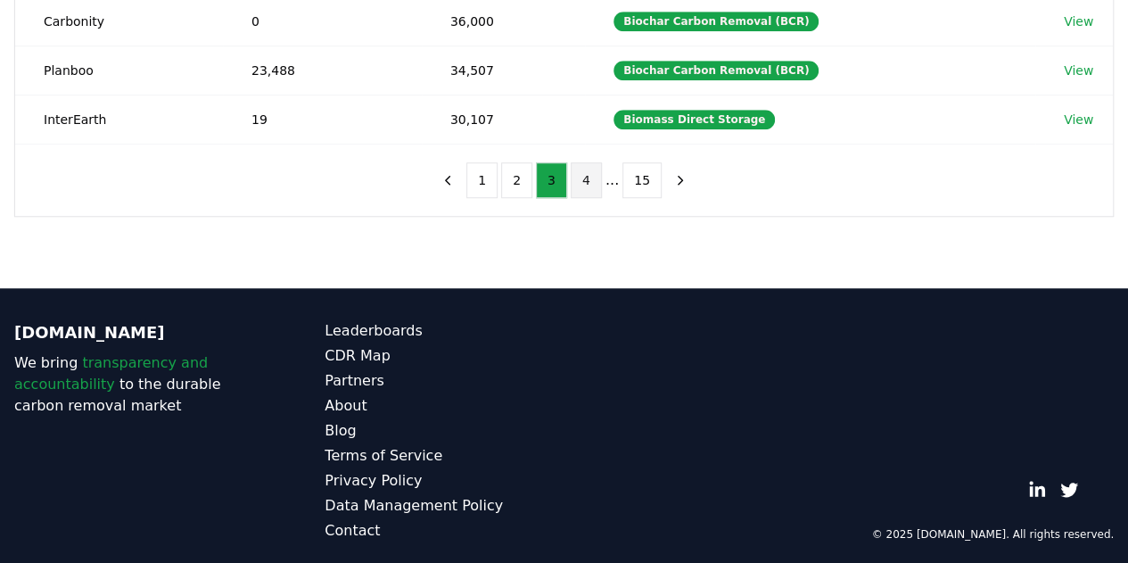
click at [598, 165] on button "4" at bounding box center [586, 180] width 31 height 36
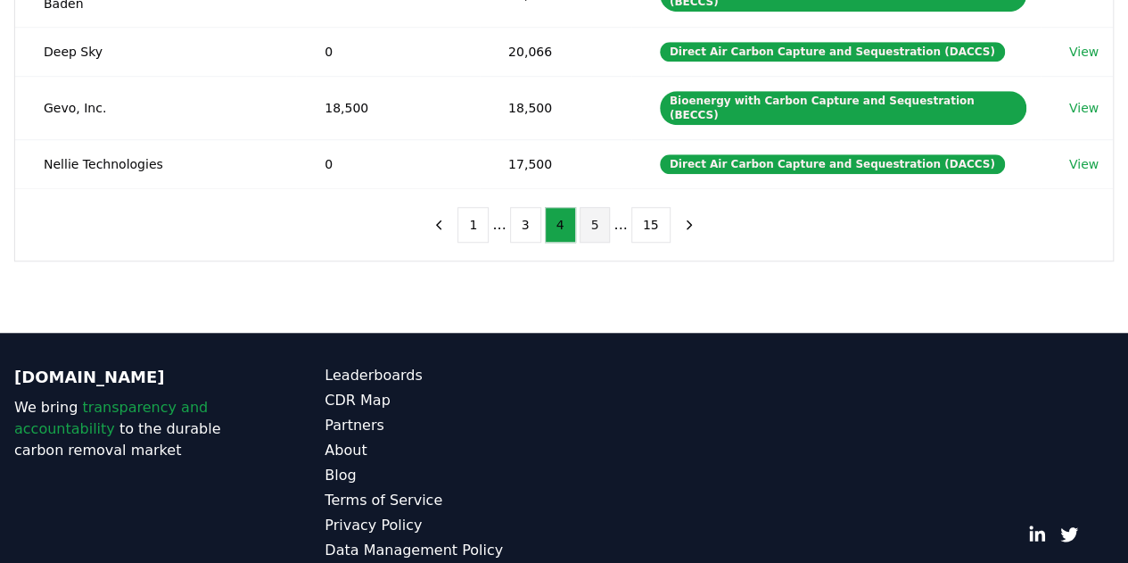
click at [598, 207] on button "5" at bounding box center [595, 225] width 31 height 36
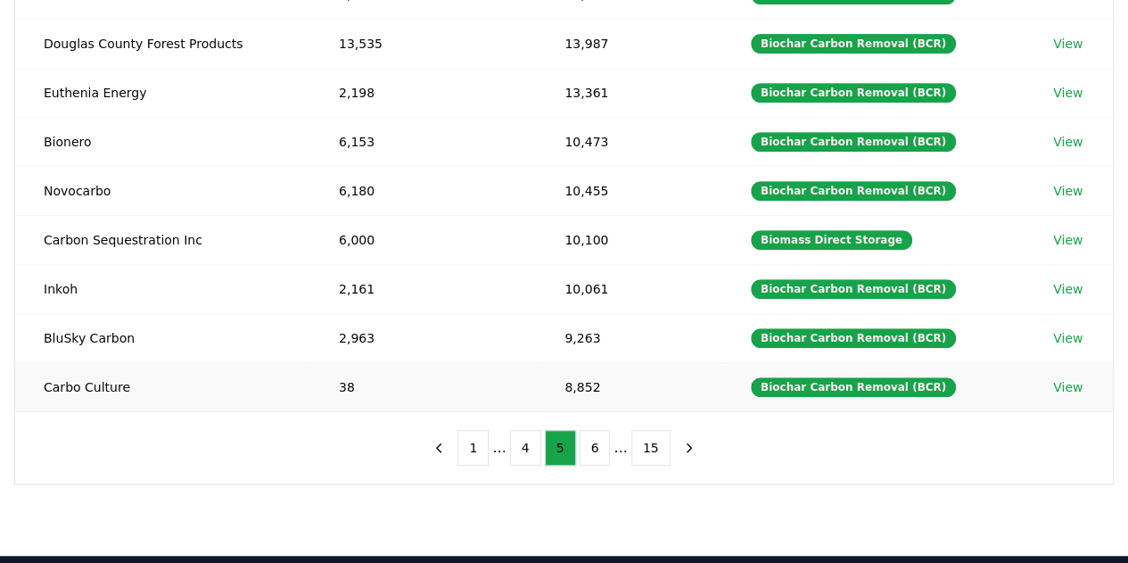
scroll to position [276, 0]
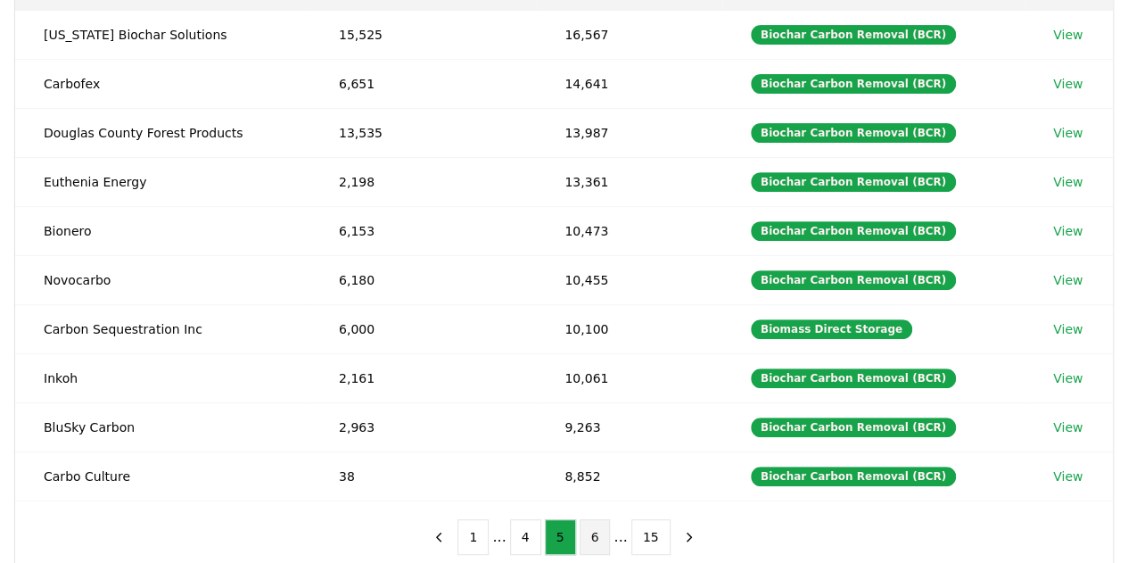
click at [594, 529] on button "6" at bounding box center [595, 537] width 31 height 36
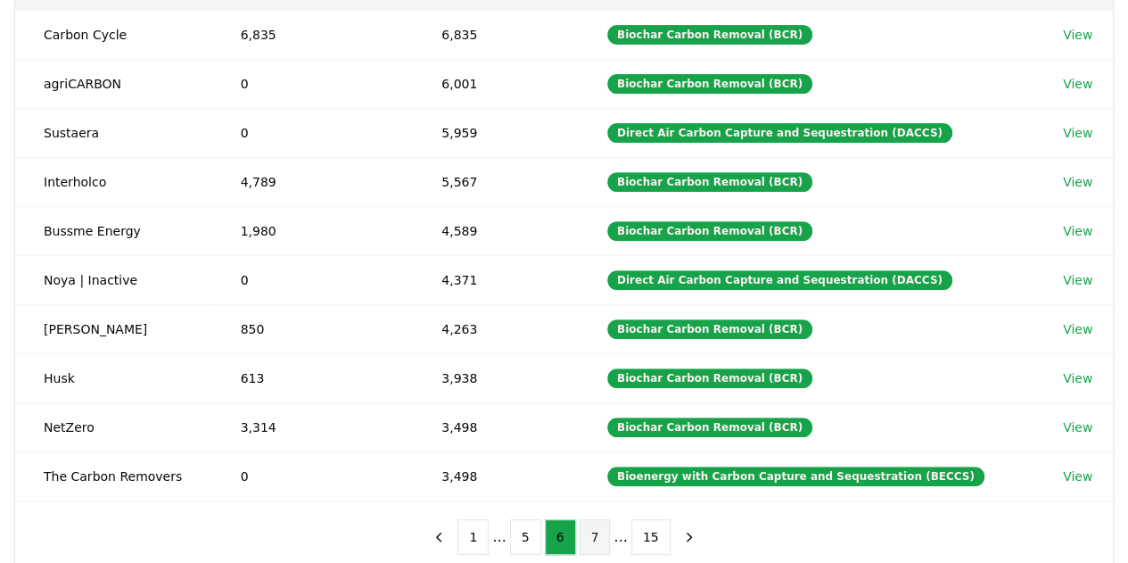
click at [599, 533] on button "7" at bounding box center [595, 537] width 31 height 36
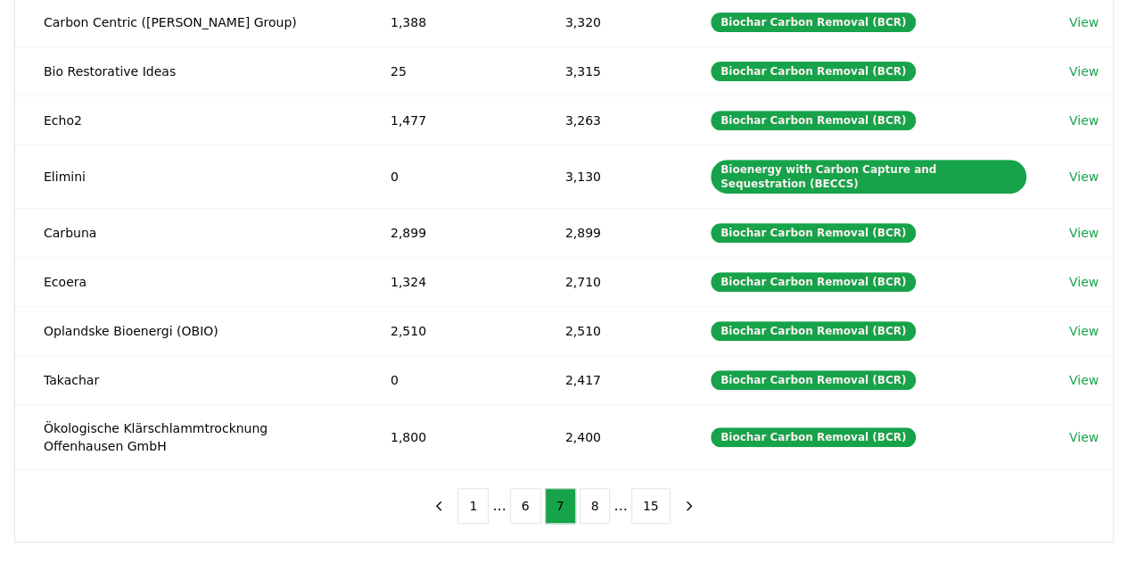
scroll to position [366, 0]
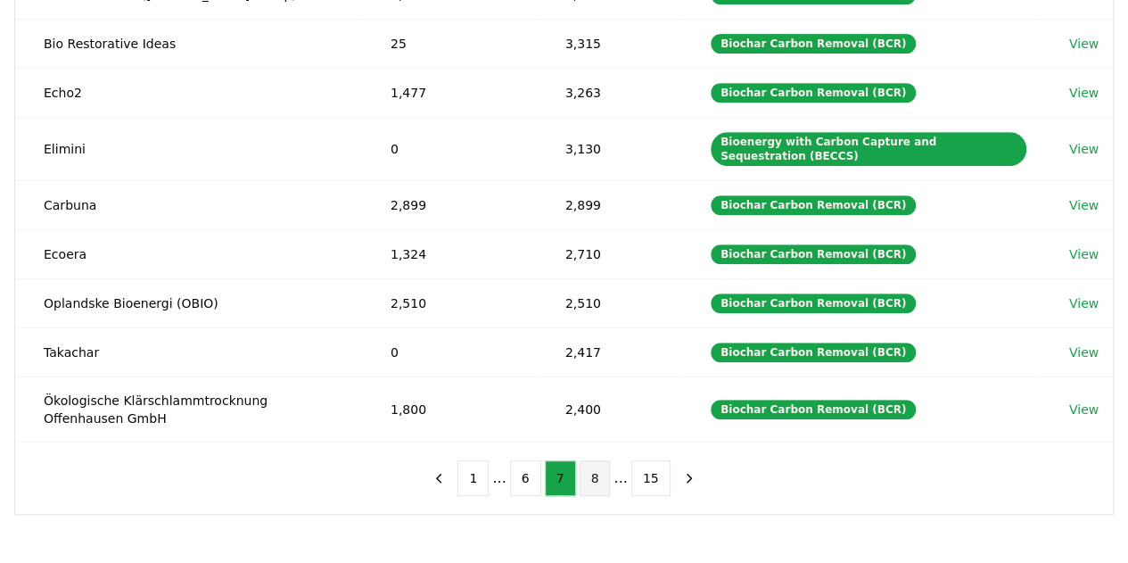
click at [590, 466] on button "8" at bounding box center [595, 478] width 31 height 36
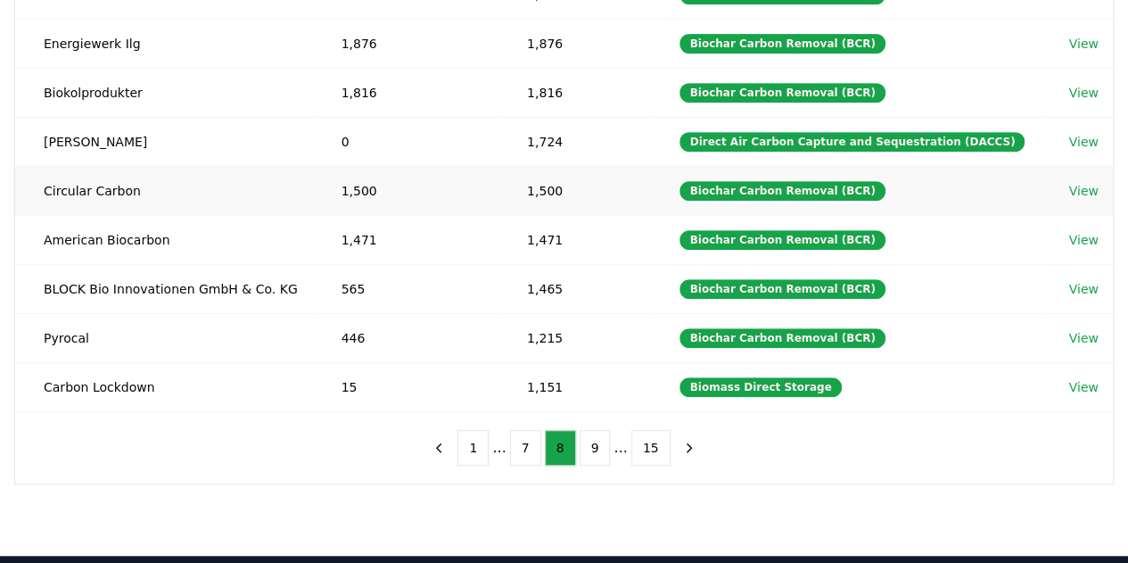
drag, startPoint x: 1099, startPoint y: 183, endPoint x: 1082, endPoint y: 183, distance: 16.9
click at [590, 441] on button "9" at bounding box center [595, 448] width 31 height 36
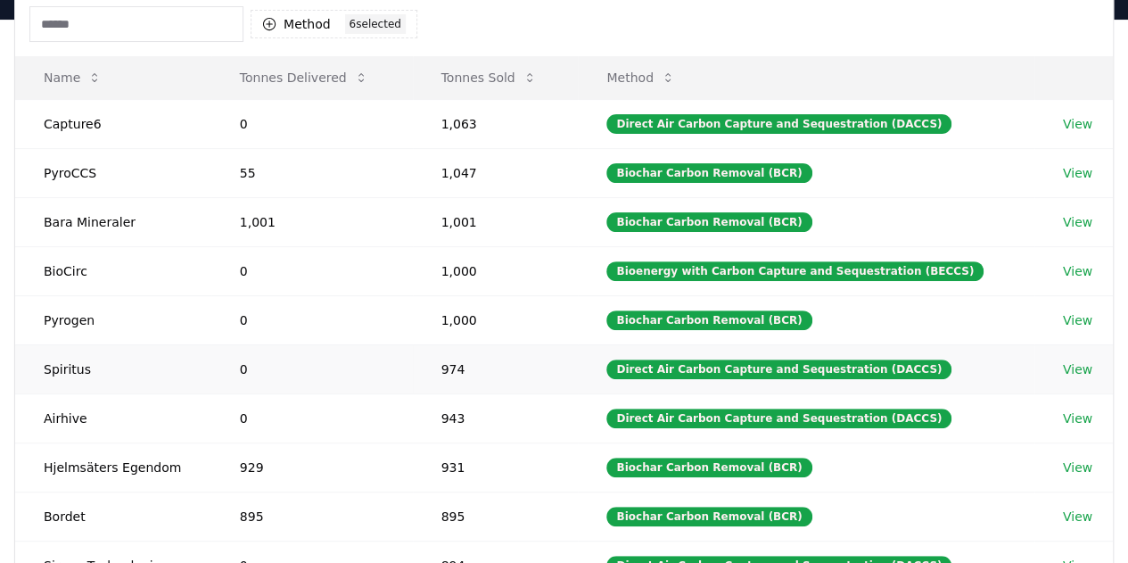
scroll to position [276, 0]
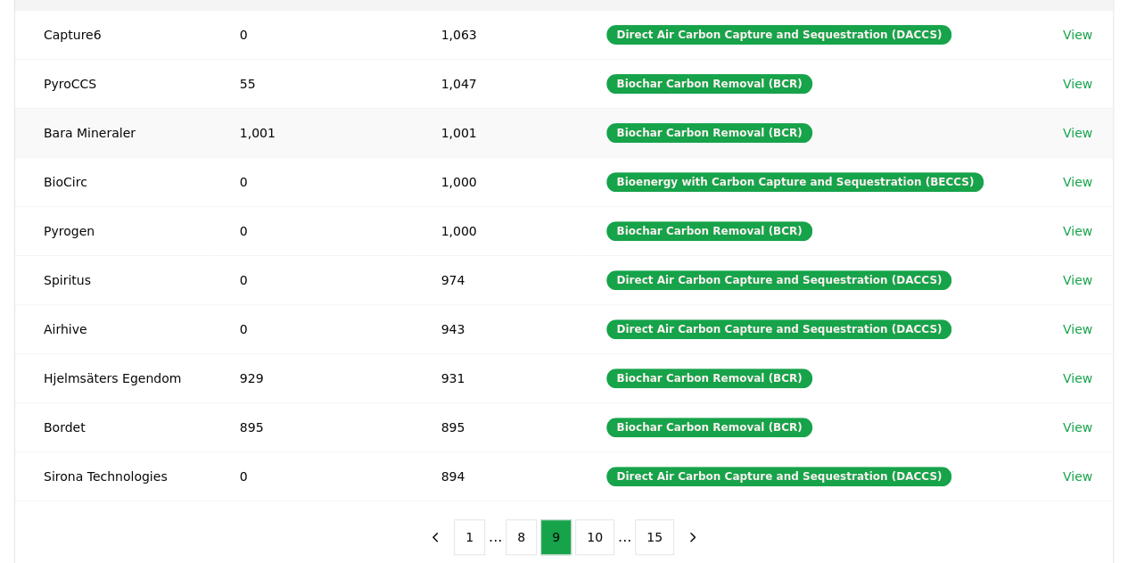
click at [1074, 126] on link "View" at bounding box center [1077, 133] width 29 height 18
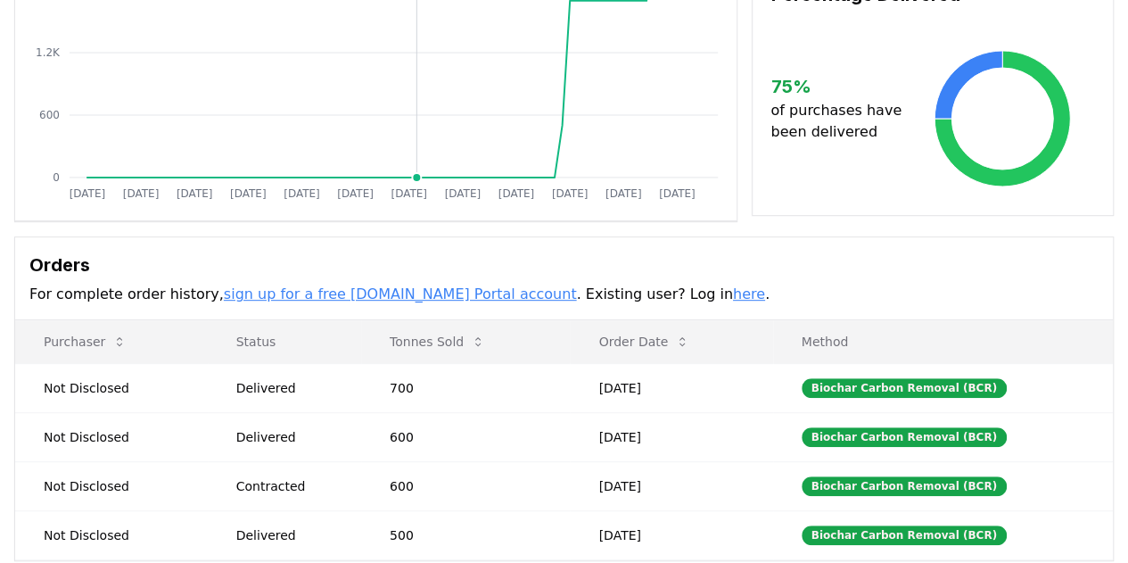
scroll to position [357, 0]
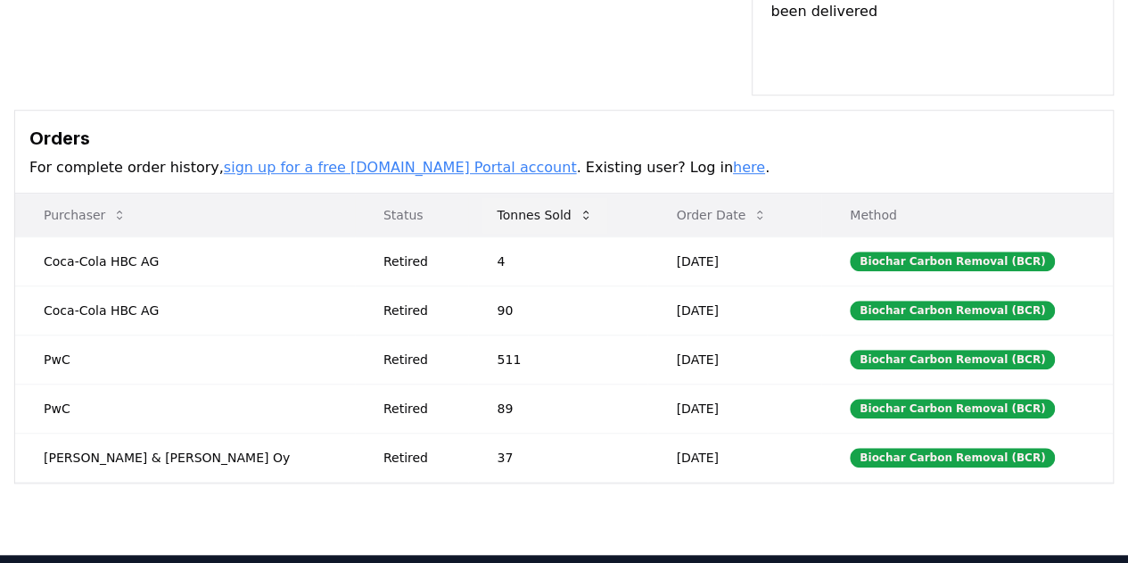
scroll to position [535, 0]
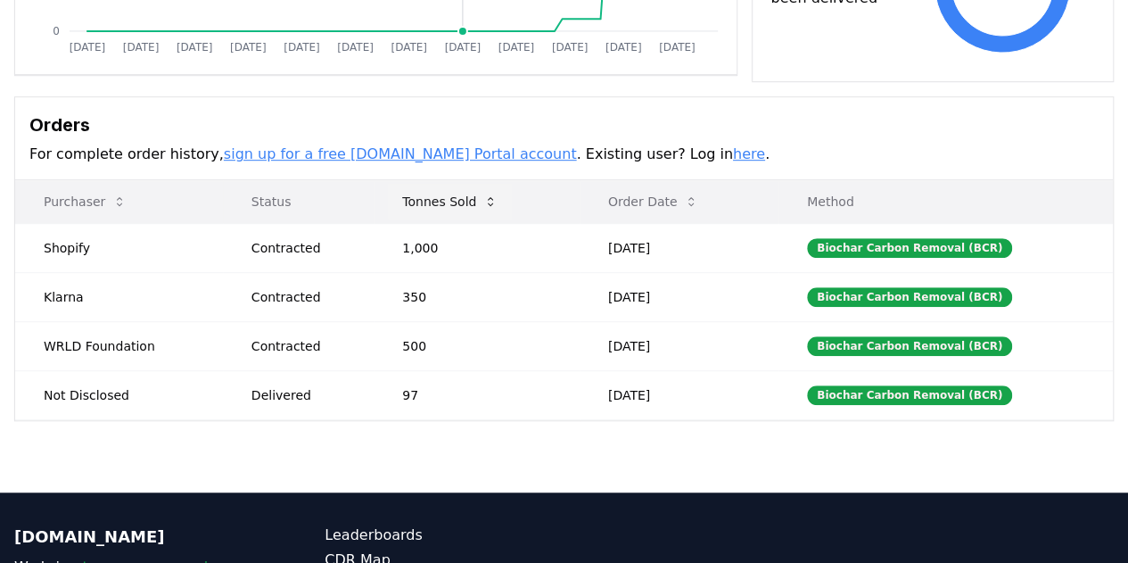
scroll to position [446, 0]
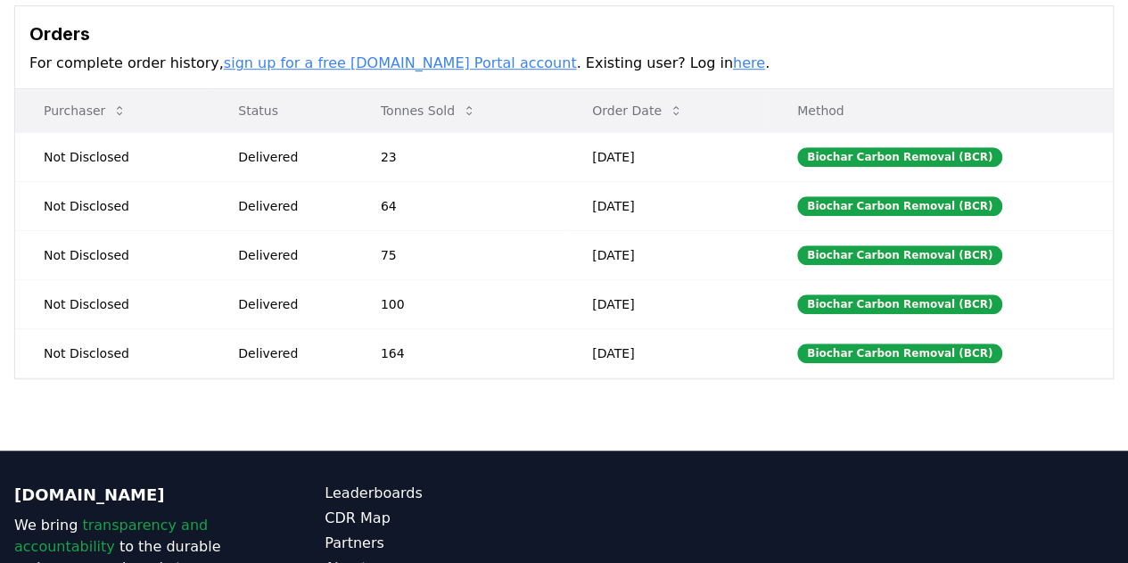
scroll to position [535, 0]
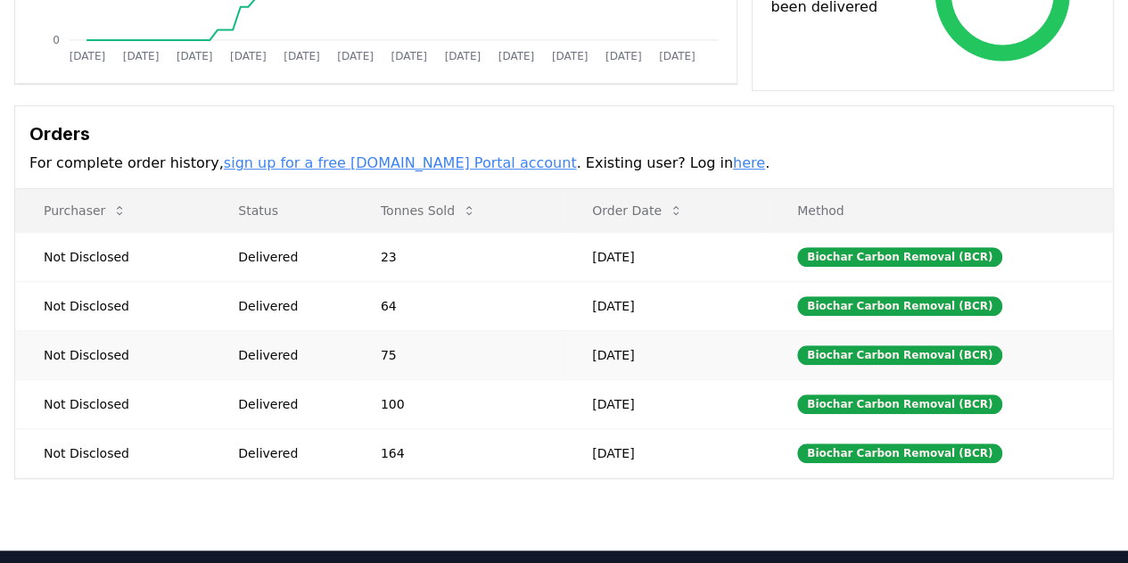
scroll to position [535, 0]
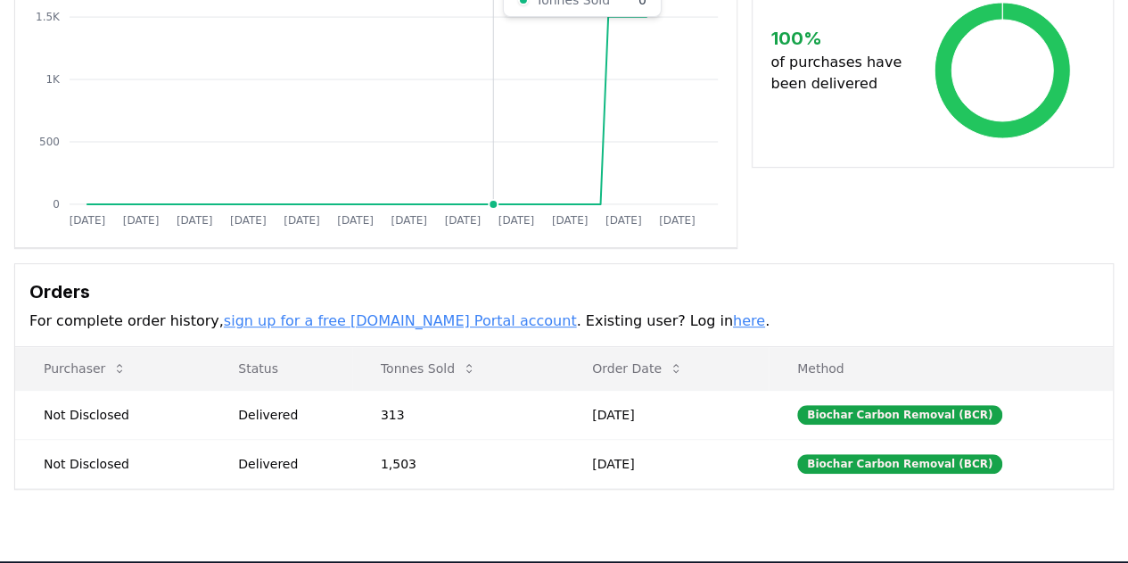
scroll to position [357, 0]
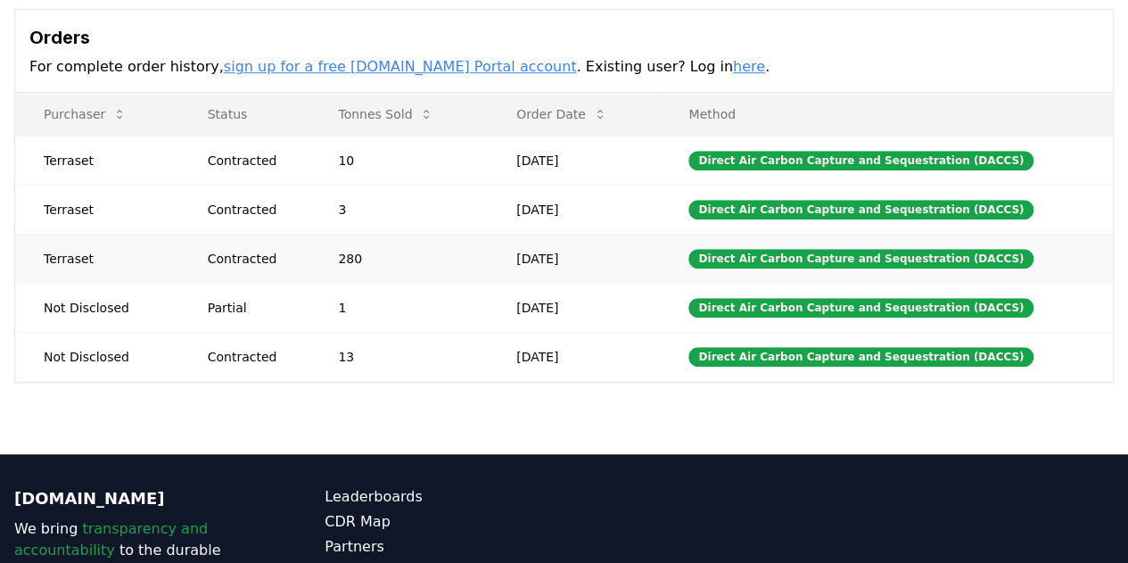
scroll to position [535, 0]
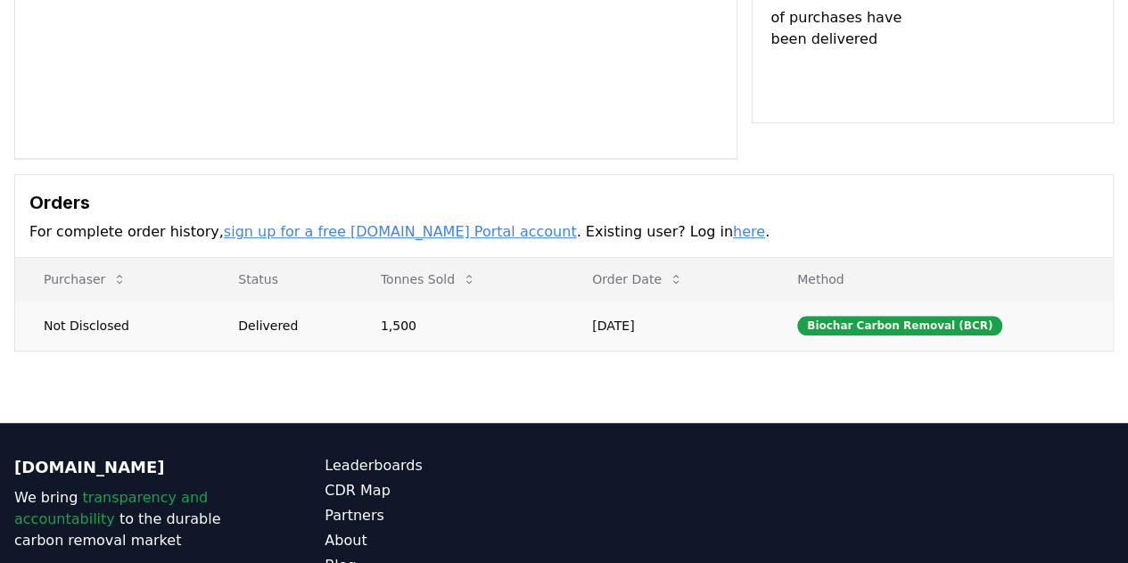
scroll to position [446, 0]
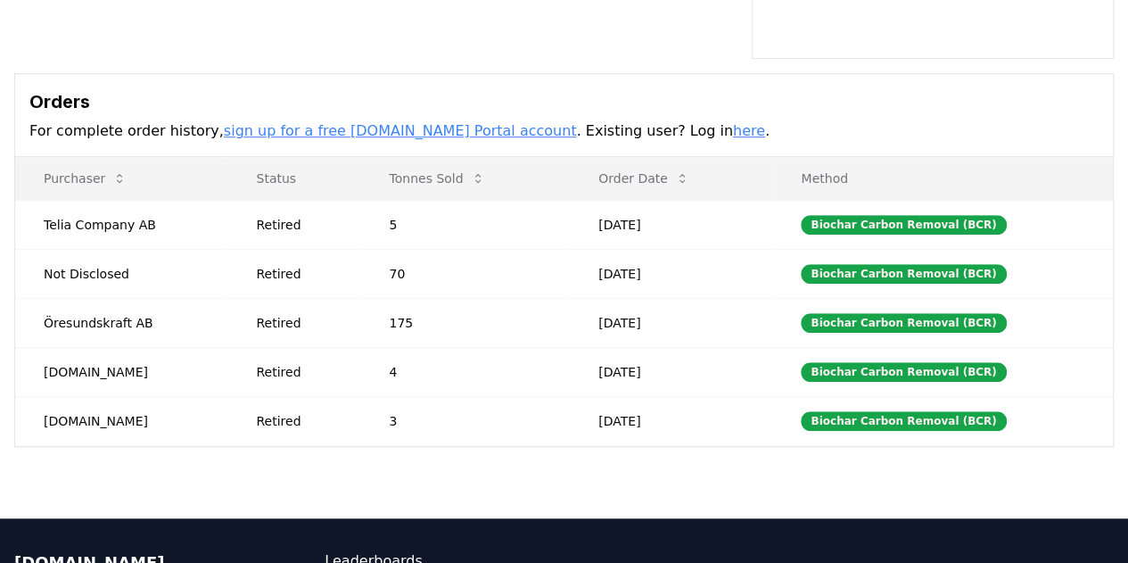
scroll to position [535, 0]
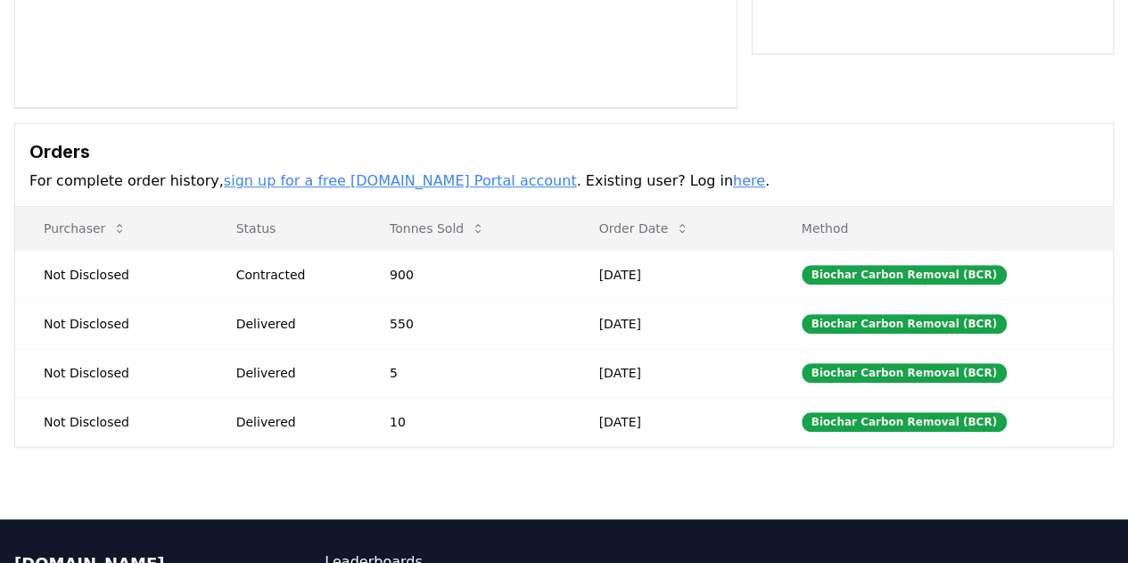
scroll to position [446, 0]
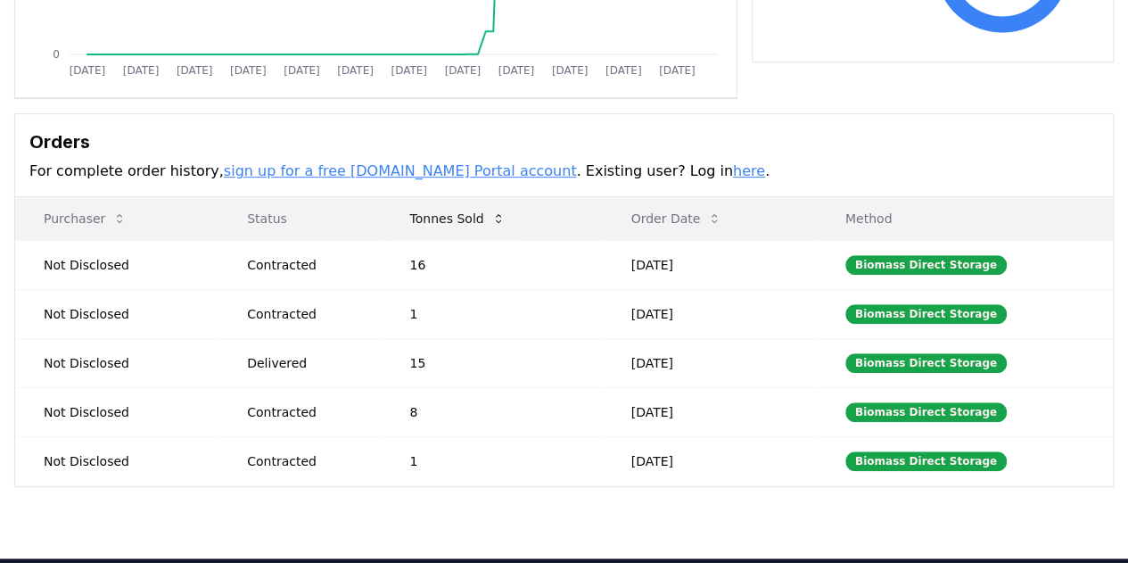
scroll to position [446, 0]
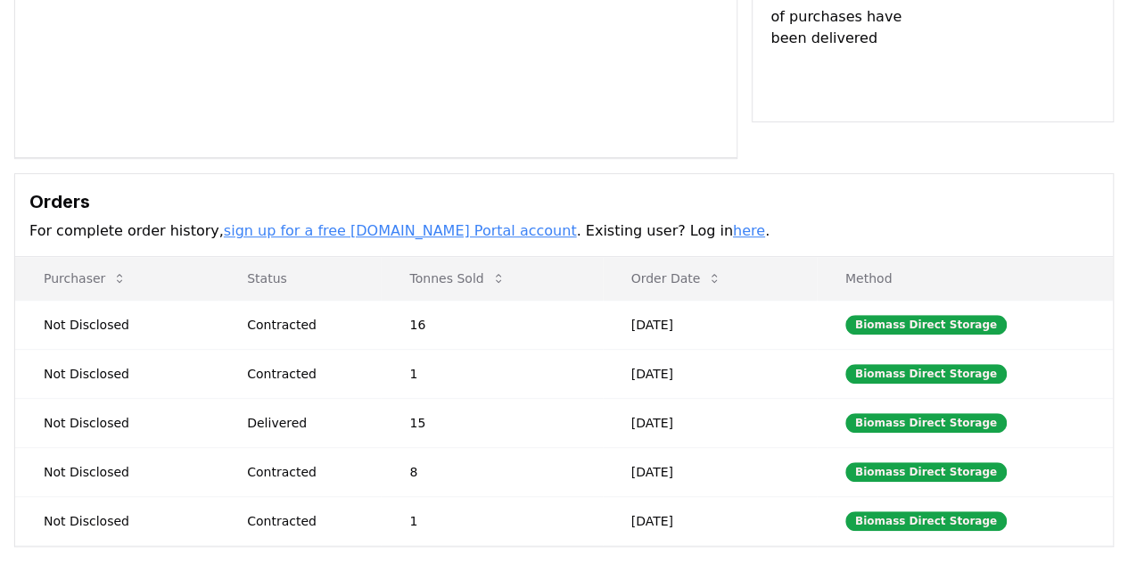
scroll to position [446, 0]
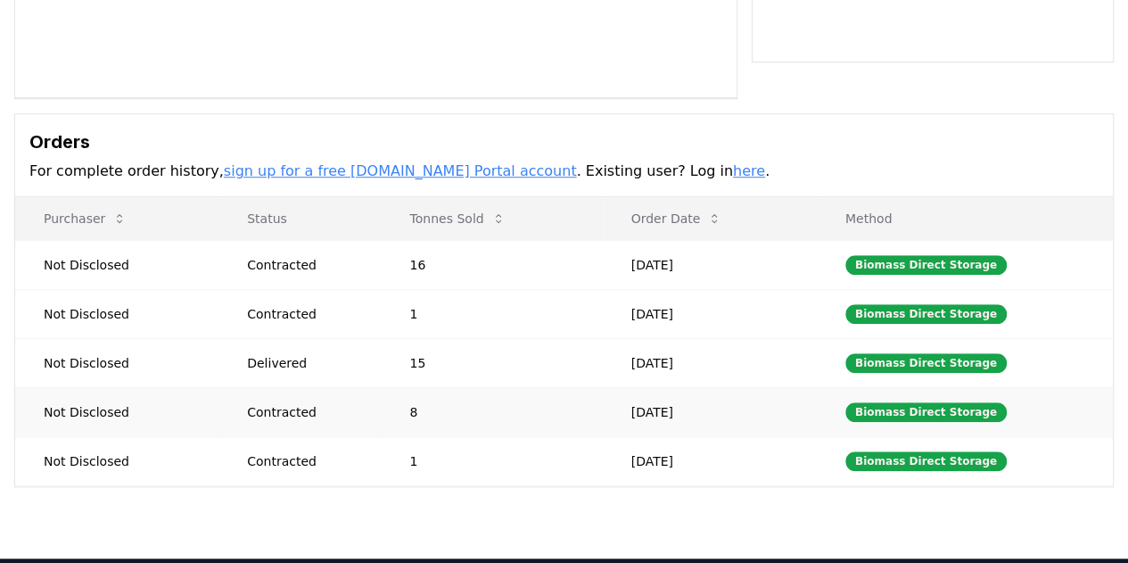
scroll to position [446, 0]
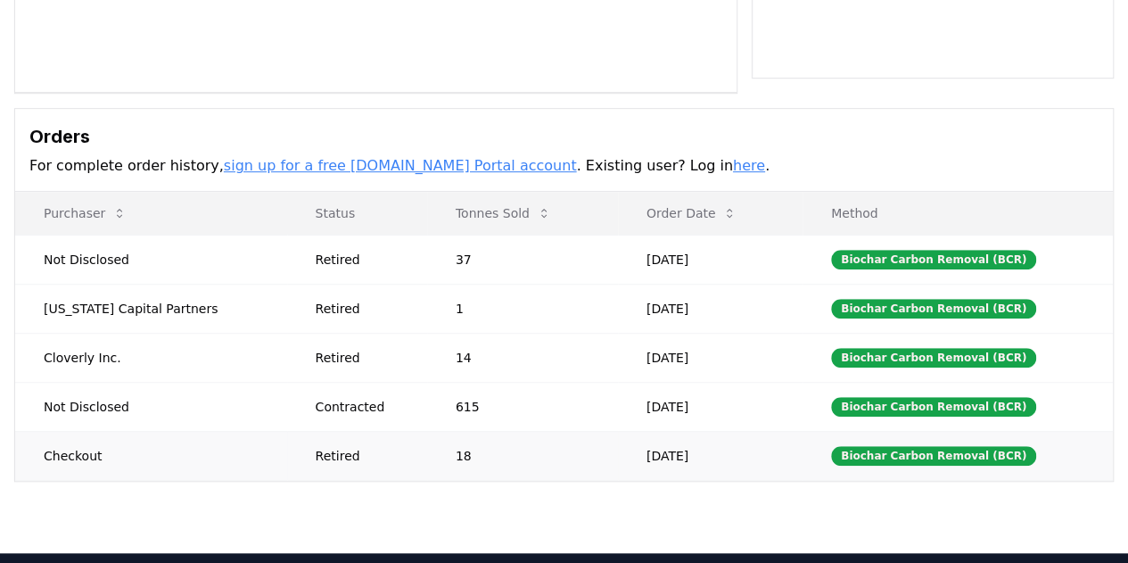
scroll to position [535, 0]
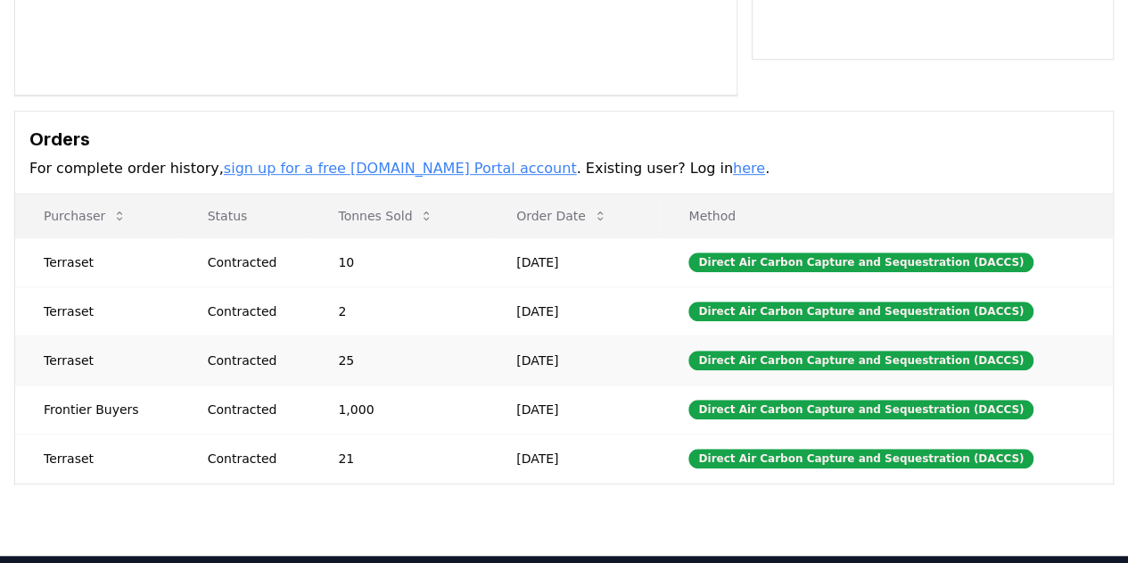
scroll to position [446, 0]
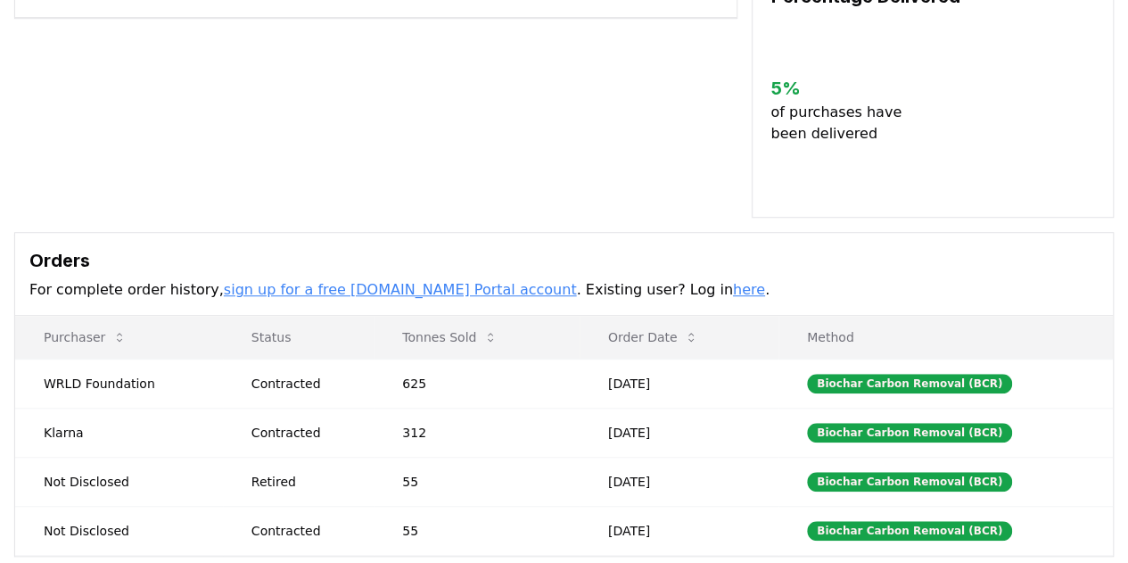
scroll to position [535, 0]
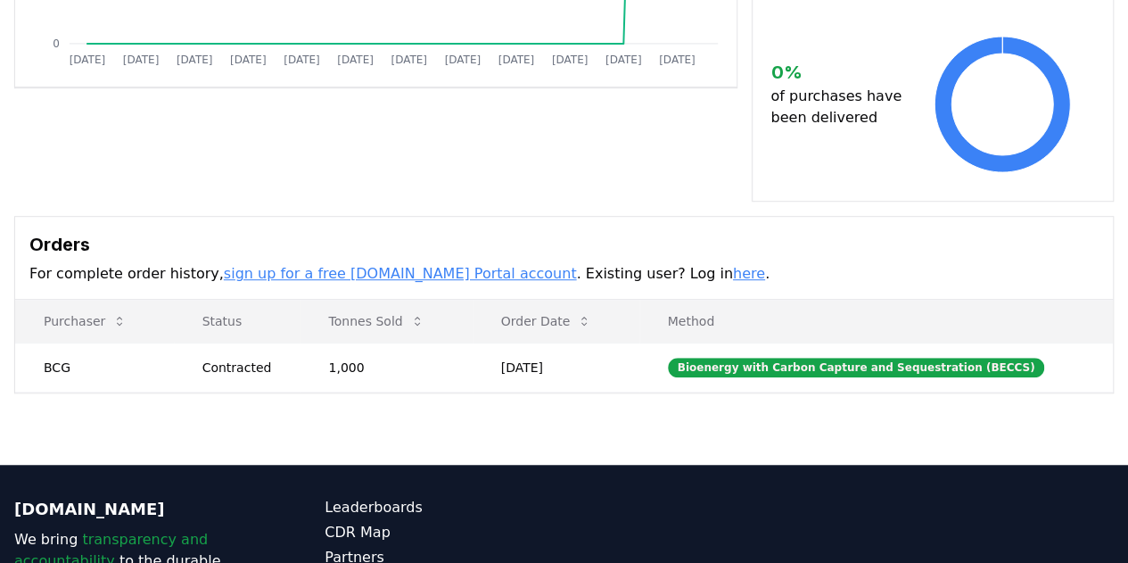
scroll to position [446, 0]
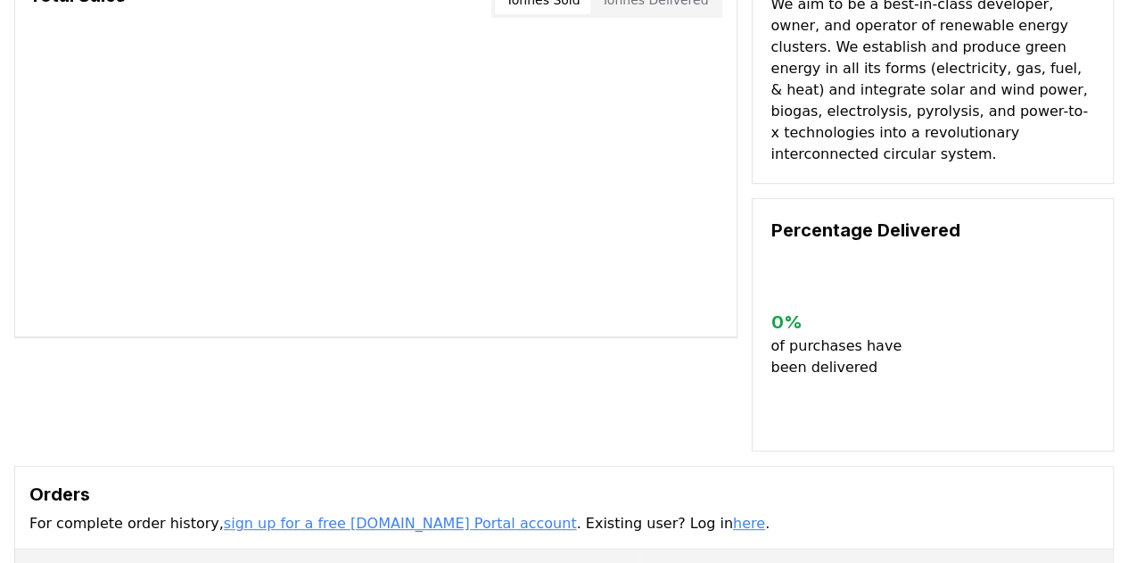
scroll to position [446, 0]
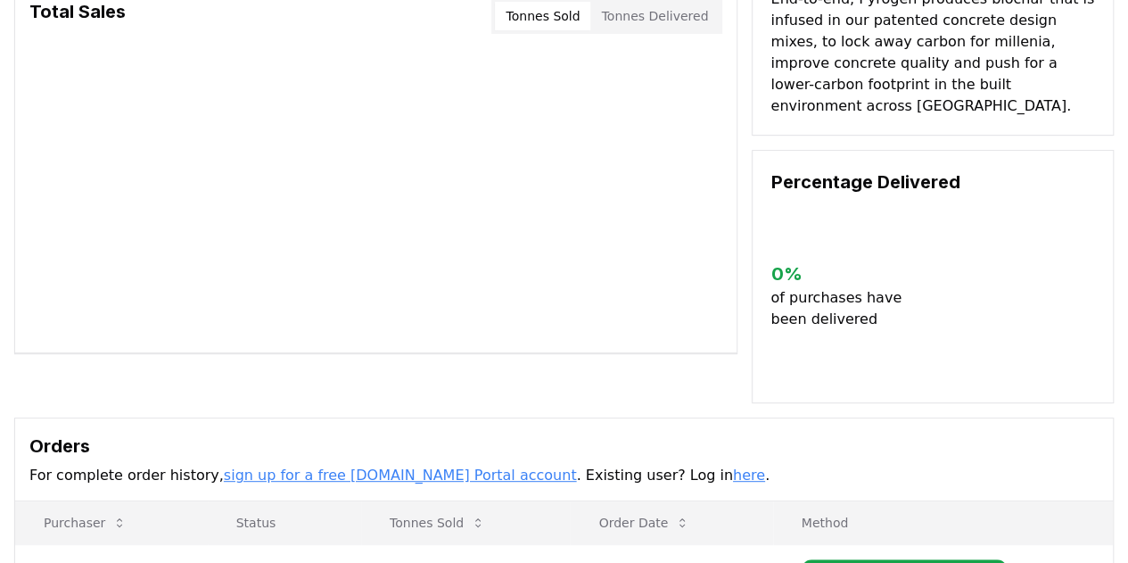
scroll to position [267, 0]
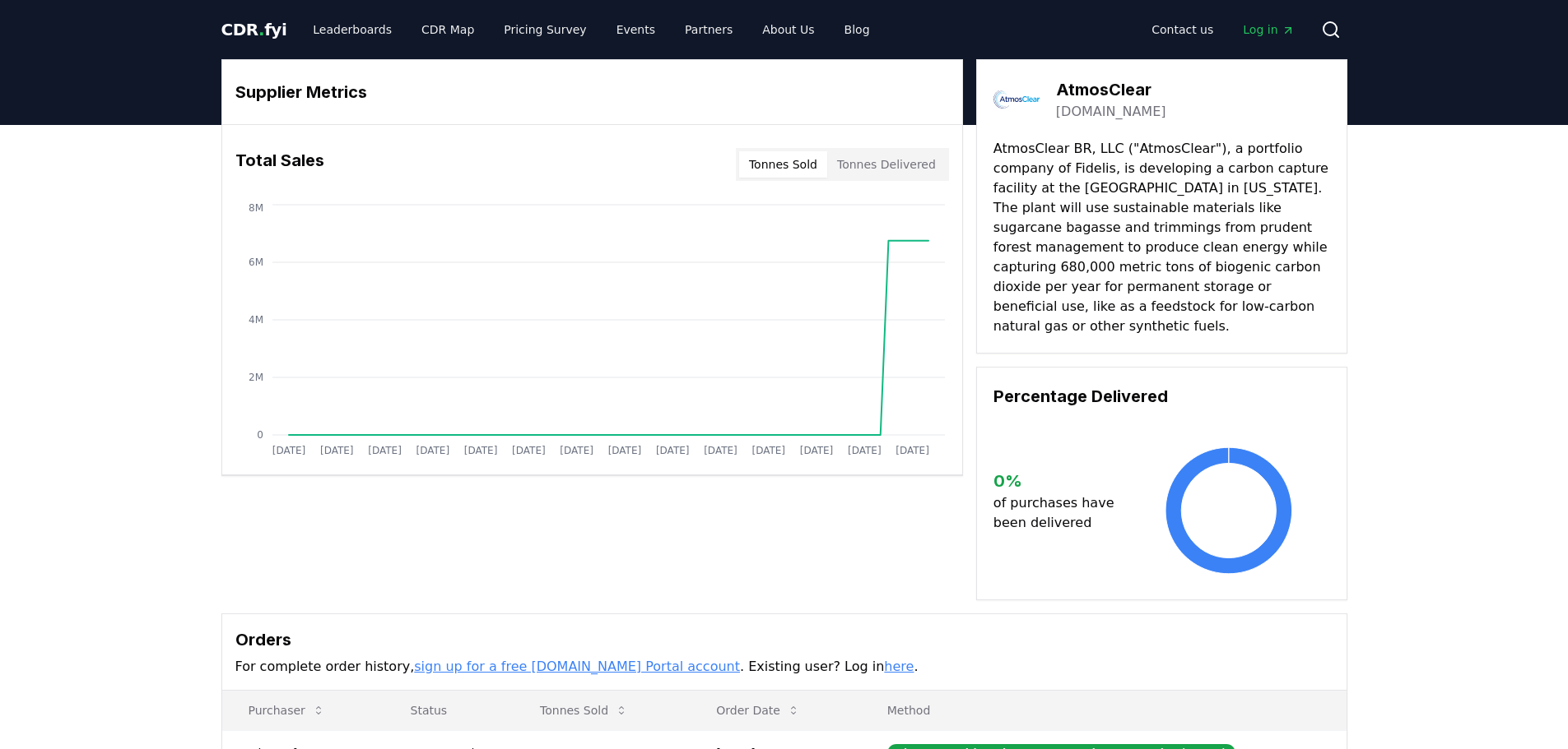
click at [1089, 111] on link "[DOMAIN_NAME]" at bounding box center [1110, 112] width 110 height 19
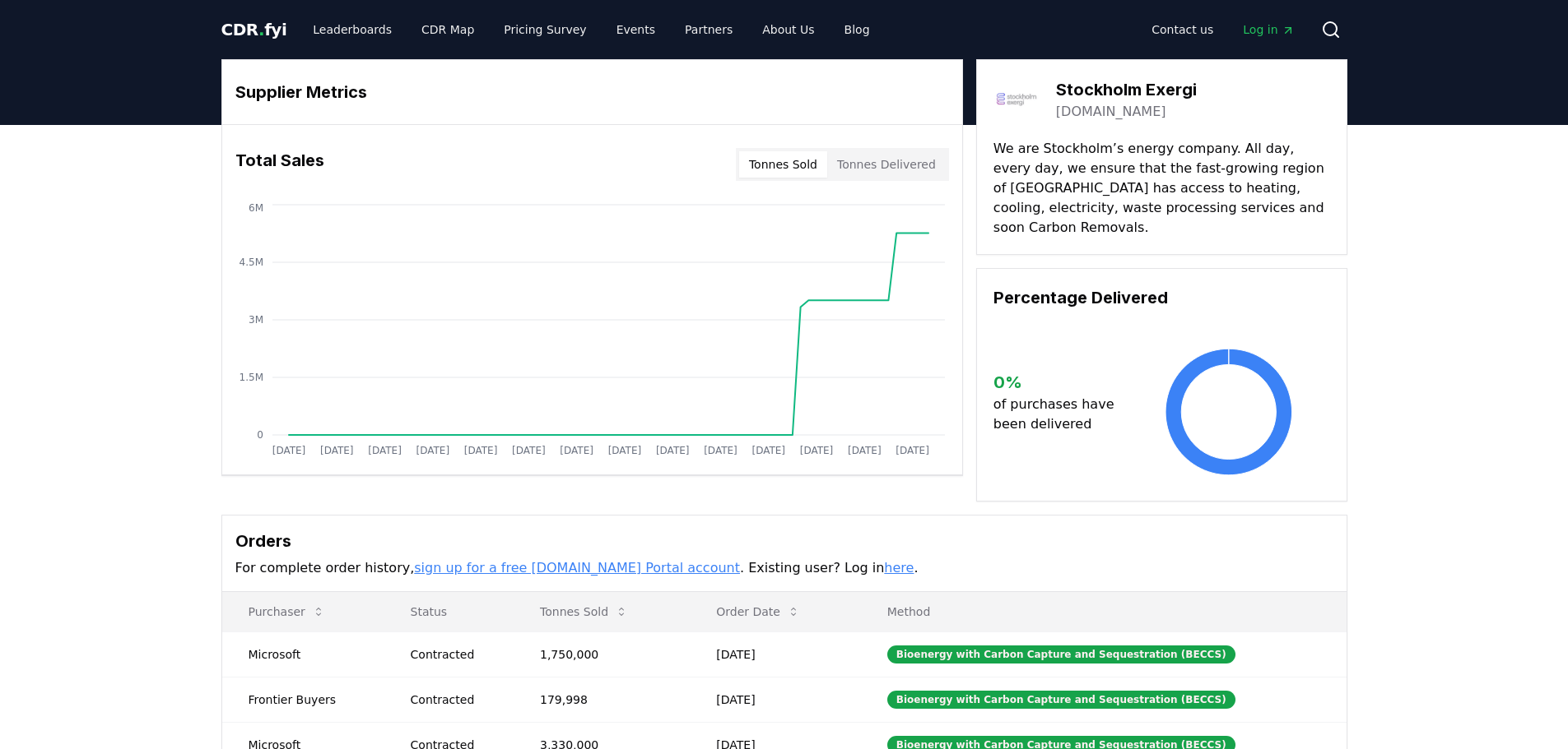
click at [1125, 114] on link "stockholmexergi.se" at bounding box center [1110, 112] width 110 height 19
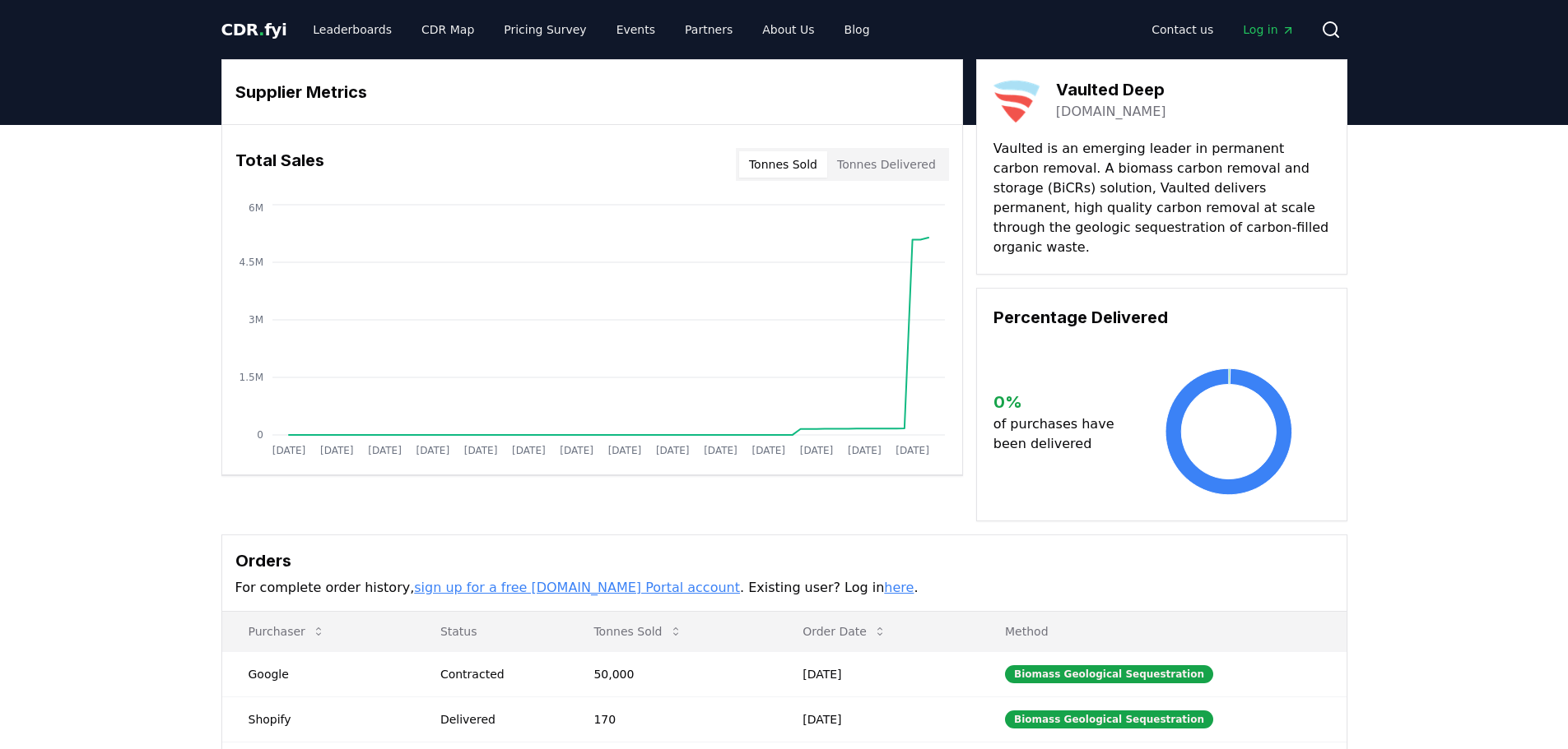
click at [1118, 113] on link "vaulteddeep.com" at bounding box center [1110, 112] width 110 height 19
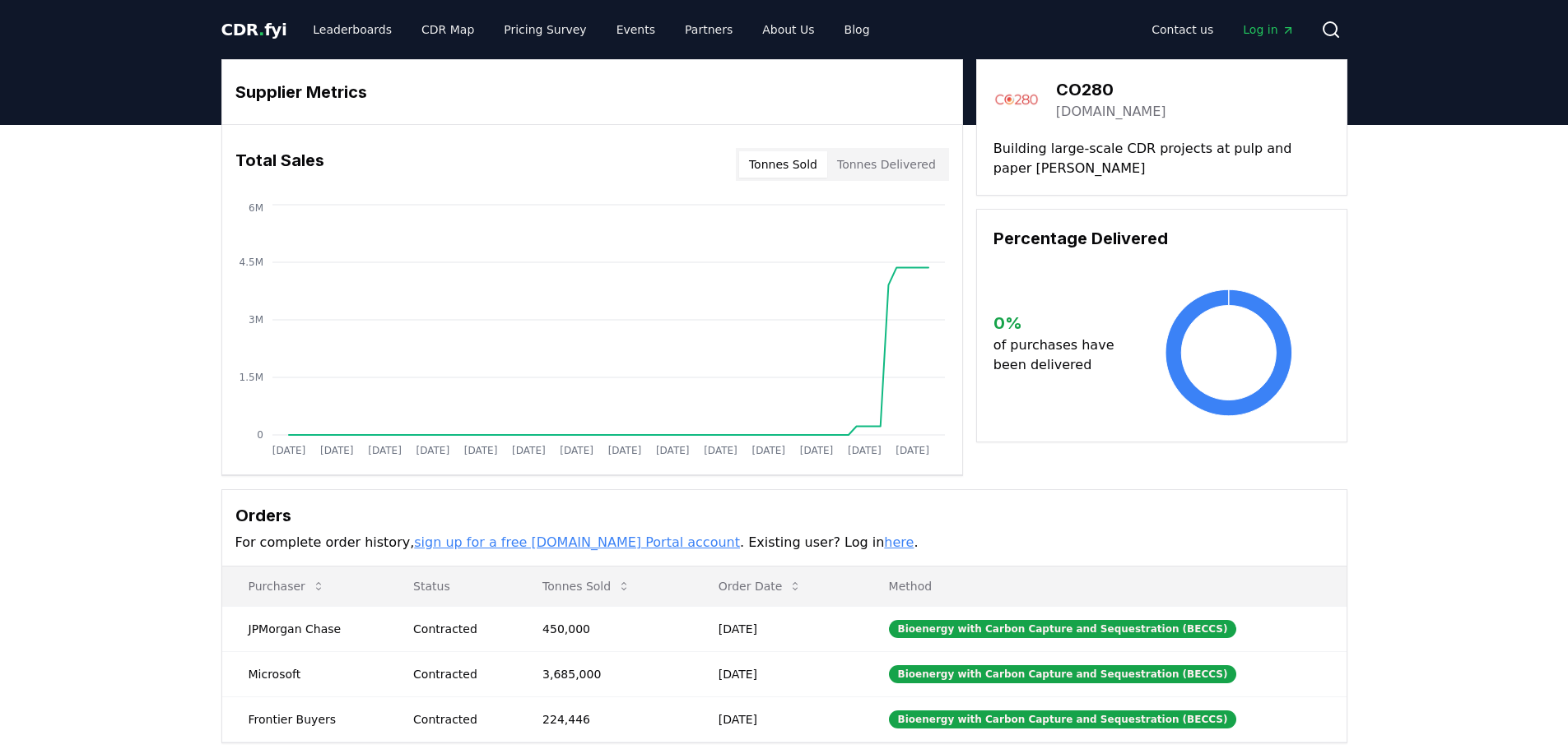
click at [1106, 118] on link "co280.com" at bounding box center [1110, 112] width 110 height 19
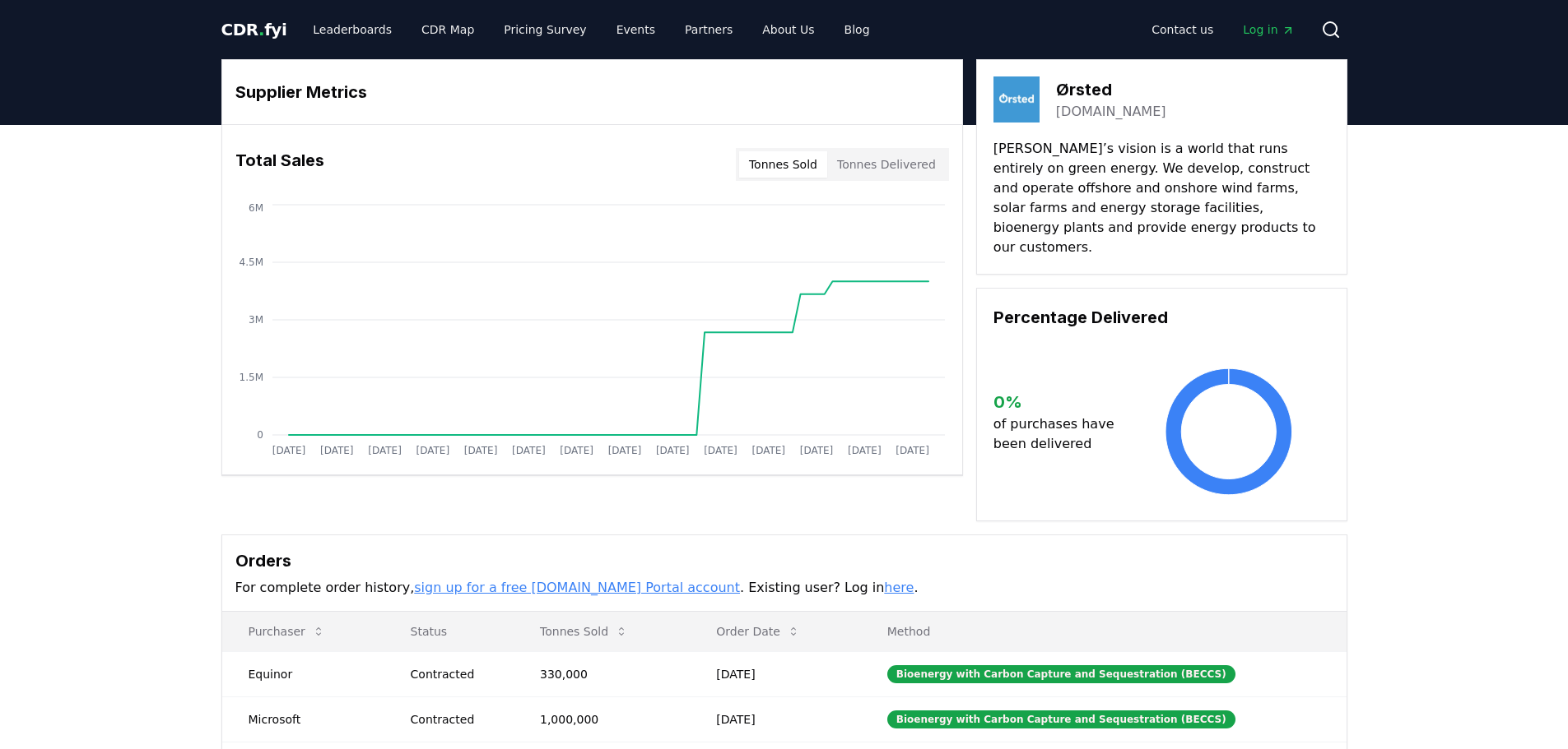
click at [1094, 122] on div "Ørsted [DOMAIN_NAME]" at bounding box center [1161, 100] width 337 height 46
click at [1094, 113] on link "[DOMAIN_NAME]" at bounding box center [1110, 112] width 110 height 19
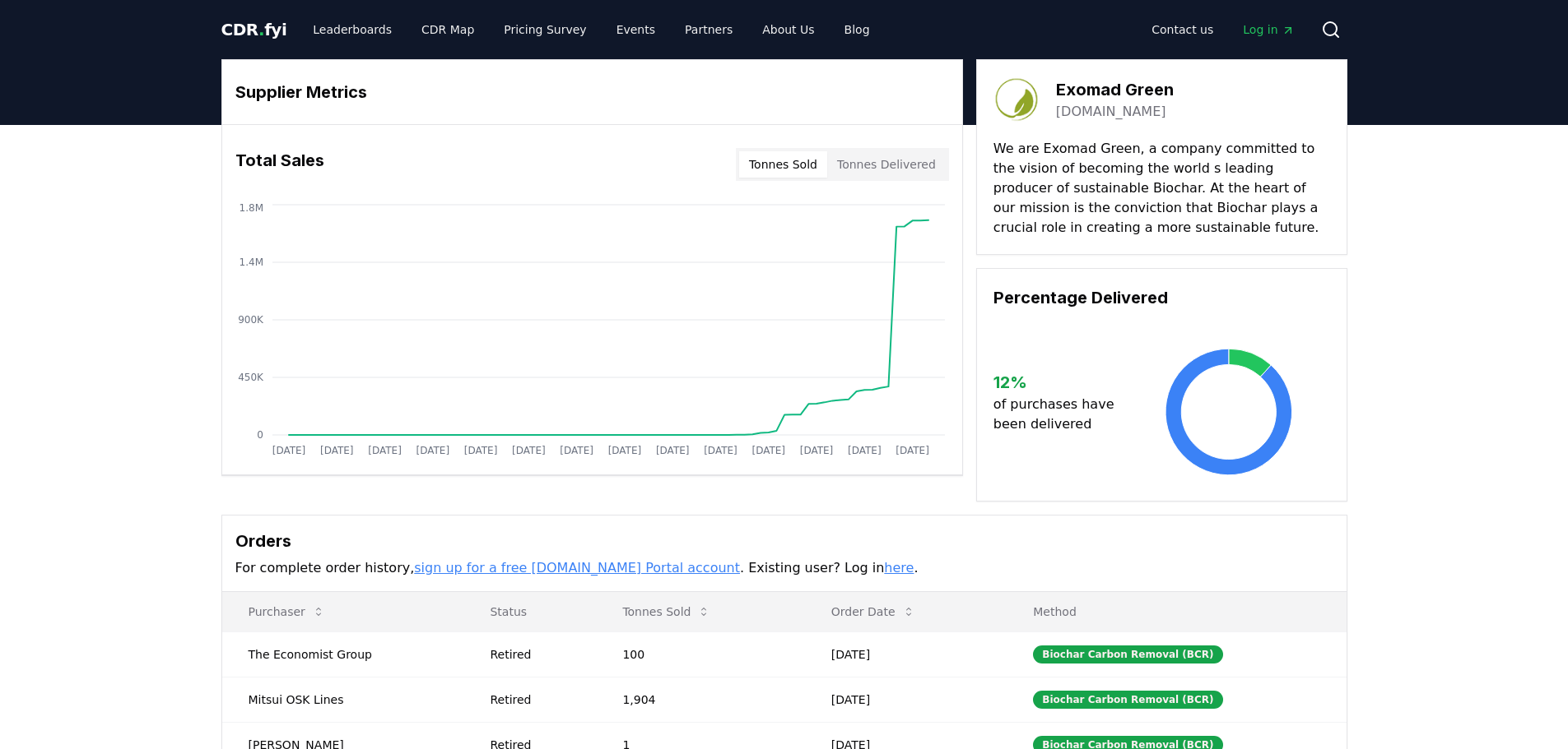
click at [1098, 107] on link "[DOMAIN_NAME]" at bounding box center [1110, 112] width 110 height 19
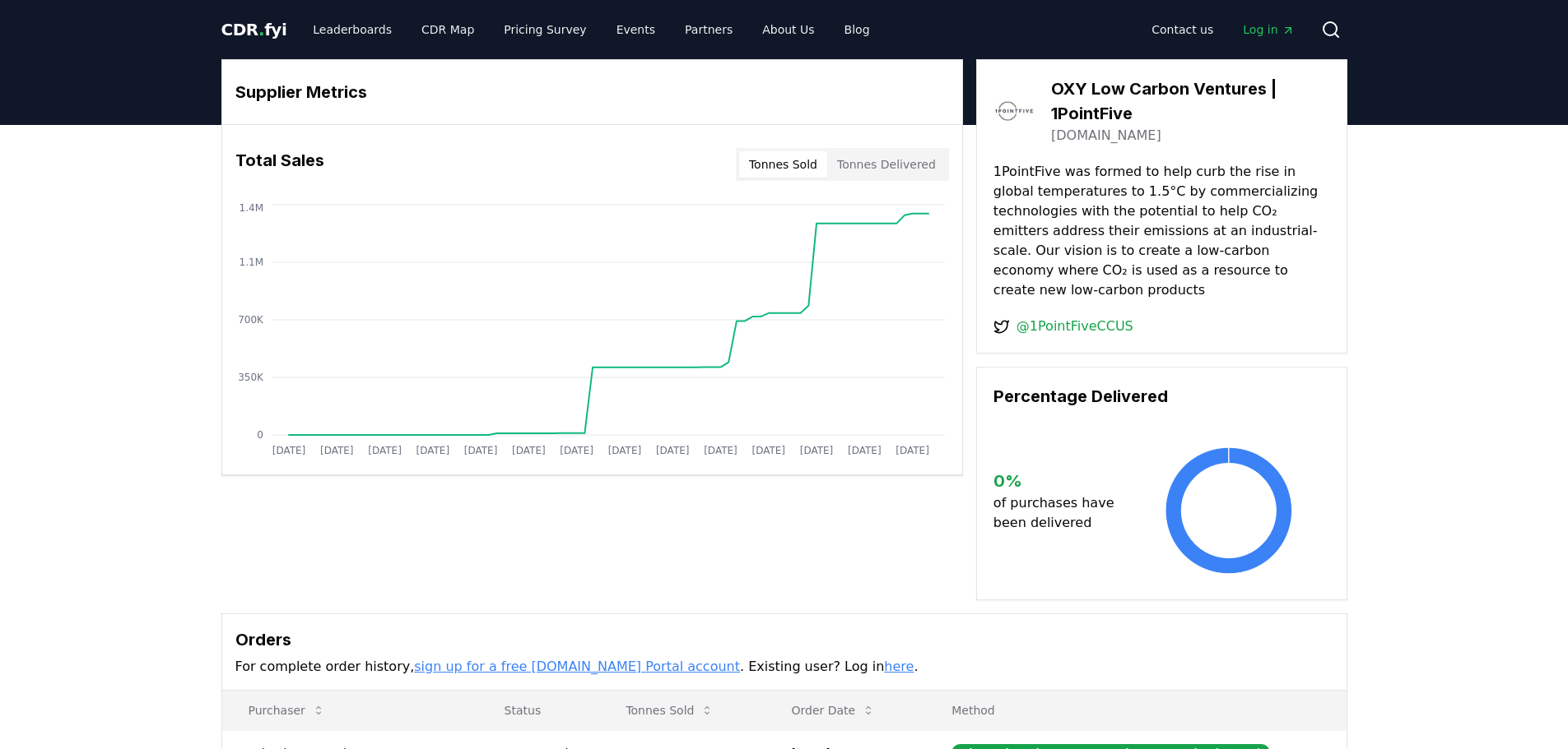
click at [1088, 136] on link "[DOMAIN_NAME]" at bounding box center [1106, 135] width 110 height 19
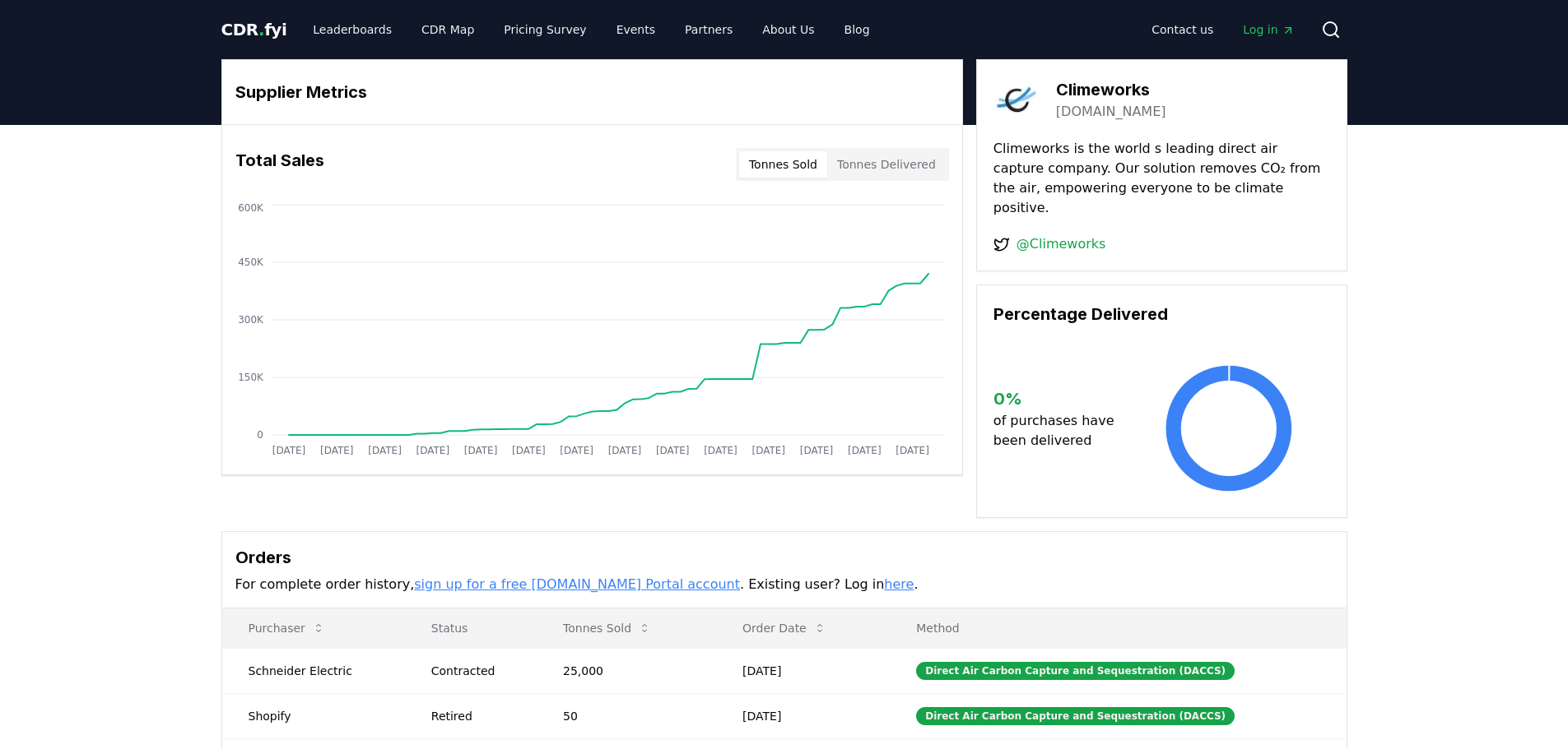
click at [1119, 114] on link "climeworks.com" at bounding box center [1110, 112] width 110 height 19
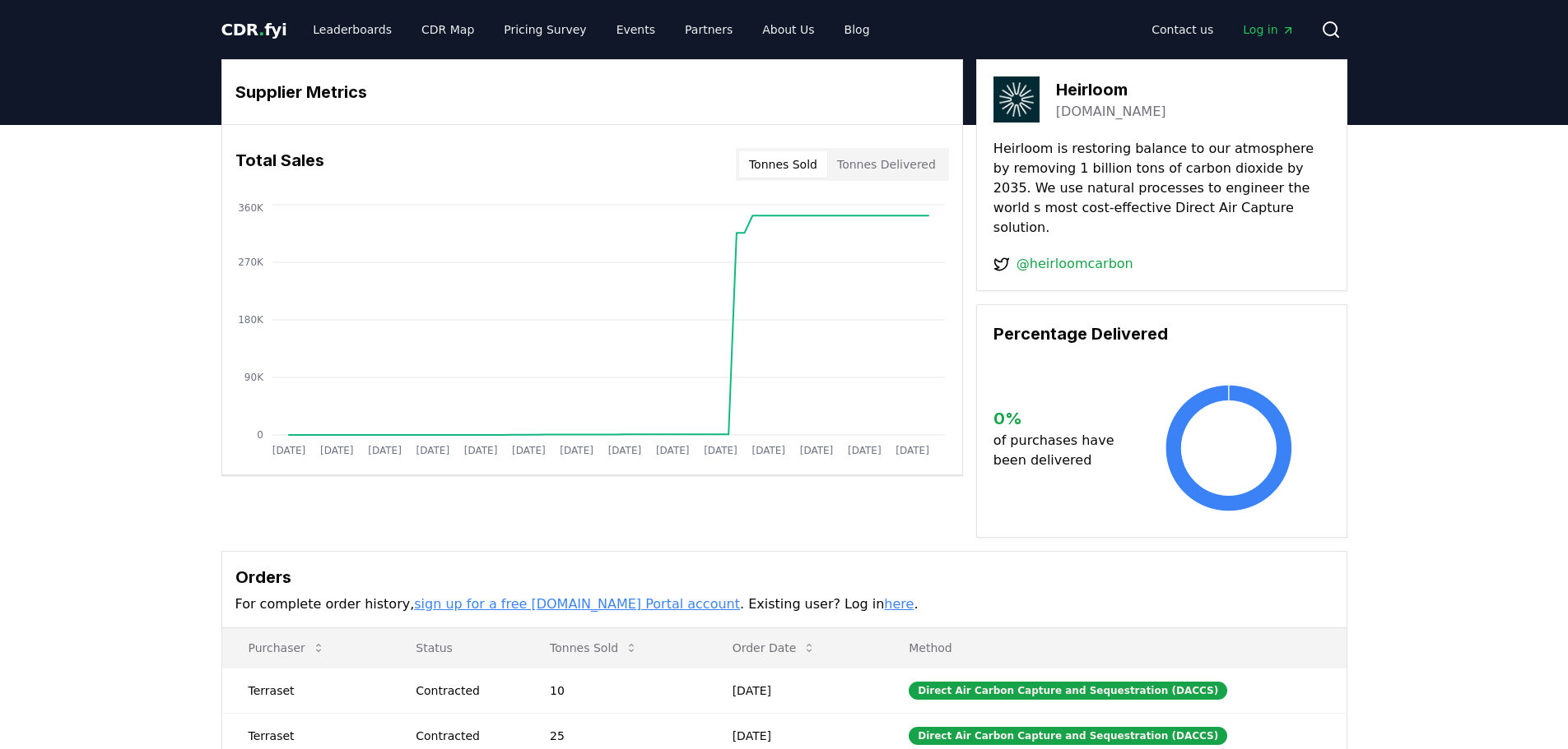
drag, startPoint x: 1123, startPoint y: 87, endPoint x: 1124, endPoint y: 101, distance: 14.0
click at [1123, 87] on h3 "Heirloom" at bounding box center [1110, 89] width 110 height 25
click at [1127, 117] on link "[DOMAIN_NAME]" at bounding box center [1110, 112] width 110 height 19
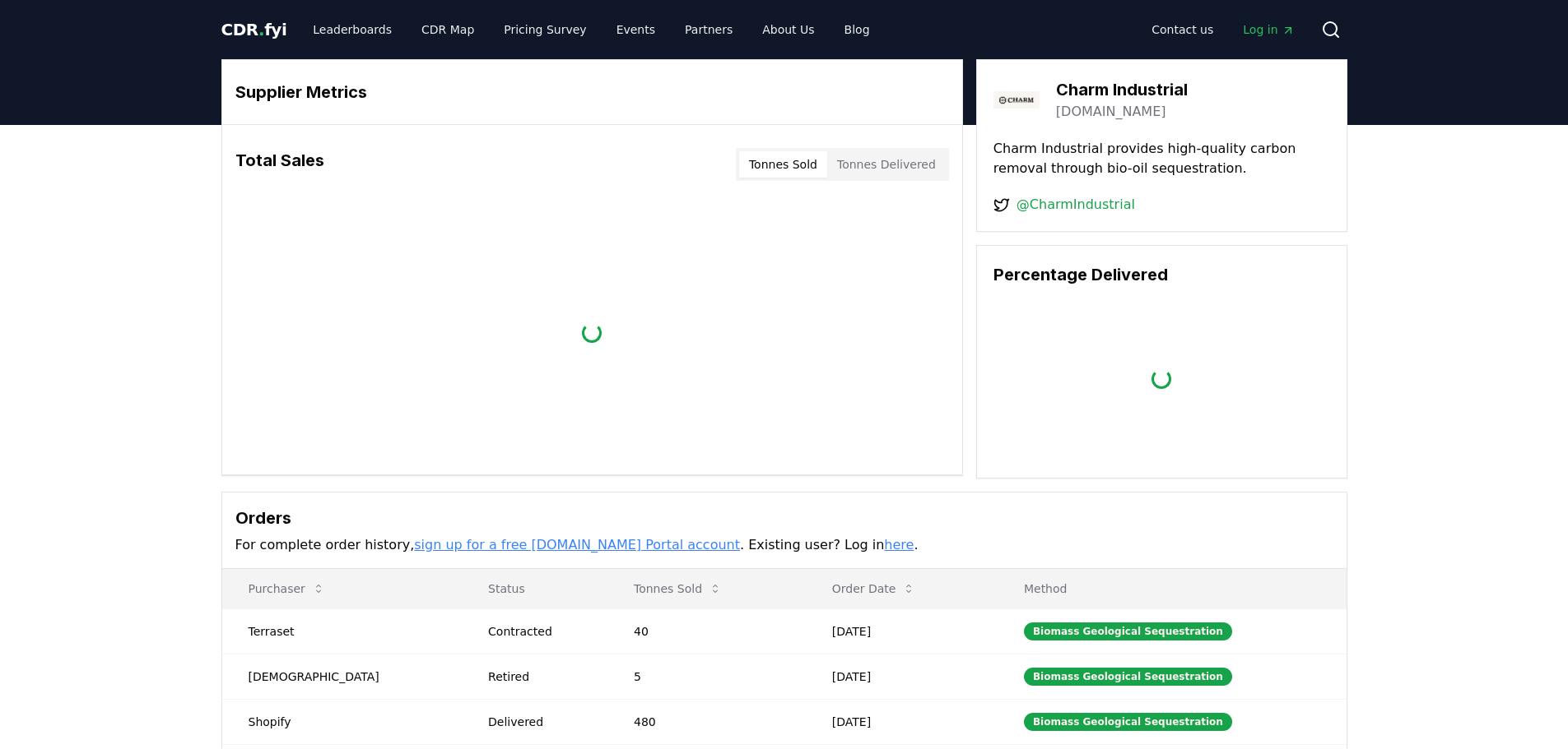
click at [1102, 95] on h3 "Charm Industrial" at bounding box center [1121, 89] width 132 height 25
click at [1103, 103] on link "[DOMAIN_NAME]" at bounding box center [1110, 112] width 110 height 19
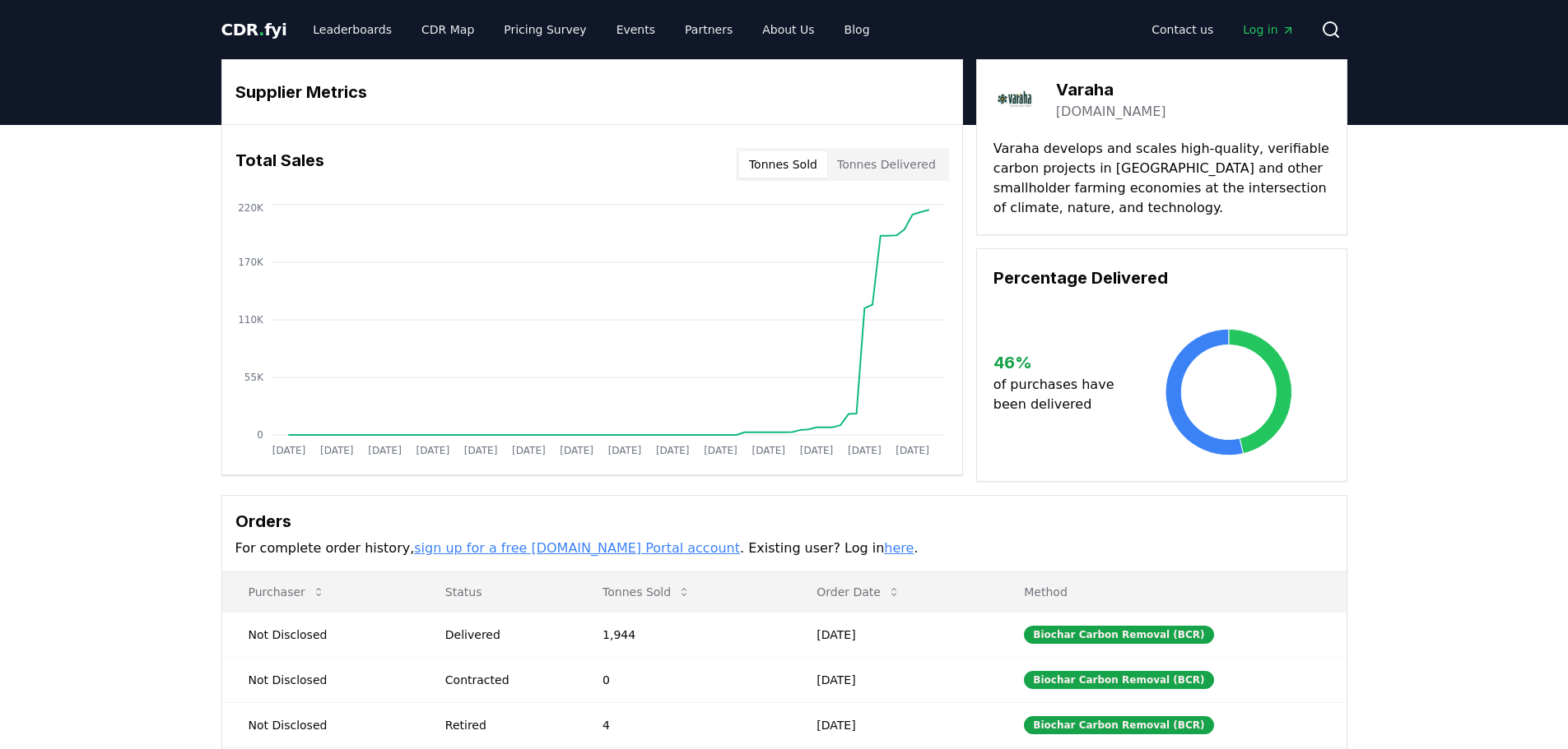
click at [1084, 110] on link "[DOMAIN_NAME]" at bounding box center [1110, 112] width 110 height 19
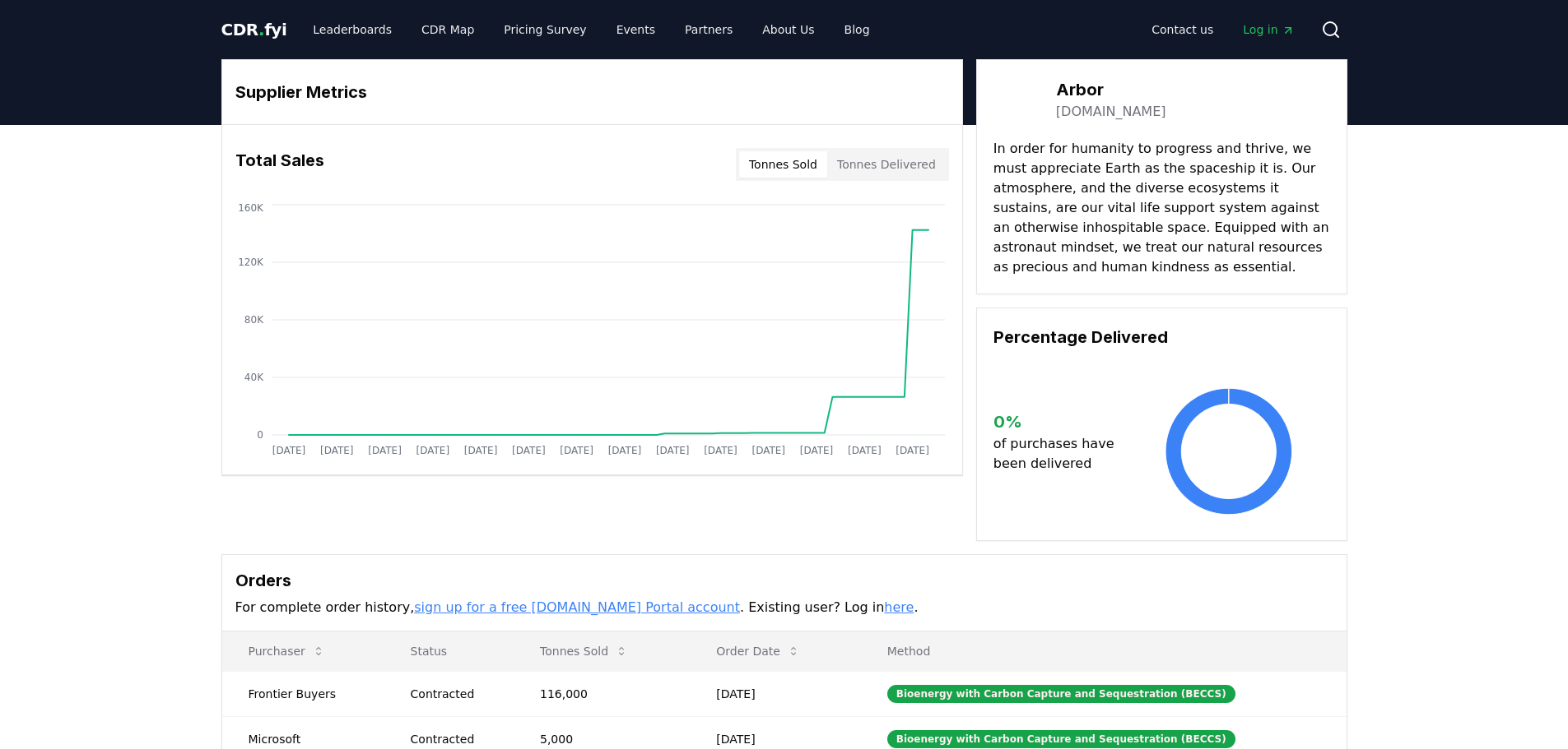
click at [1090, 118] on link "arbor.co" at bounding box center [1110, 112] width 110 height 19
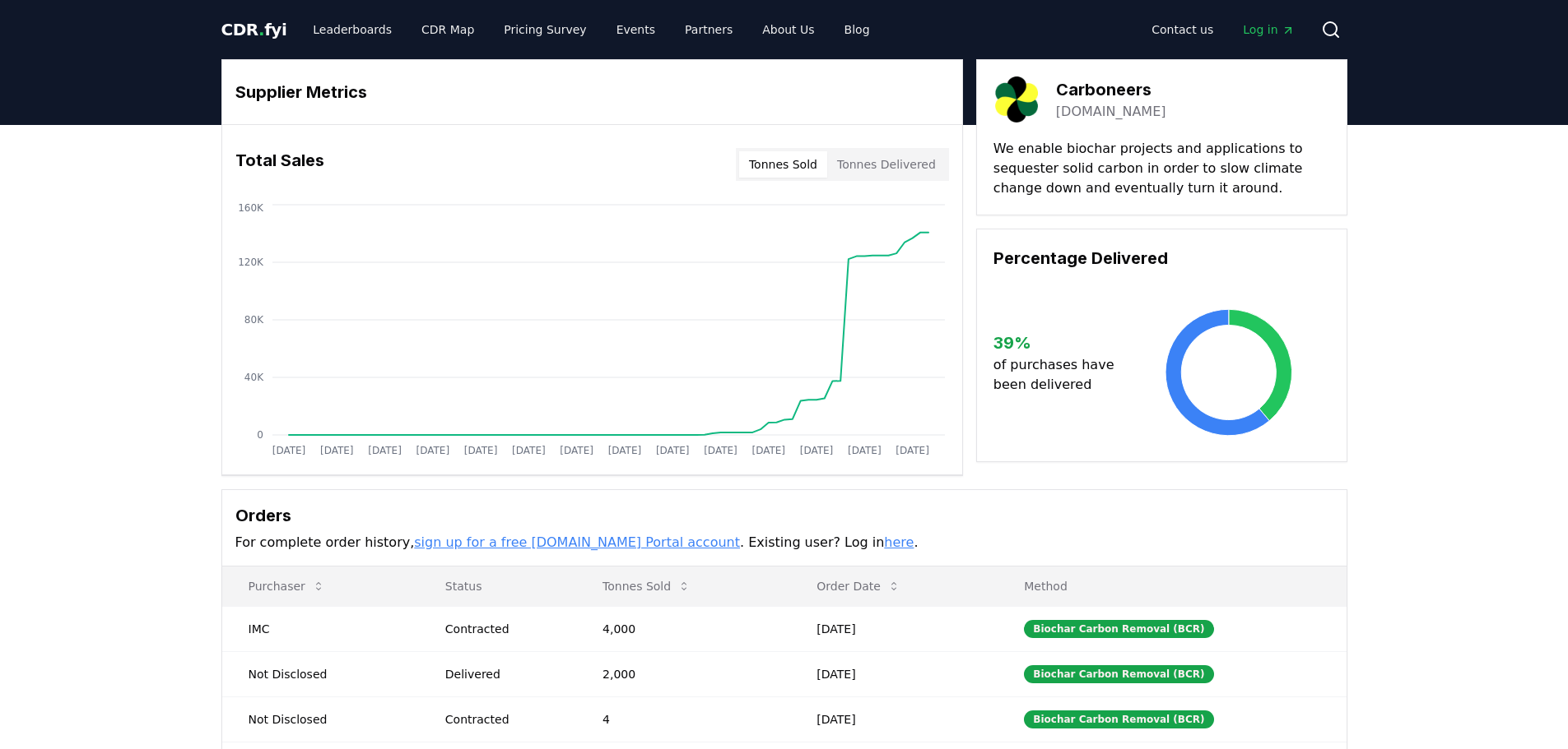
click at [1088, 103] on link "dutchcarboneers.com" at bounding box center [1110, 112] width 110 height 19
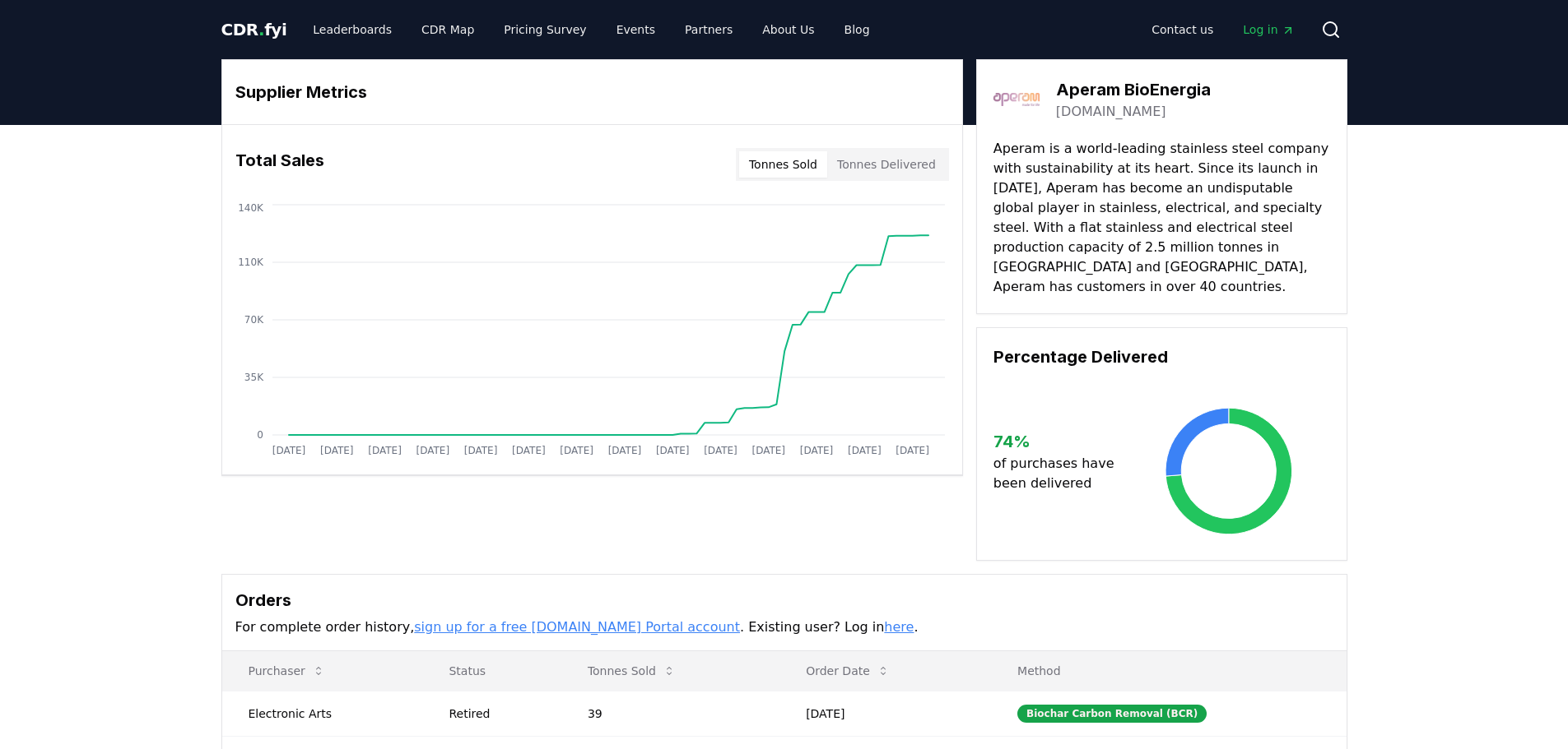
click at [1127, 110] on link "[DOMAIN_NAME]" at bounding box center [1110, 112] width 110 height 19
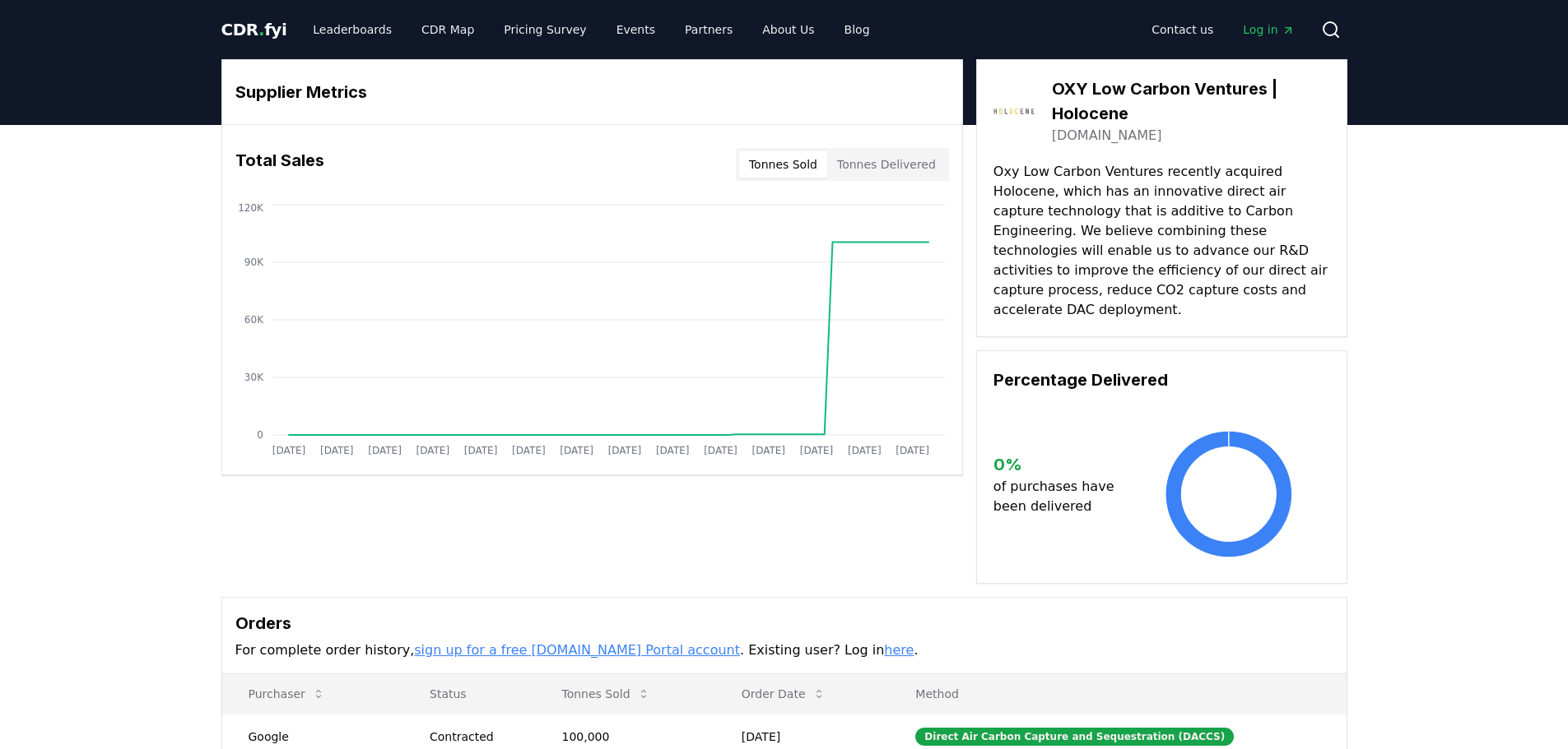
click at [1098, 145] on link "[DOMAIN_NAME]" at bounding box center [1107, 135] width 110 height 19
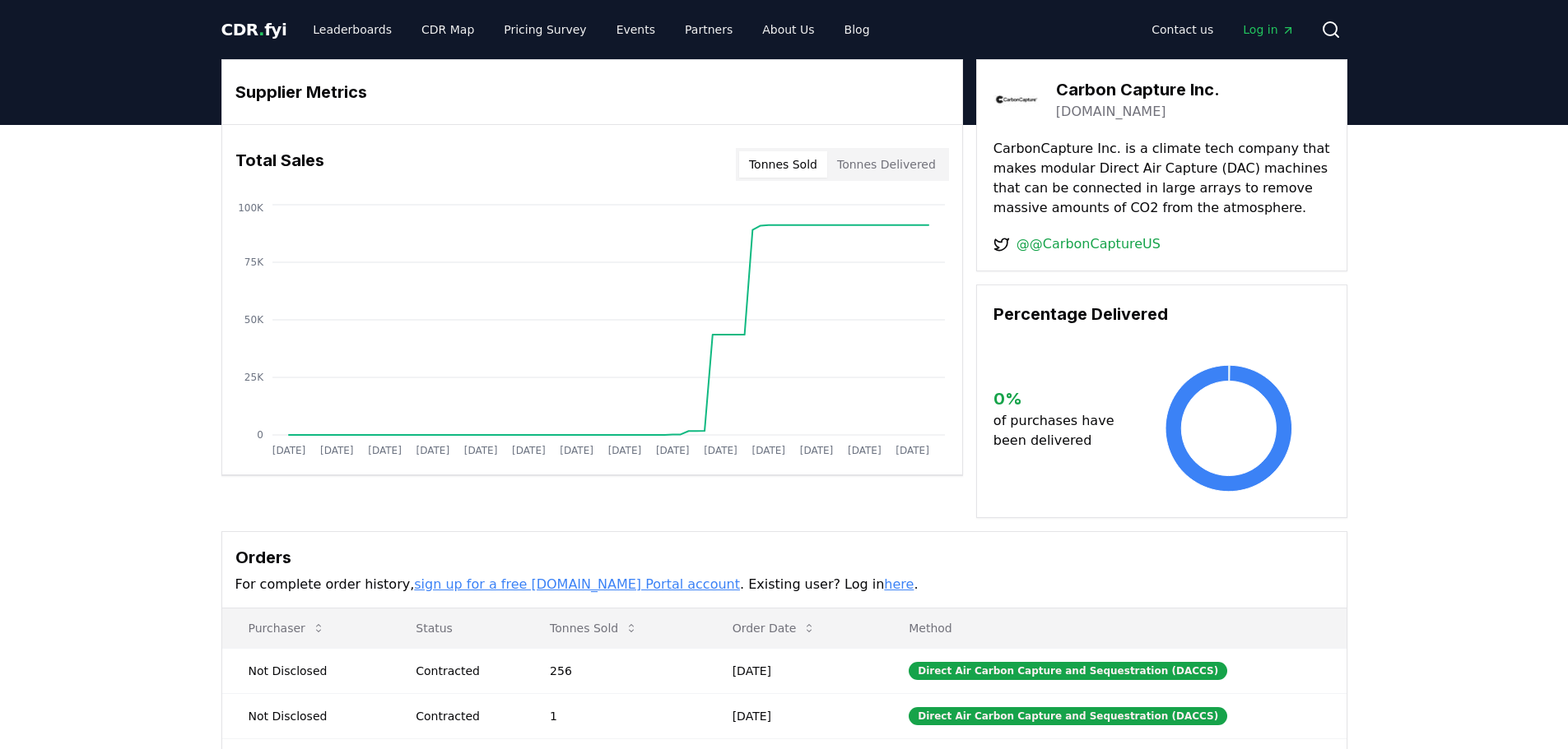
click at [1119, 108] on link "[DOMAIN_NAME]" at bounding box center [1110, 112] width 110 height 19
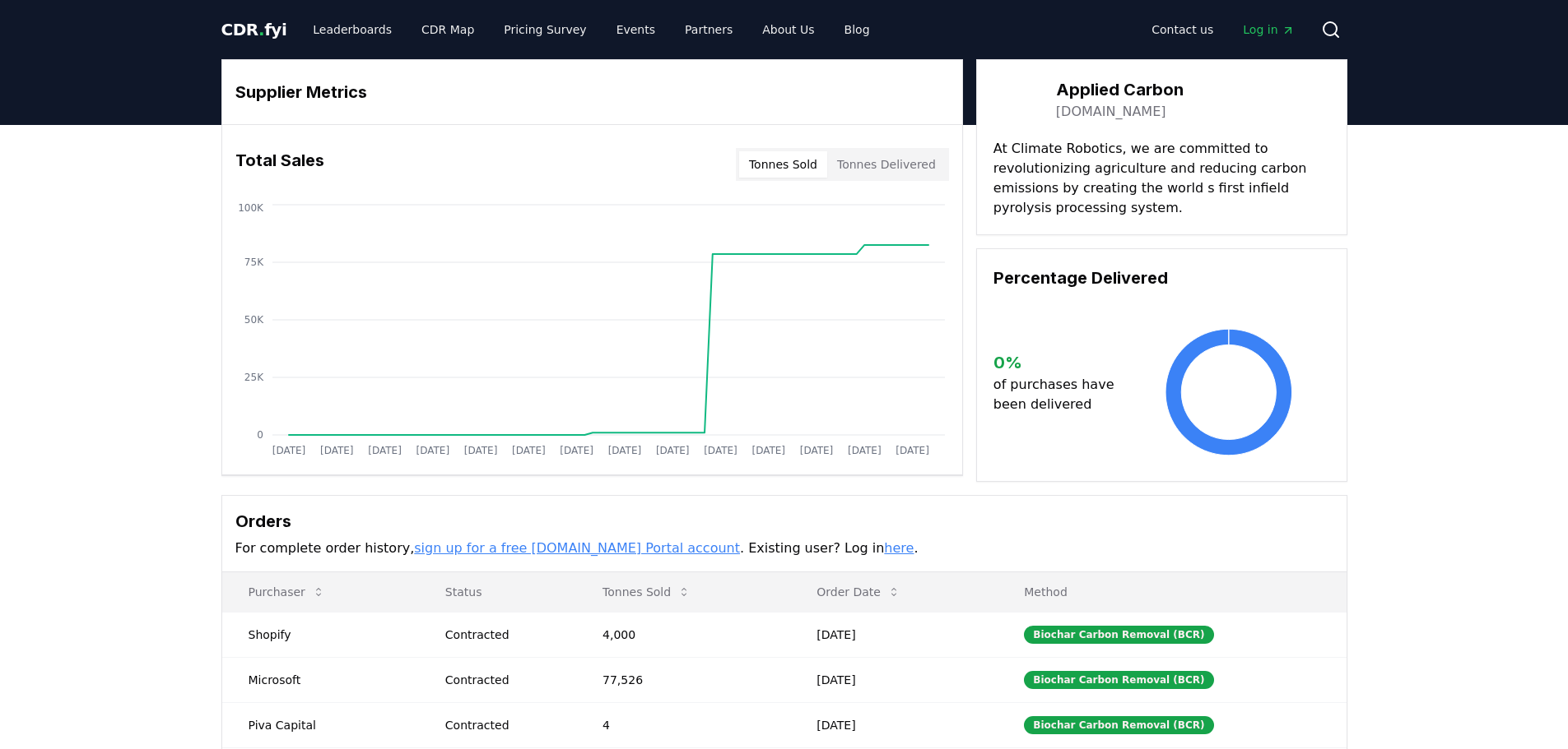
click at [1116, 115] on link "appliedcarbon.com" at bounding box center [1110, 112] width 110 height 19
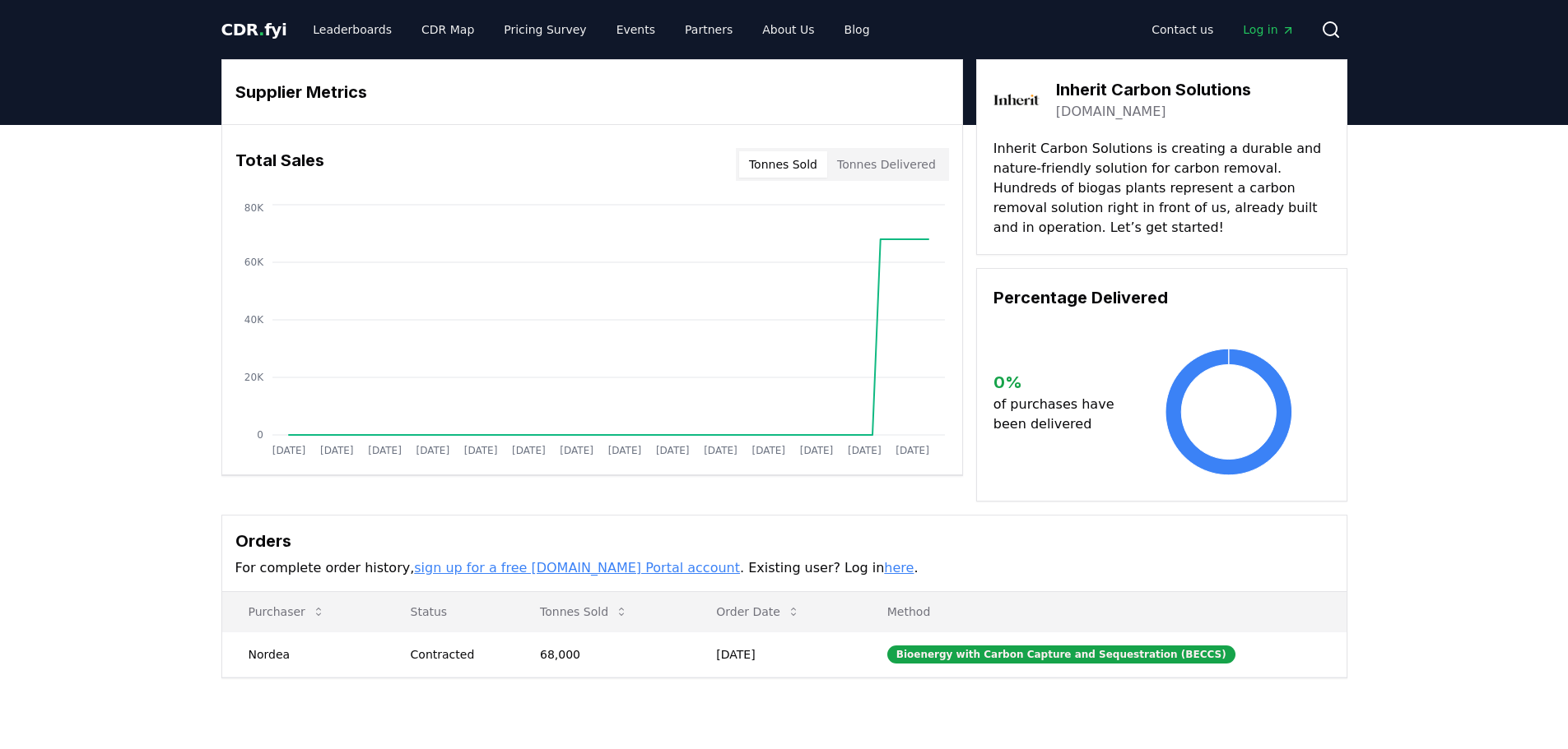
click at [1130, 110] on link "[DOMAIN_NAME]" at bounding box center [1110, 112] width 110 height 19
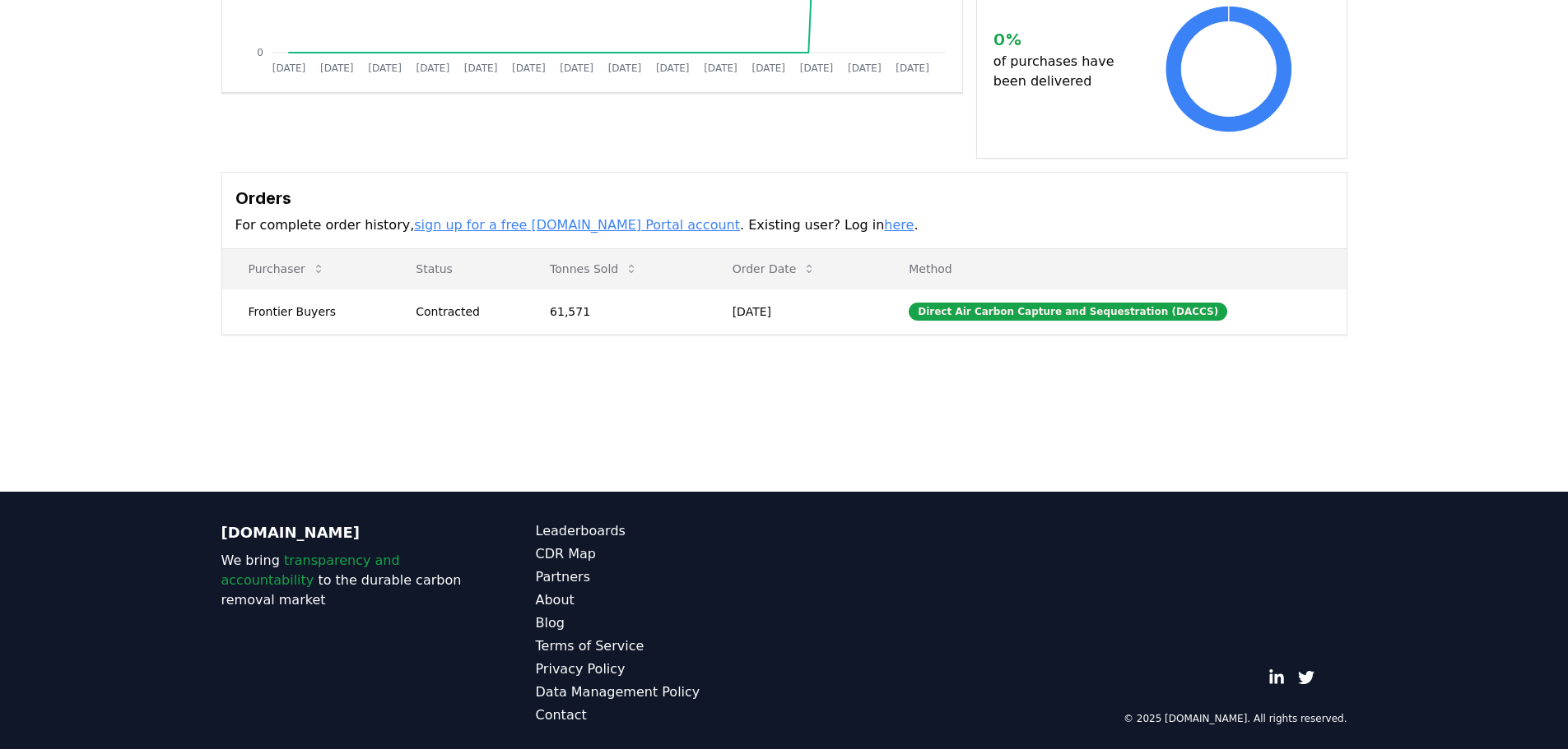
scroll to position [59, 0]
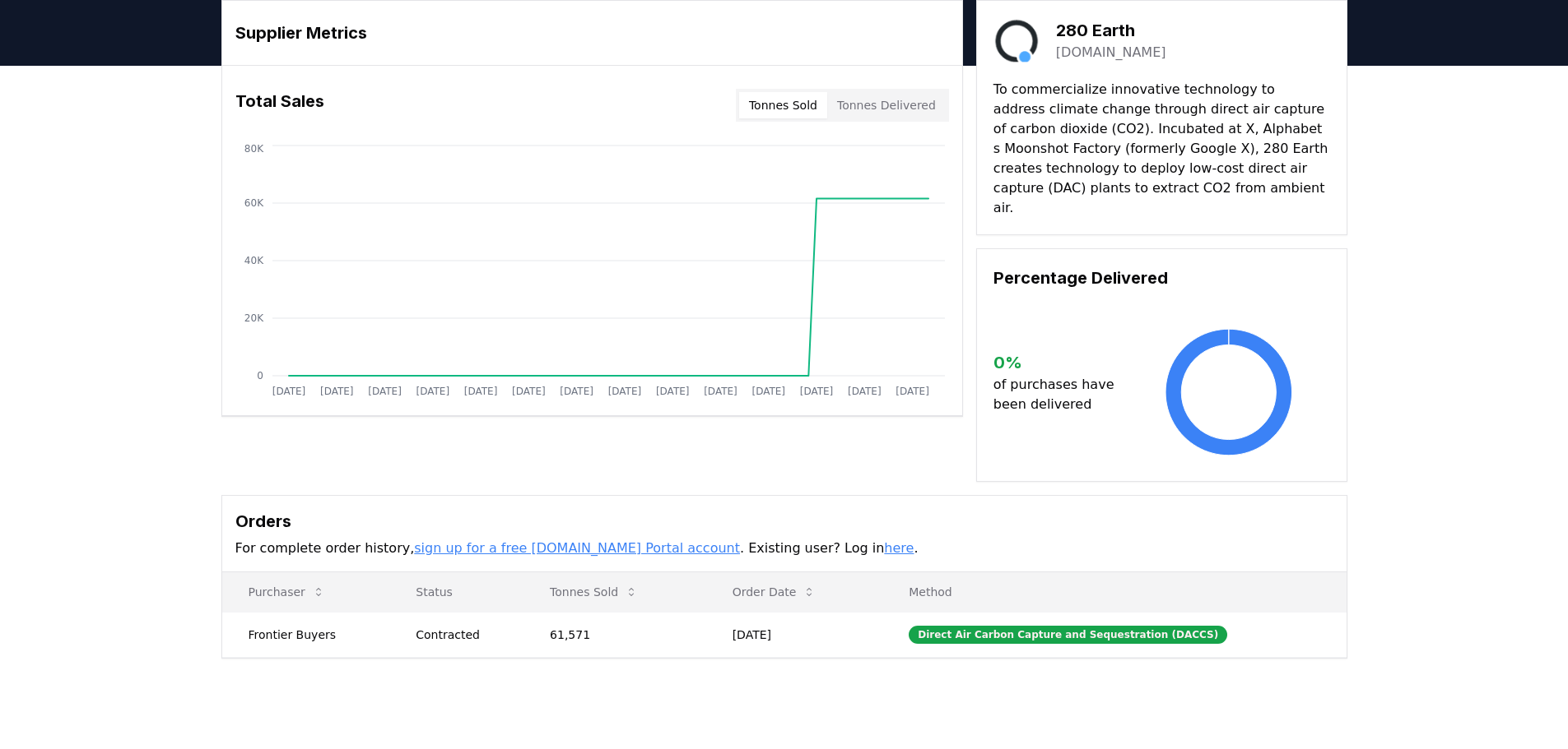
click at [1077, 60] on link "280.earth" at bounding box center [1110, 52] width 110 height 19
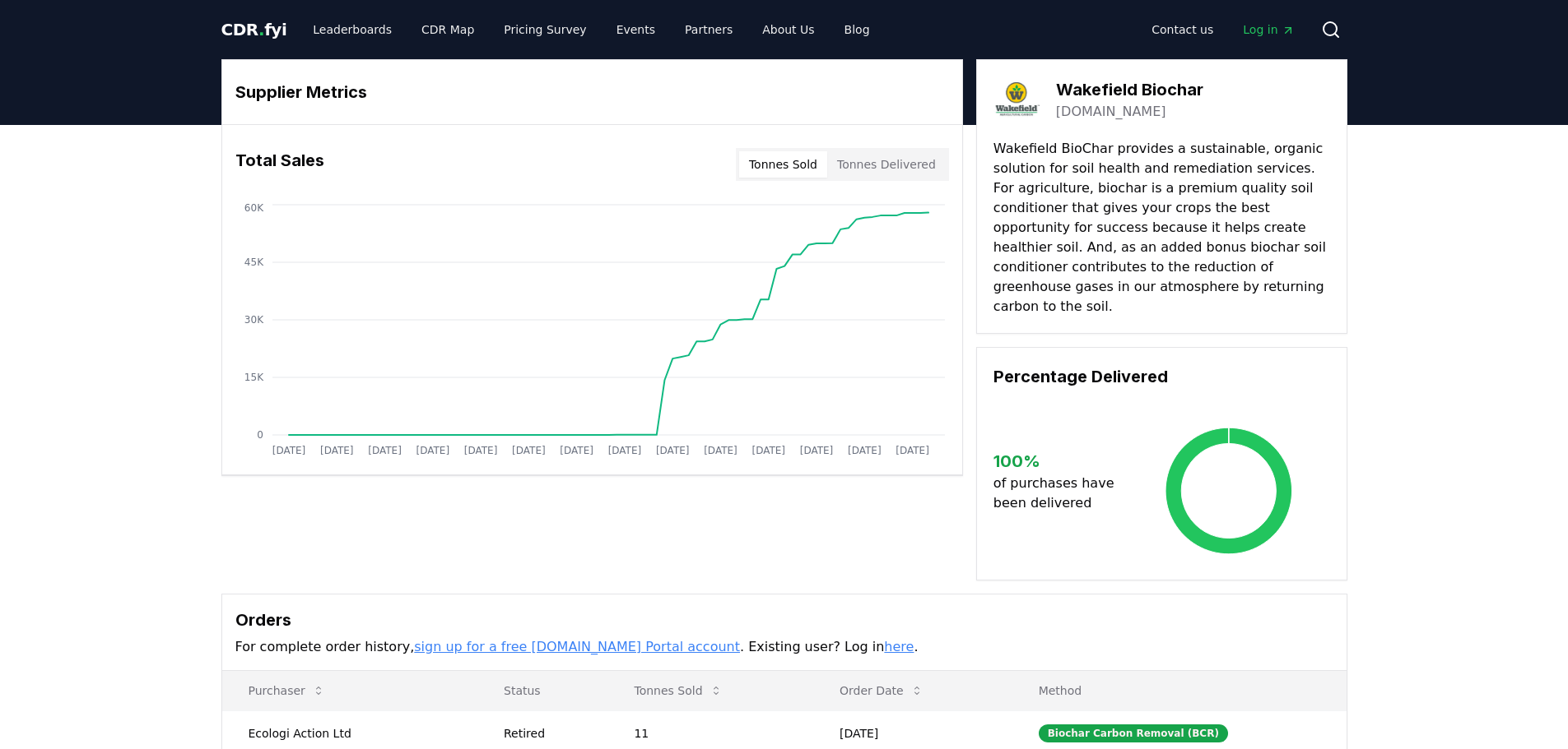
click at [1119, 113] on link "[DOMAIN_NAME]" at bounding box center [1110, 112] width 110 height 19
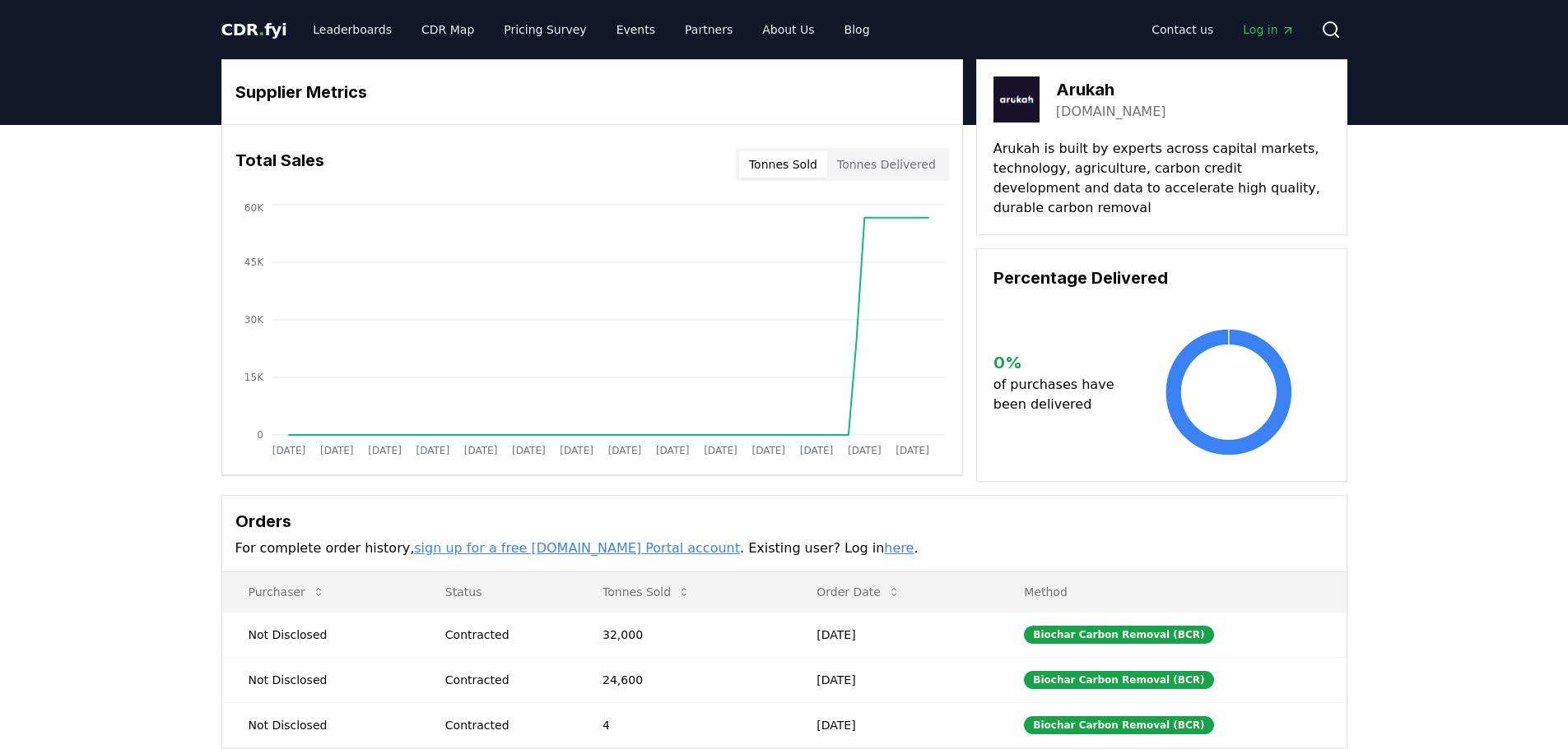
click at [1113, 106] on link "arukah.finance" at bounding box center [1110, 112] width 110 height 19
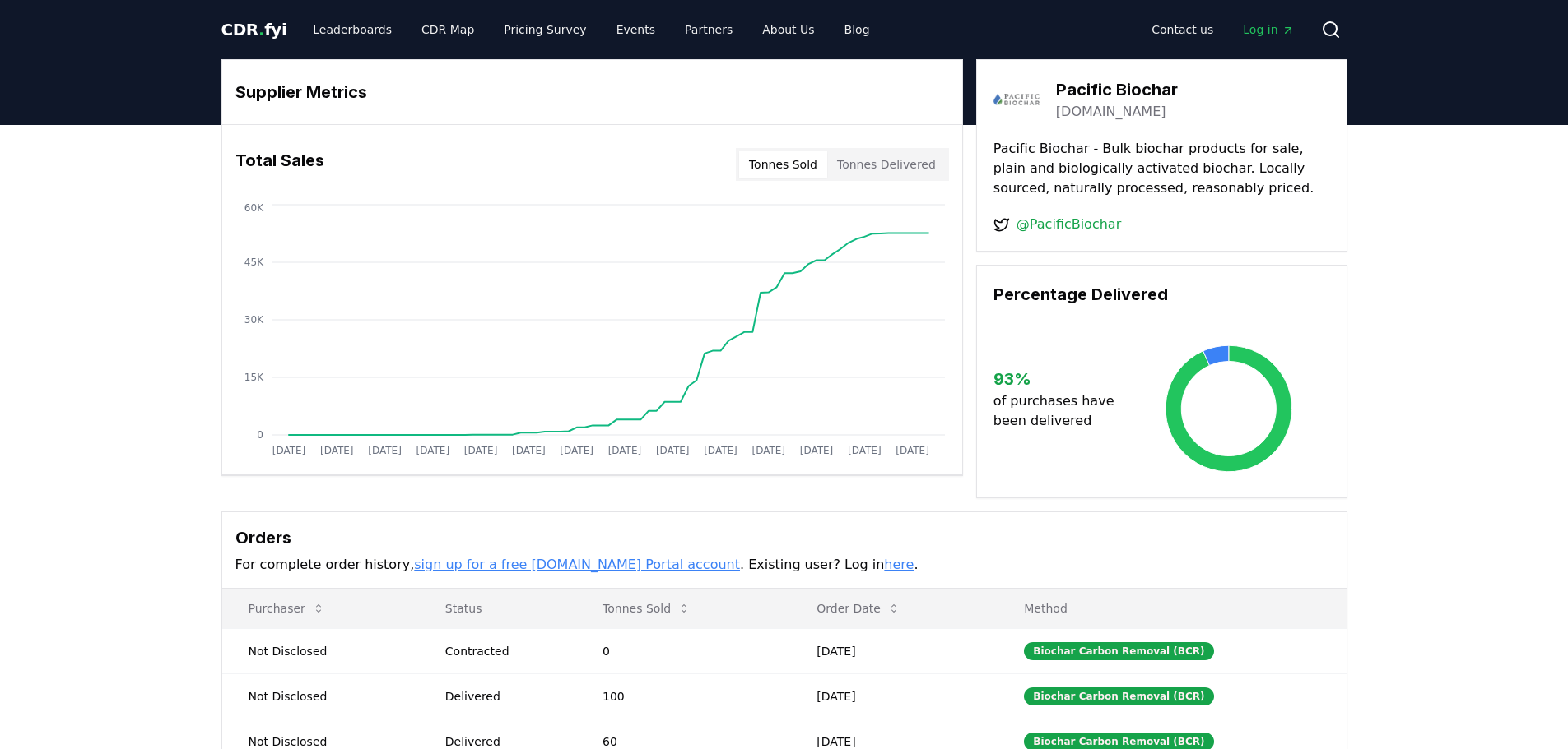
click at [1137, 105] on link "[DOMAIN_NAME]" at bounding box center [1110, 112] width 110 height 19
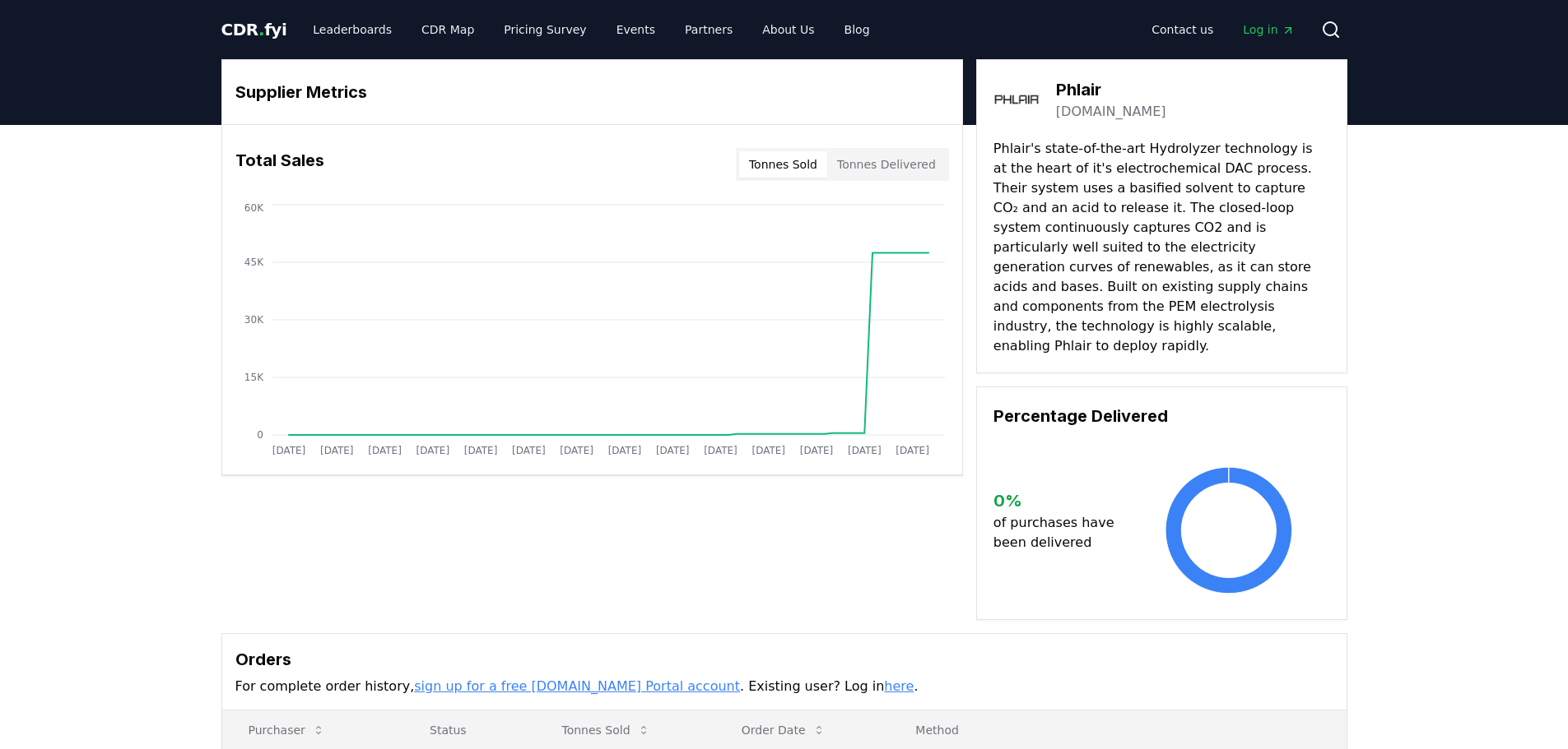
click at [1095, 117] on link "[DOMAIN_NAME]" at bounding box center [1110, 112] width 110 height 19
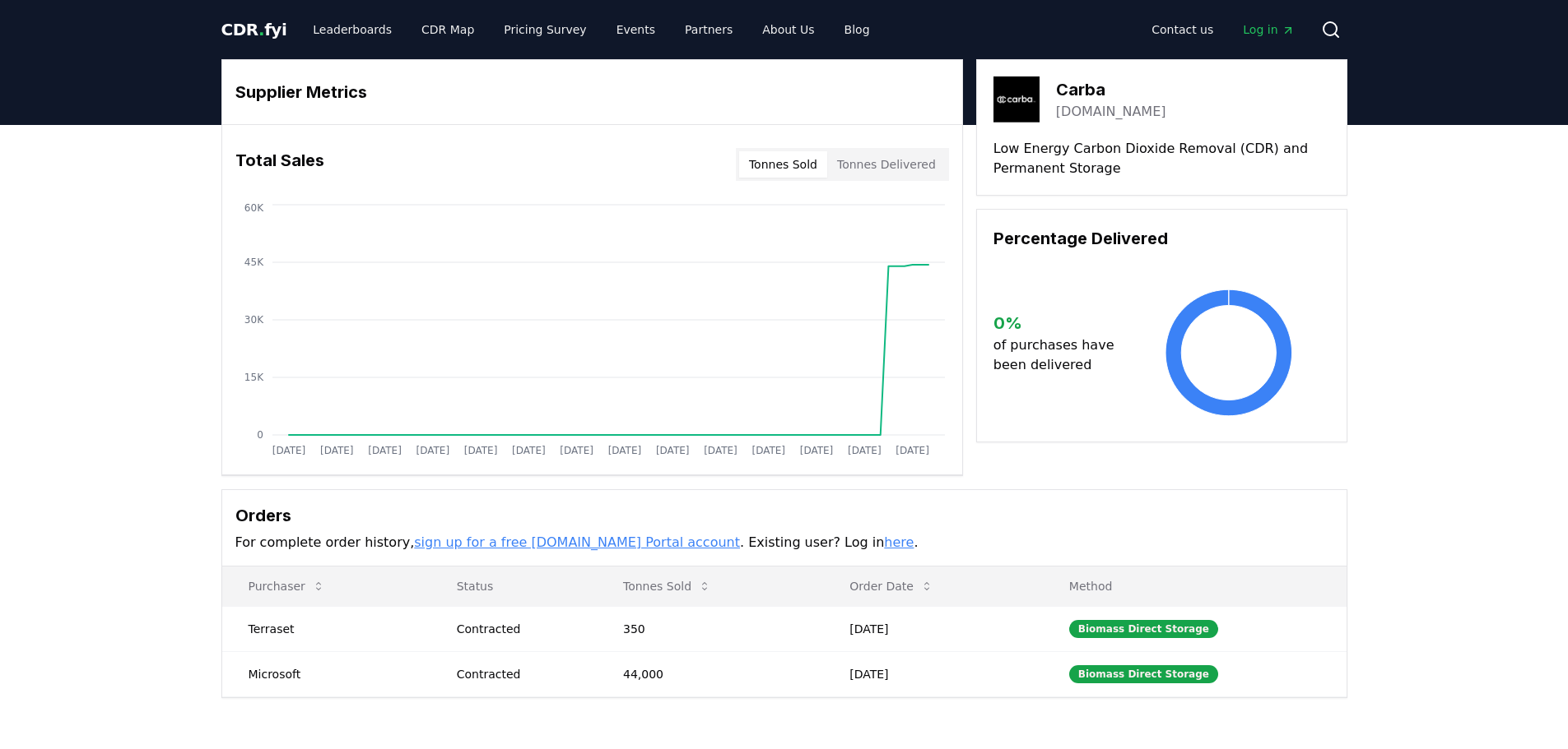
click at [1085, 113] on link "carba.com" at bounding box center [1110, 112] width 110 height 19
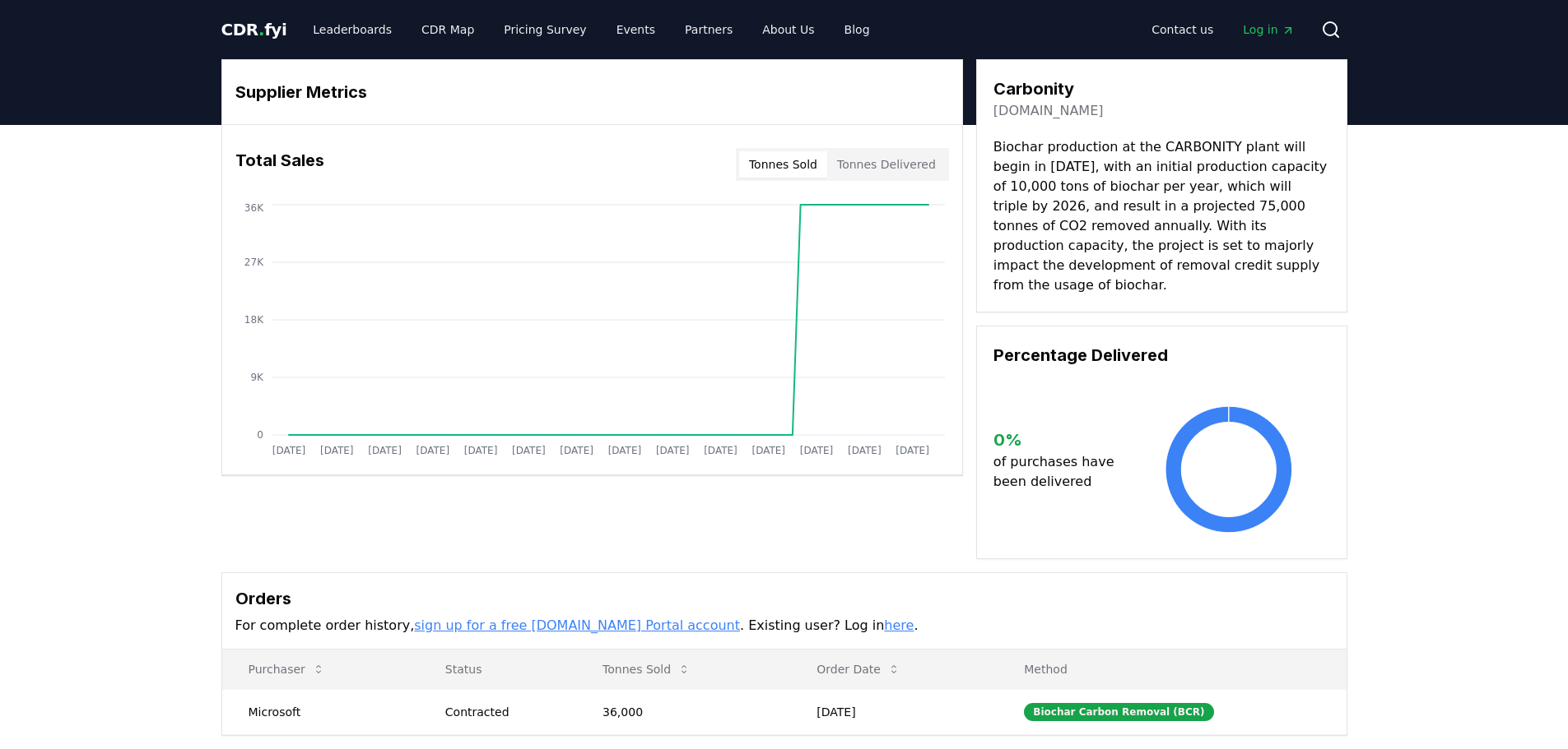
click at [1045, 110] on link "[DOMAIN_NAME]" at bounding box center [1047, 111] width 110 height 19
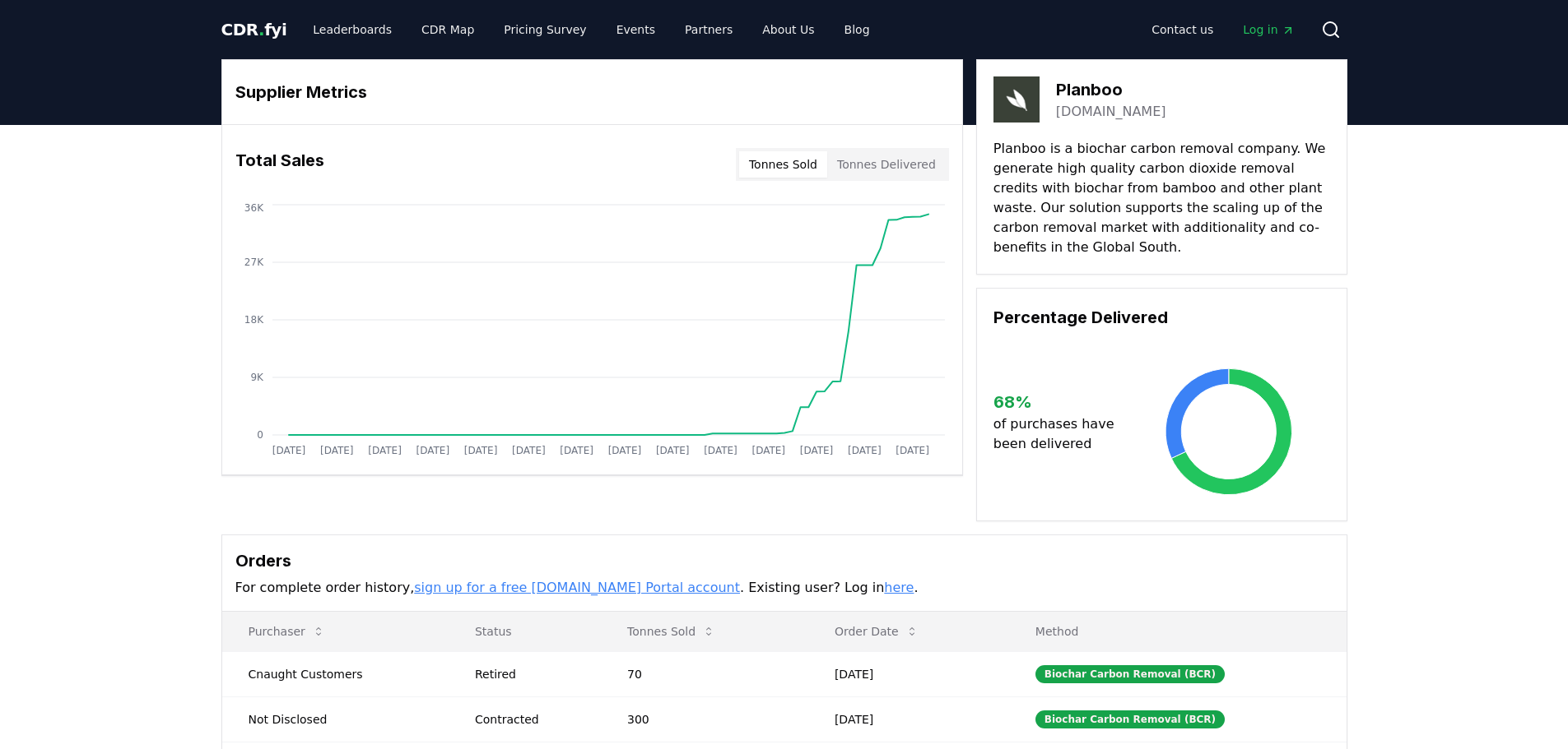
click at [1095, 113] on link "planboo.eco" at bounding box center [1110, 112] width 110 height 19
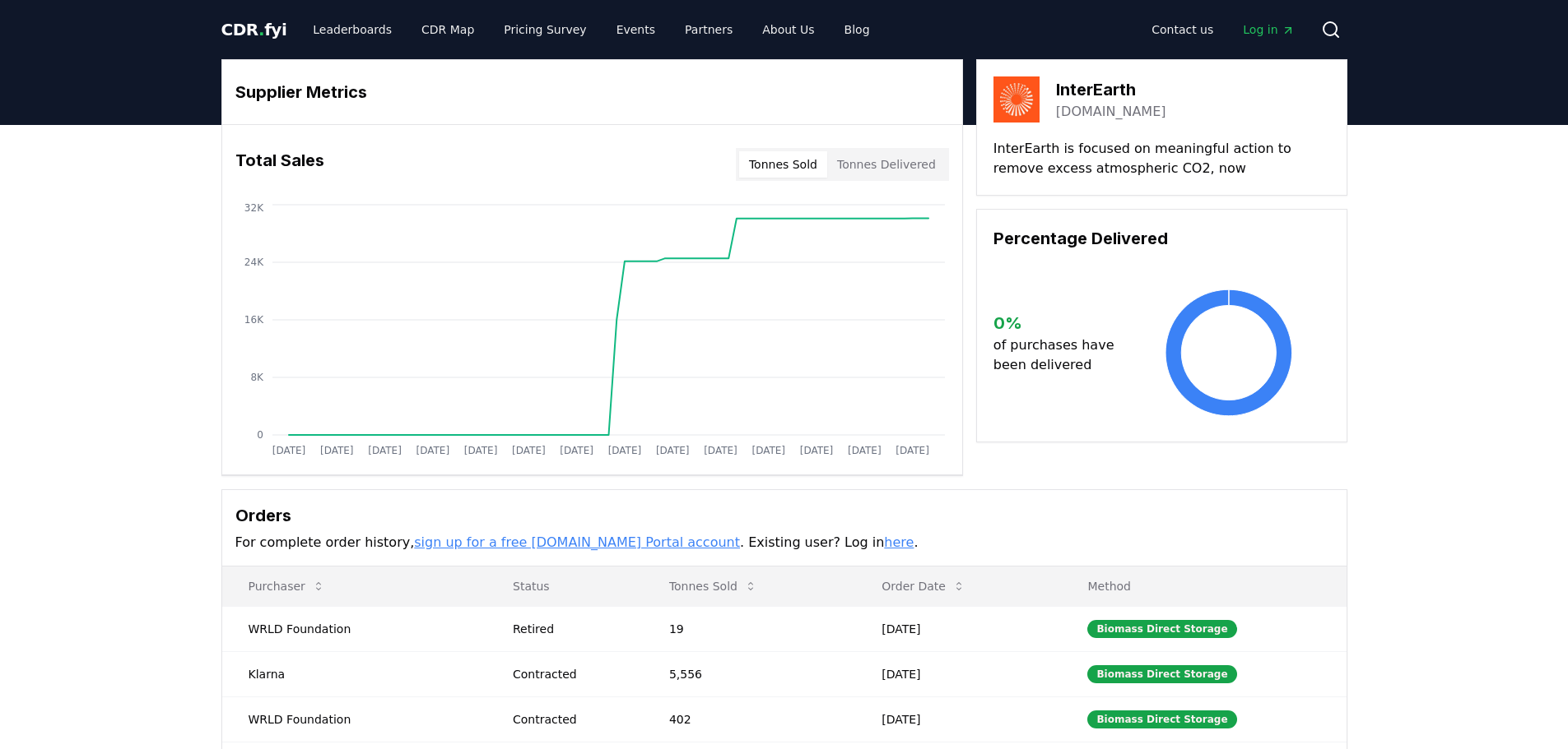
click at [1097, 115] on link "inter.earth" at bounding box center [1110, 112] width 110 height 19
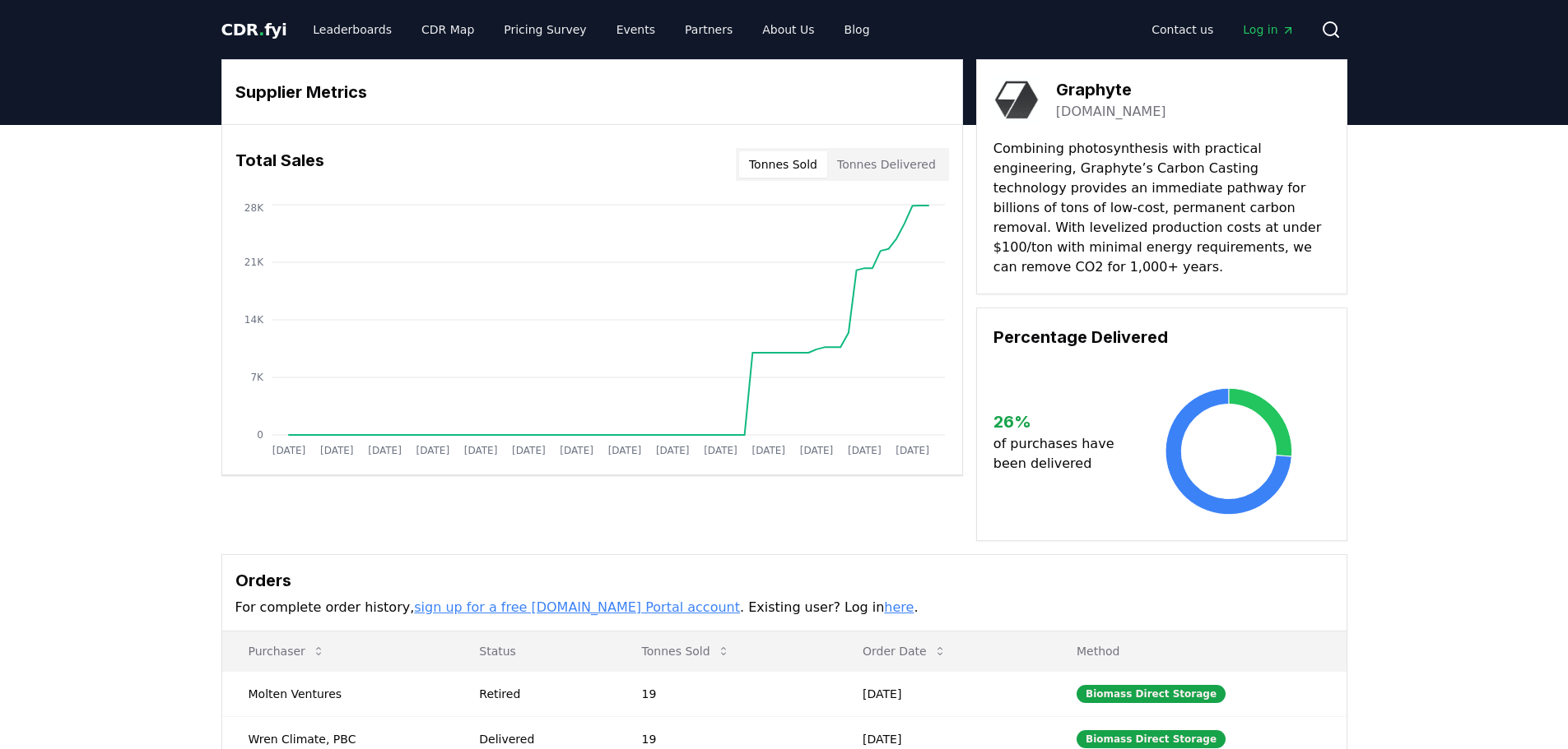
click at [1089, 107] on link "graphyte.com" at bounding box center [1110, 112] width 110 height 19
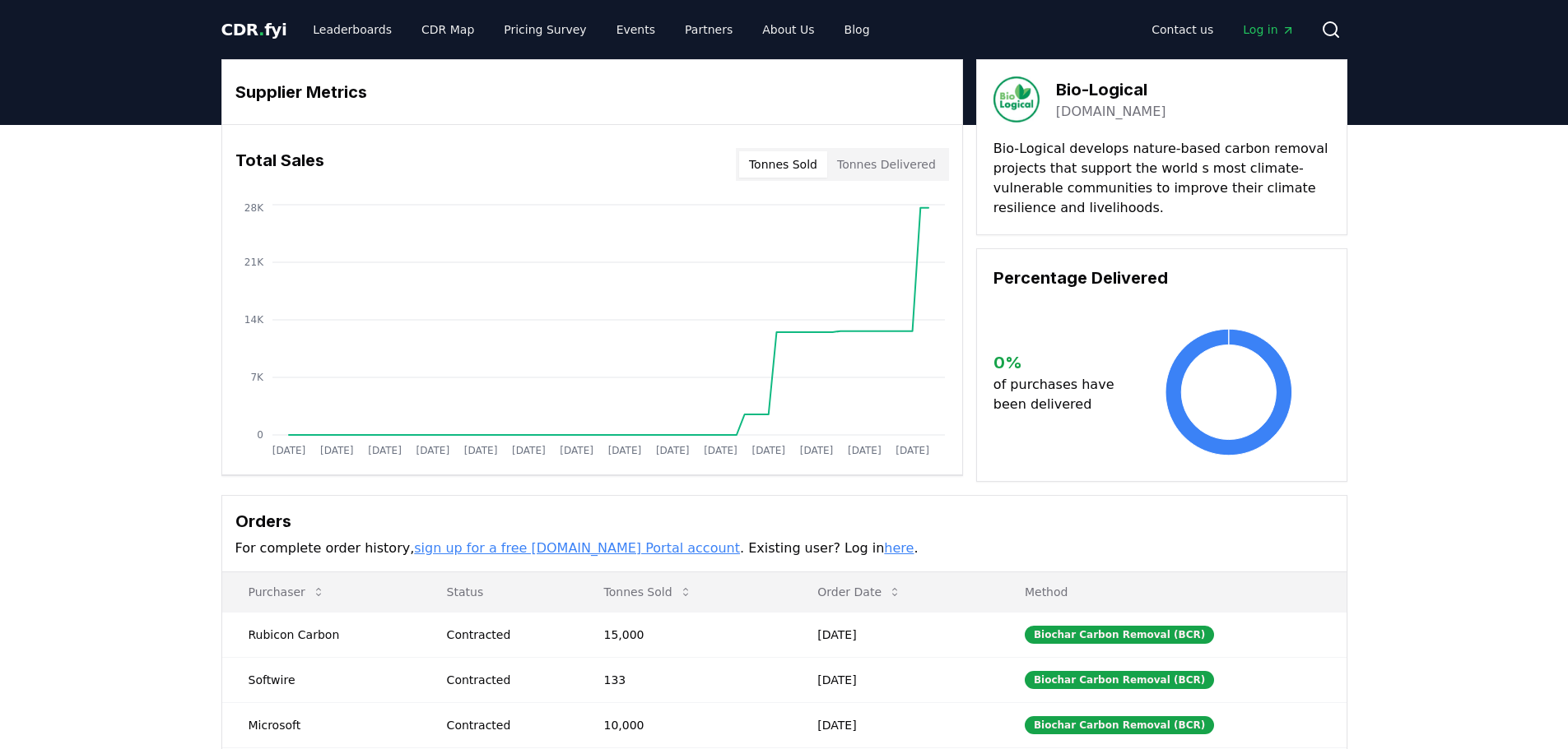
click at [1135, 116] on link "[DOMAIN_NAME]" at bounding box center [1110, 112] width 110 height 19
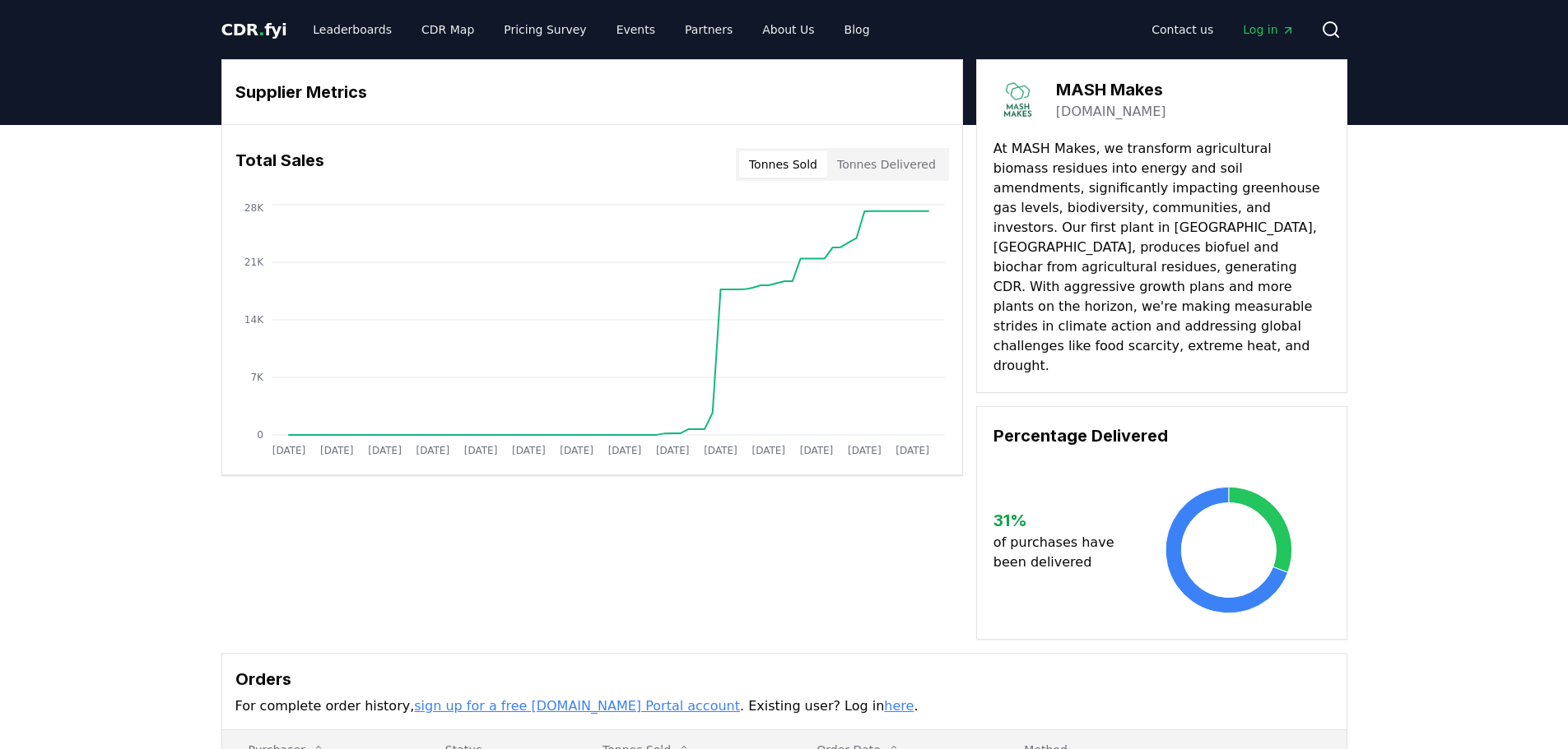
click at [1119, 111] on link "[DOMAIN_NAME]" at bounding box center [1110, 112] width 110 height 19
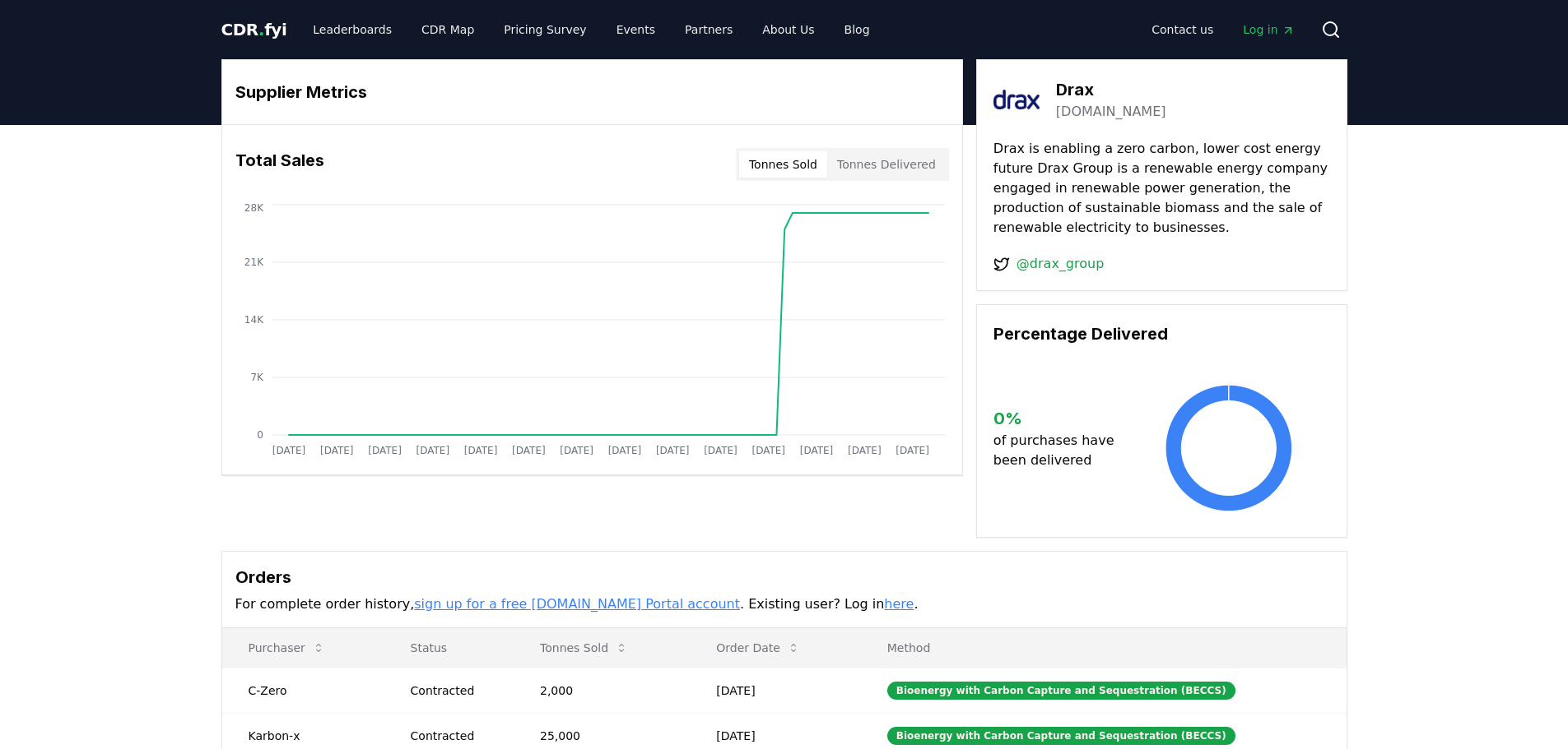
click at [1062, 93] on h3 "Drax" at bounding box center [1110, 89] width 110 height 25
click at [1084, 115] on link "drax.com" at bounding box center [1110, 112] width 110 height 19
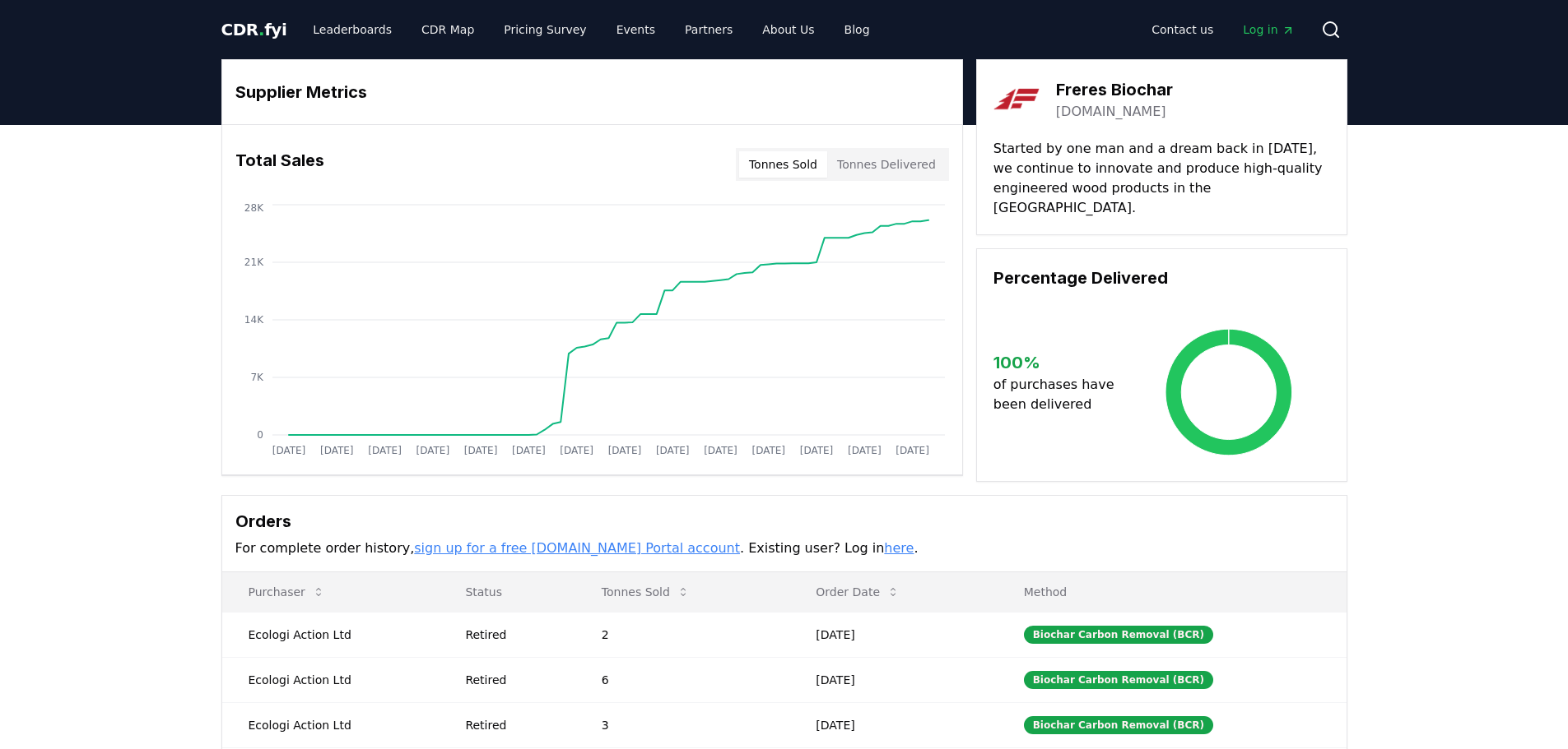
click at [1120, 111] on link "frereswood.com" at bounding box center [1110, 112] width 110 height 19
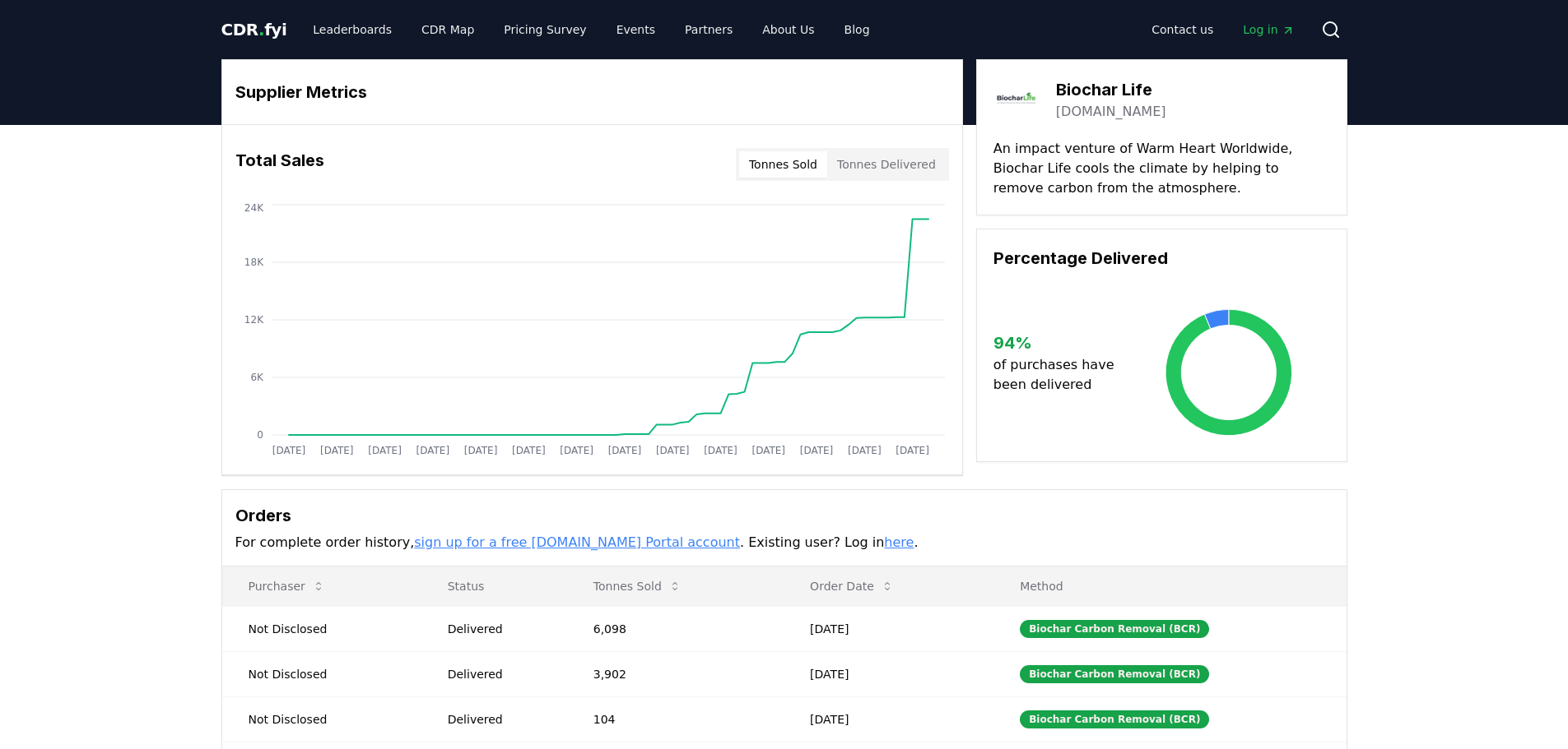
click at [1107, 117] on link "[DOMAIN_NAME]" at bounding box center [1110, 112] width 110 height 19
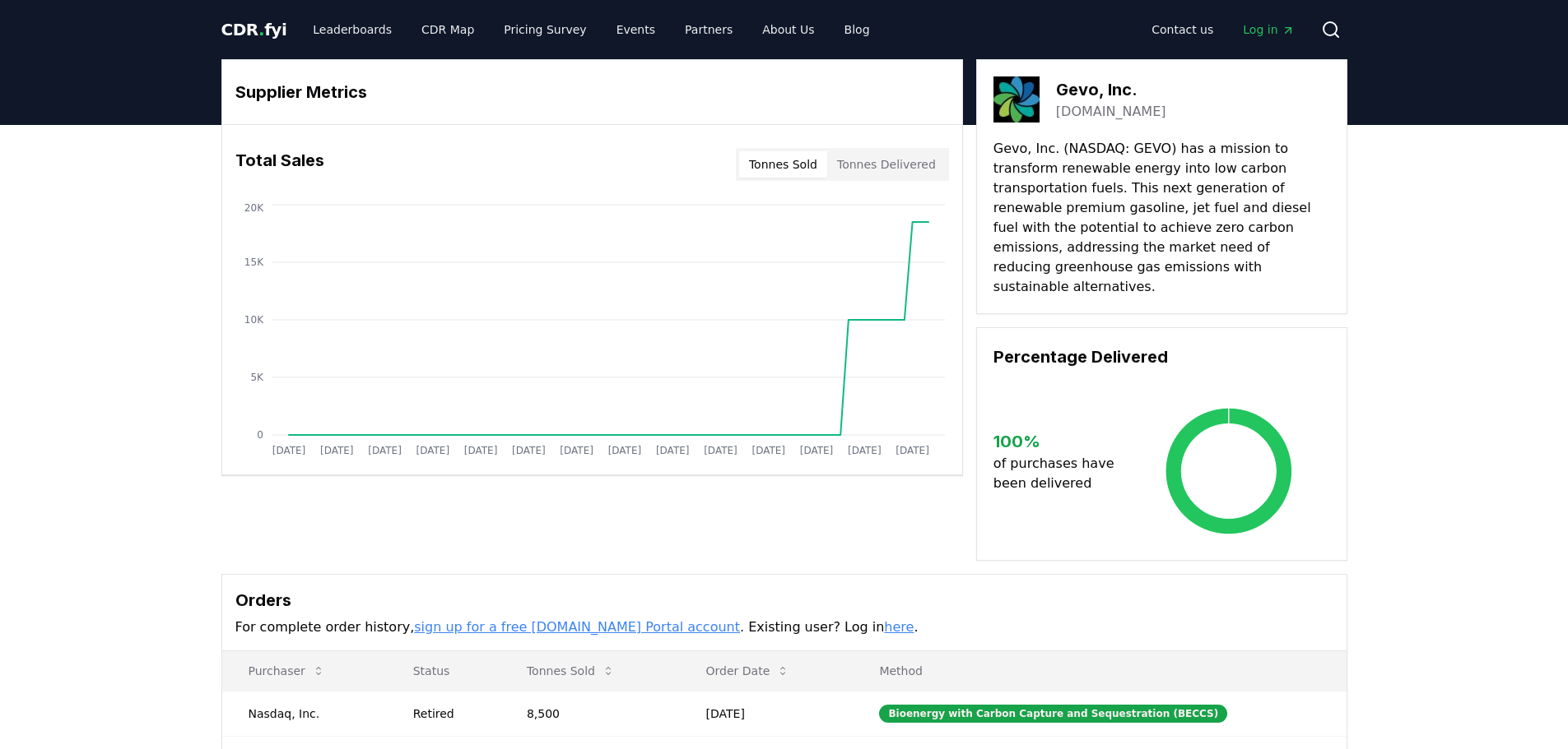
click at [1090, 113] on link "[DOMAIN_NAME]" at bounding box center [1110, 112] width 110 height 19
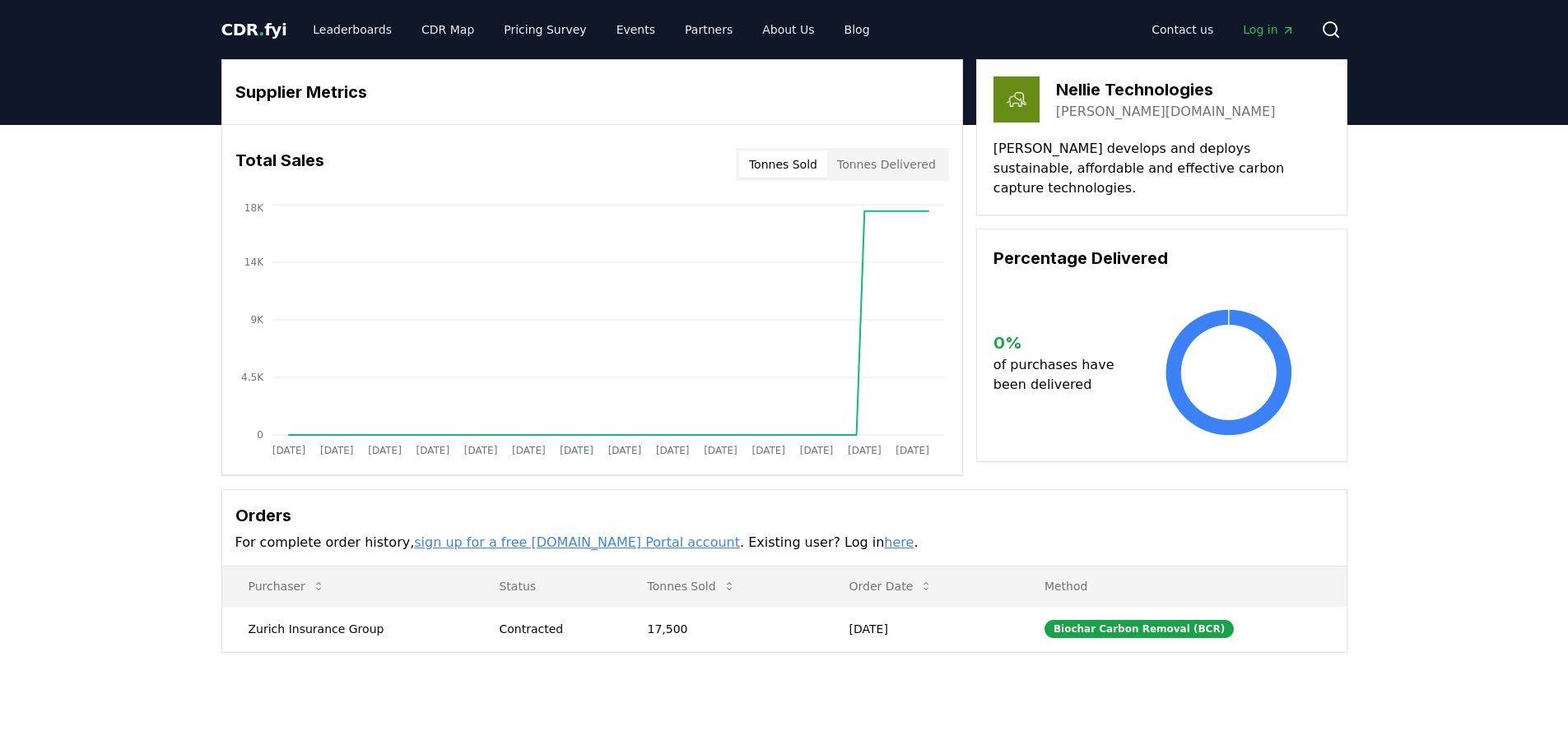
click at [1113, 119] on link "[PERSON_NAME][DOMAIN_NAME]" at bounding box center [1166, 112] width 220 height 19
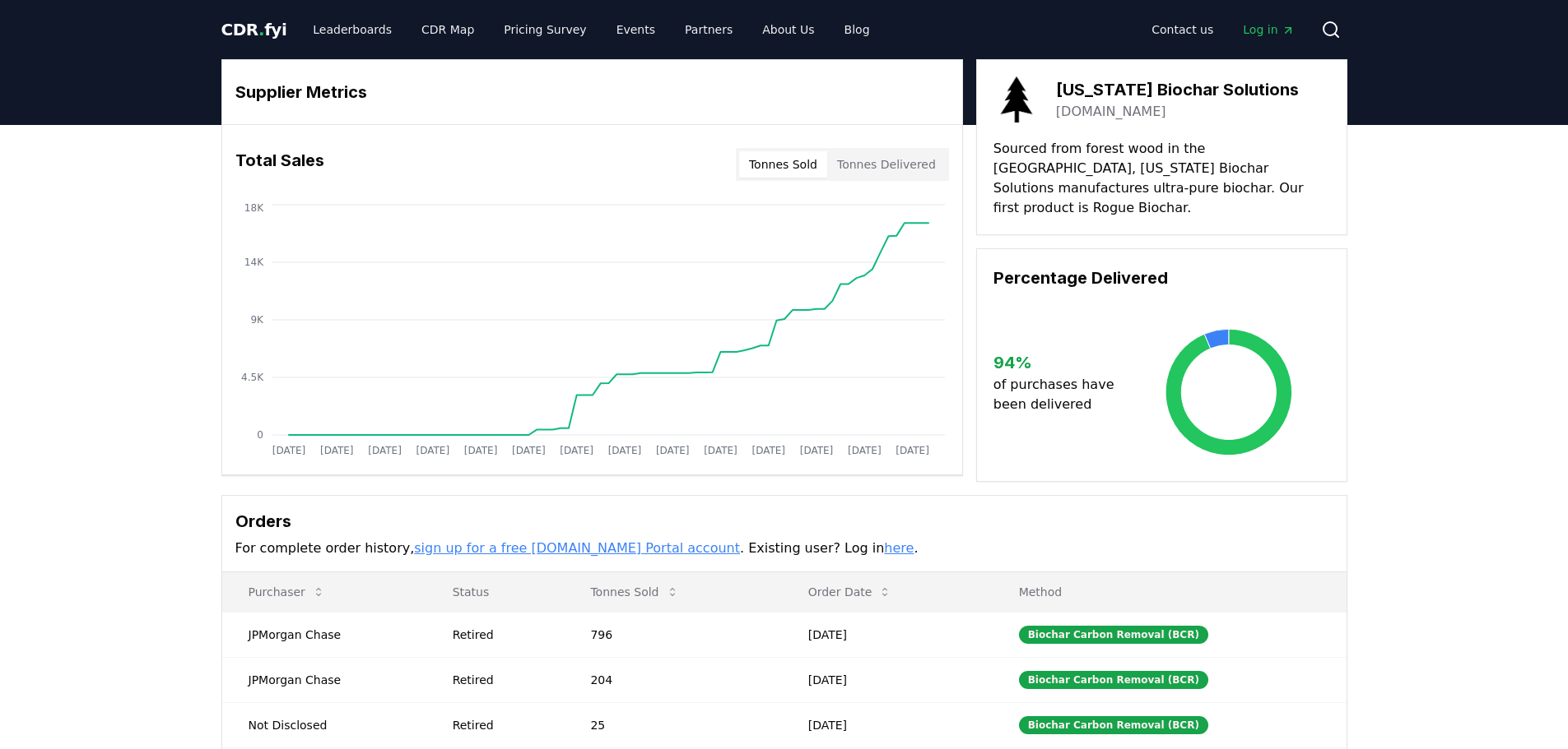
click at [1107, 112] on link "[DOMAIN_NAME]" at bounding box center [1110, 112] width 110 height 19
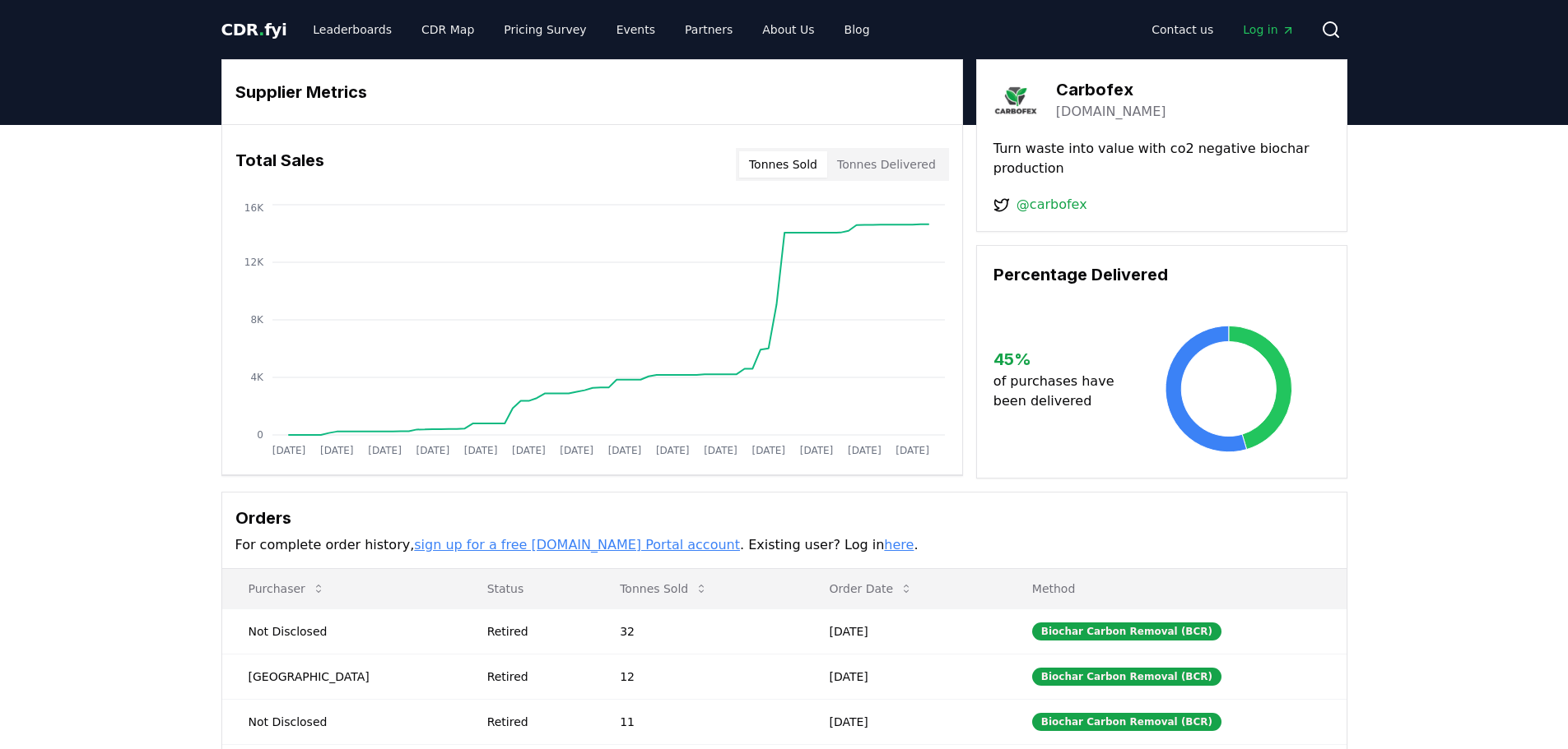
click at [1087, 105] on link "carbofex.fi" at bounding box center [1110, 112] width 110 height 19
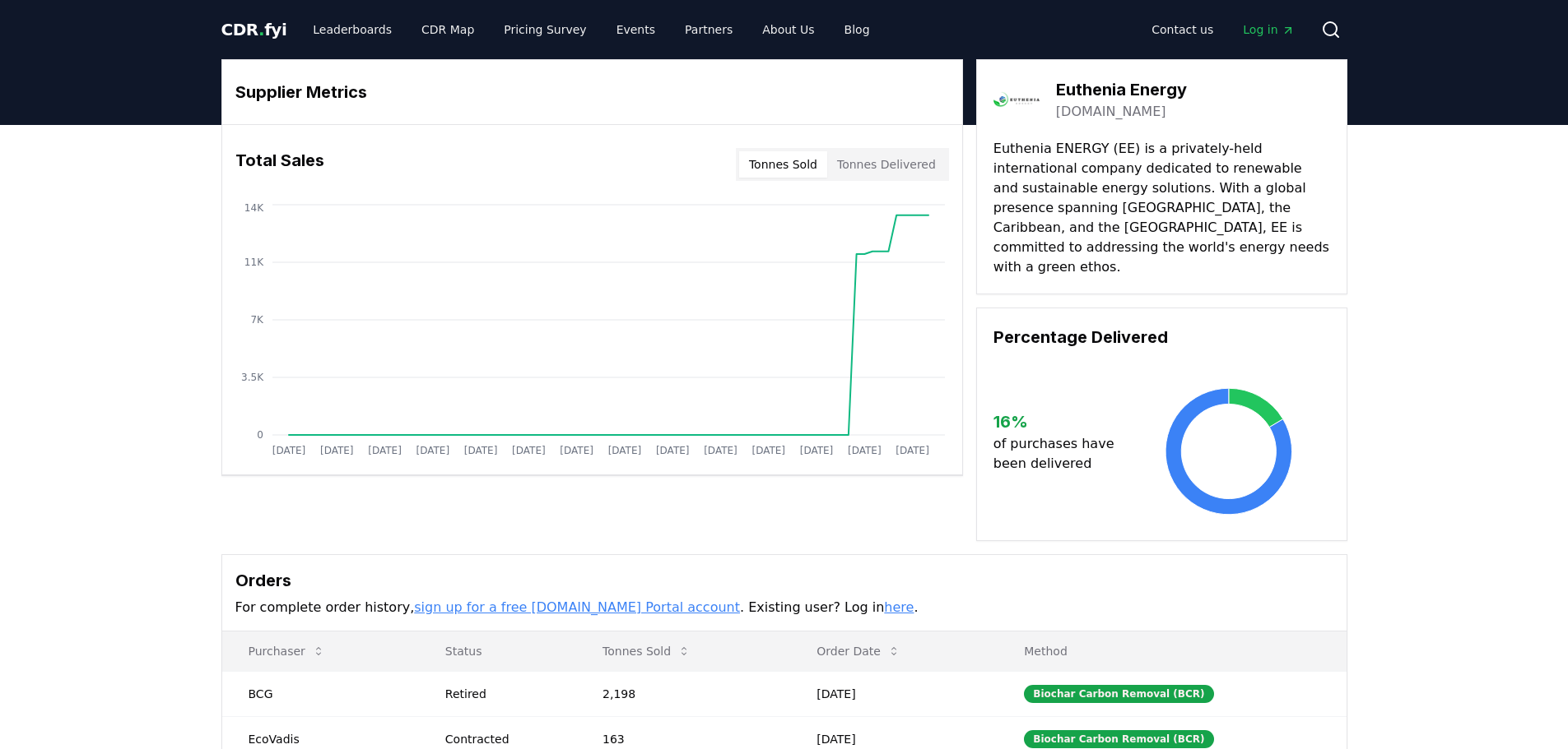
click at [1148, 133] on div "Euthenia Energy euthenia-energy.com Euthenia ENERGY (EE) is a privately-held in…" at bounding box center [1161, 176] width 371 height 235
click at [1126, 106] on link "euthenia-energy.com" at bounding box center [1110, 112] width 110 height 19
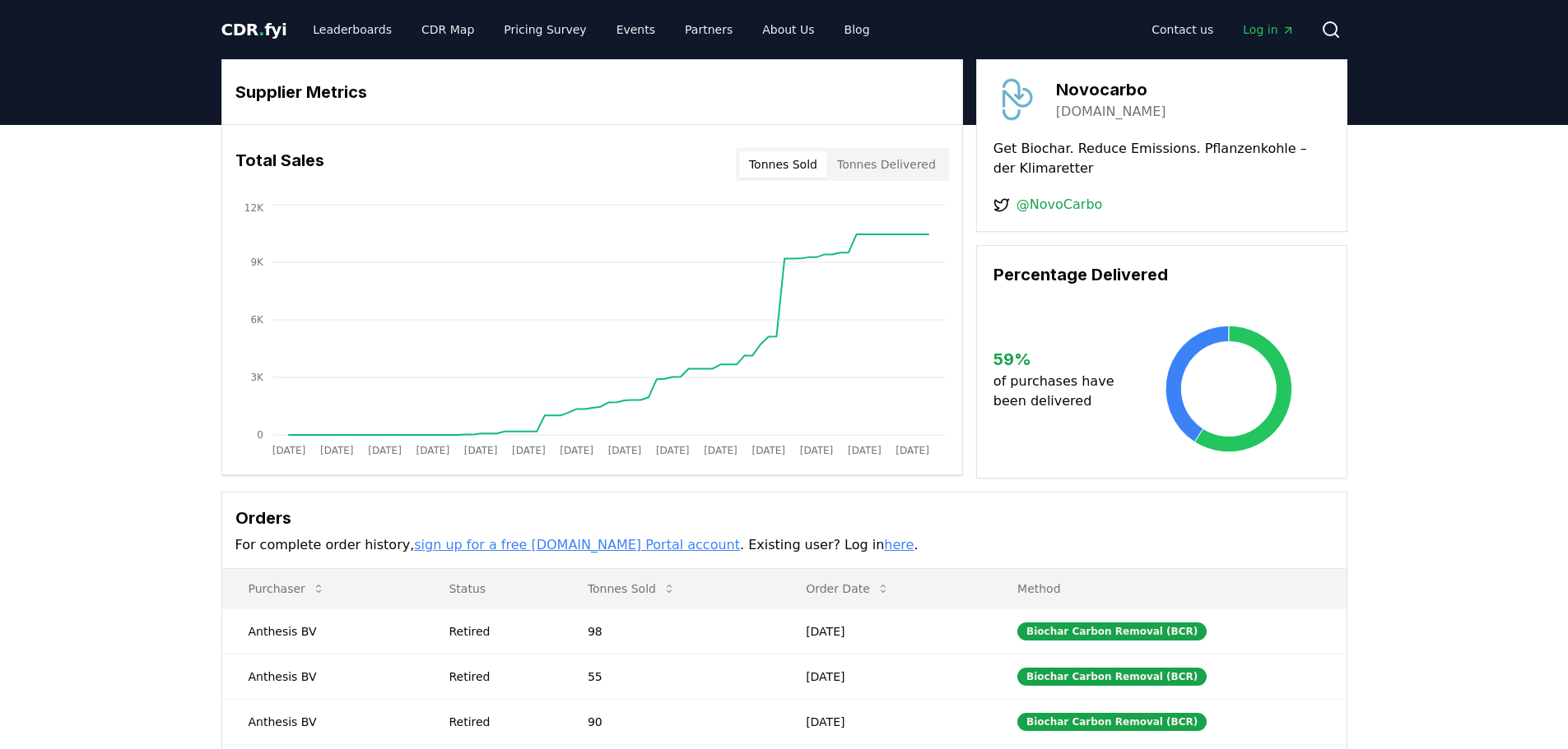
click at [1099, 110] on link "novocarbo.com" at bounding box center [1110, 112] width 110 height 19
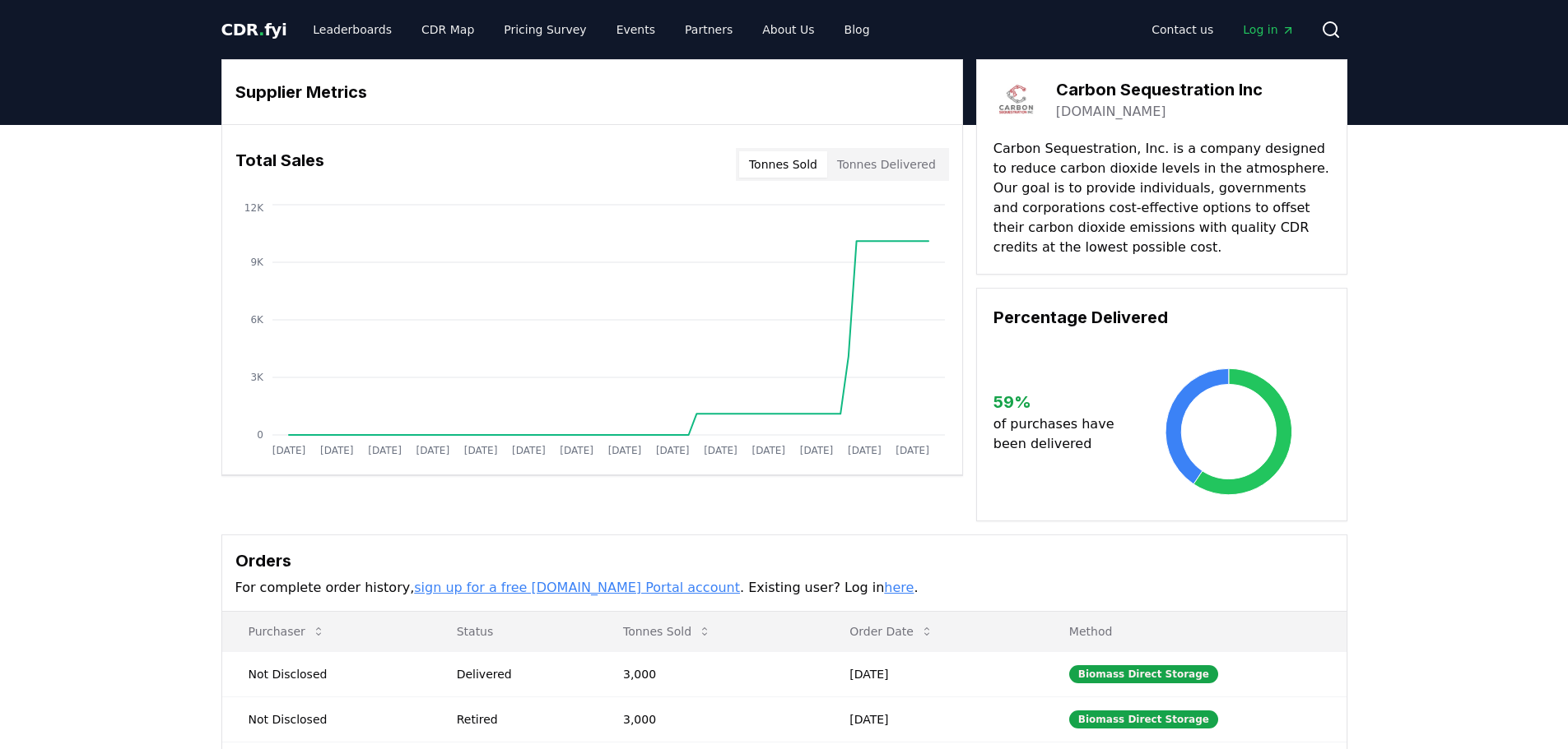
click at [1144, 113] on link "[DOMAIN_NAME]" at bounding box center [1110, 112] width 110 height 19
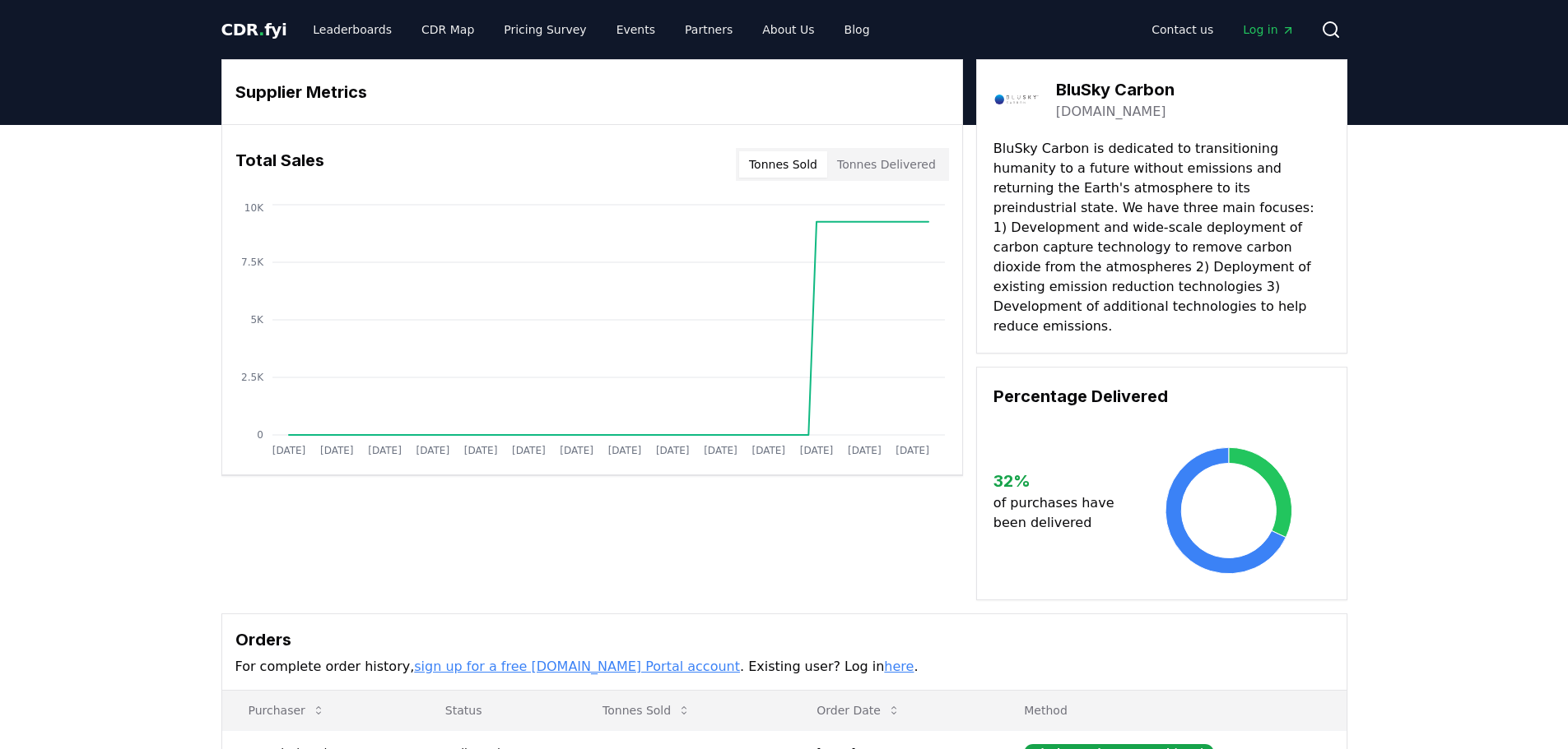
click at [1099, 115] on link "bluskycarbon.com" at bounding box center [1110, 112] width 110 height 19
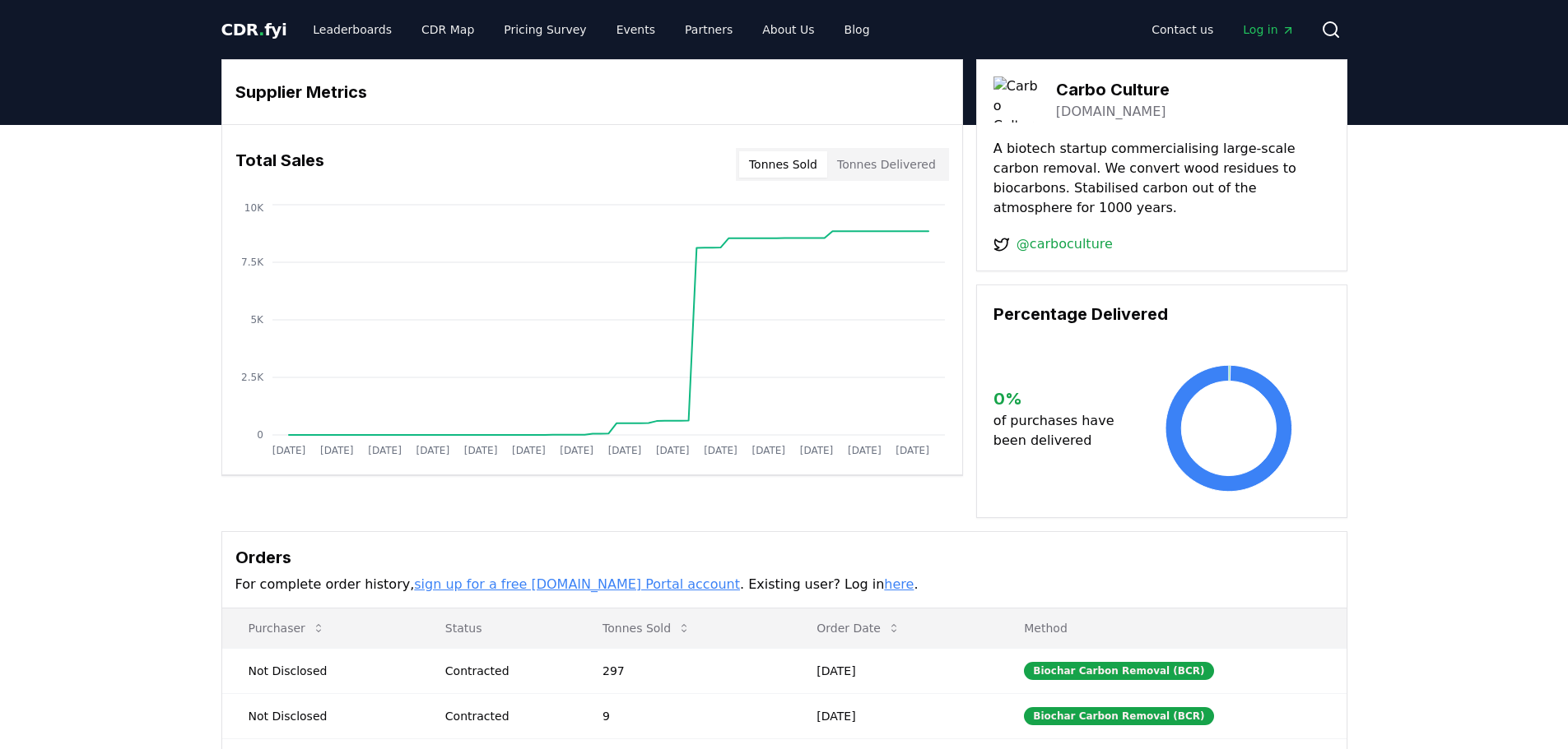
click at [1101, 107] on link "carboculture.com" at bounding box center [1110, 112] width 110 height 19
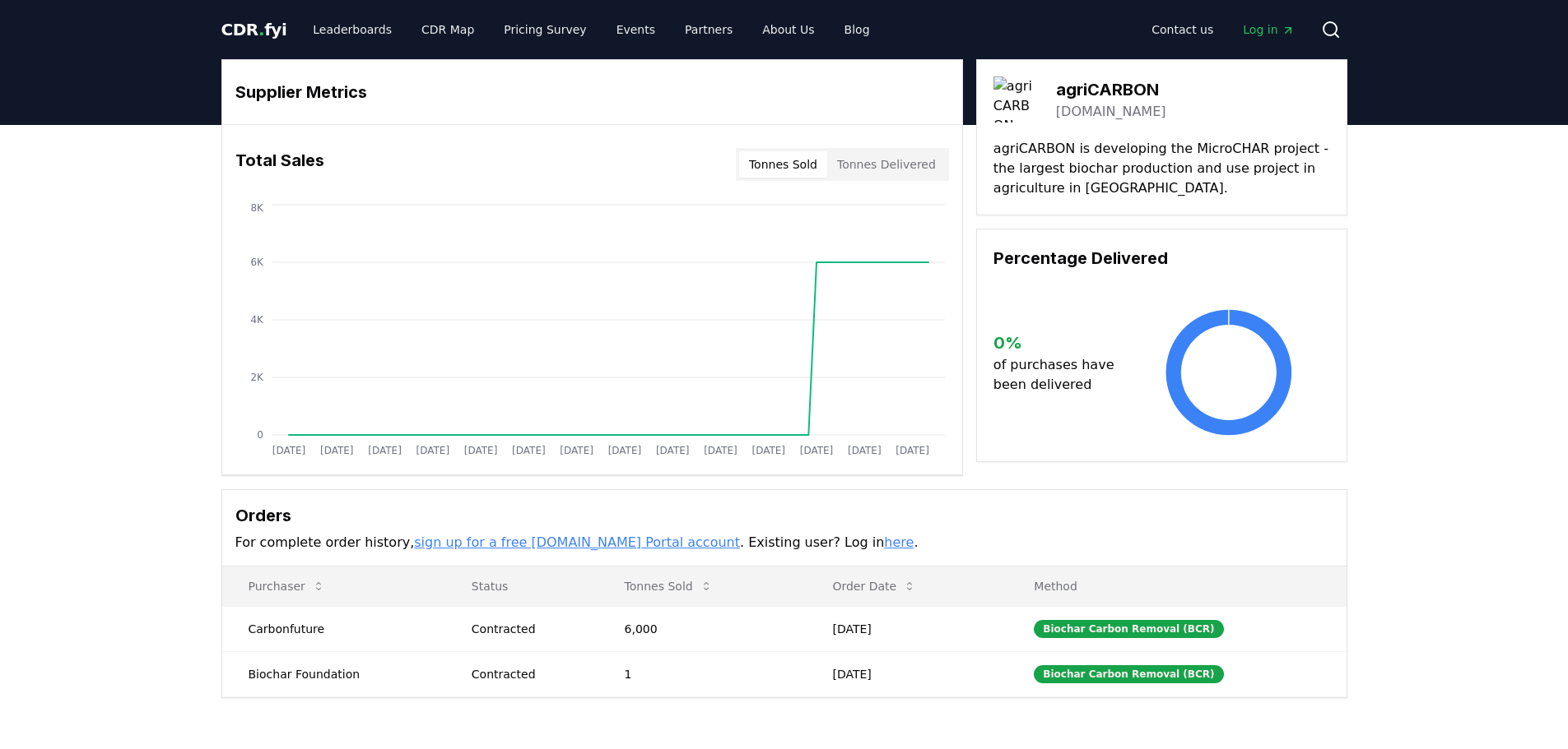
click at [1079, 114] on link "microchar.eu" at bounding box center [1110, 112] width 110 height 19
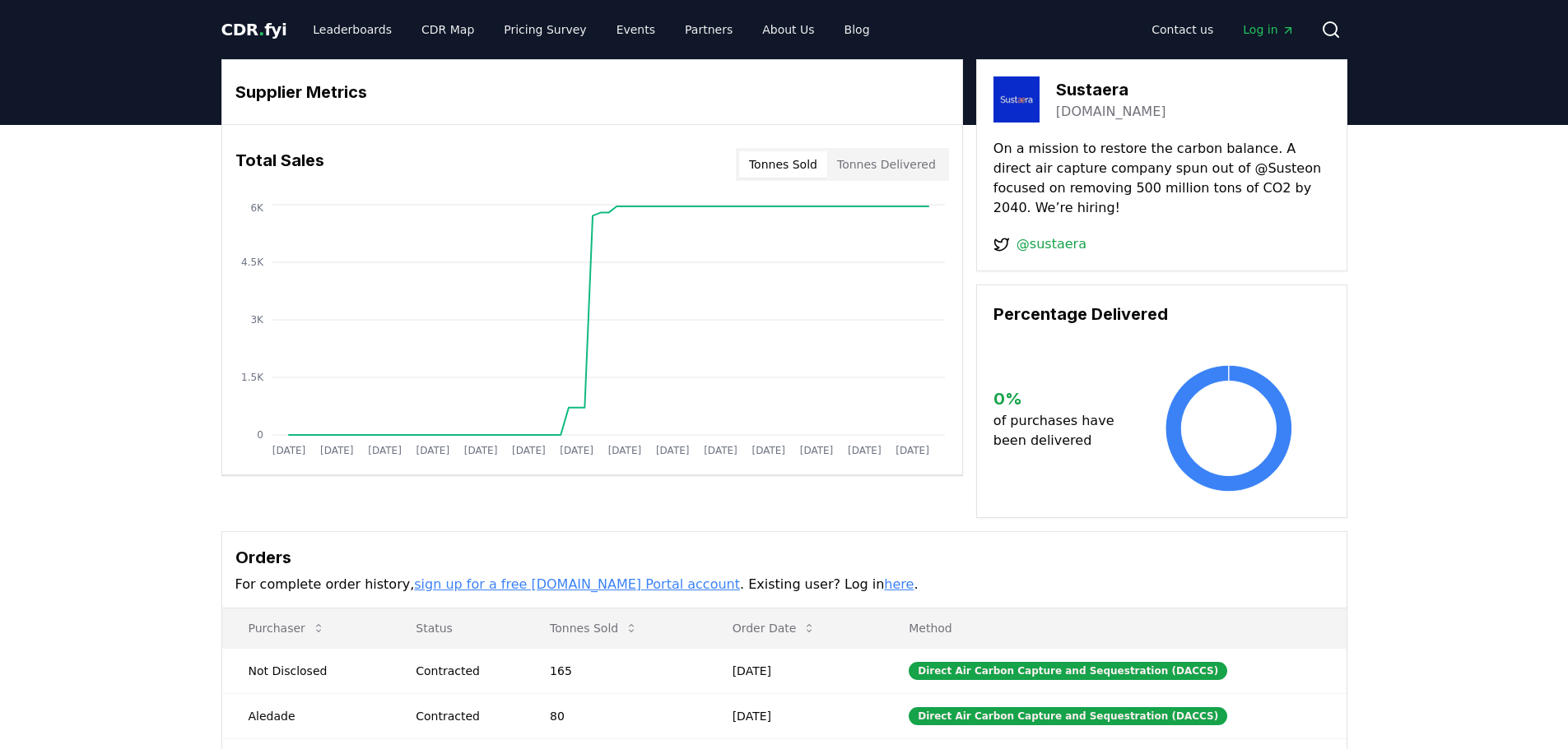
click at [1090, 107] on link "sustaera.com" at bounding box center [1110, 112] width 110 height 19
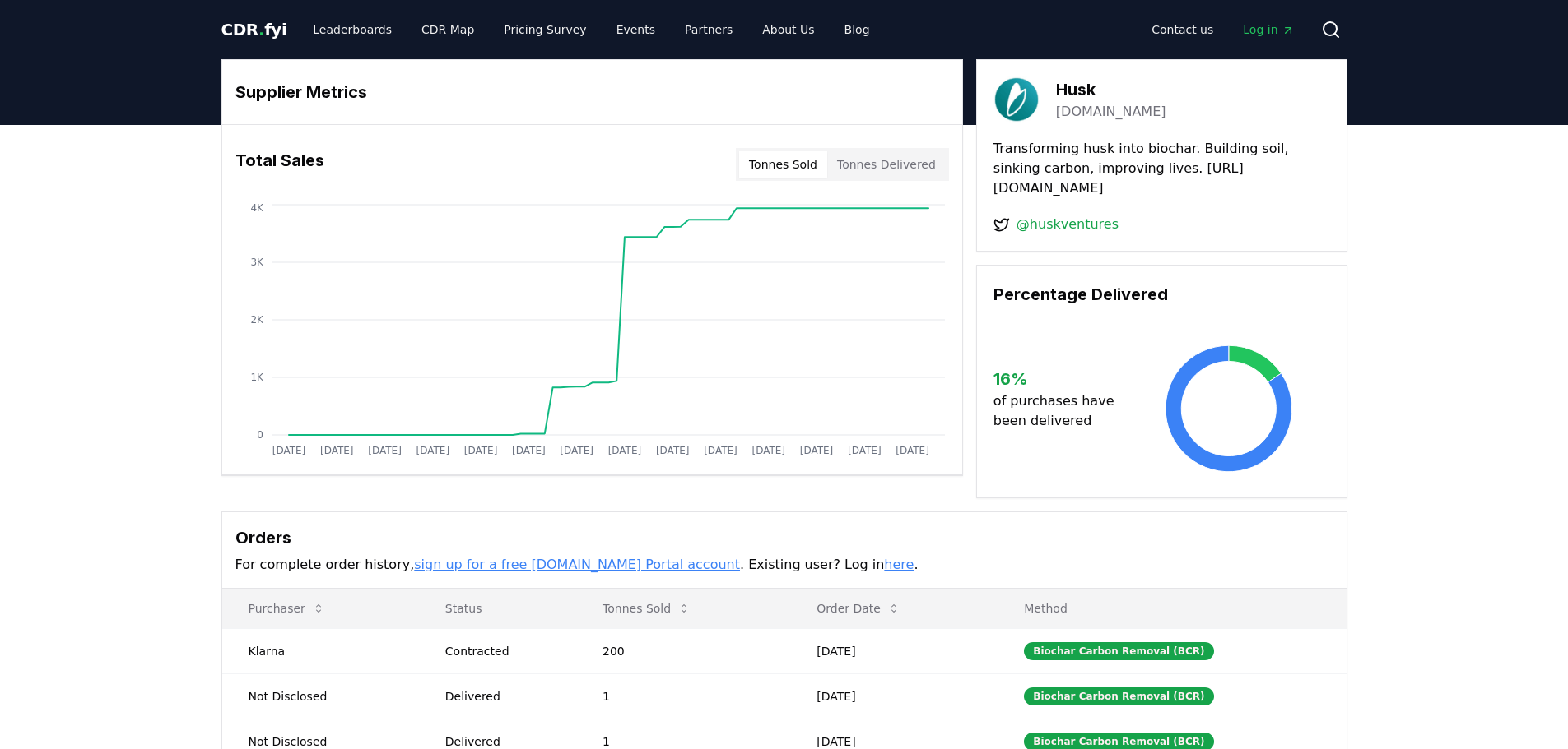
click at [1093, 102] on link "[DOMAIN_NAME]" at bounding box center [1110, 112] width 110 height 19
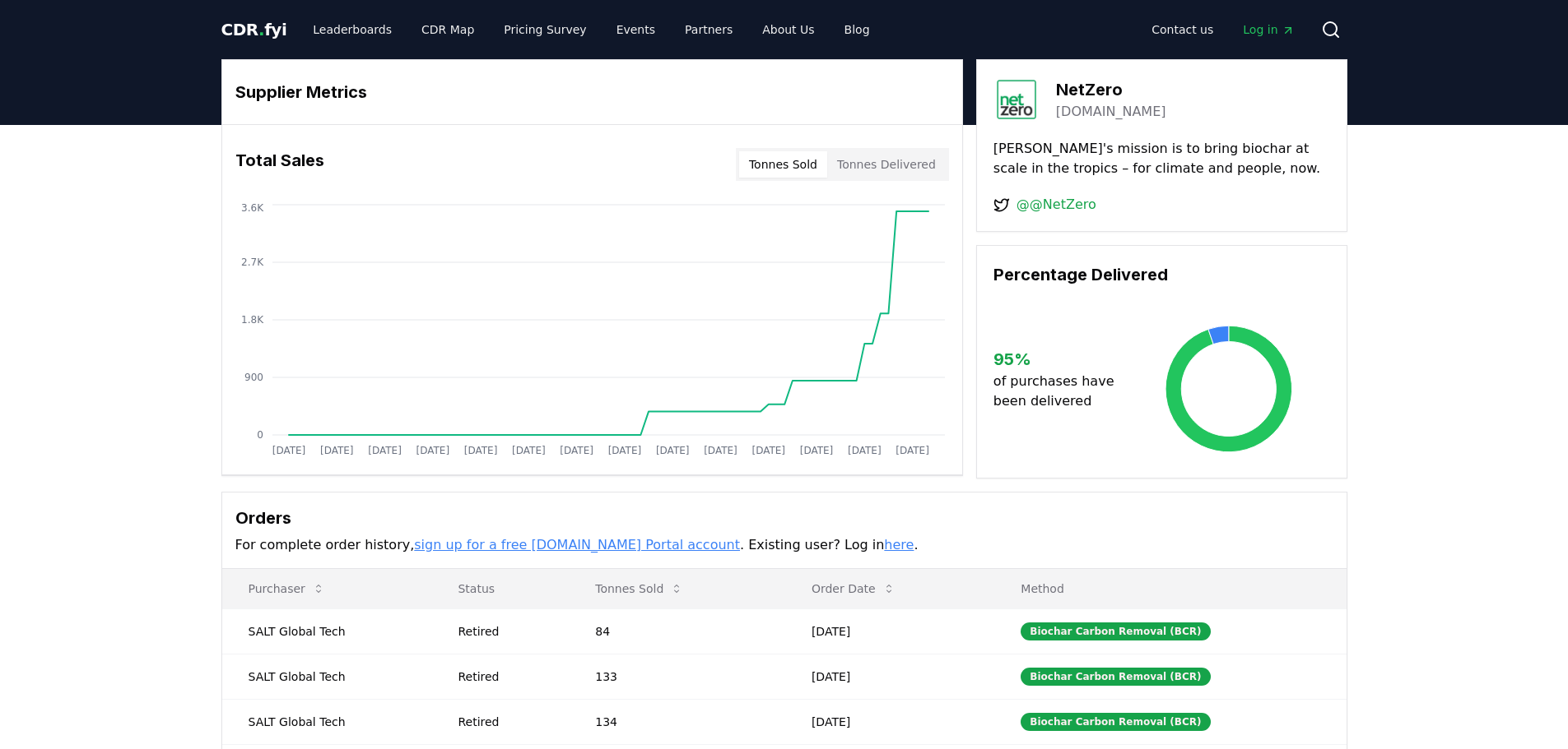
click at [1097, 115] on link "netzero.green" at bounding box center [1110, 112] width 110 height 19
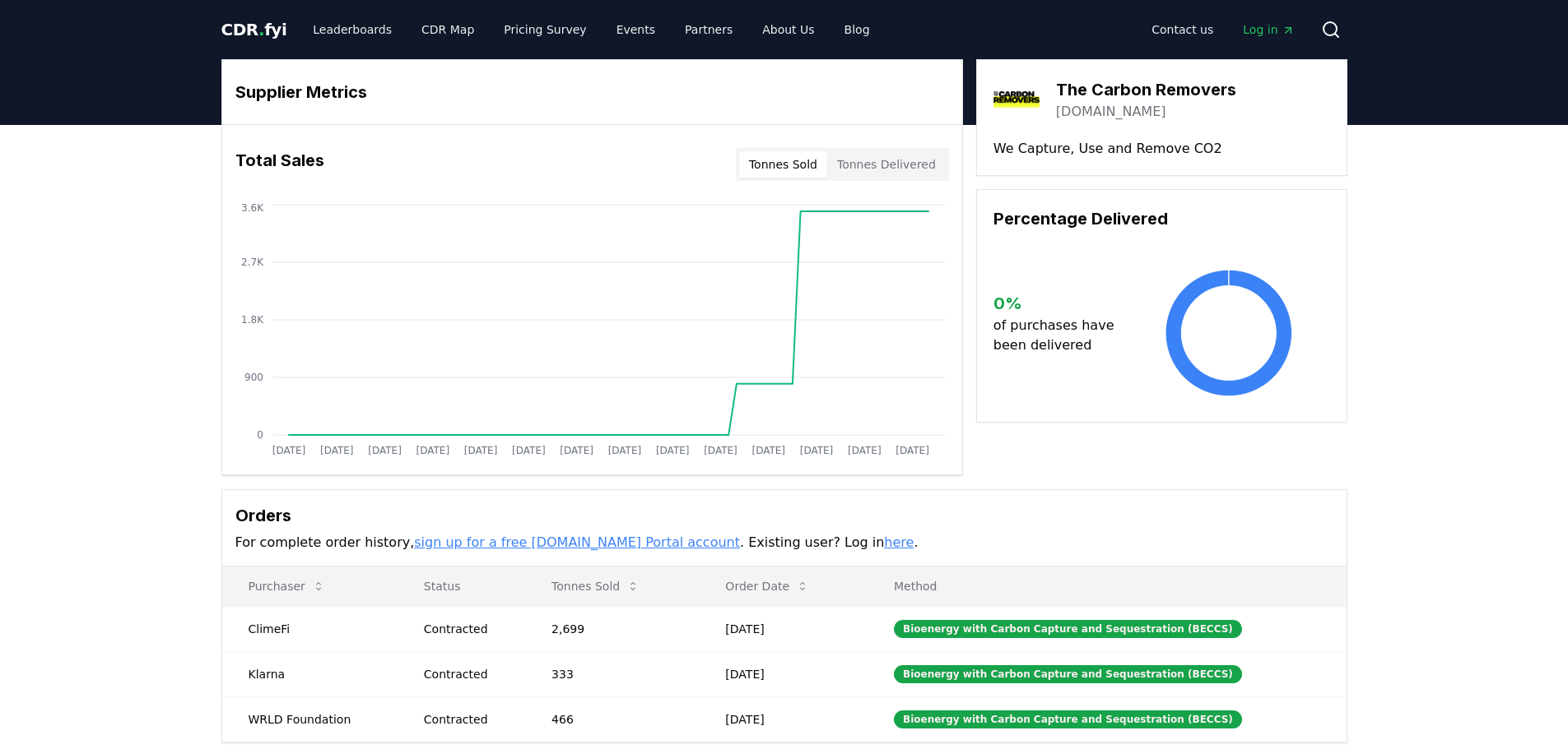
click at [1166, 110] on link "[DOMAIN_NAME]" at bounding box center [1110, 112] width 110 height 19
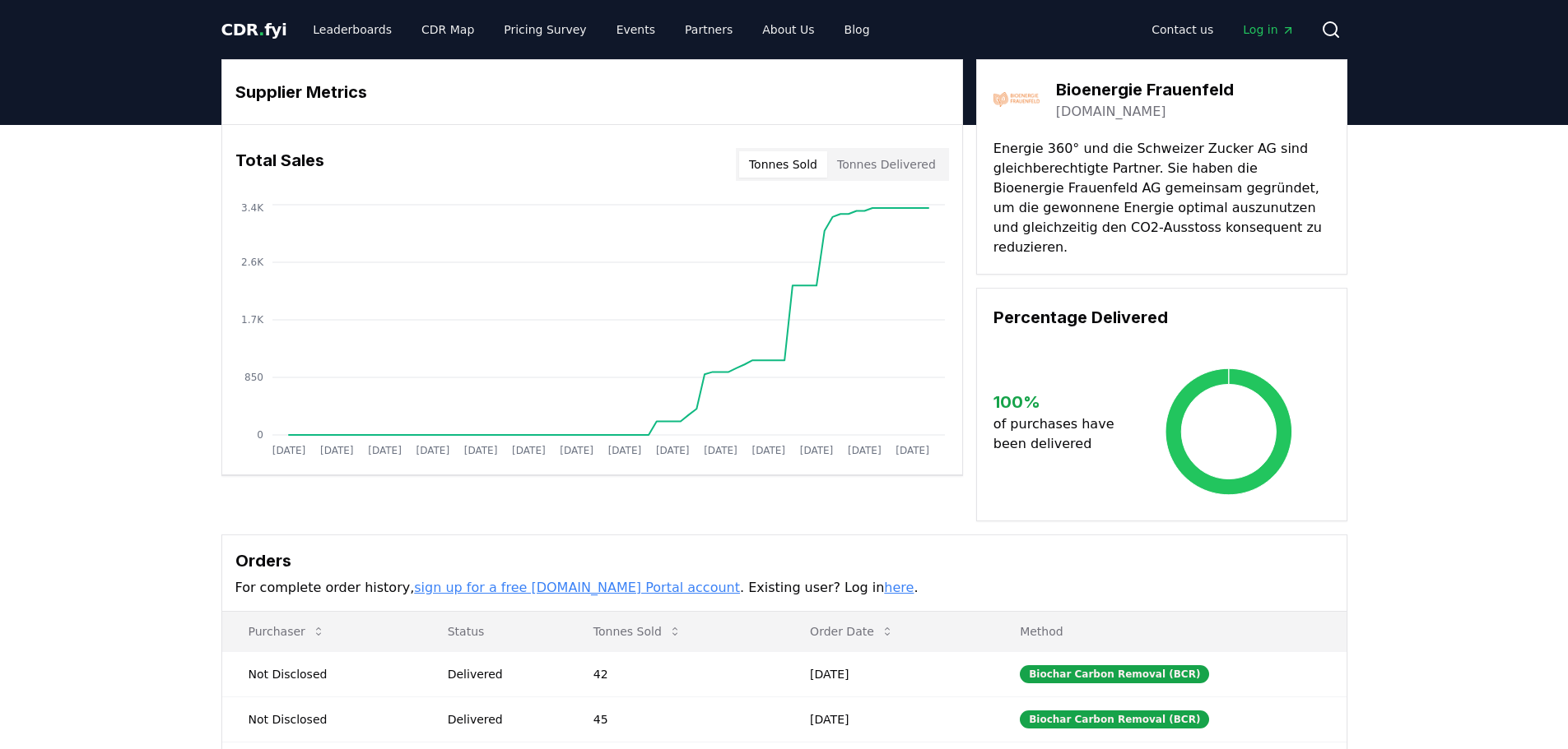
click at [1163, 116] on link "bioenergie-frauenfeld.ch" at bounding box center [1110, 112] width 110 height 19
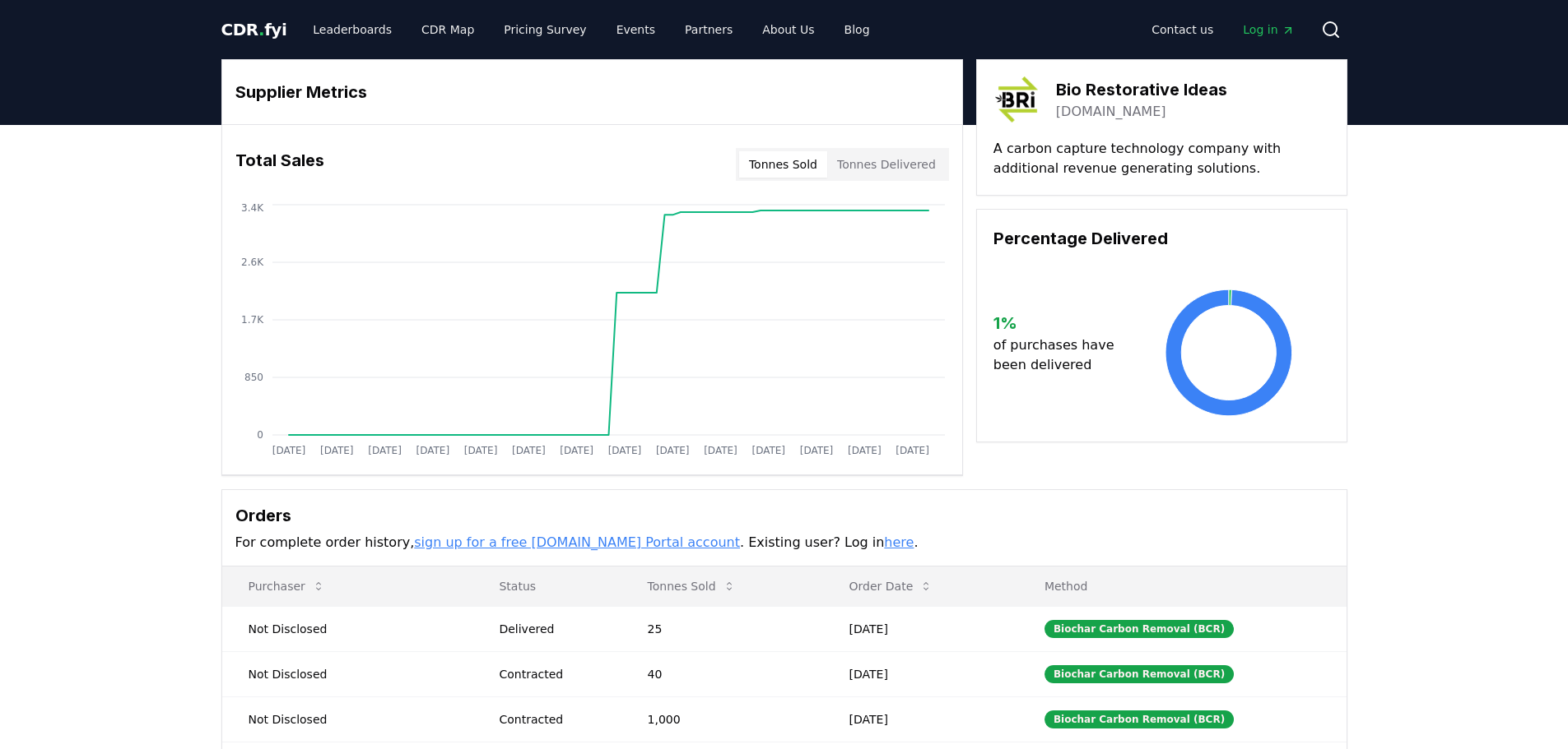
click at [1079, 109] on link "bri.earth" at bounding box center [1110, 112] width 110 height 19
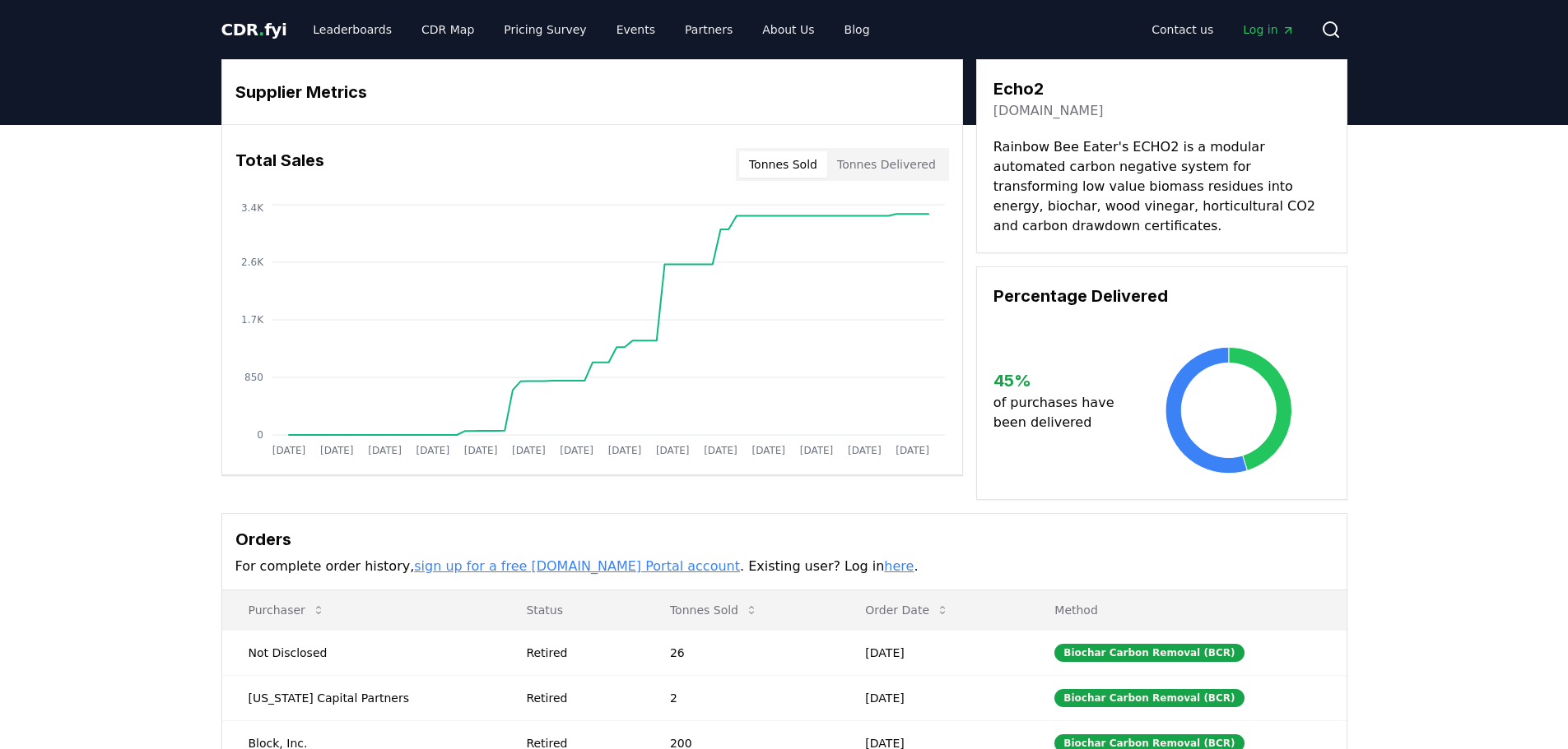
click at [1080, 118] on link "[DOMAIN_NAME]" at bounding box center [1047, 111] width 110 height 19
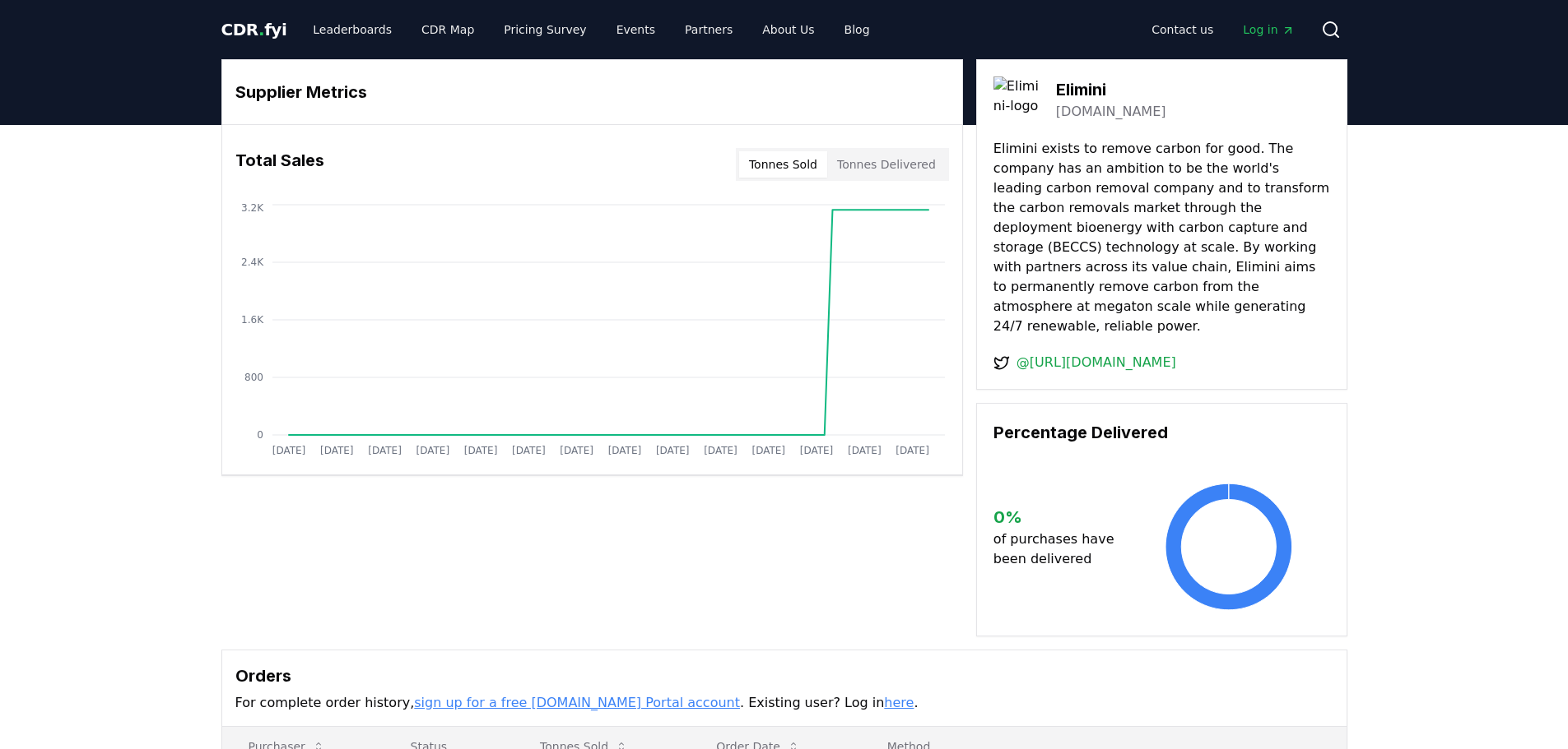
click at [1094, 113] on link "elimini.com" at bounding box center [1110, 112] width 110 height 19
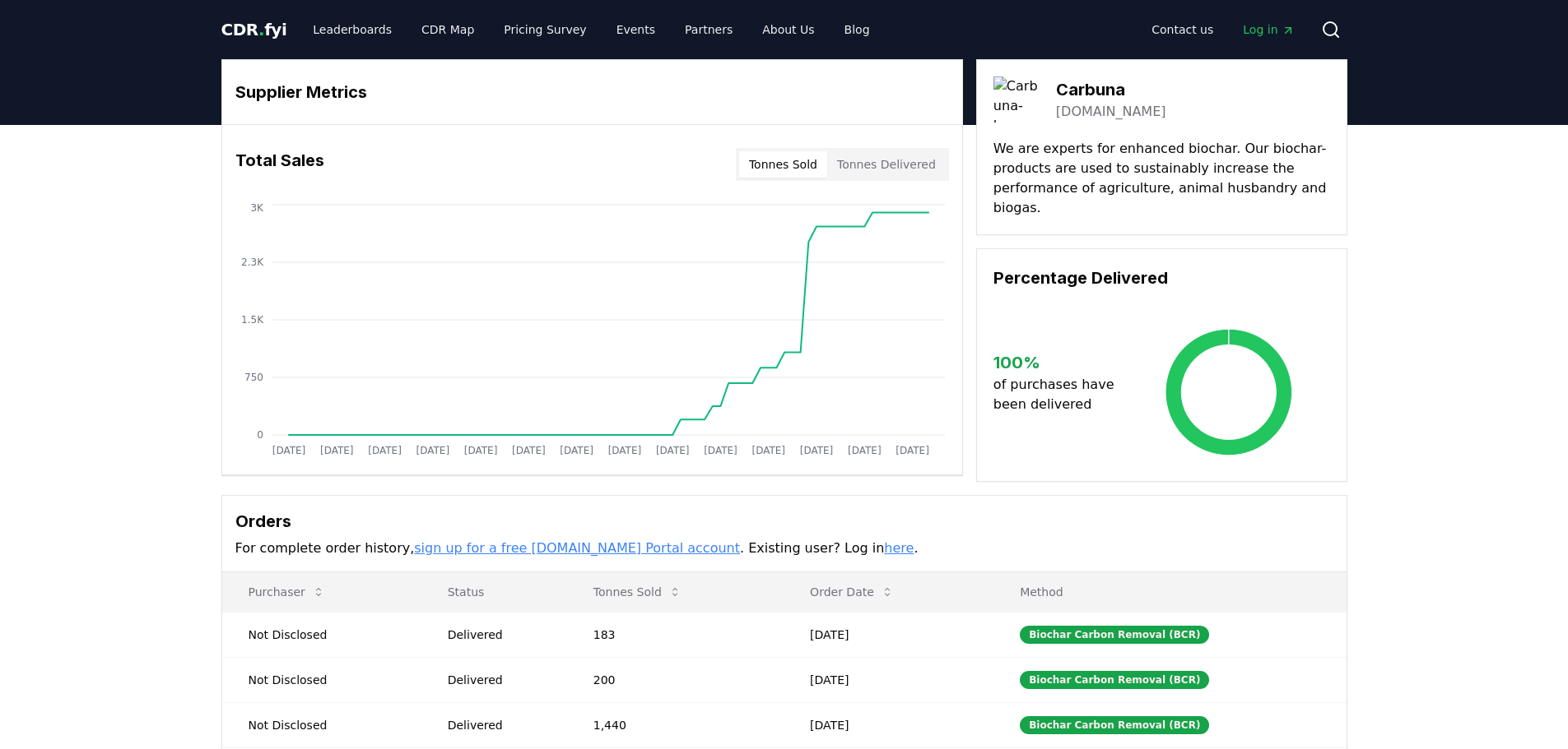
click at [1115, 89] on h3 "Carbuna" at bounding box center [1110, 89] width 110 height 25
click at [1115, 88] on h3 "Carbuna" at bounding box center [1110, 89] width 110 height 25
copy h3 "Carbuna"
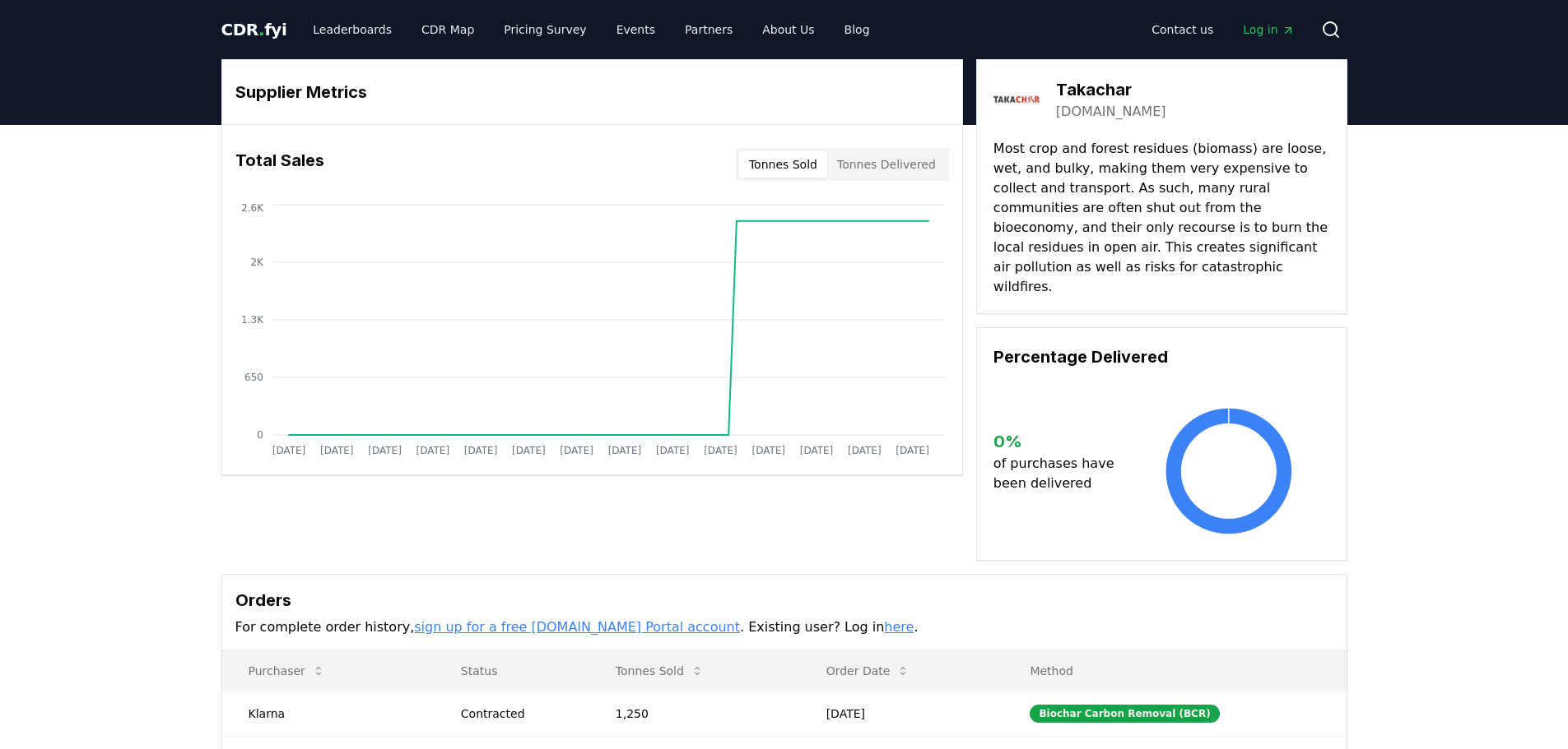
click at [1088, 114] on link "takachar.com" at bounding box center [1110, 112] width 110 height 19
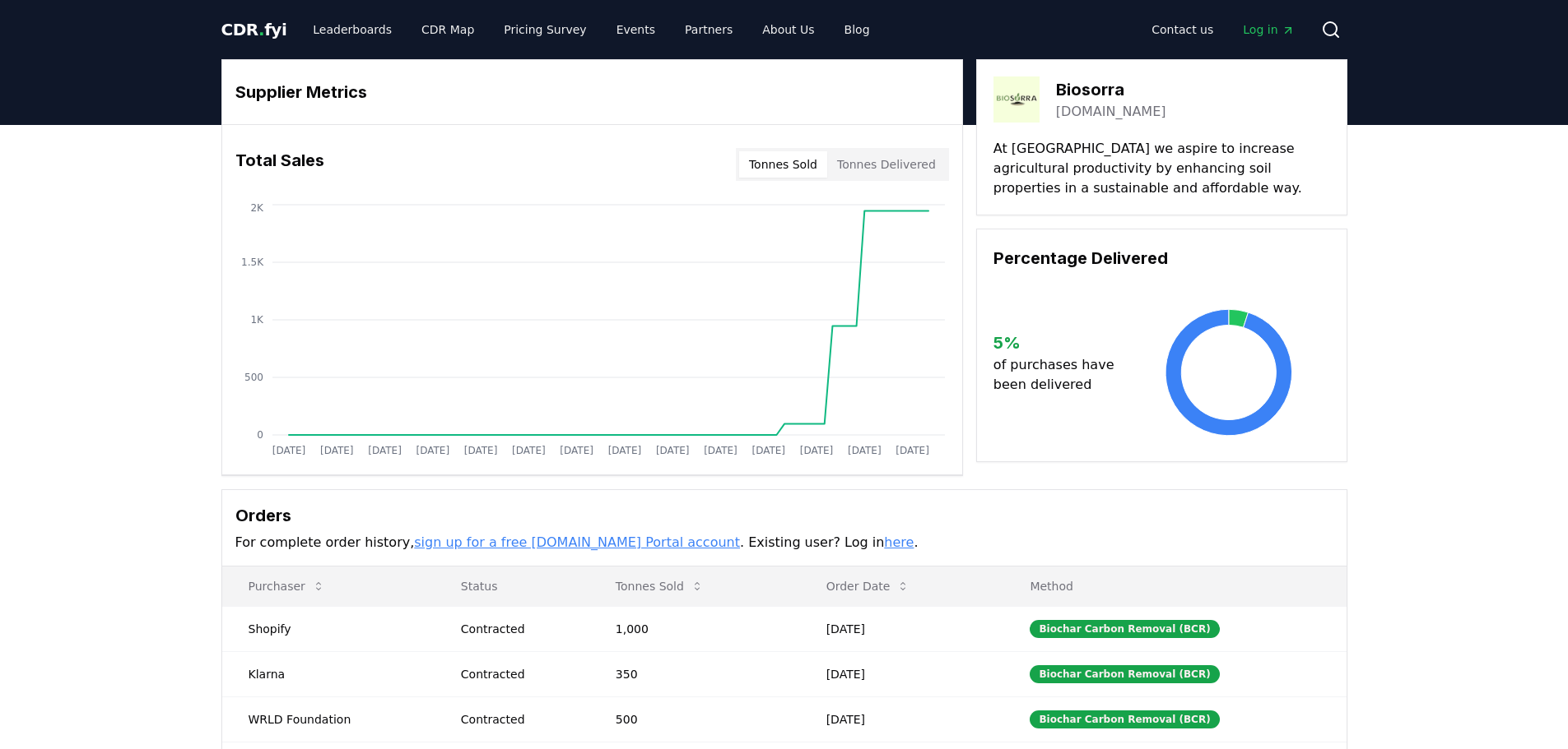
click at [1068, 121] on link "biosorra.com" at bounding box center [1110, 112] width 110 height 19
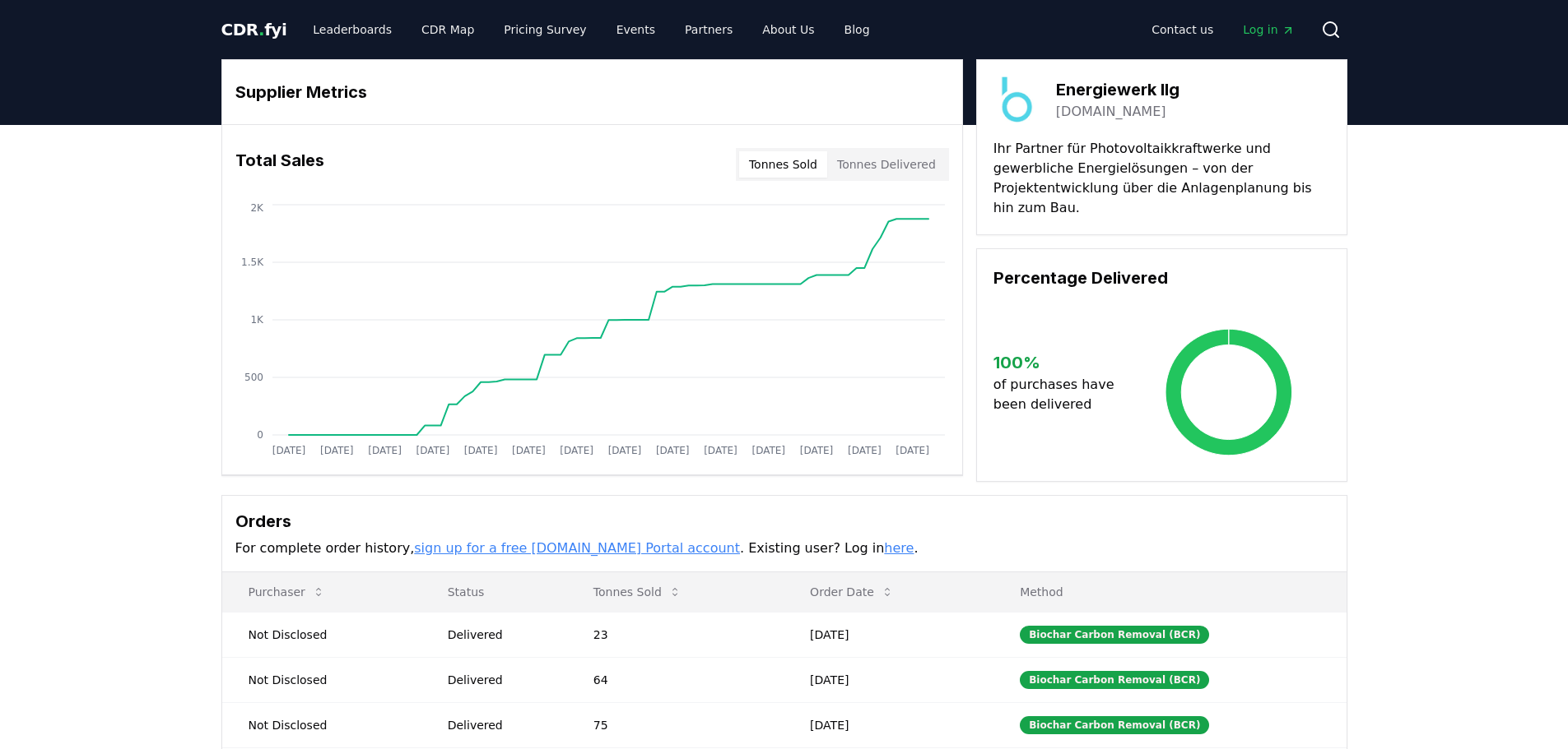
click at [1105, 118] on link "[DOMAIN_NAME]" at bounding box center [1110, 112] width 110 height 19
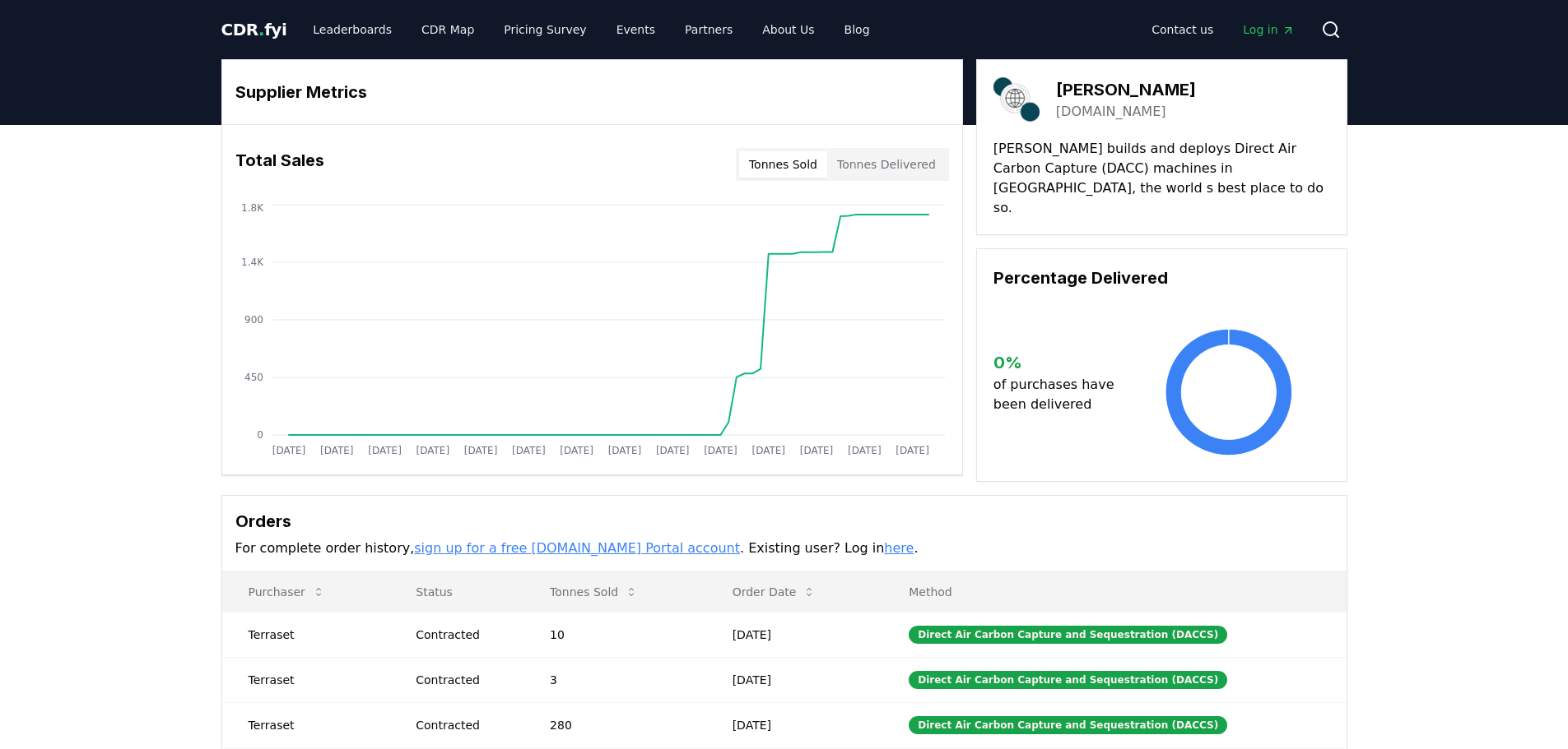
click at [1104, 114] on link "octaviacarbon.com" at bounding box center [1110, 112] width 110 height 19
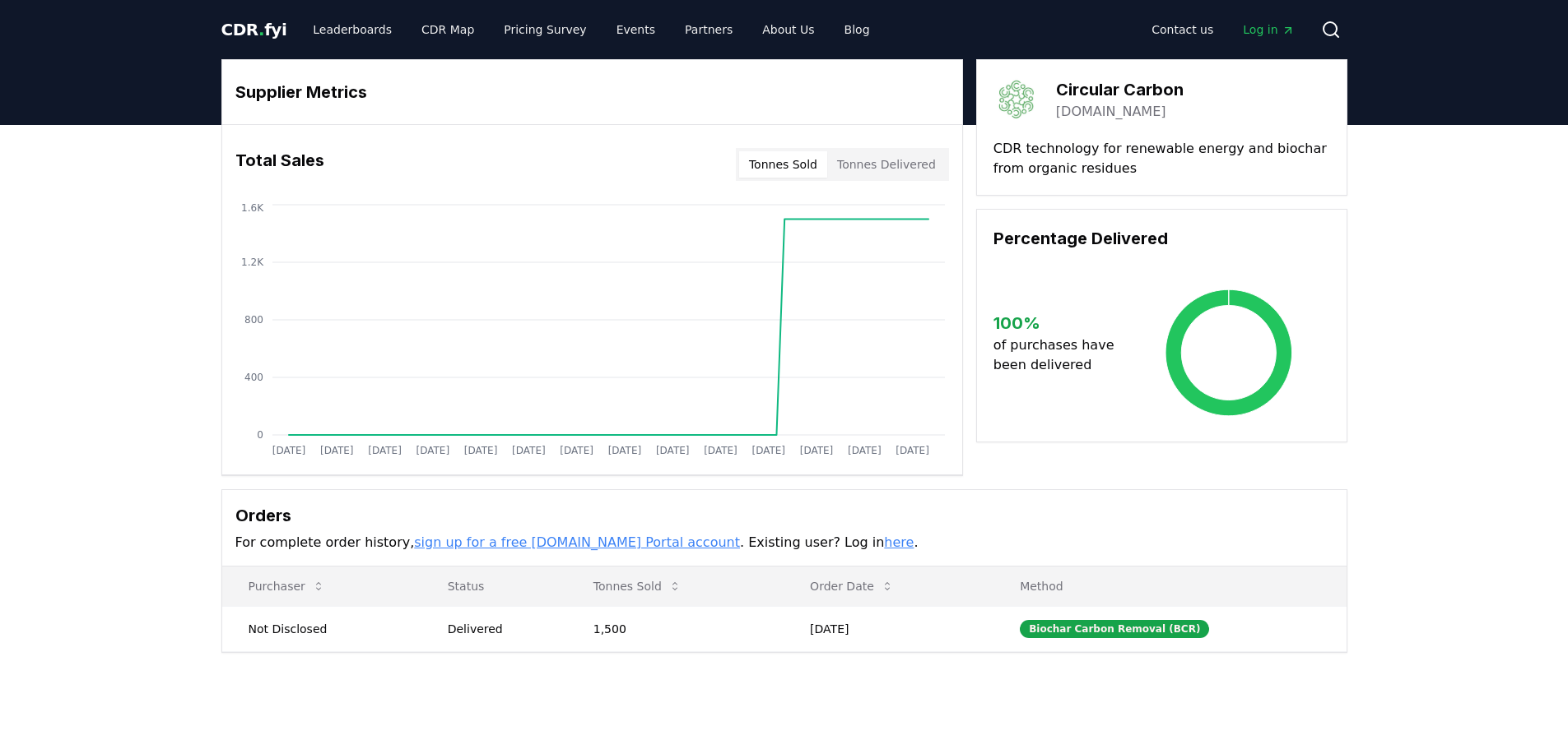
click at [1115, 114] on link "[DOMAIN_NAME]" at bounding box center [1110, 112] width 110 height 19
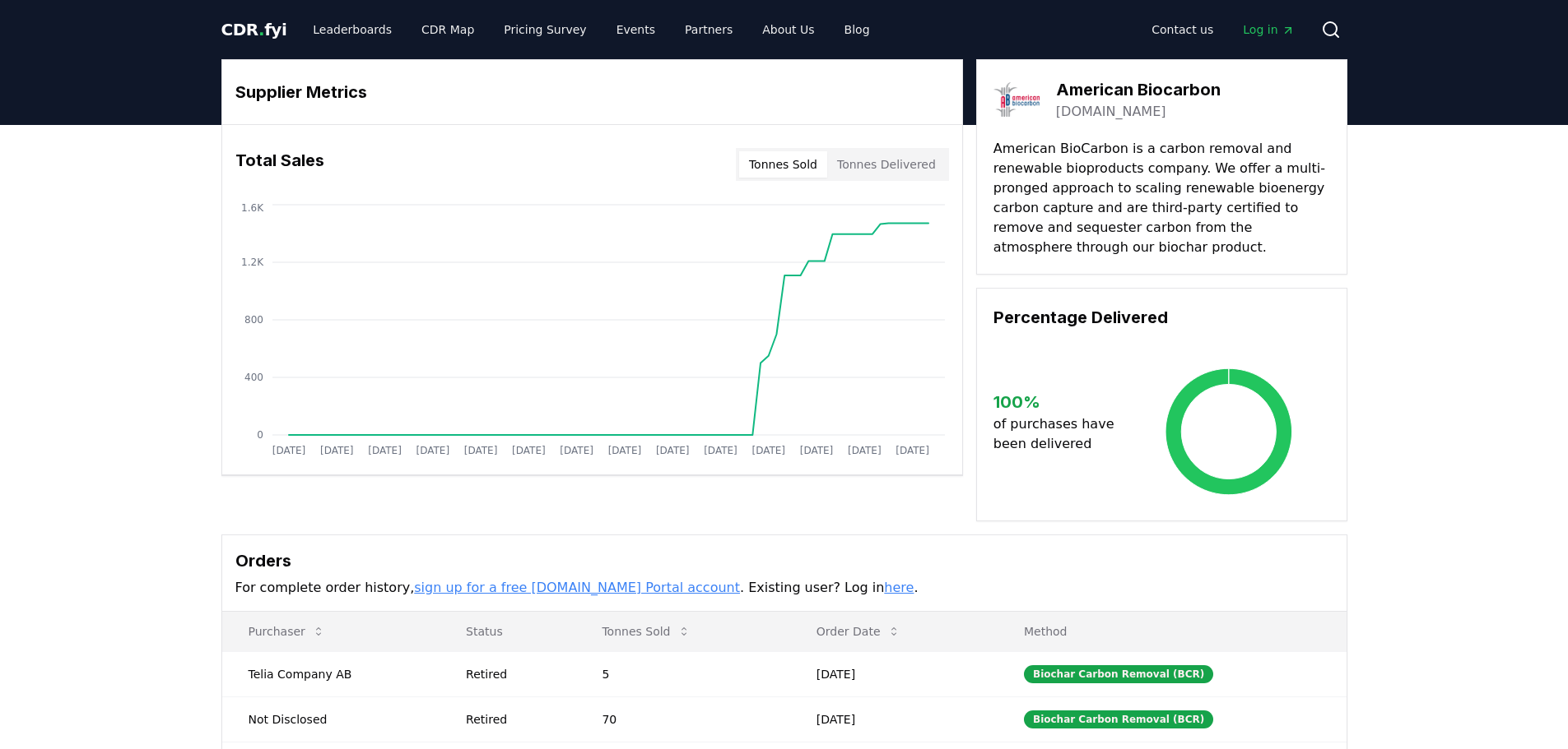
click at [1121, 117] on link "americanbiocarbon.com" at bounding box center [1110, 112] width 110 height 19
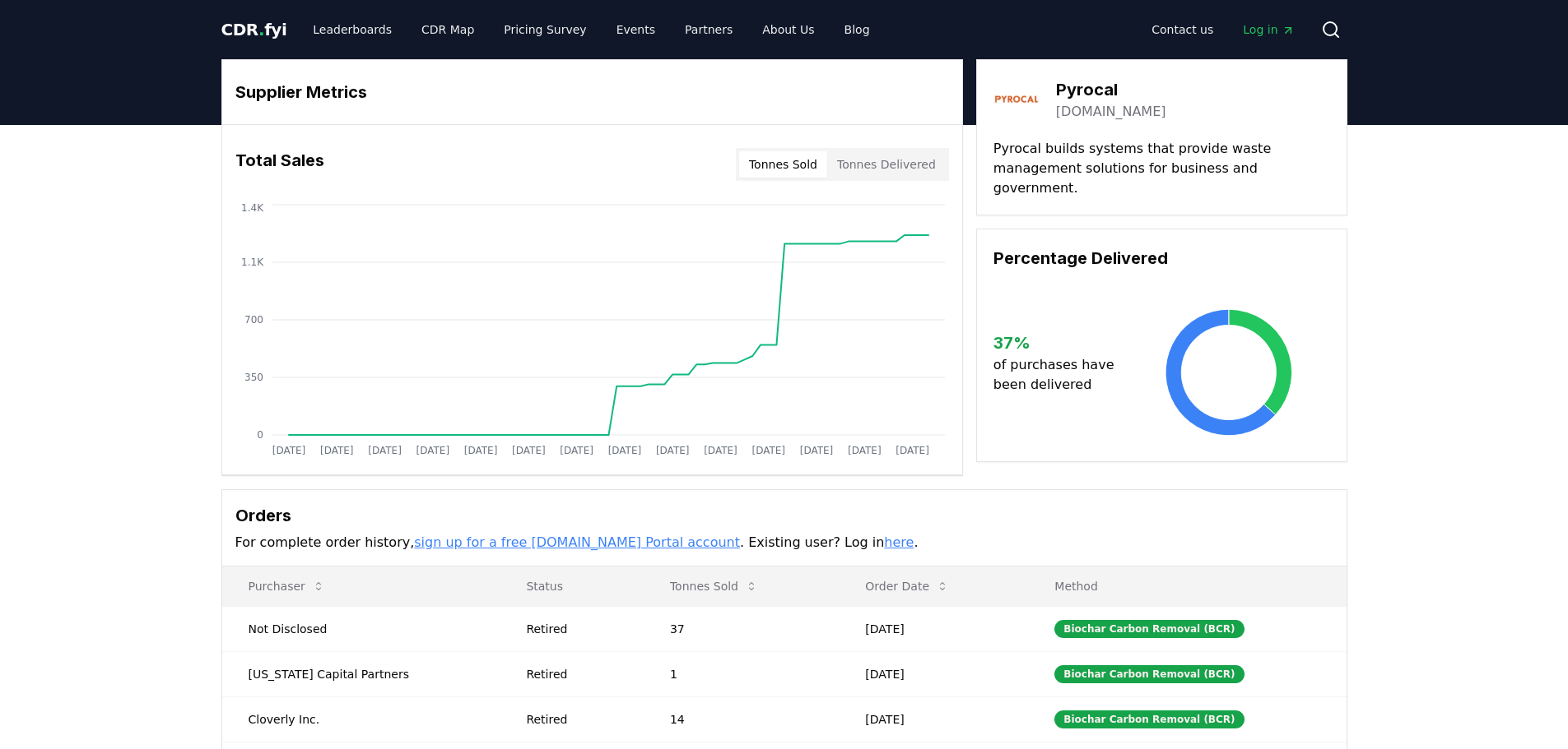
click at [1118, 113] on link "[DOMAIN_NAME]" at bounding box center [1110, 112] width 110 height 19
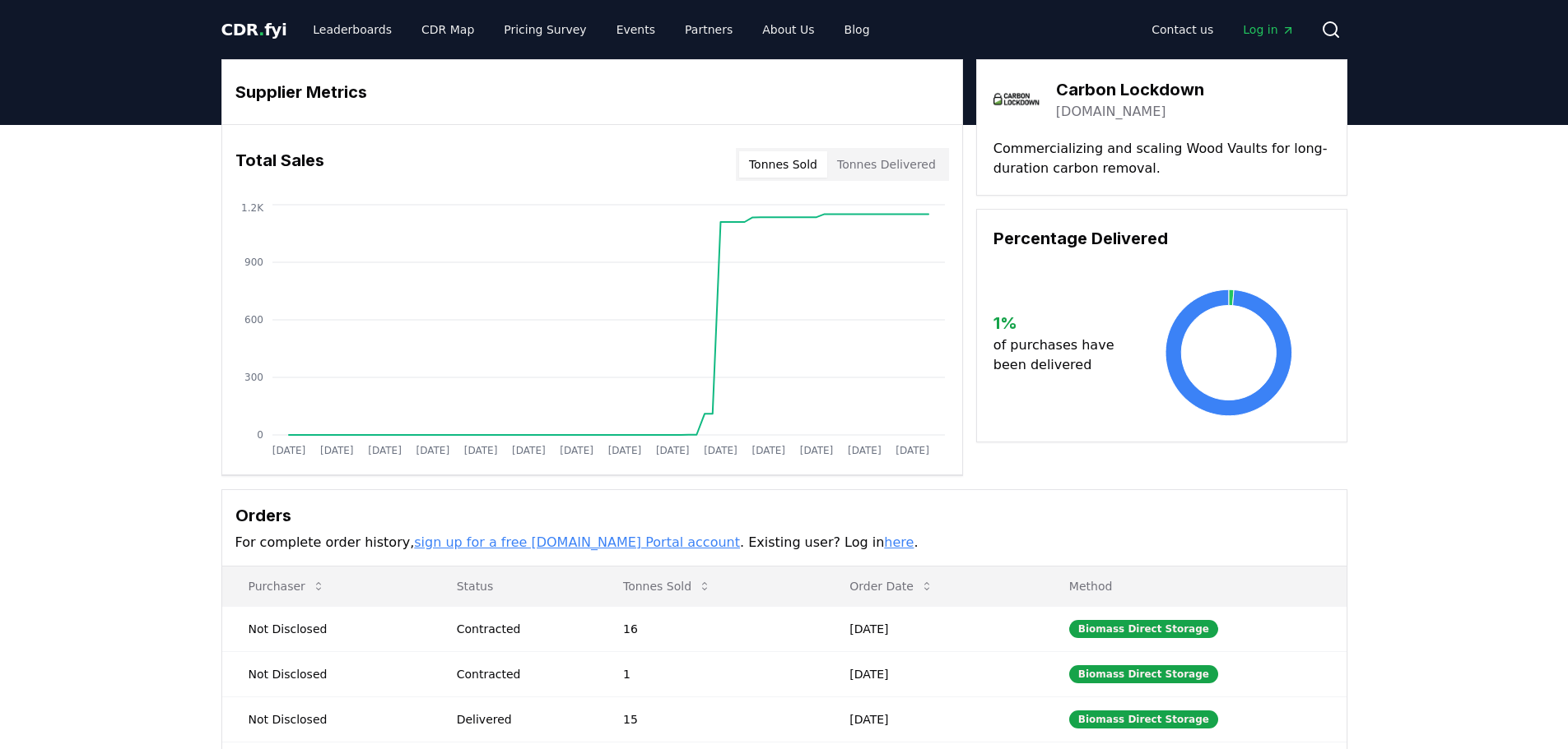
click at [1166, 119] on link "carbonlockdown.net" at bounding box center [1110, 112] width 110 height 19
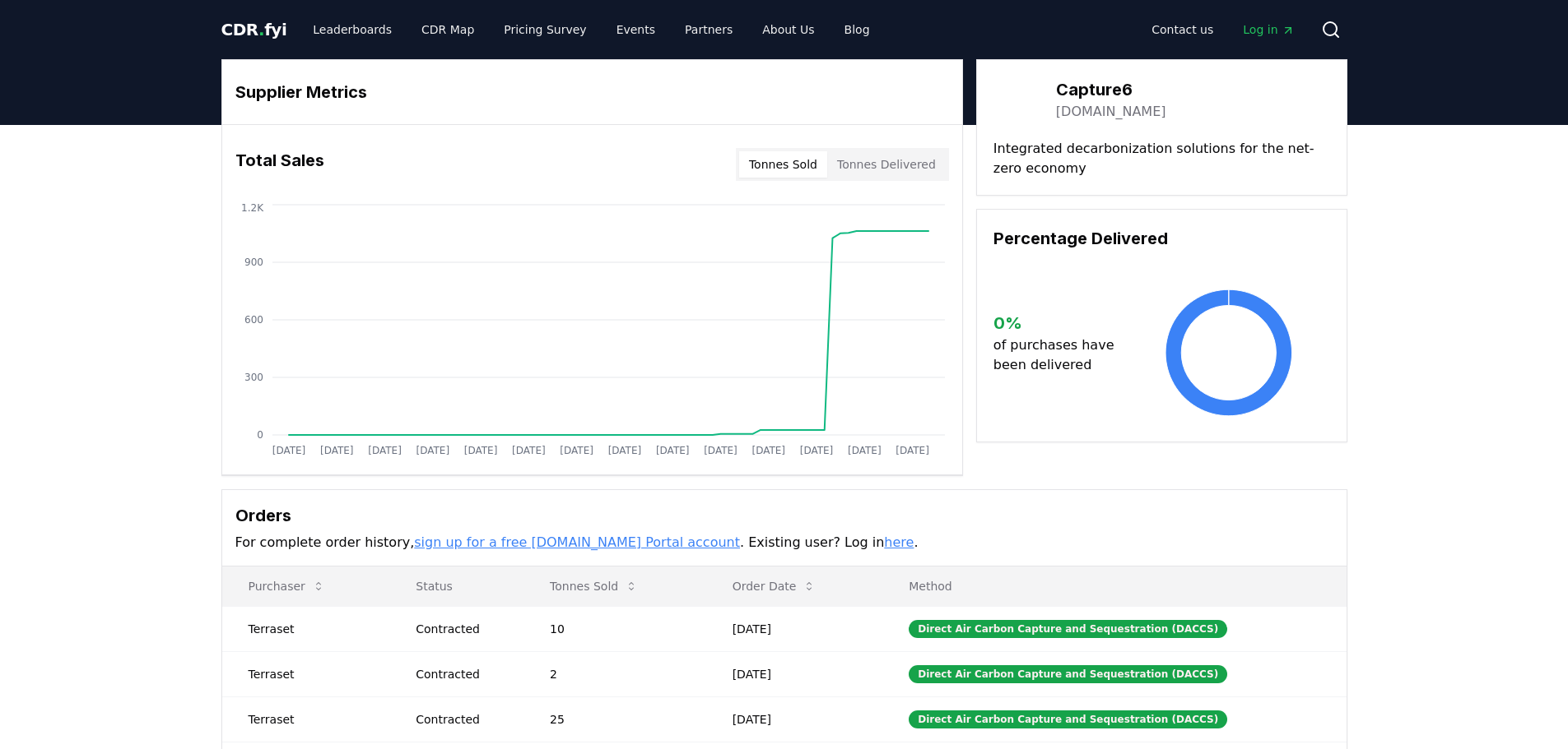
click at [1115, 115] on link "[DOMAIN_NAME]" at bounding box center [1110, 112] width 110 height 19
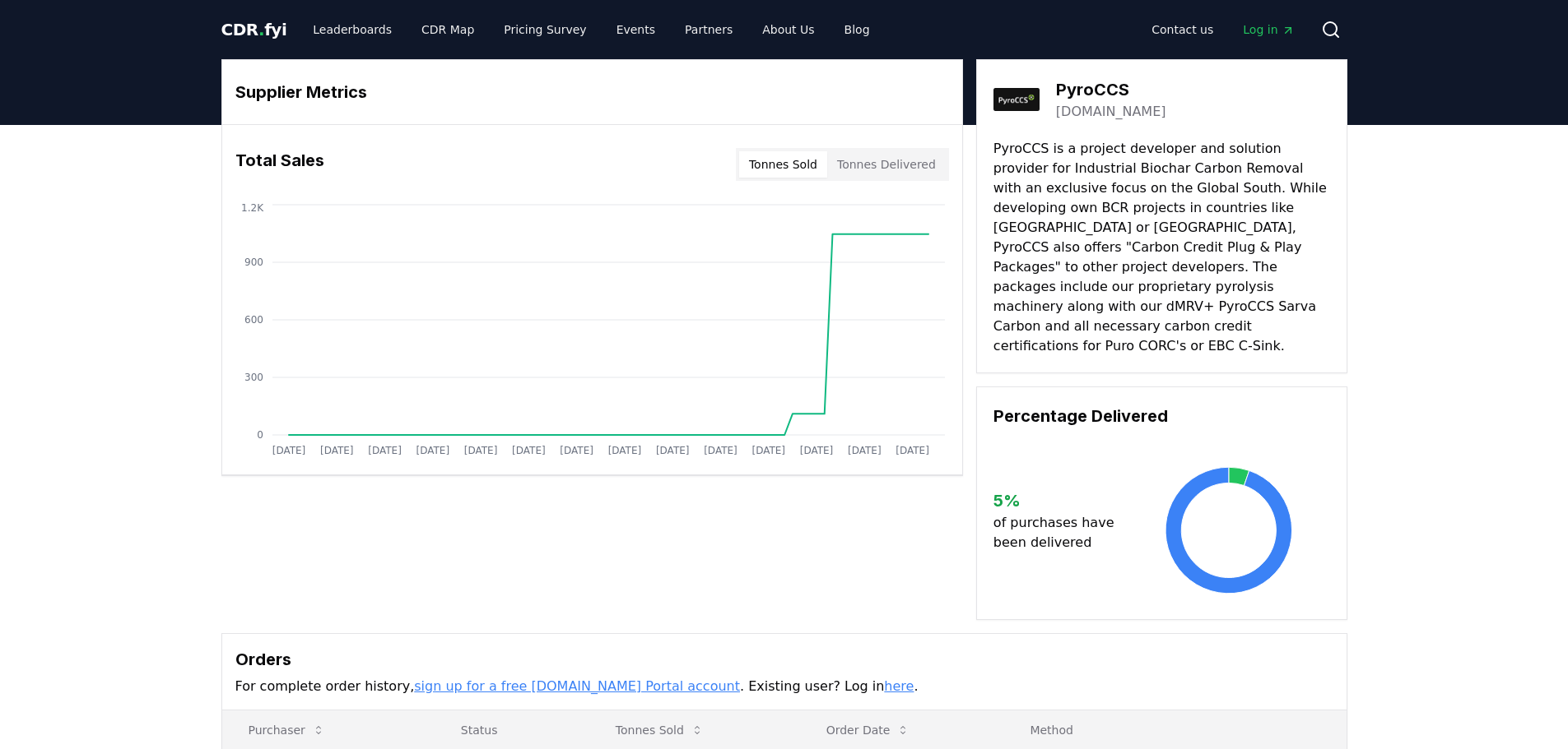
click at [1097, 110] on link "[DOMAIN_NAME]" at bounding box center [1110, 112] width 110 height 19
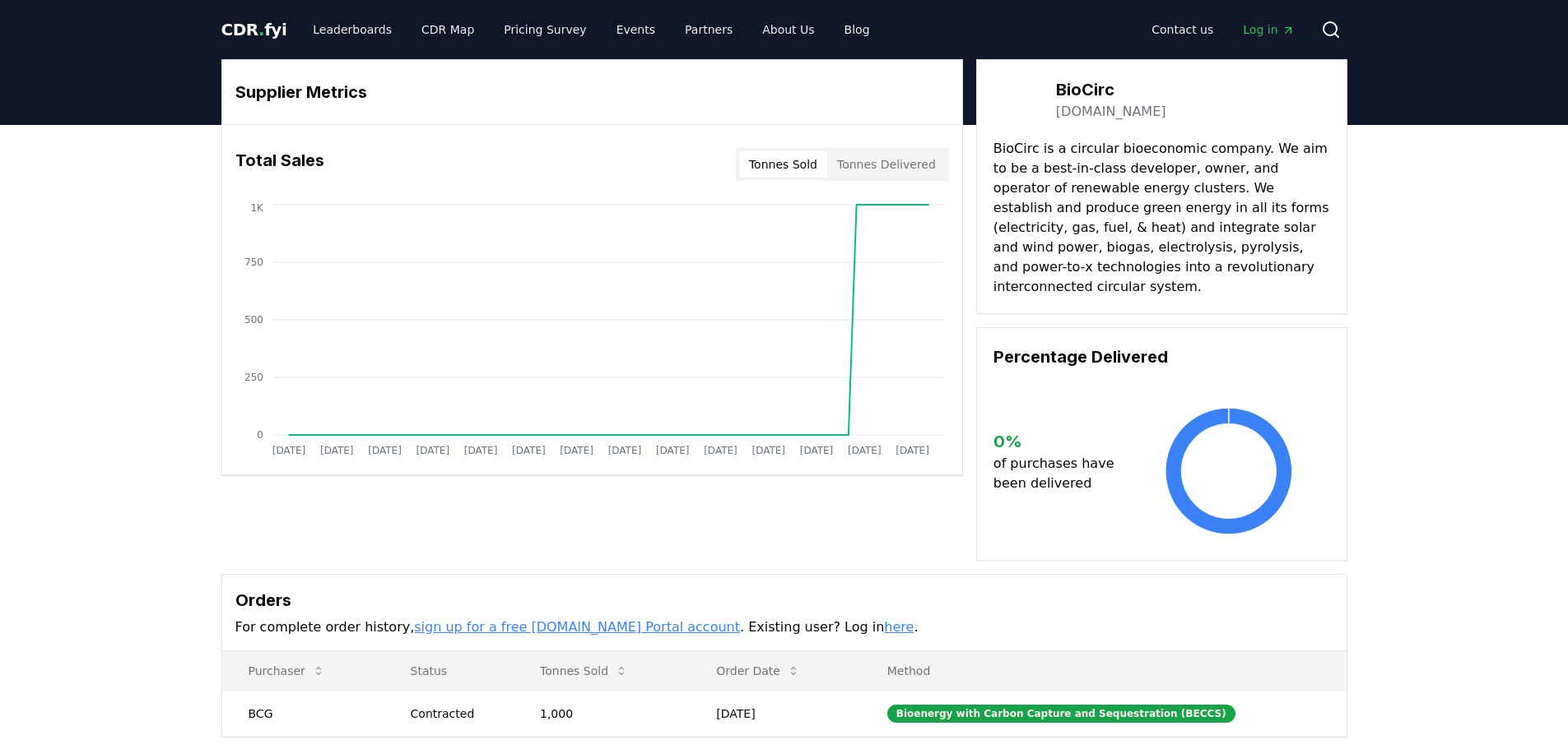
click at [1083, 111] on link "[DOMAIN_NAME]" at bounding box center [1110, 112] width 110 height 19
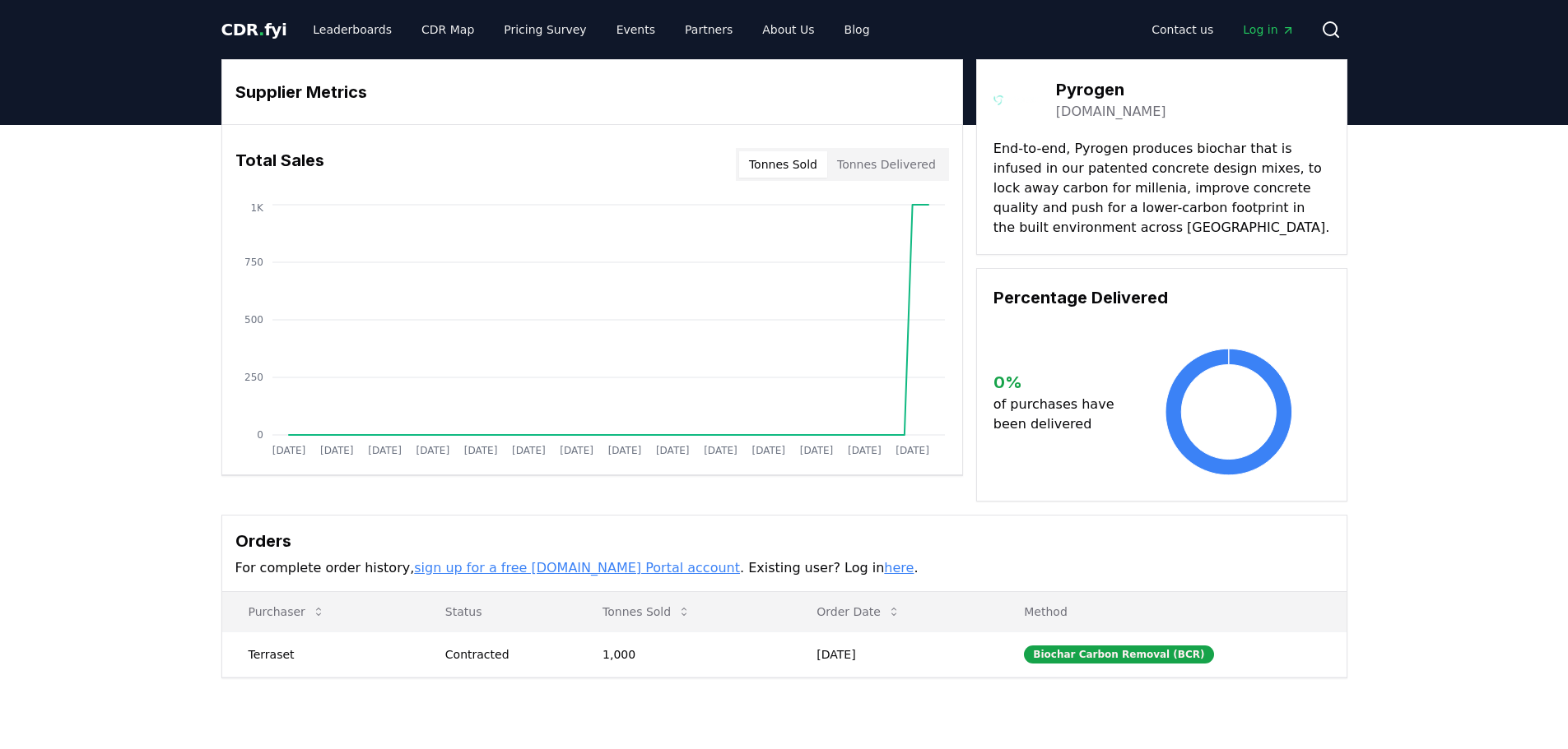
click at [1115, 120] on link "[DOMAIN_NAME]" at bounding box center [1110, 112] width 110 height 19
